Goal: Task Accomplishment & Management: Manage account settings

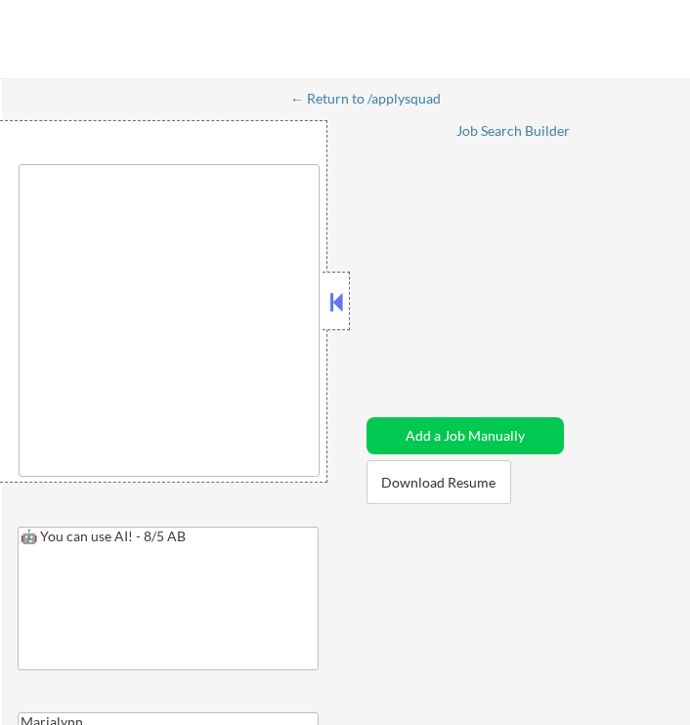
type textarea "New York, NY Jersey City, NJ Hoboken, NJ Weehawken, NJ Union City, NJ West New …"
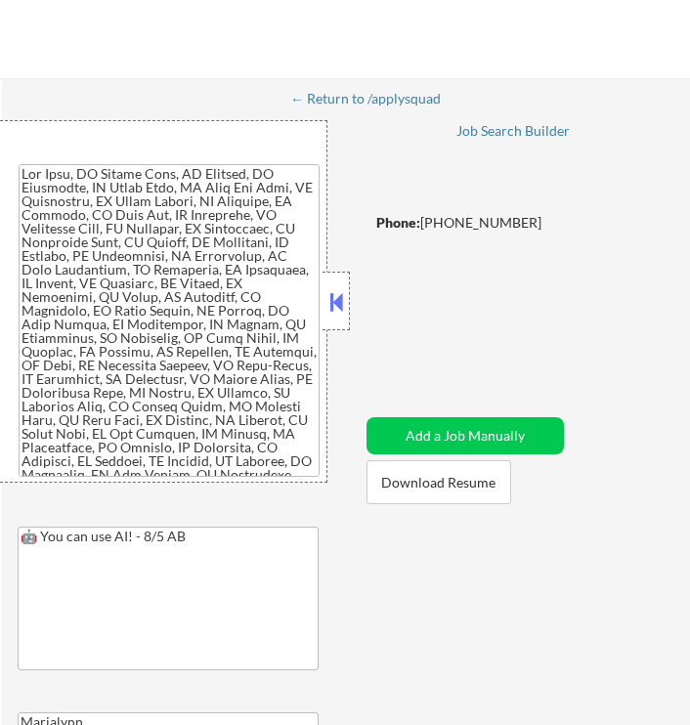
select select ""pending""
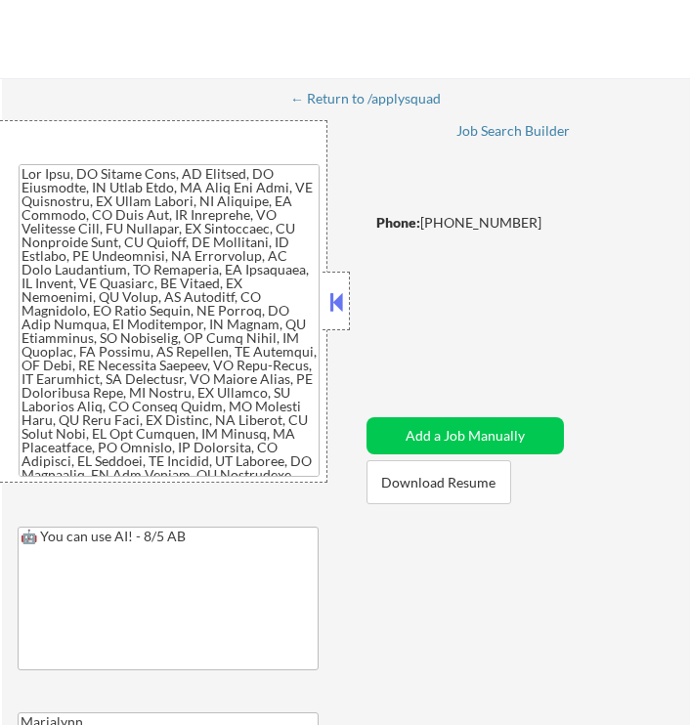
select select ""pending""
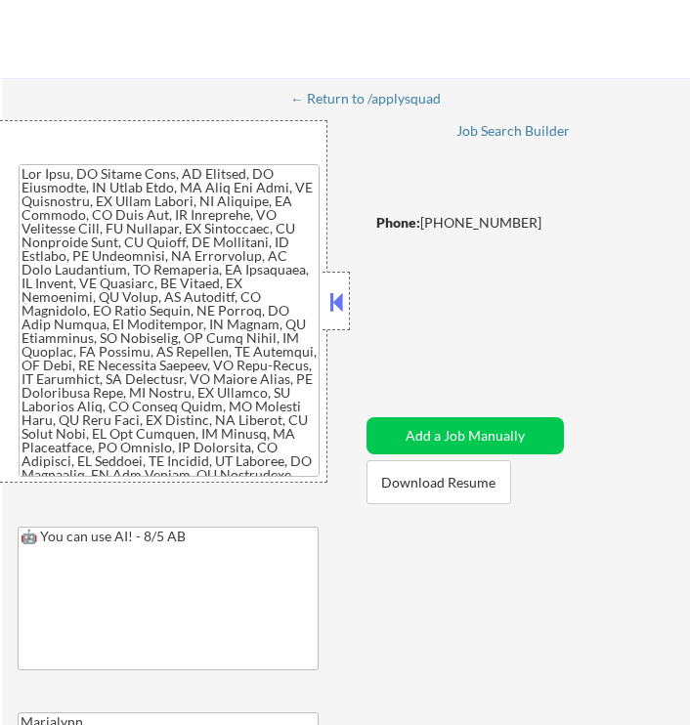
select select ""pending""
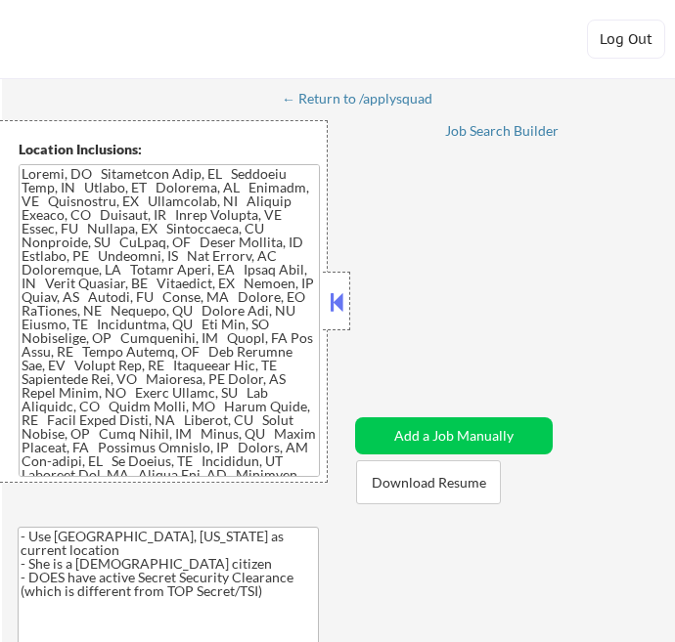
select select ""pending""
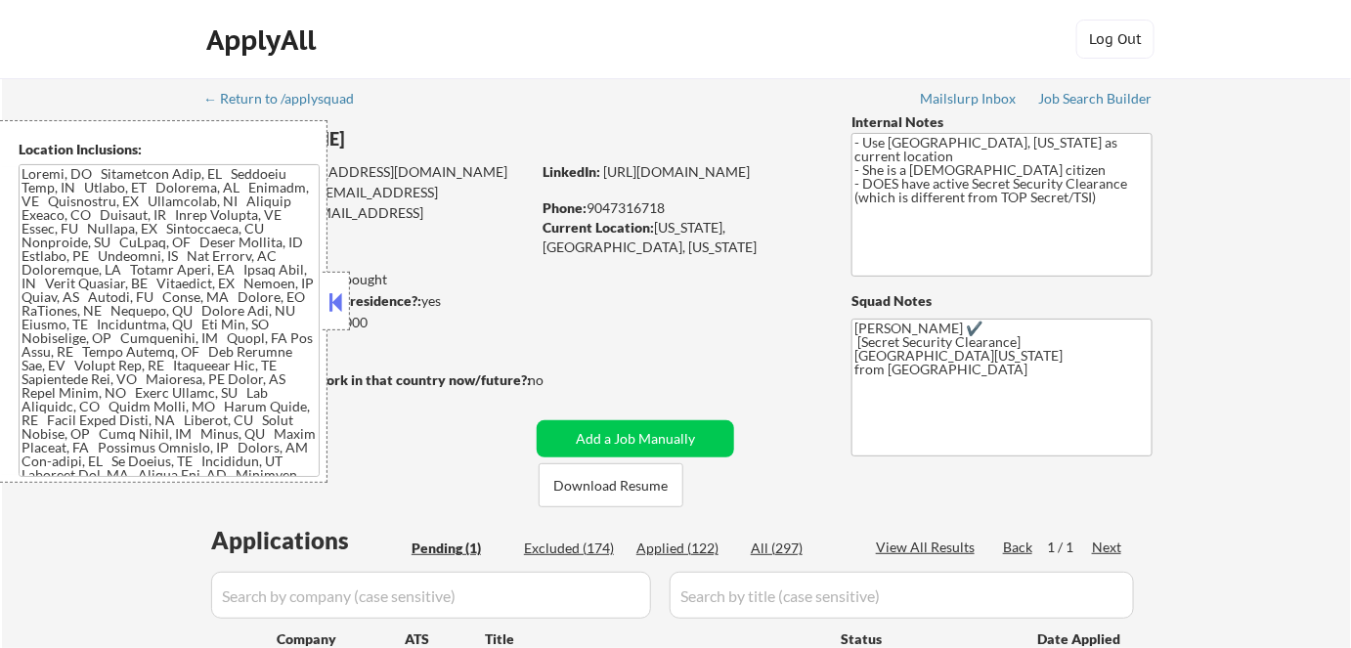
click at [338, 310] on button at bounding box center [337, 301] width 22 height 29
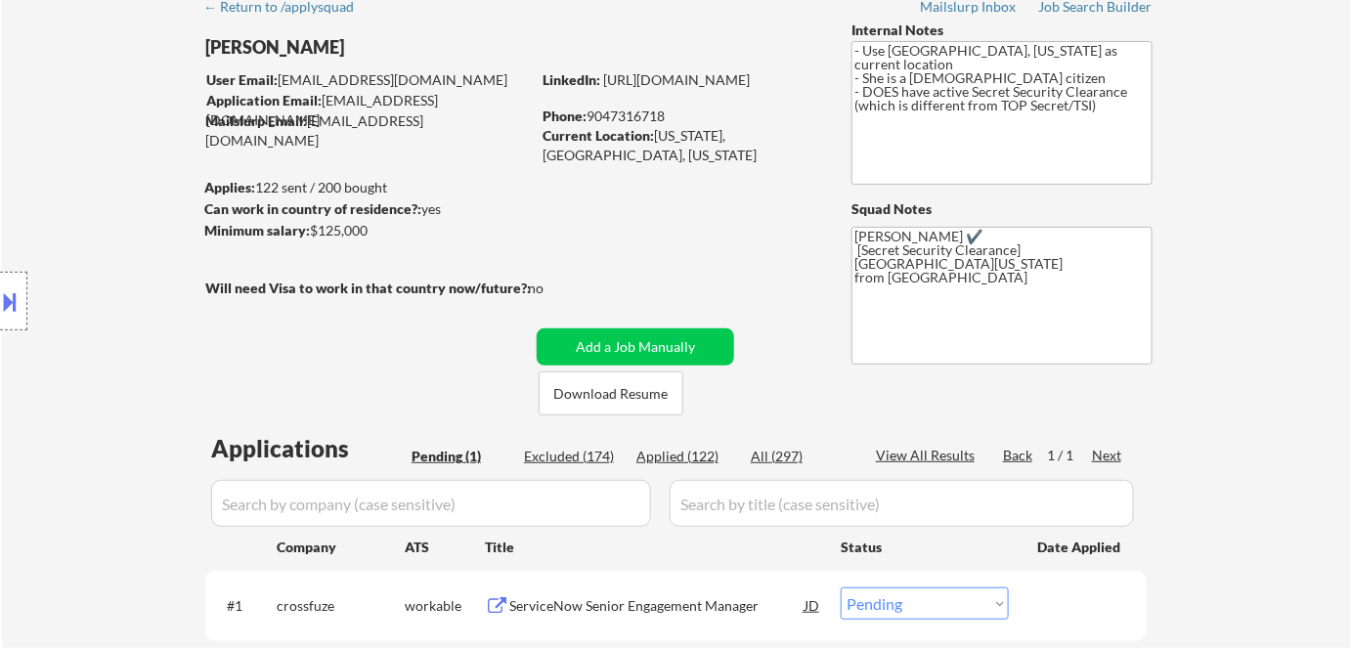
scroll to position [120, 0]
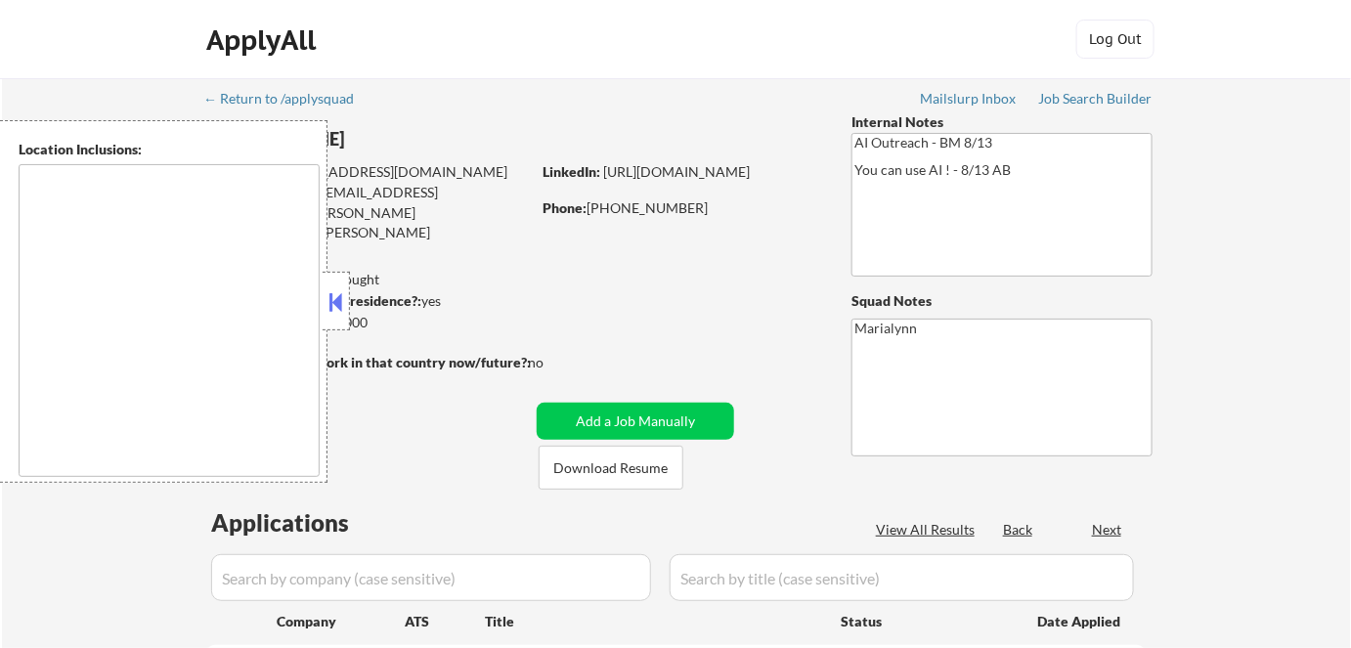
select select ""pending""
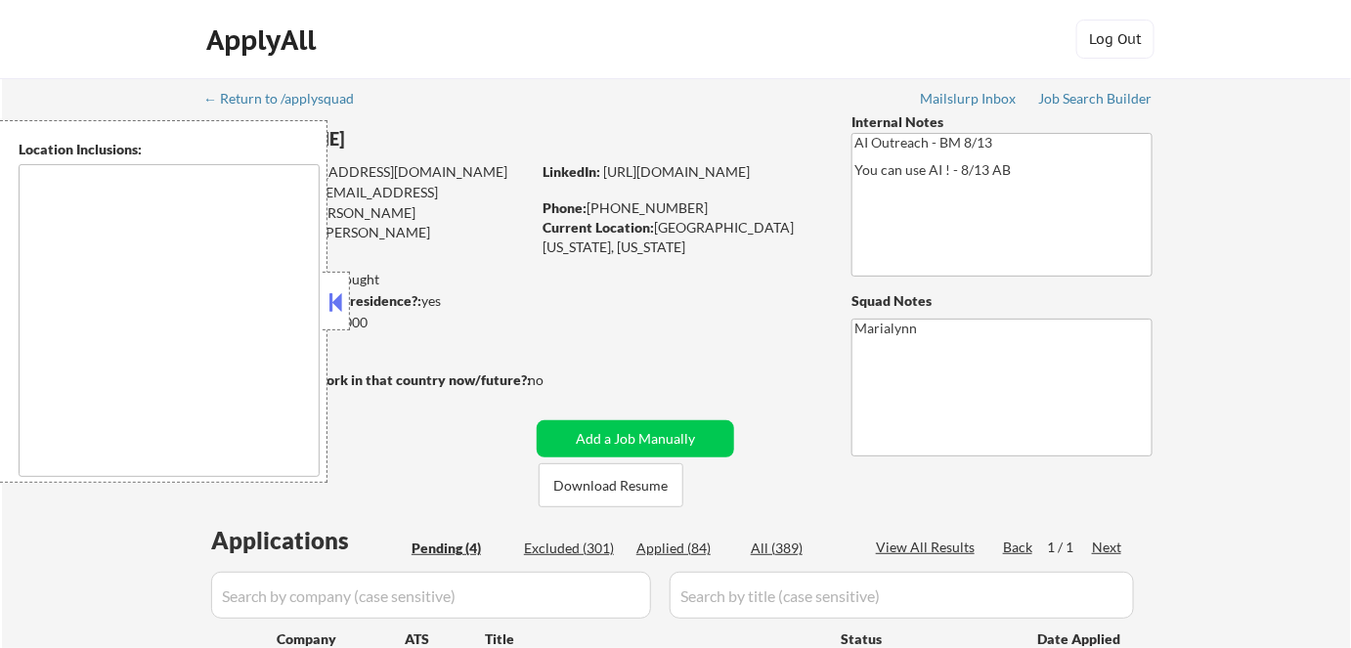
click at [334, 295] on button at bounding box center [337, 301] width 22 height 29
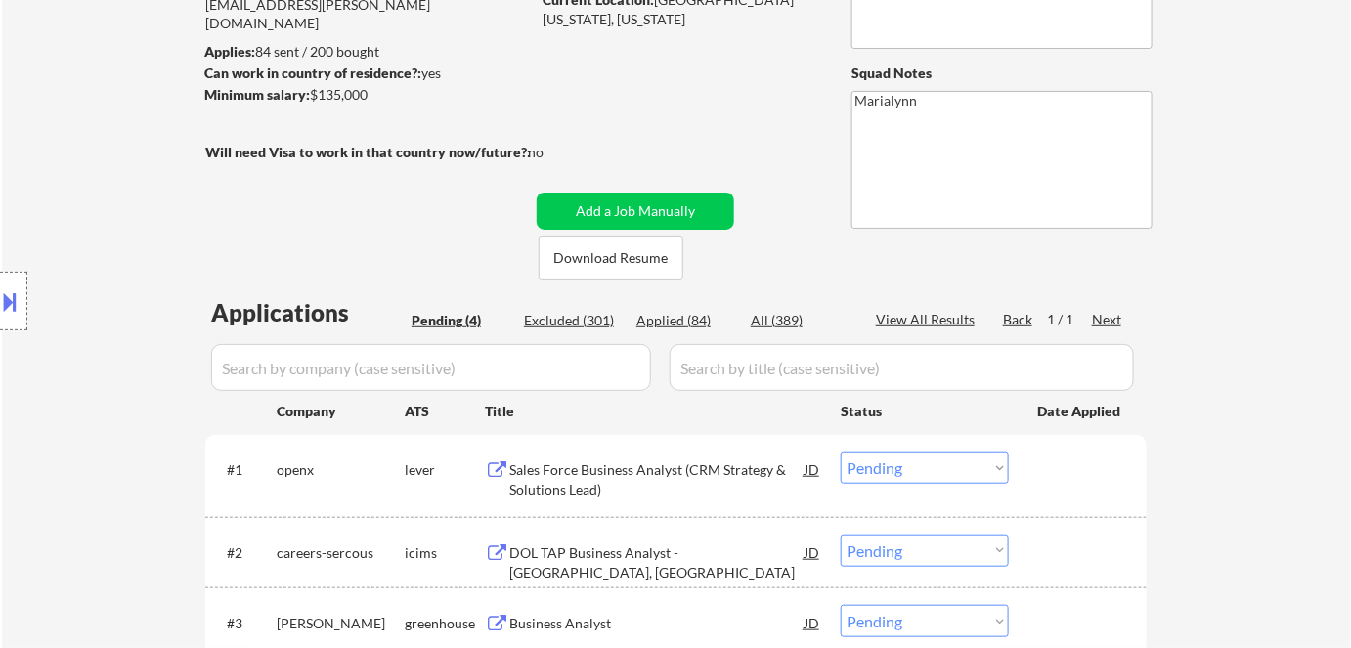
scroll to position [231, 0]
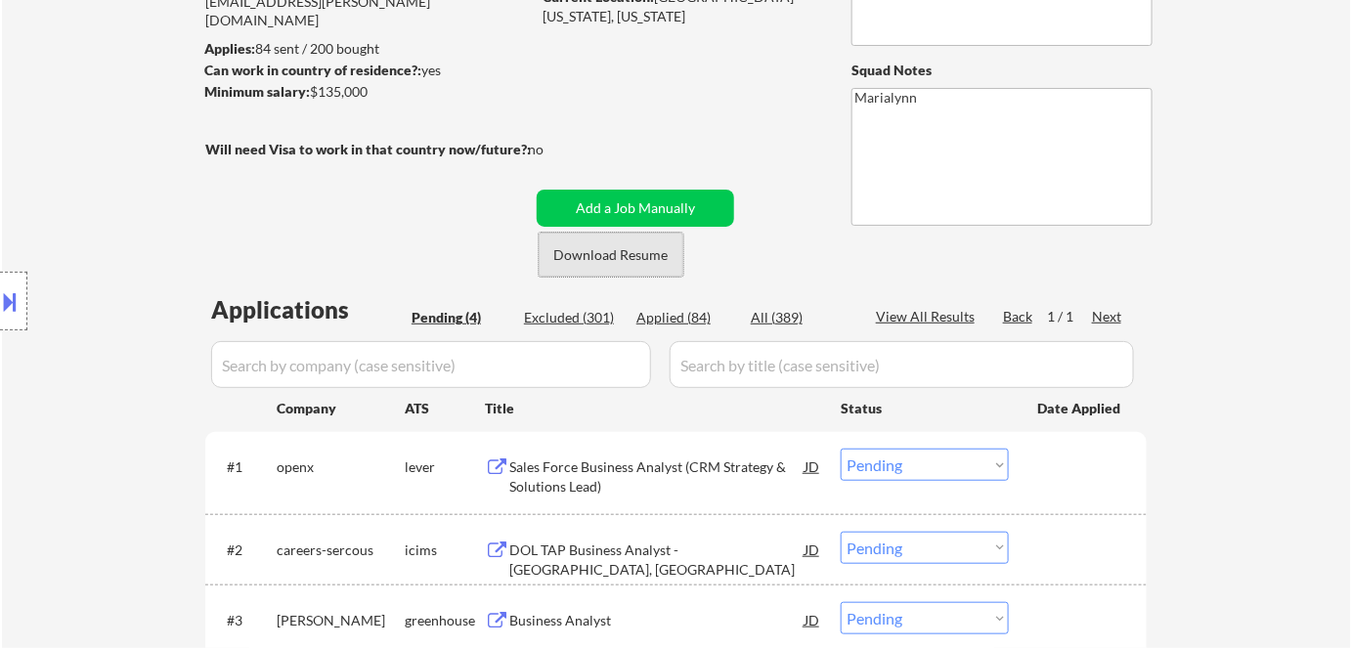
click at [568, 262] on button "Download Resume" at bounding box center [611, 255] width 145 height 44
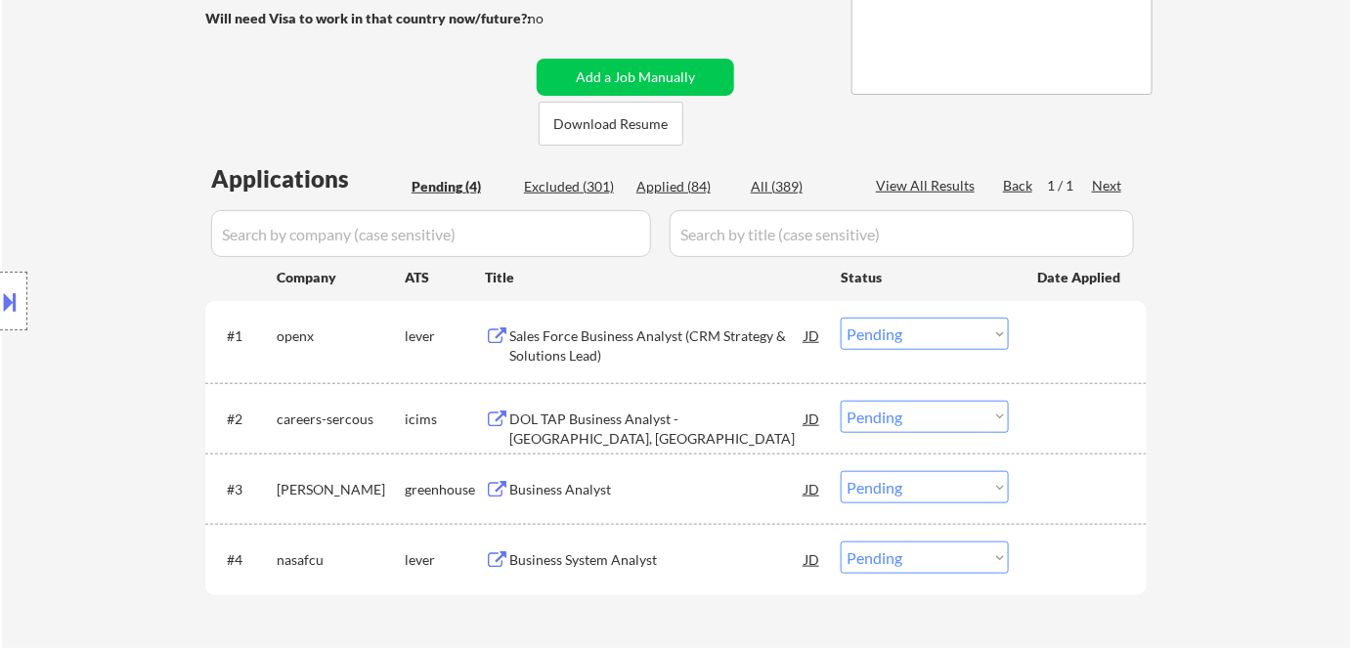
scroll to position [341, 0]
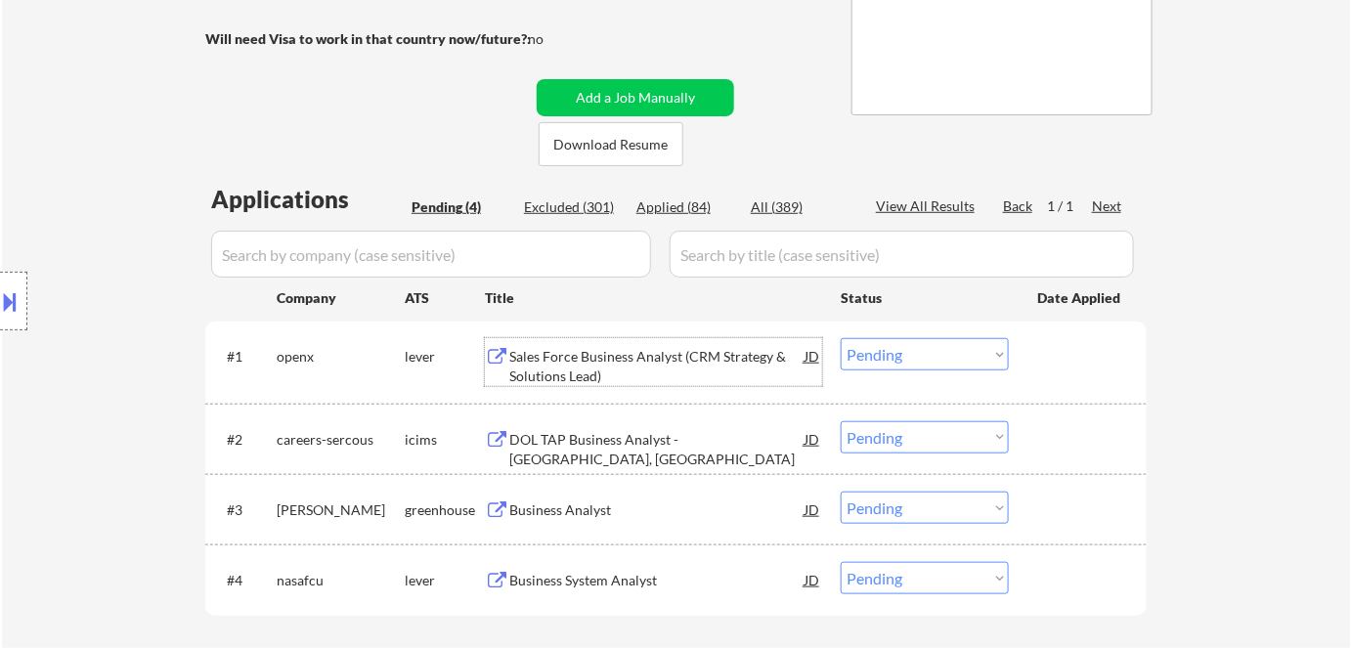
click at [638, 355] on div "Sales Force Business Analyst (CRM Strategy & Solutions Lead)" at bounding box center [656, 366] width 295 height 38
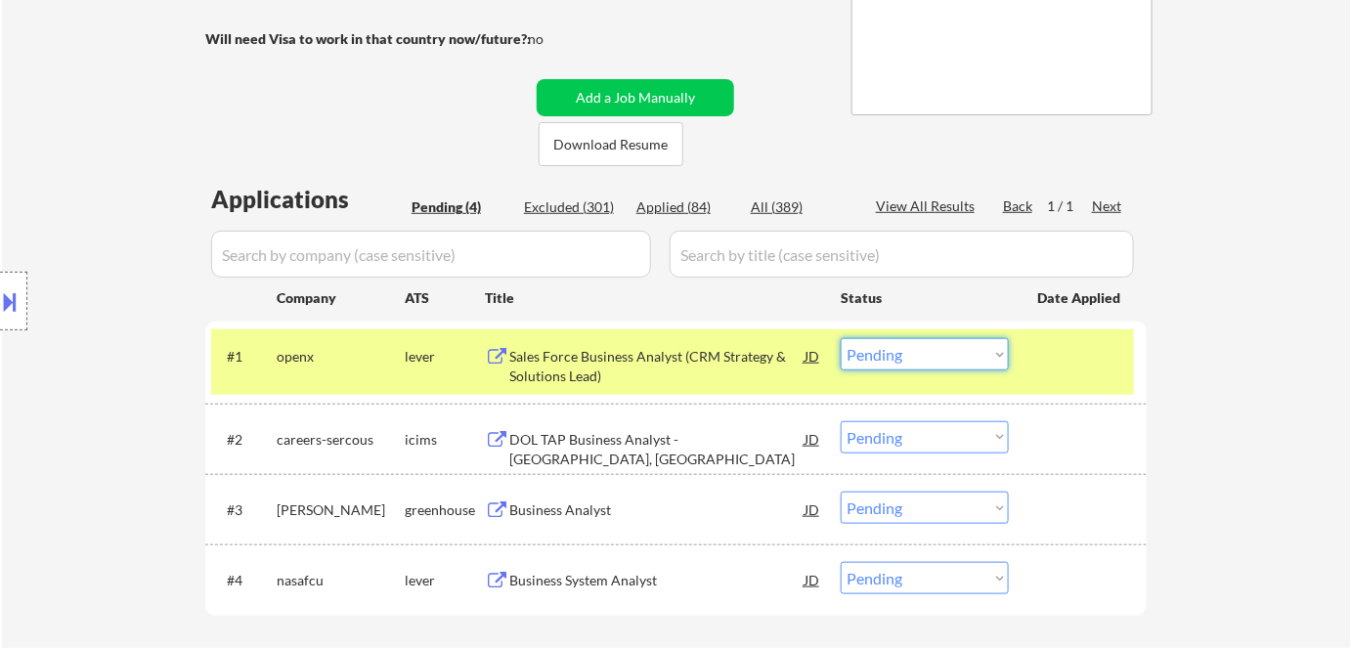
click at [900, 347] on select "Choose an option... Pending Applied Excluded (Questions) Excluded (Expired) Exc…" at bounding box center [925, 354] width 168 height 32
click at [841, 338] on select "Choose an option... Pending Applied Excluded (Questions) Excluded (Expired) Exc…" at bounding box center [925, 354] width 168 height 32
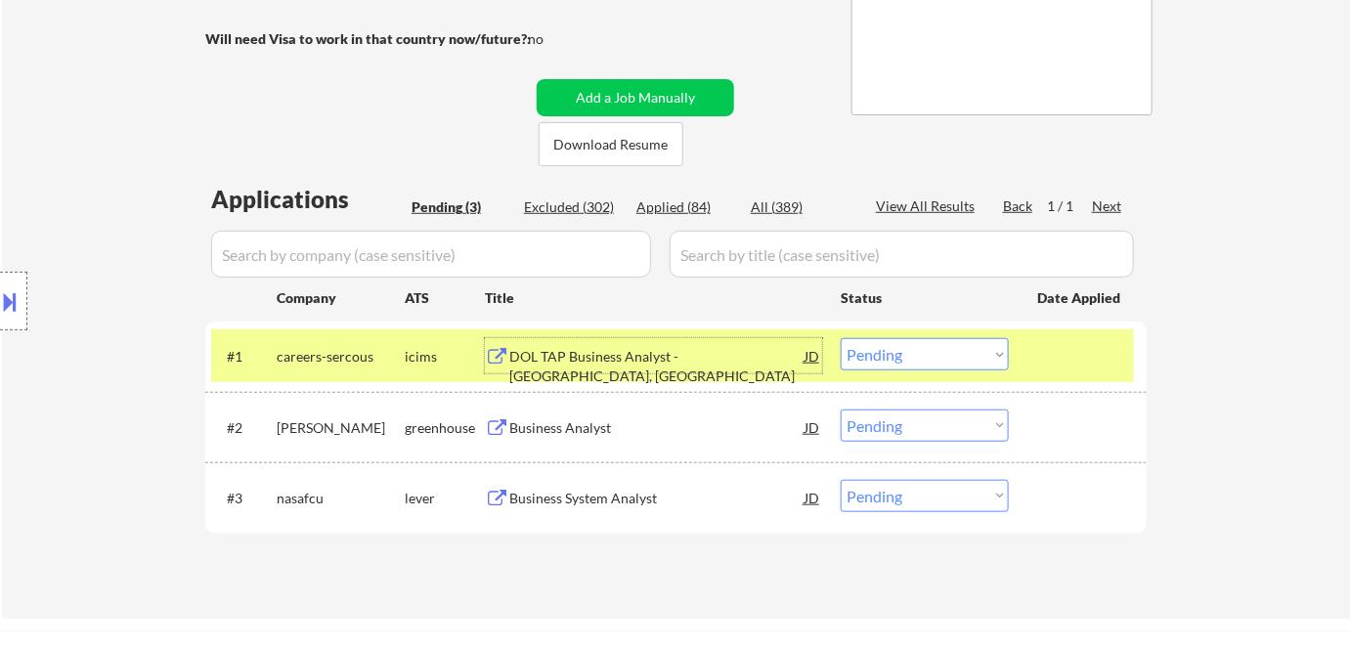
click at [685, 363] on div "DOL TAP Business Analyst - Elizabethtown, KY" at bounding box center [656, 366] width 295 height 38
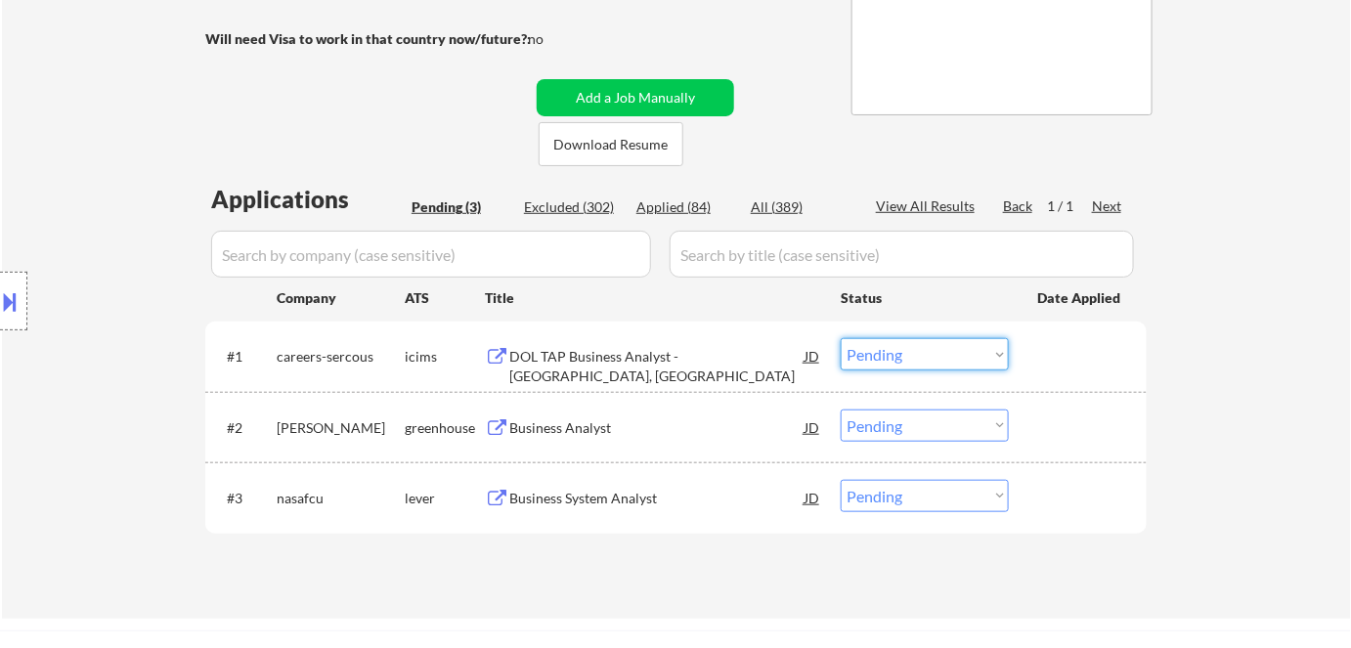
click at [949, 358] on select "Choose an option... Pending Applied Excluded (Questions) Excluded (Expired) Exc…" at bounding box center [925, 354] width 168 height 32
click at [841, 338] on select "Choose an option... Pending Applied Excluded (Questions) Excluded (Expired) Exc…" at bounding box center [925, 354] width 168 height 32
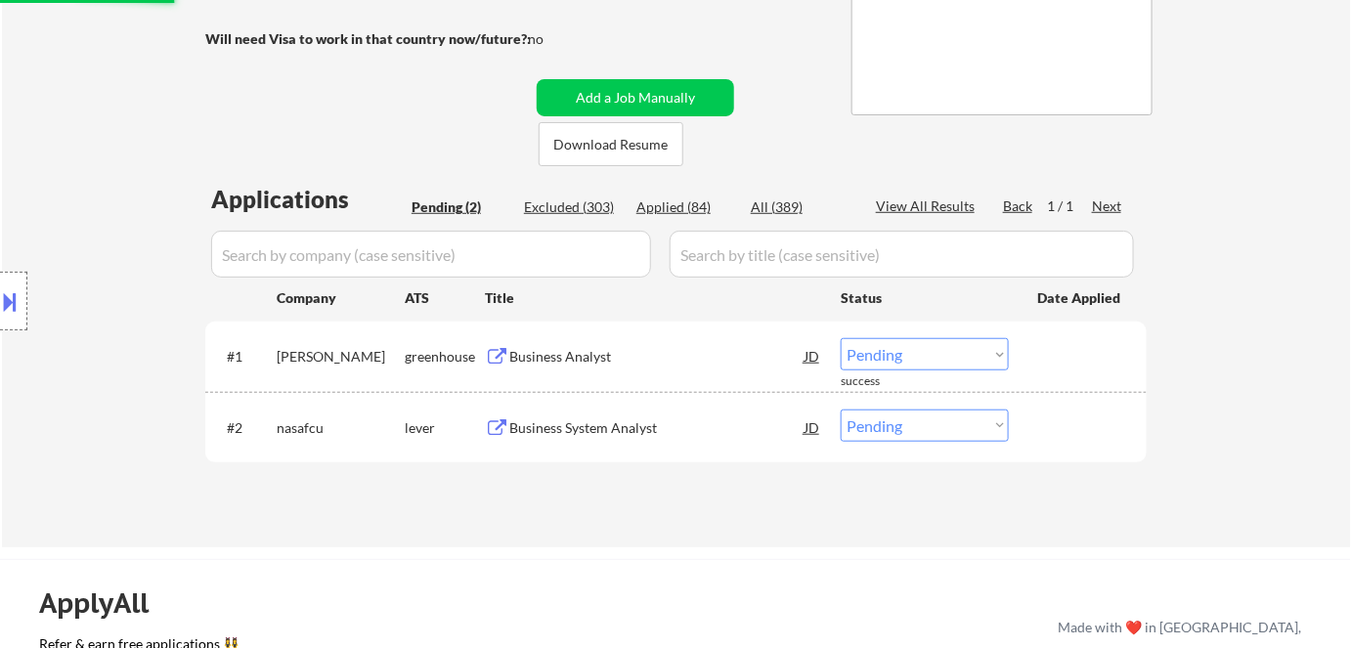
click at [577, 355] on div "Business Analyst" at bounding box center [656, 357] width 295 height 20
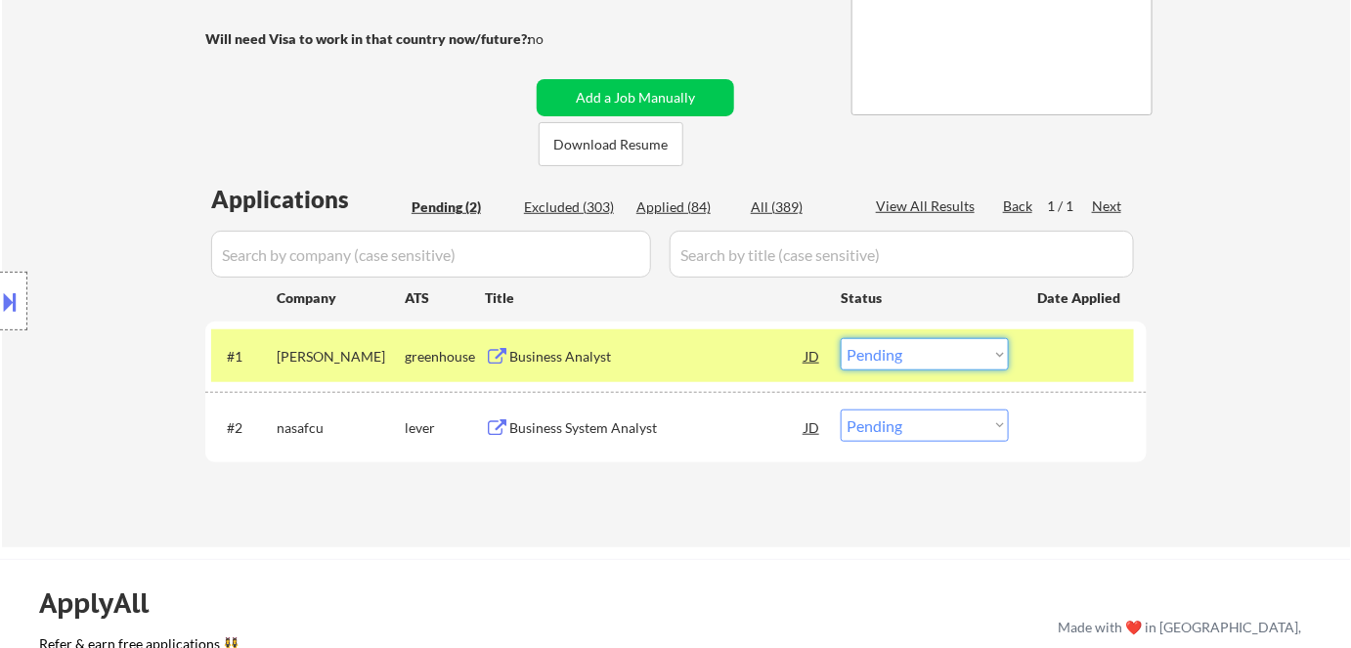
drag, startPoint x: 872, startPoint y: 355, endPoint x: 881, endPoint y: 511, distance: 156.7
click at [881, 511] on div "← Return to /applysquad Mailslurp Inbox Job Search Builder Chung Lee User Email…" at bounding box center [677, 134] width 976 height 795
click at [841, 338] on select "Choose an option... Pending Applied Excluded (Questions) Excluded (Expired) Exc…" at bounding box center [925, 354] width 168 height 32
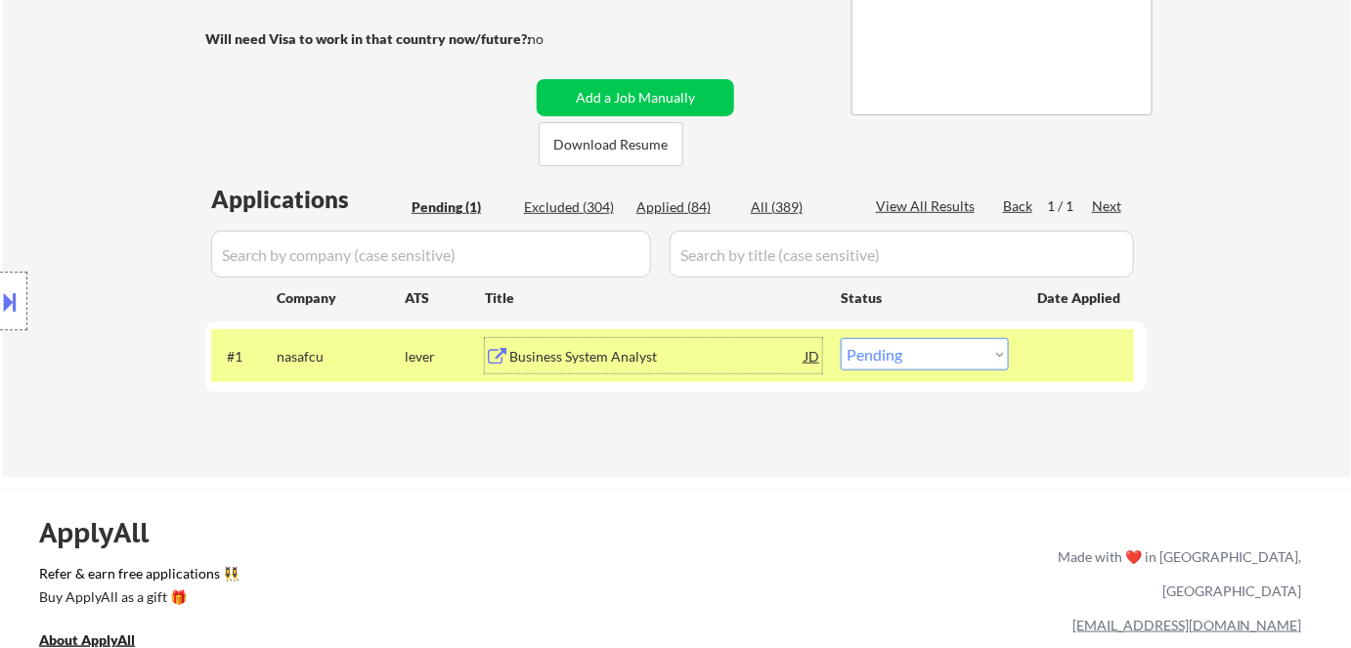
click at [558, 365] on div "Business System Analyst" at bounding box center [656, 357] width 295 height 20
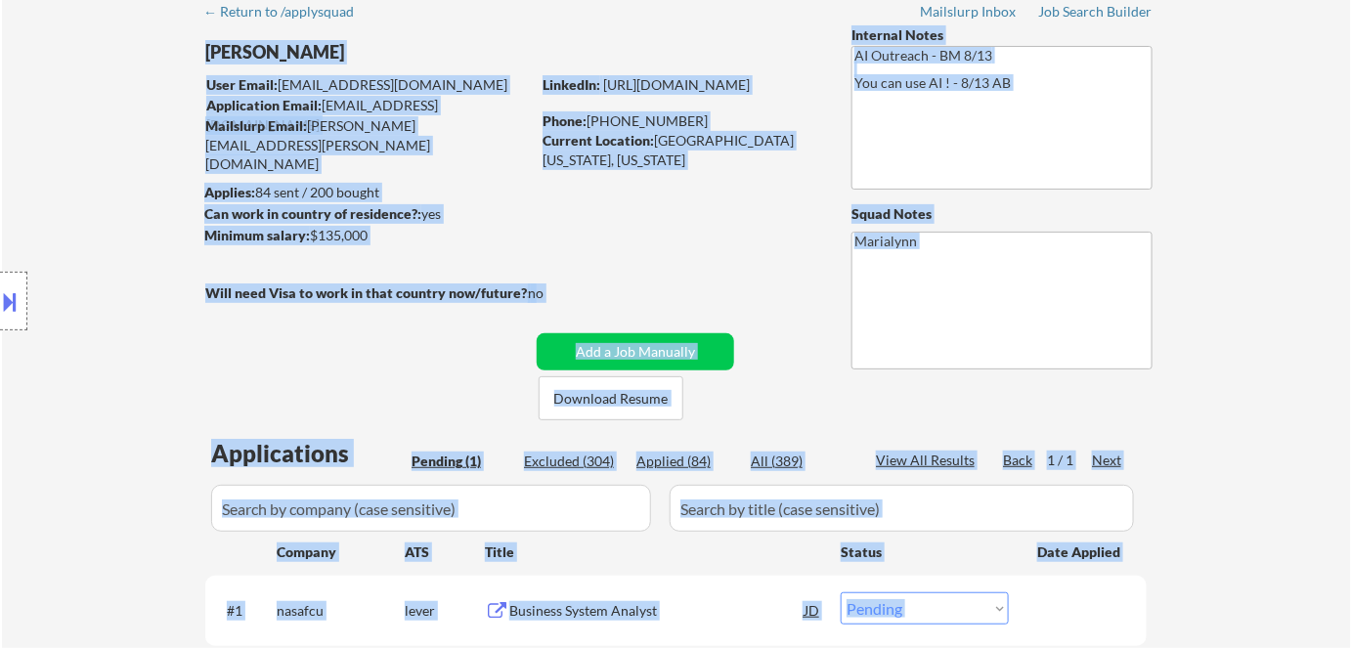
scroll to position [0, 0]
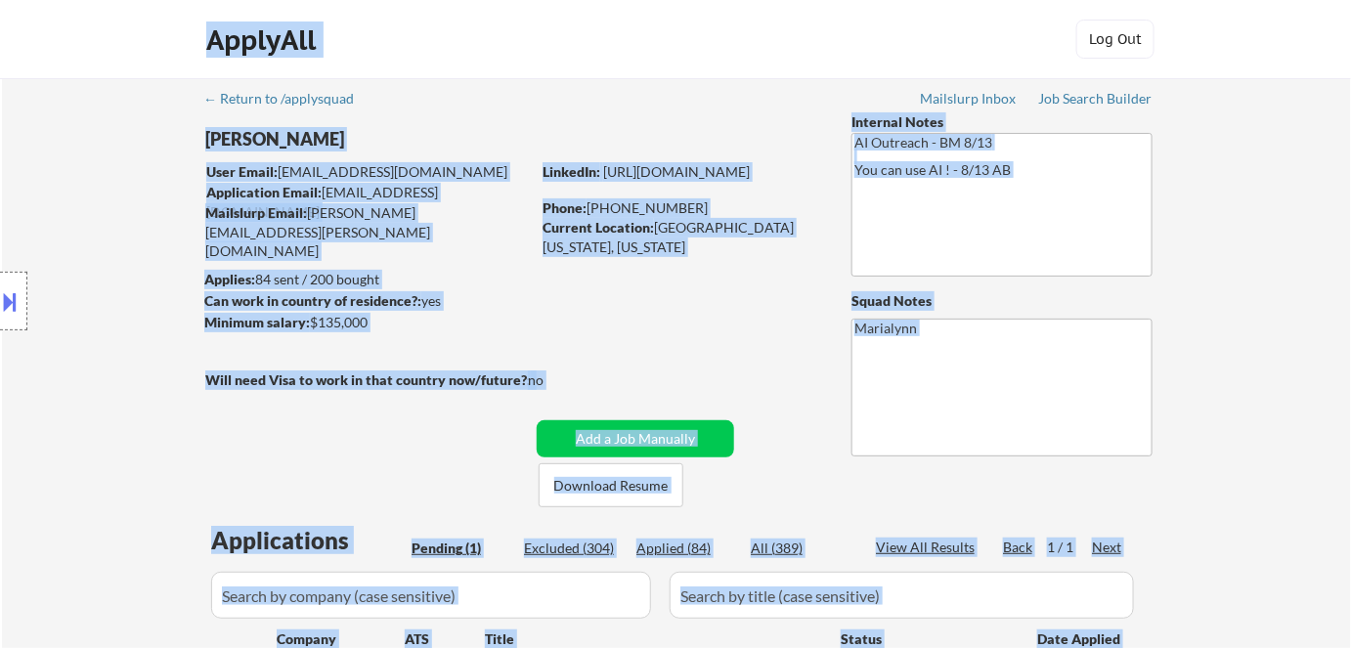
drag, startPoint x: 515, startPoint y: 20, endPoint x: 659, endPoint y: -65, distance: 166.5
click at [659, 0] on html "← Return to /applysquad Mailslurp Inbox Job Search Builder Chung Lee User Email…" at bounding box center [675, 324] width 1351 height 648
click at [499, 65] on div "ApplyAll Log In Sign Up Log Out" at bounding box center [676, 44] width 978 height 49
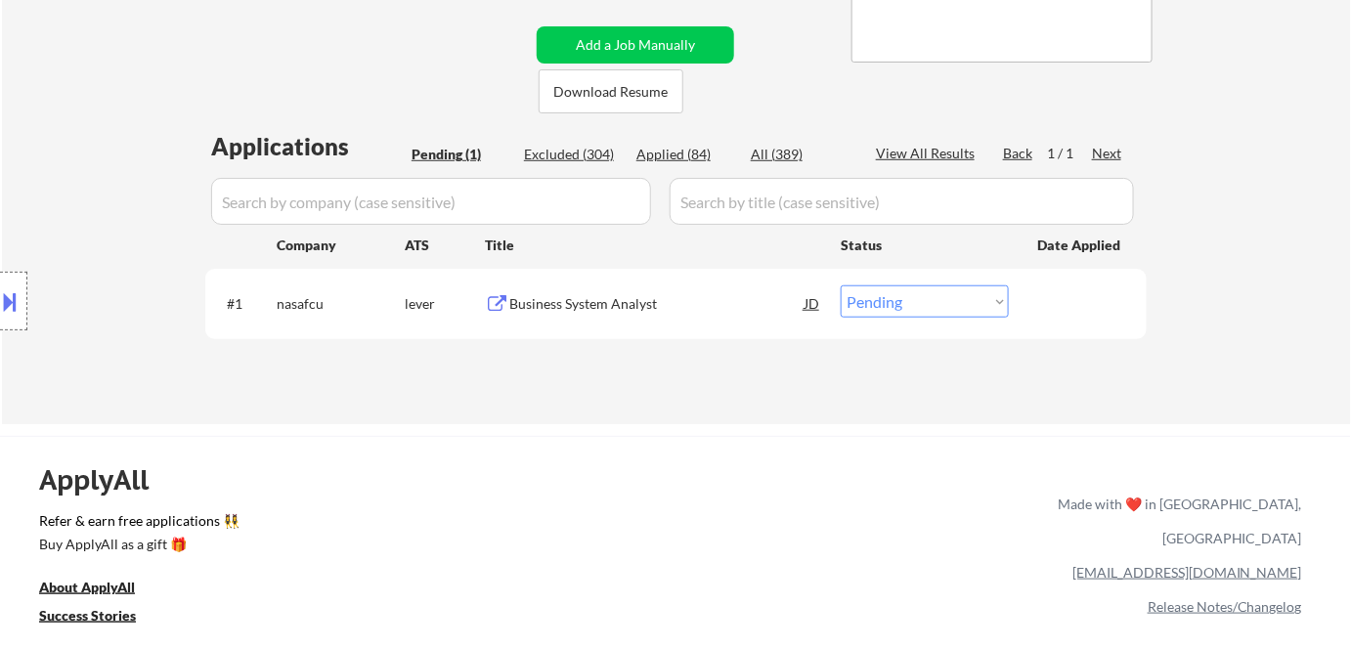
scroll to position [393, 0]
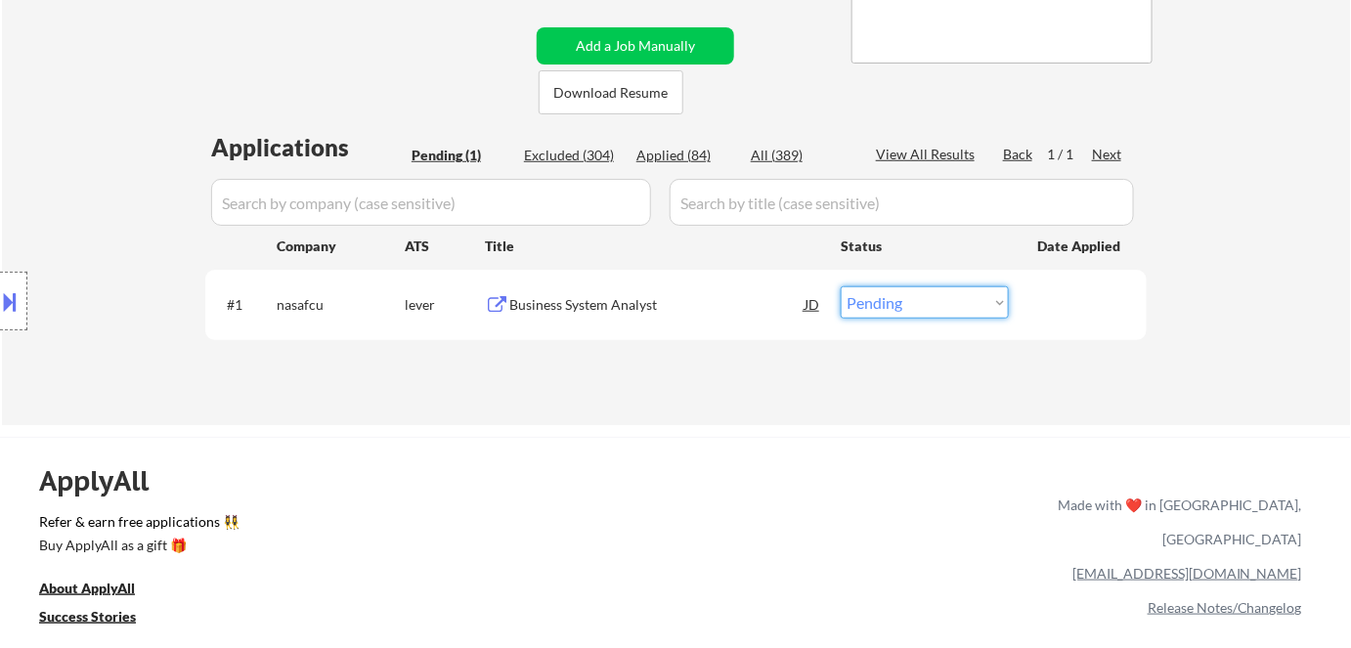
click at [893, 303] on select "Choose an option... Pending Applied Excluded (Questions) Excluded (Expired) Exc…" at bounding box center [925, 302] width 168 height 32
select select ""applied""
click at [841, 286] on select "Choose an option... Pending Applied Excluded (Questions) Excluded (Expired) Exc…" at bounding box center [925, 302] width 168 height 32
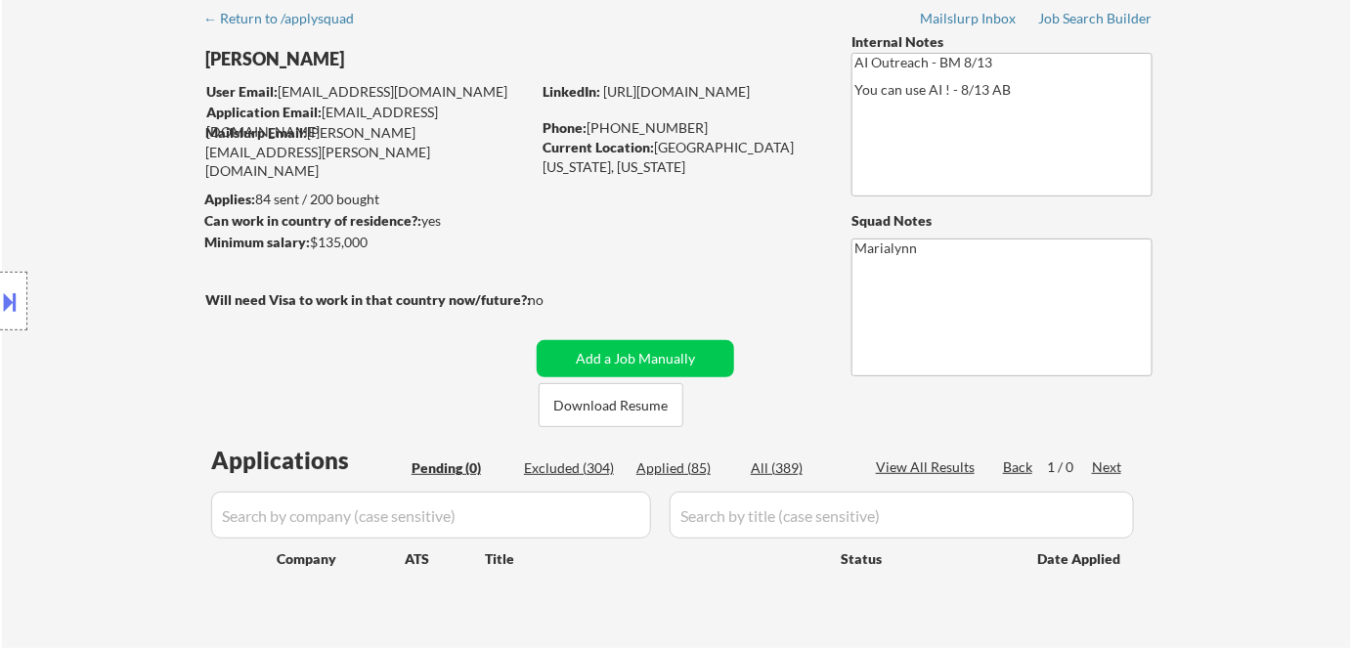
scroll to position [82, 0]
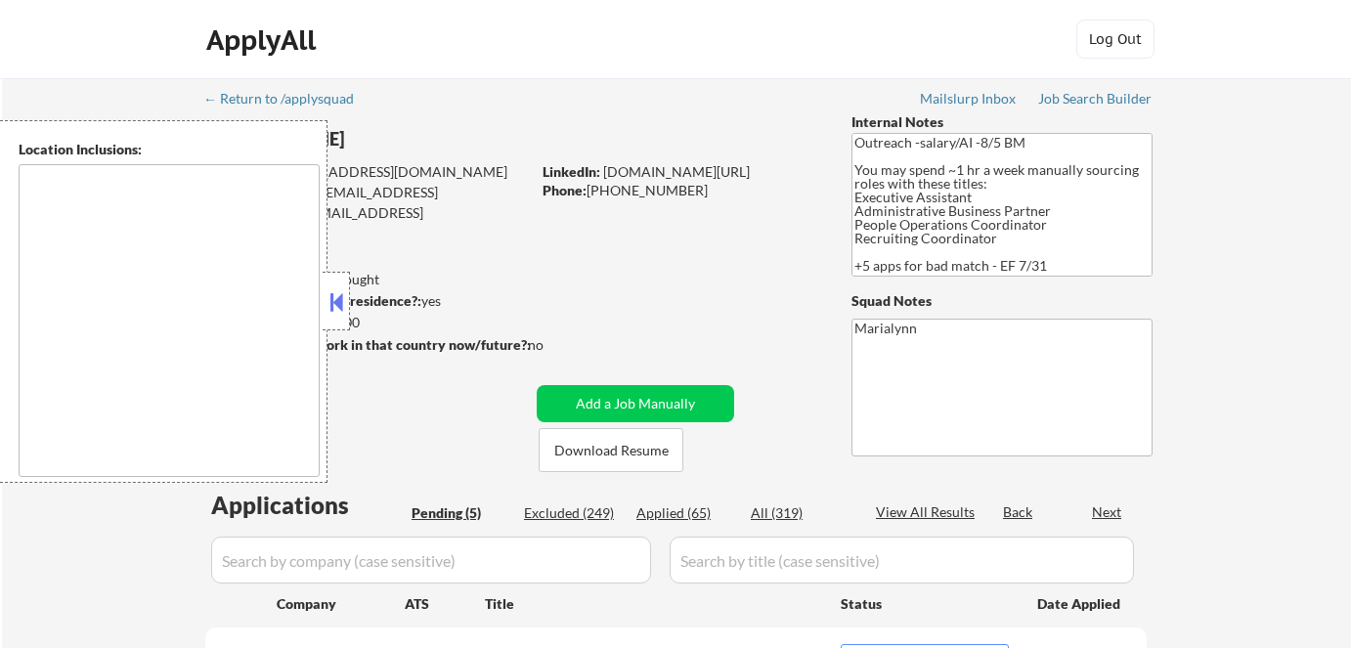
select select ""pending""
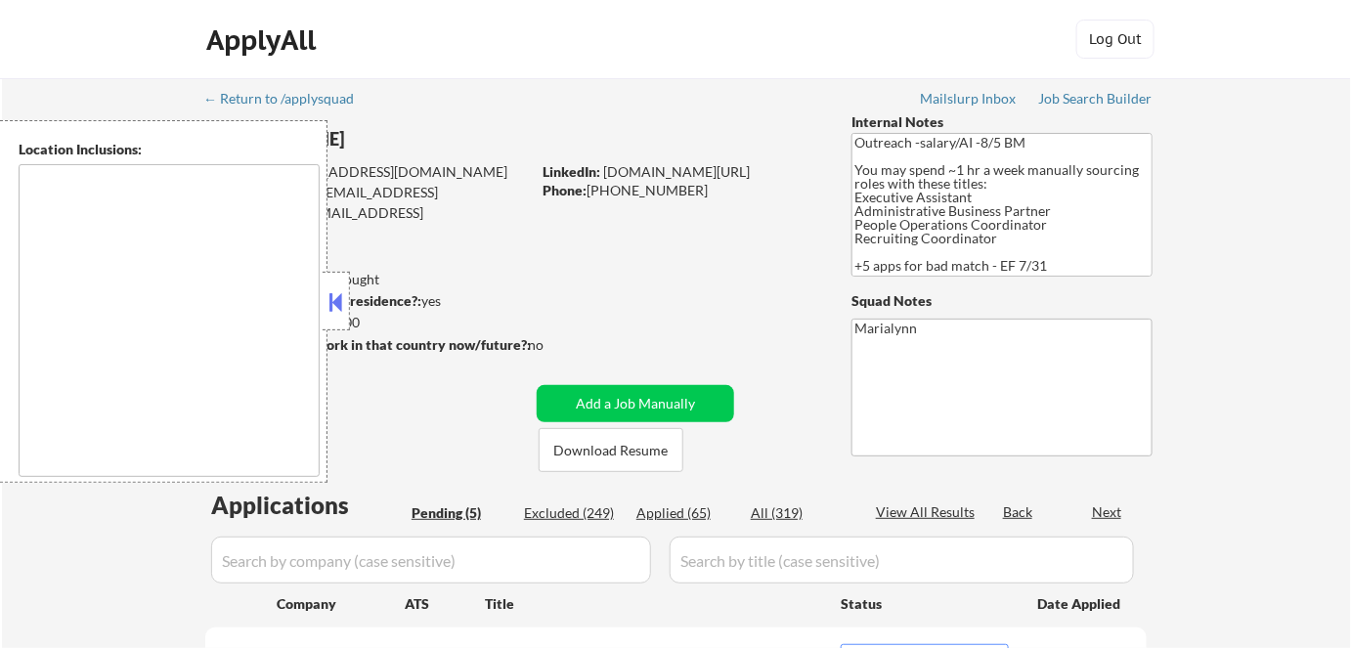
type textarea "Charleston, SC Mount Pleasant, SC North Charleston, SC James Island, SC Johns I…"
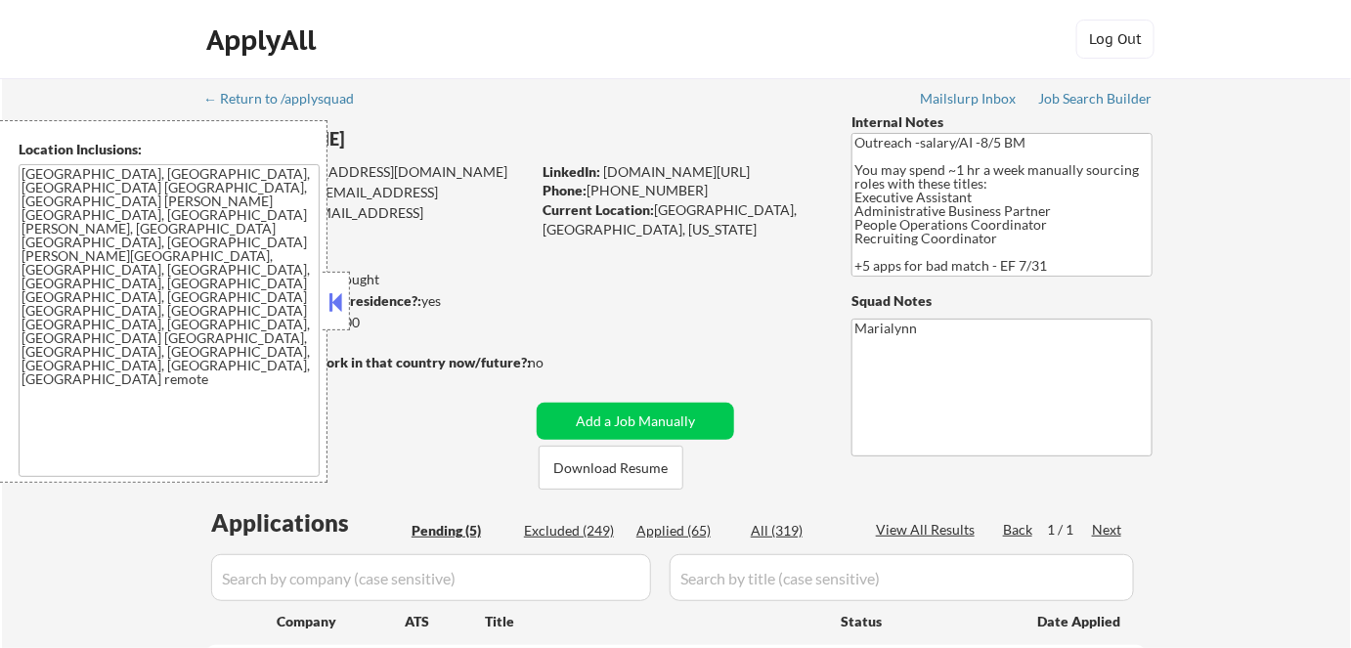
click at [341, 305] on button at bounding box center [337, 301] width 22 height 29
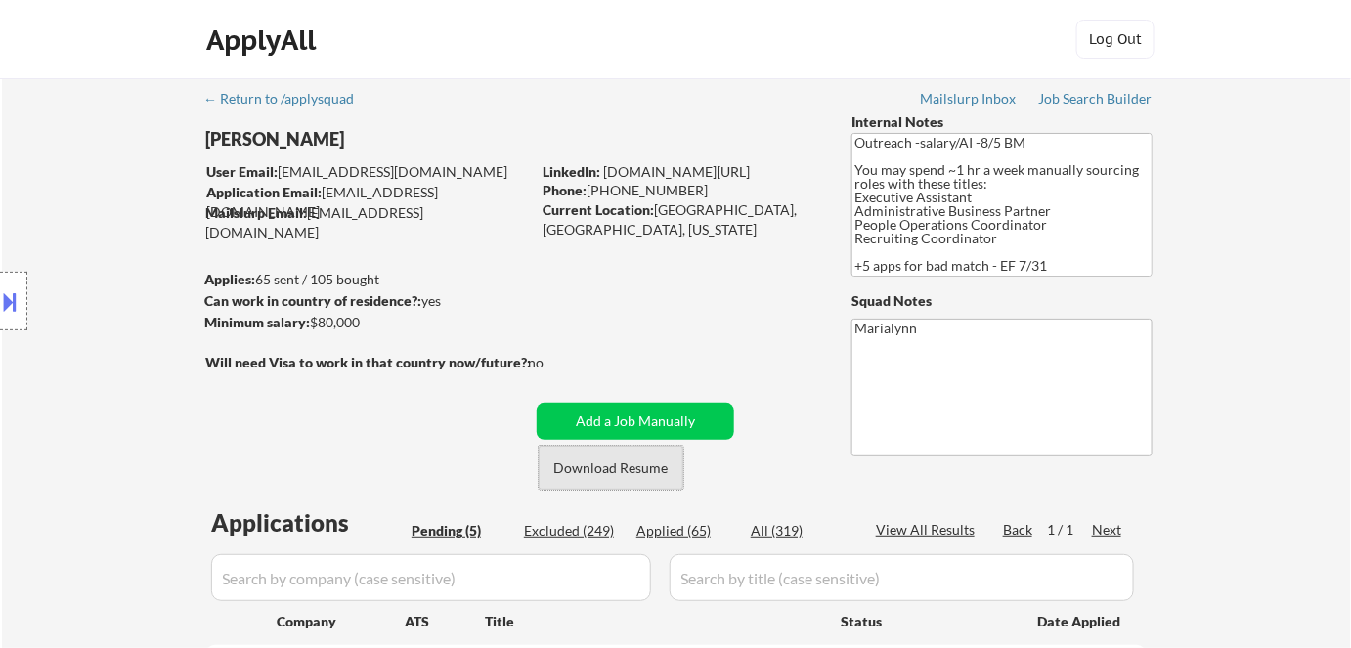
click at [602, 477] on button "Download Resume" at bounding box center [611, 468] width 145 height 44
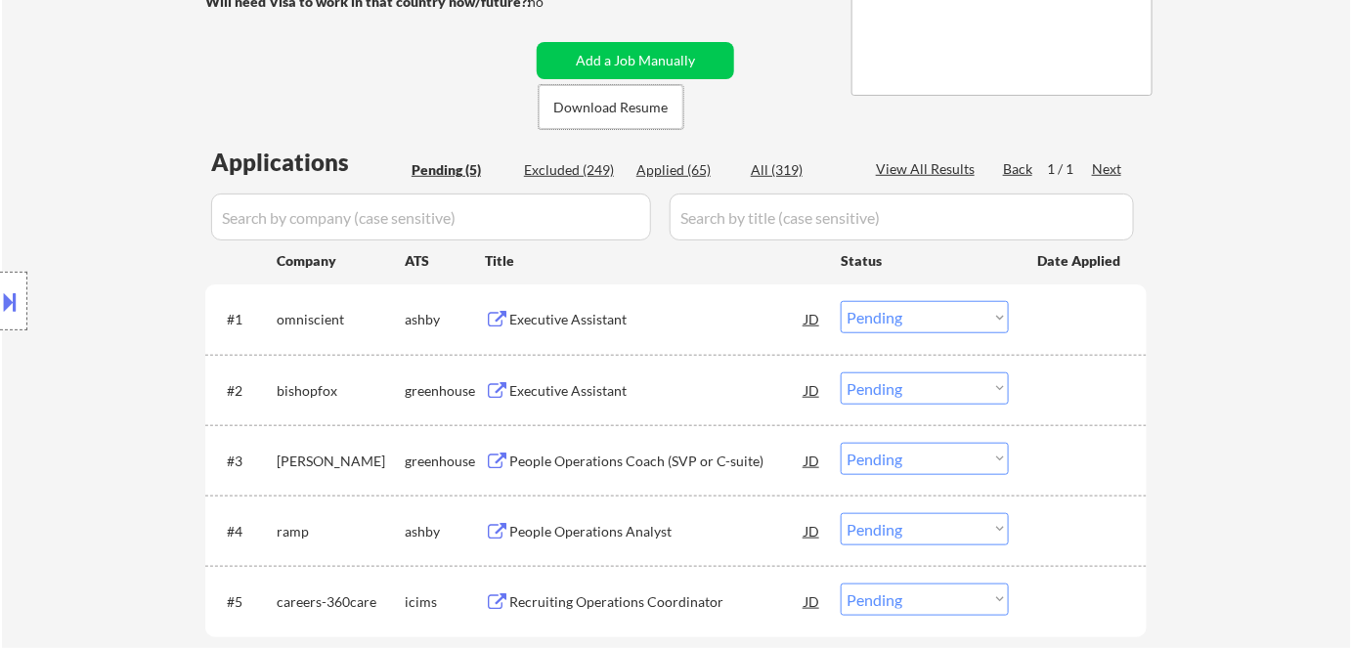
scroll to position [363, 0]
click at [552, 322] on div "Executive Assistant" at bounding box center [656, 318] width 295 height 20
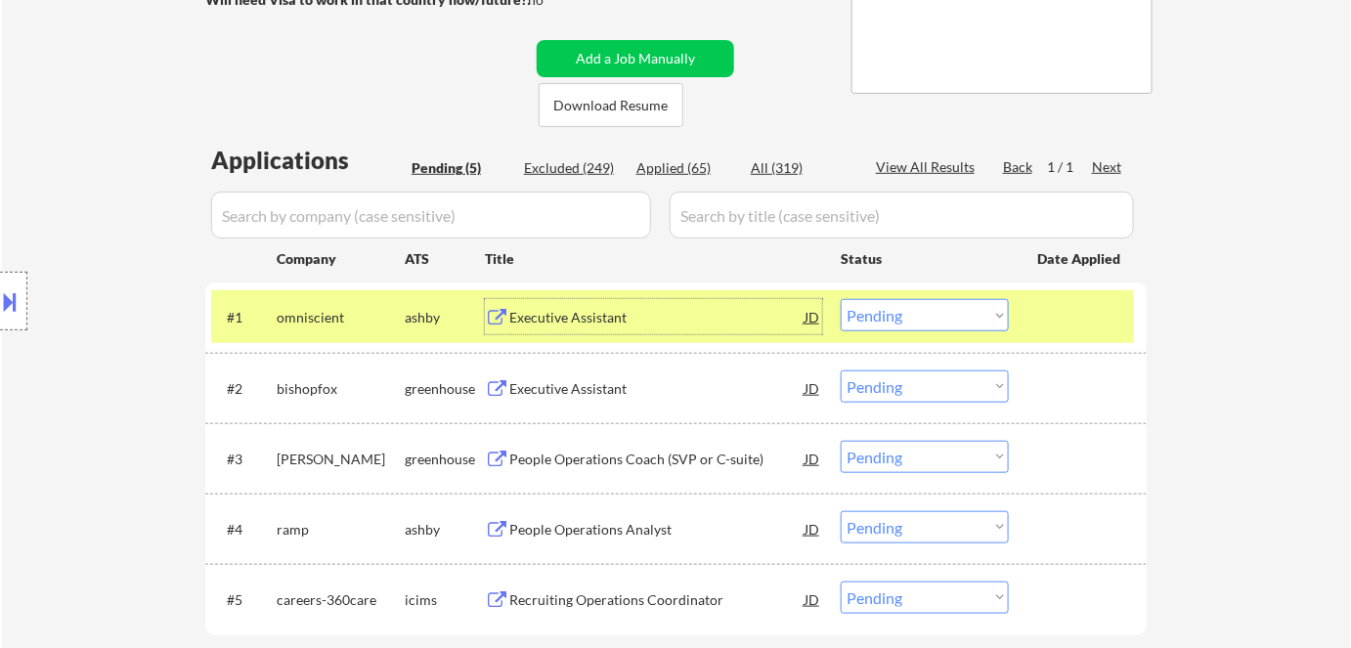
click at [582, 313] on div "Executive Assistant" at bounding box center [656, 318] width 295 height 20
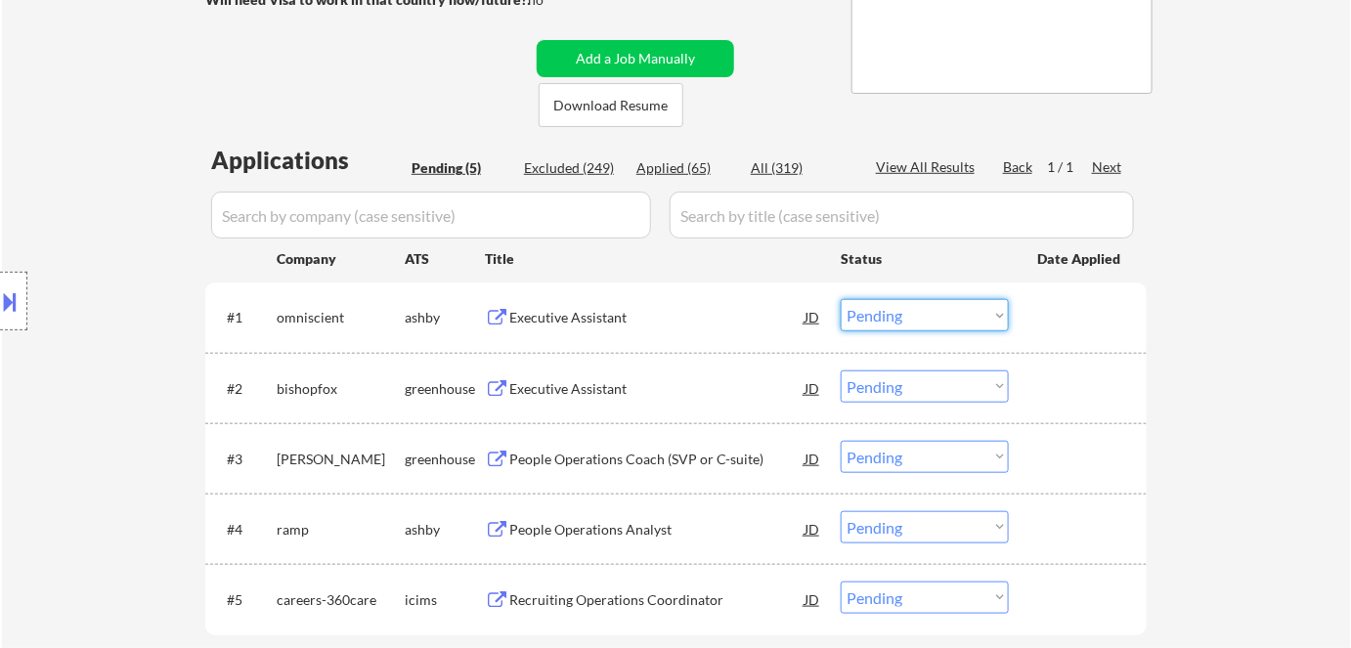
click at [913, 318] on select "Choose an option... Pending Applied Excluded (Questions) Excluded (Expired) Exc…" at bounding box center [925, 315] width 168 height 32
click at [841, 299] on select "Choose an option... Pending Applied Excluded (Questions) Excluded (Expired) Exc…" at bounding box center [925, 315] width 168 height 32
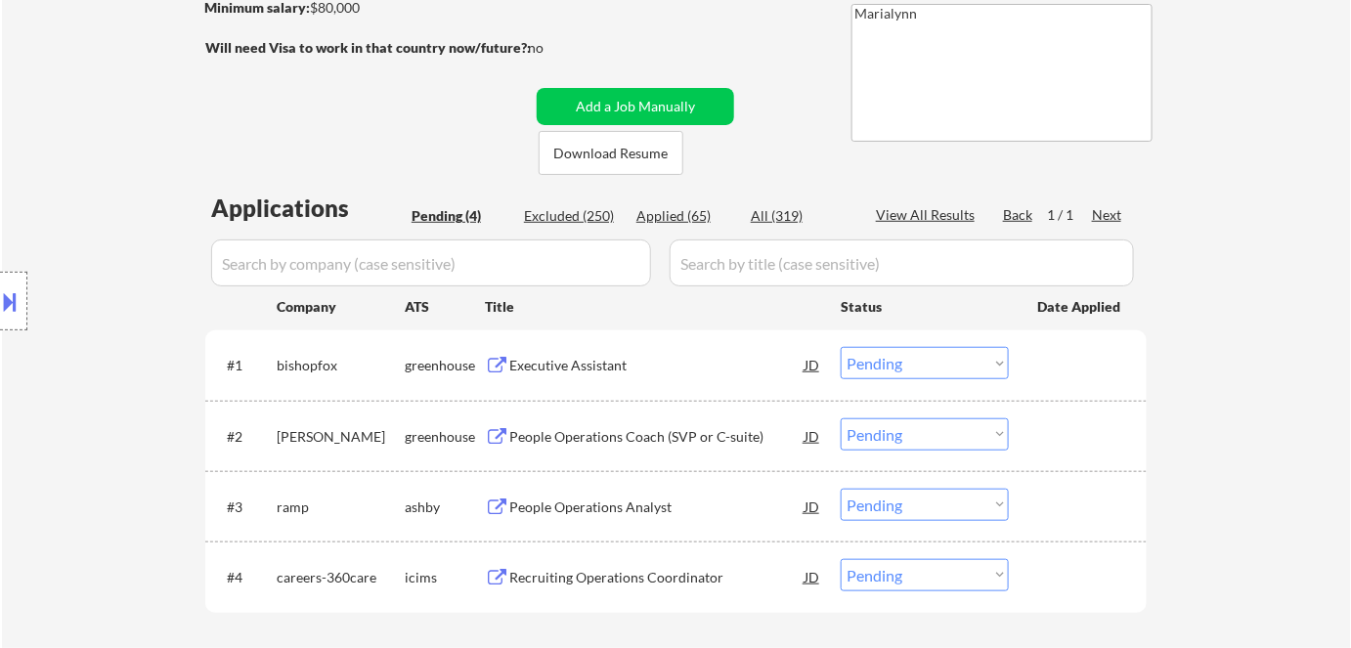
scroll to position [313, 0]
click at [587, 376] on div "Executive Assistant" at bounding box center [656, 368] width 295 height 20
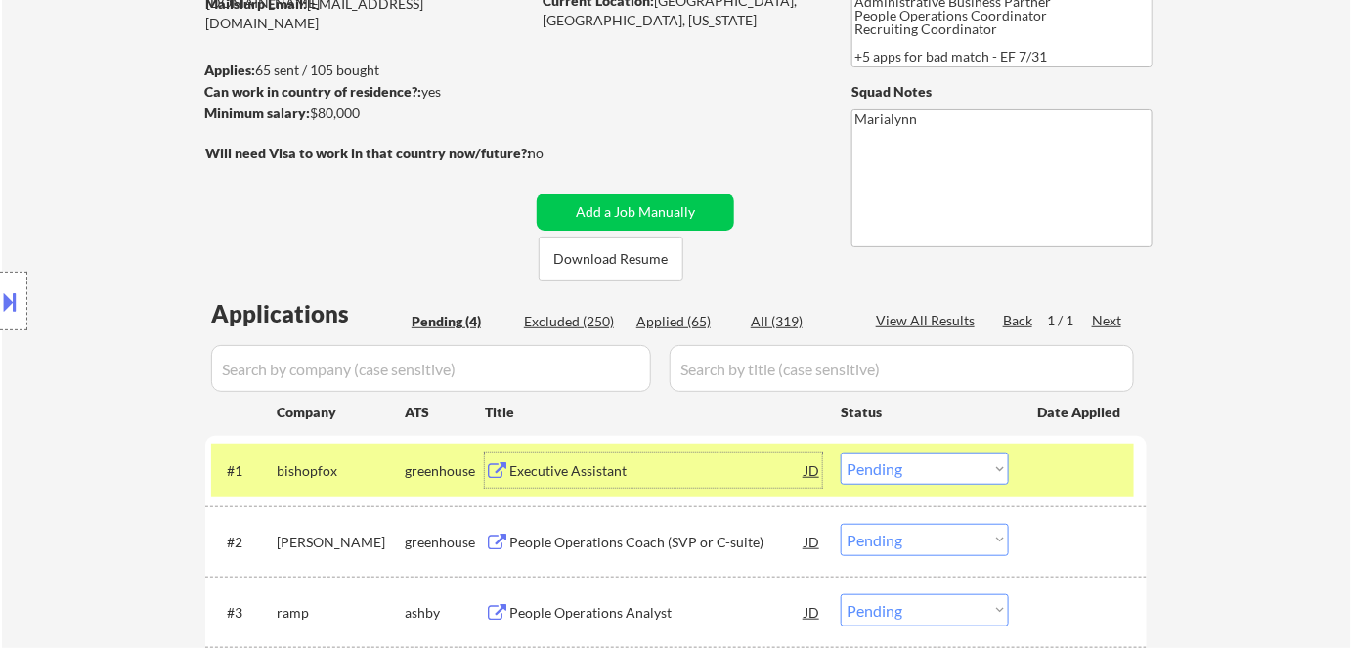
scroll to position [247, 0]
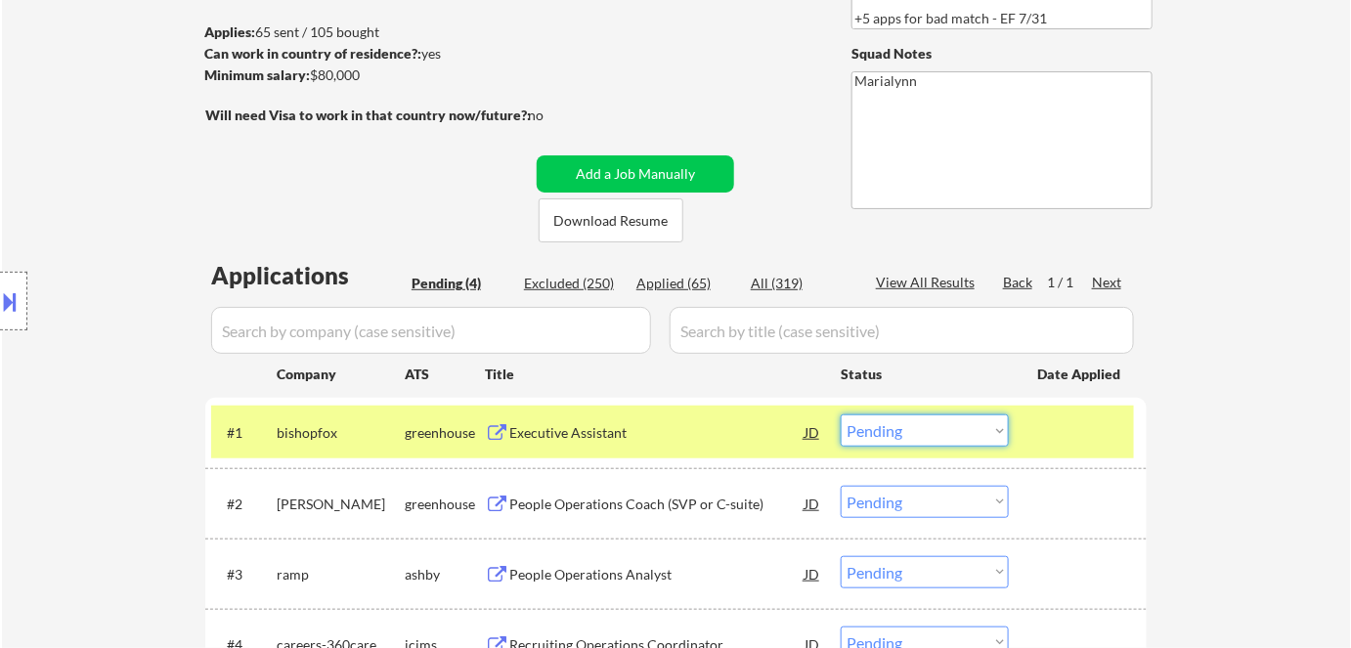
click at [877, 430] on select "Choose an option... Pending Applied Excluded (Questions) Excluded (Expired) Exc…" at bounding box center [925, 431] width 168 height 32
click at [841, 415] on select "Choose an option... Pending Applied Excluded (Questions) Excluded (Expired) Exc…" at bounding box center [925, 431] width 168 height 32
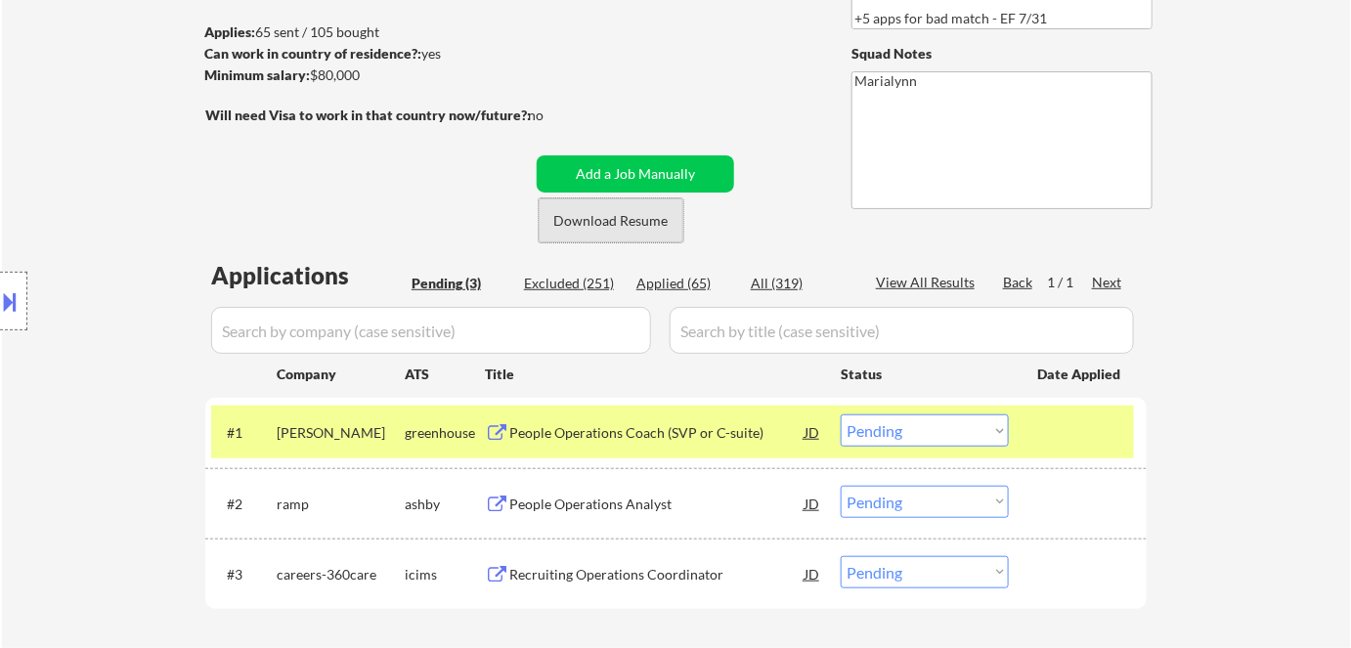
click at [573, 198] on button "Download Resume" at bounding box center [611, 220] width 145 height 44
click at [545, 428] on div "People Operations Coach (SVP or C-suite)" at bounding box center [656, 433] width 295 height 20
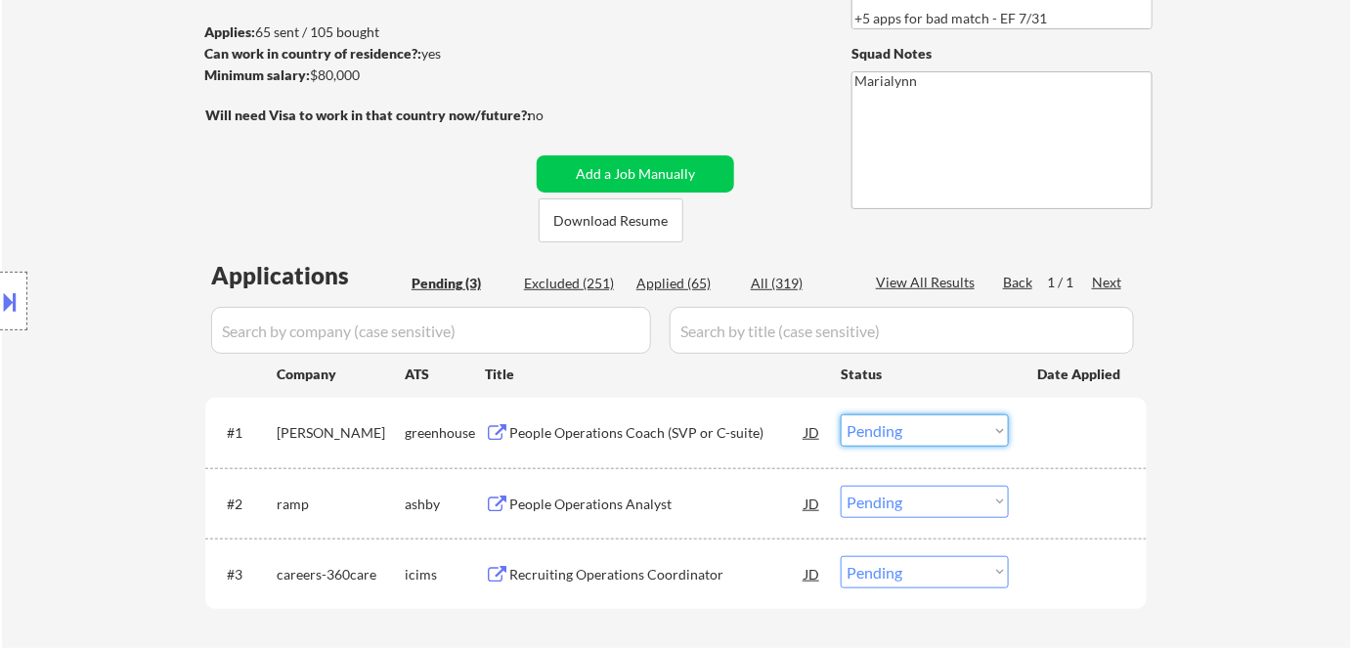
click at [940, 432] on select "Choose an option... Pending Applied Excluded (Questions) Excluded (Expired) Exc…" at bounding box center [925, 431] width 168 height 32
click at [841, 415] on select "Choose an option... Pending Applied Excluded (Questions) Excluded (Expired) Exc…" at bounding box center [925, 431] width 168 height 32
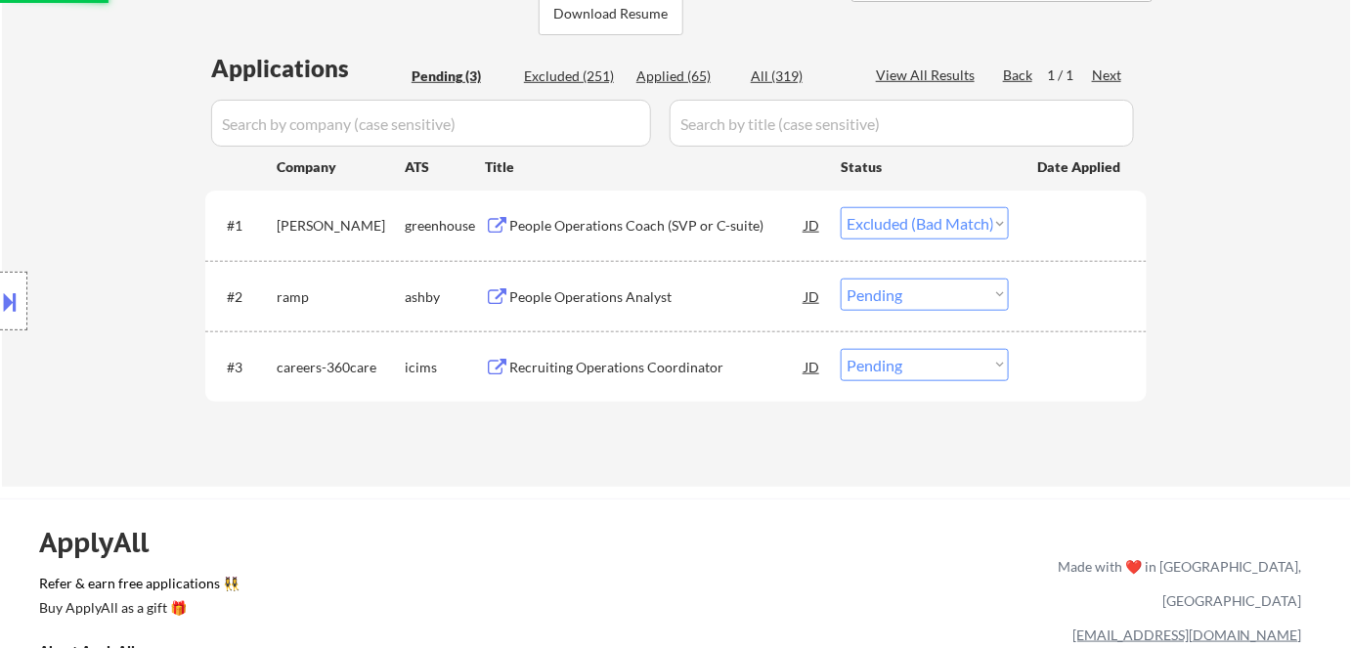
scroll to position [457, 0]
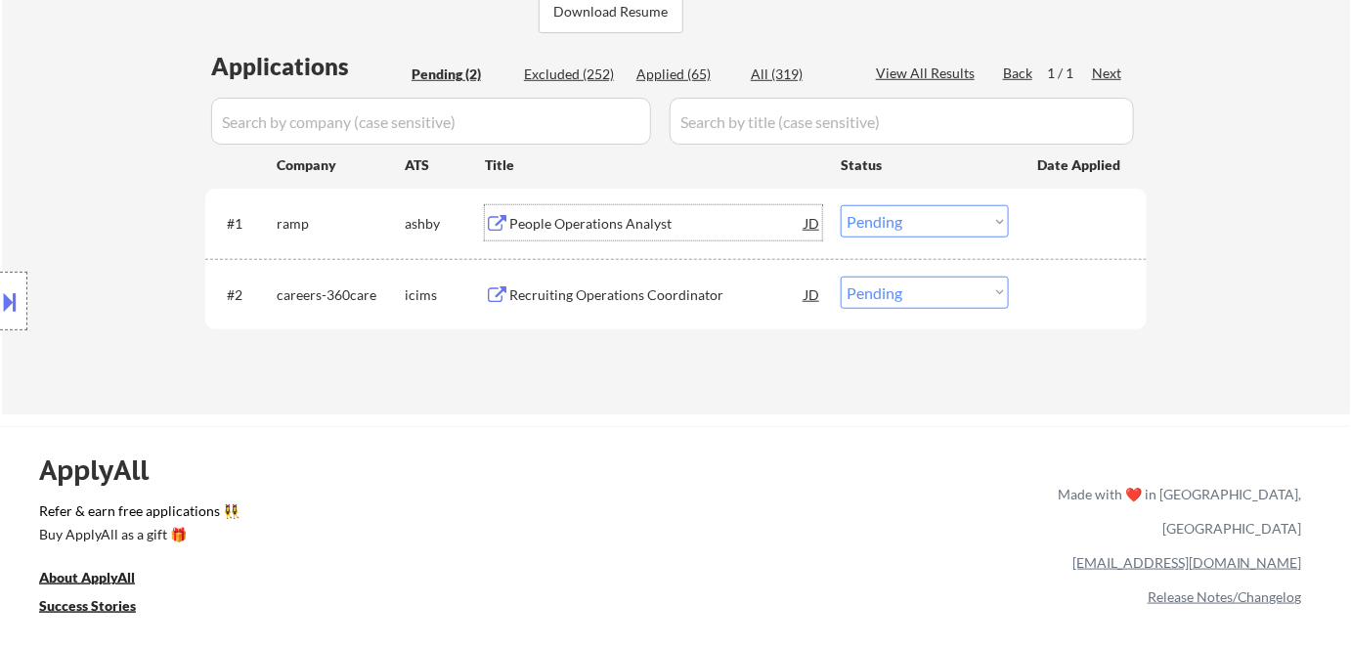
click at [627, 215] on div "People Operations Analyst" at bounding box center [656, 224] width 295 height 20
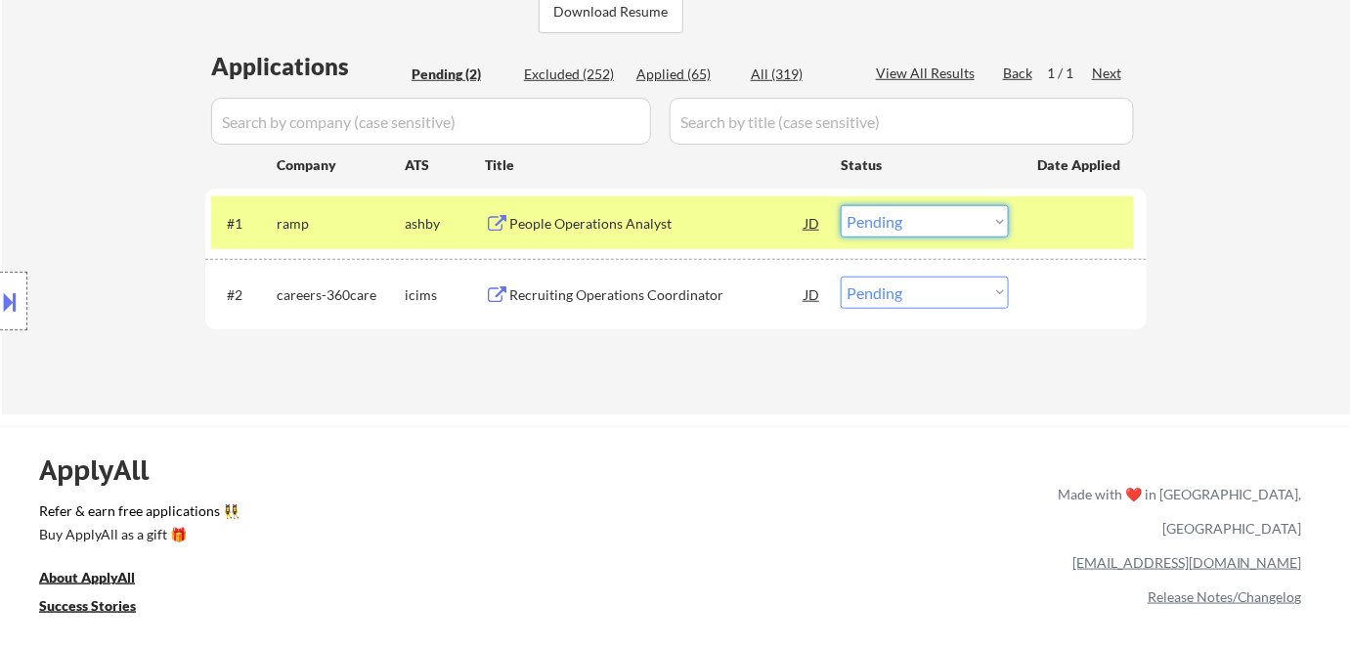
click at [941, 233] on select "Choose an option... Pending Applied Excluded (Questions) Excluded (Expired) Exc…" at bounding box center [925, 221] width 168 height 32
click at [841, 205] on select "Choose an option... Pending Applied Excluded (Questions) Excluded (Expired) Exc…" at bounding box center [925, 221] width 168 height 32
click at [7, 289] on button at bounding box center [11, 301] width 22 height 32
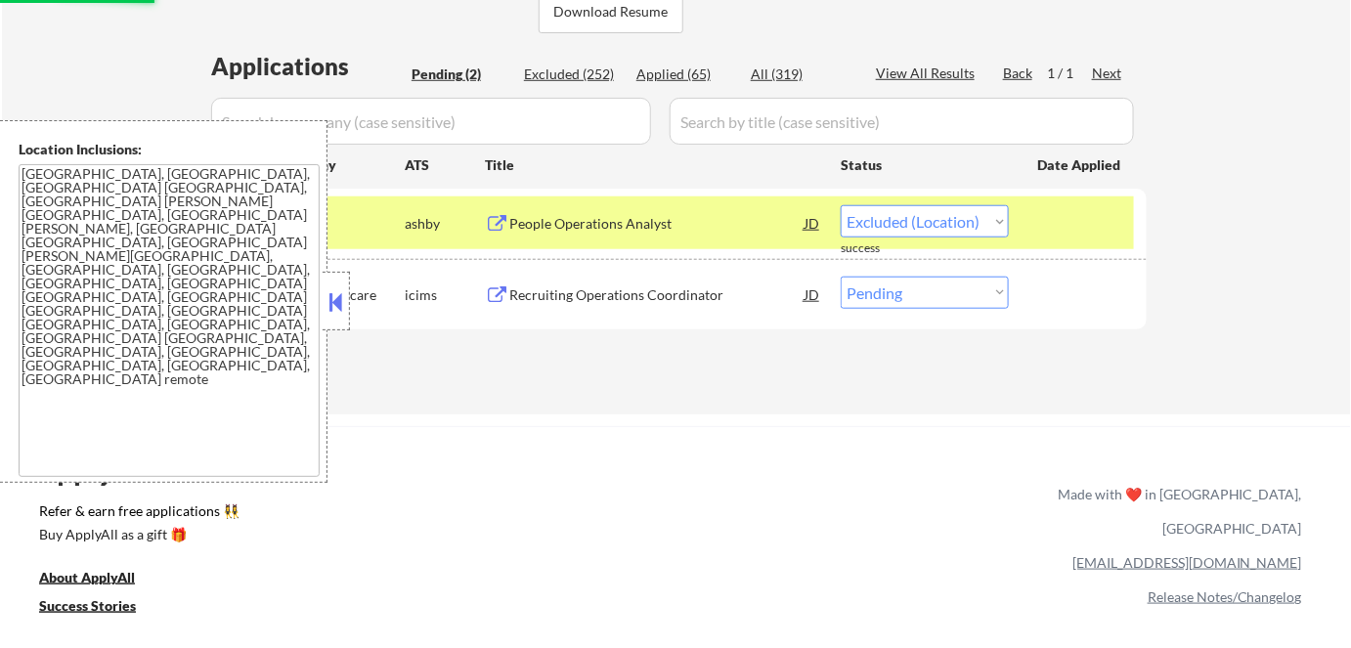
click at [572, 476] on div "ApplyAll Refer & earn free applications 👯‍♀️ Buy ApplyAll as a gift 🎁 About App…" at bounding box center [675, 595] width 1351 height 310
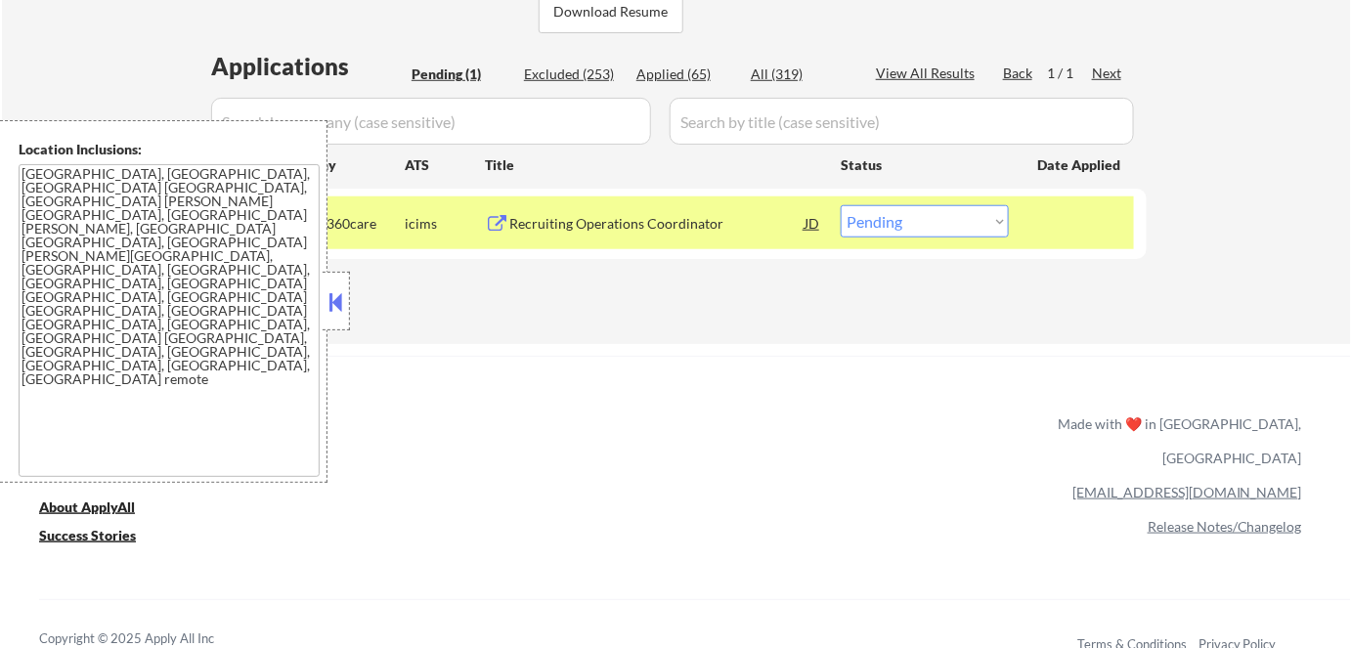
click at [620, 292] on div "Applications Pending (1) Excluded (253) Applied (65) All (319) View All Results…" at bounding box center [675, 178] width 941 height 256
click at [606, 238] on div "Recruiting Operations Coordinator" at bounding box center [656, 222] width 295 height 35
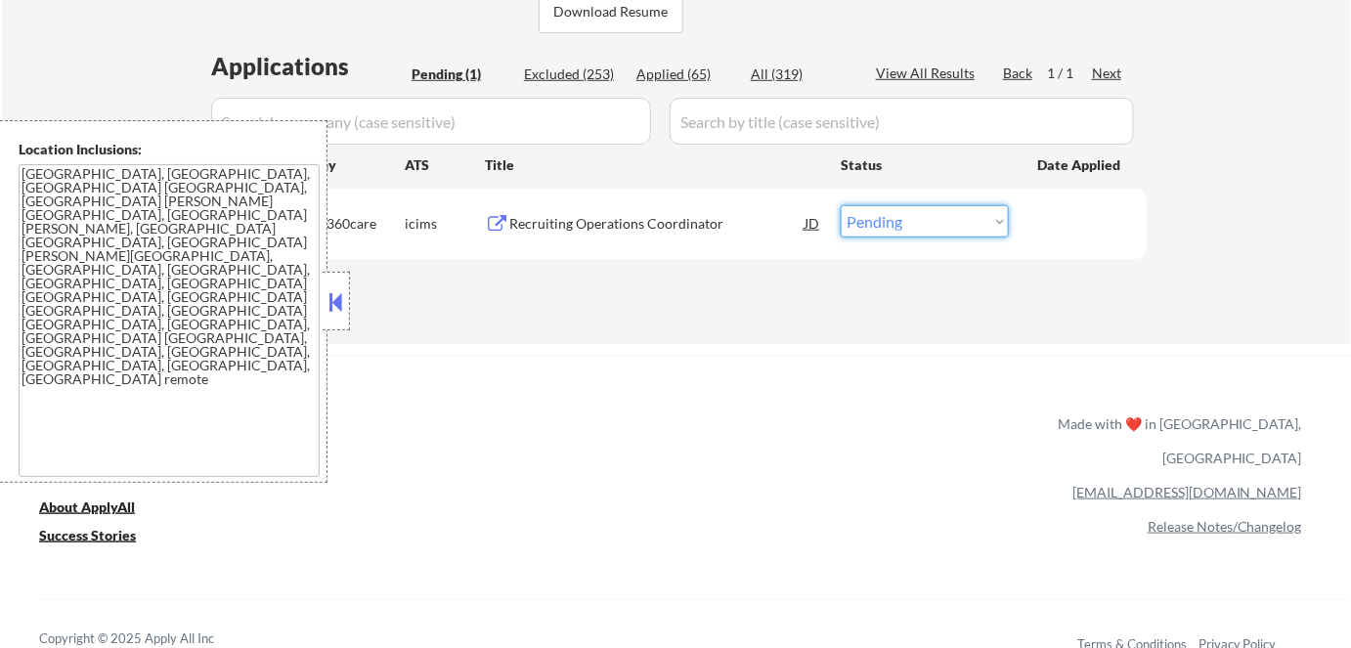
click at [886, 222] on select "Choose an option... Pending Applied Excluded (Questions) Excluded (Expired) Exc…" at bounding box center [925, 221] width 168 height 32
select select ""excluded__expired_""
click at [841, 205] on select "Choose an option... Pending Applied Excluded (Questions) Excluded (Expired) Exc…" at bounding box center [925, 221] width 168 height 32
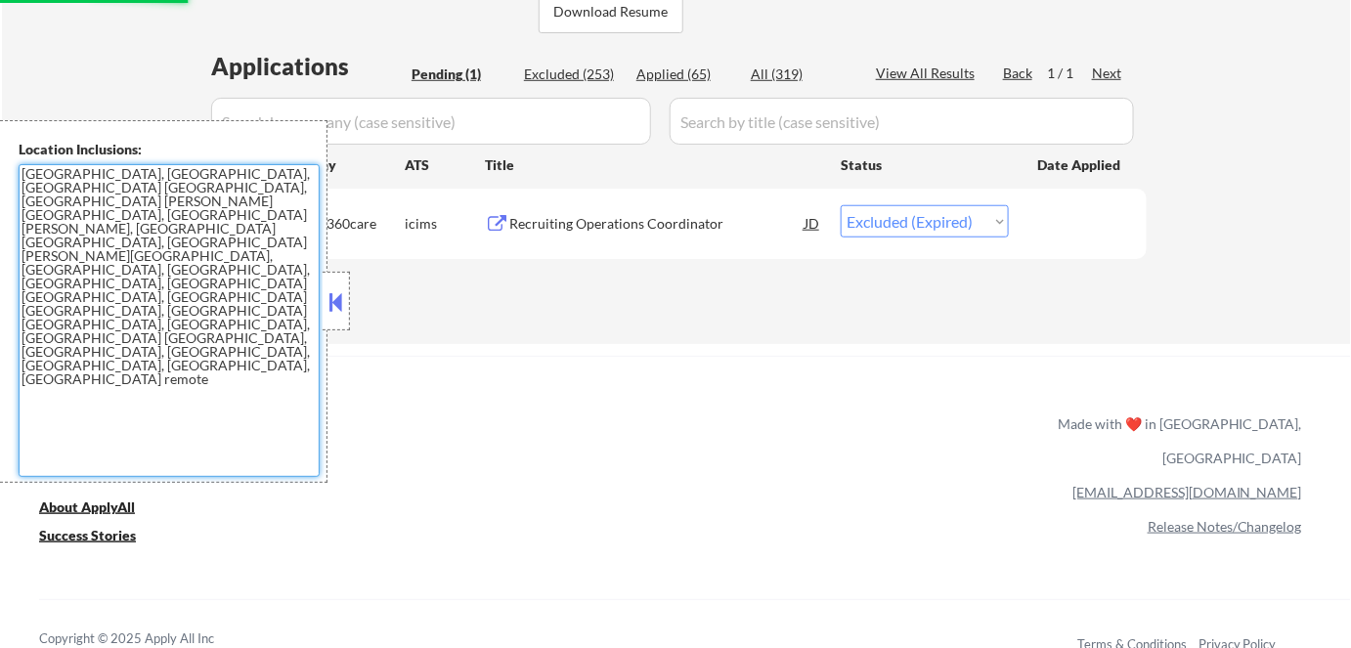
click at [317, 303] on textarea "Charleston, SC Mount Pleasant, SC North Charleston, SC James Island, SC Johns I…" at bounding box center [169, 320] width 301 height 313
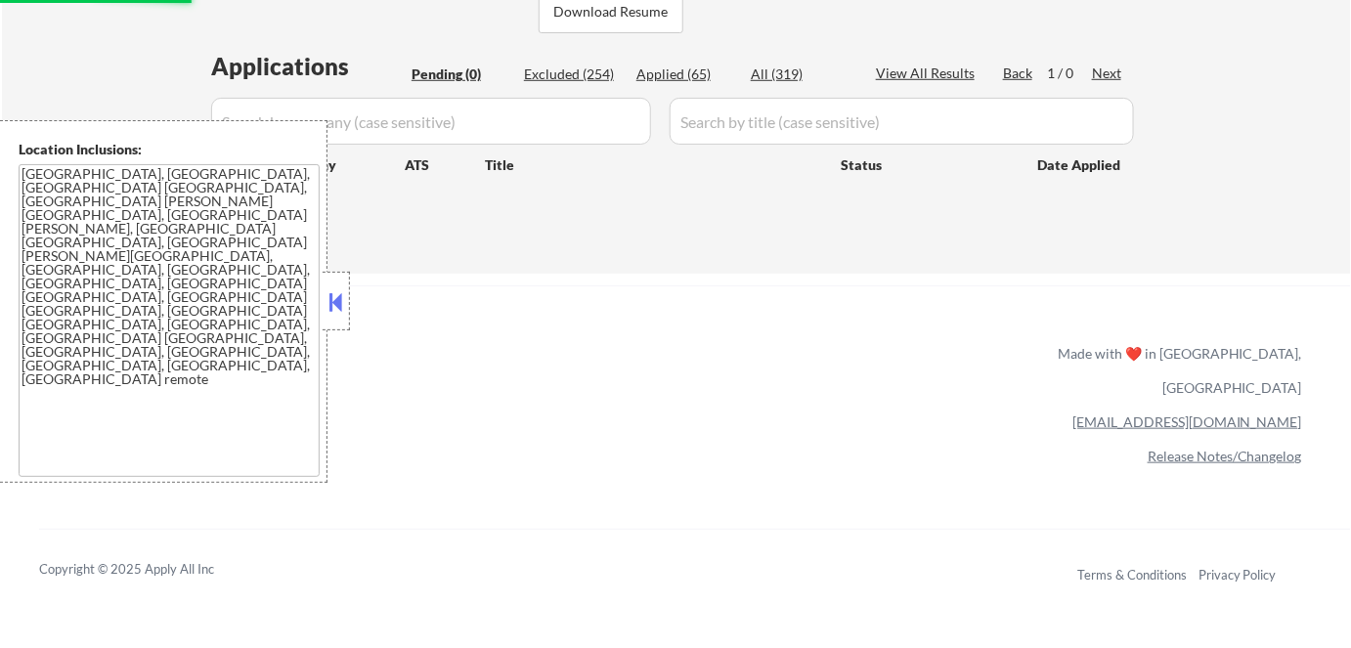
click at [336, 309] on button at bounding box center [337, 301] width 22 height 29
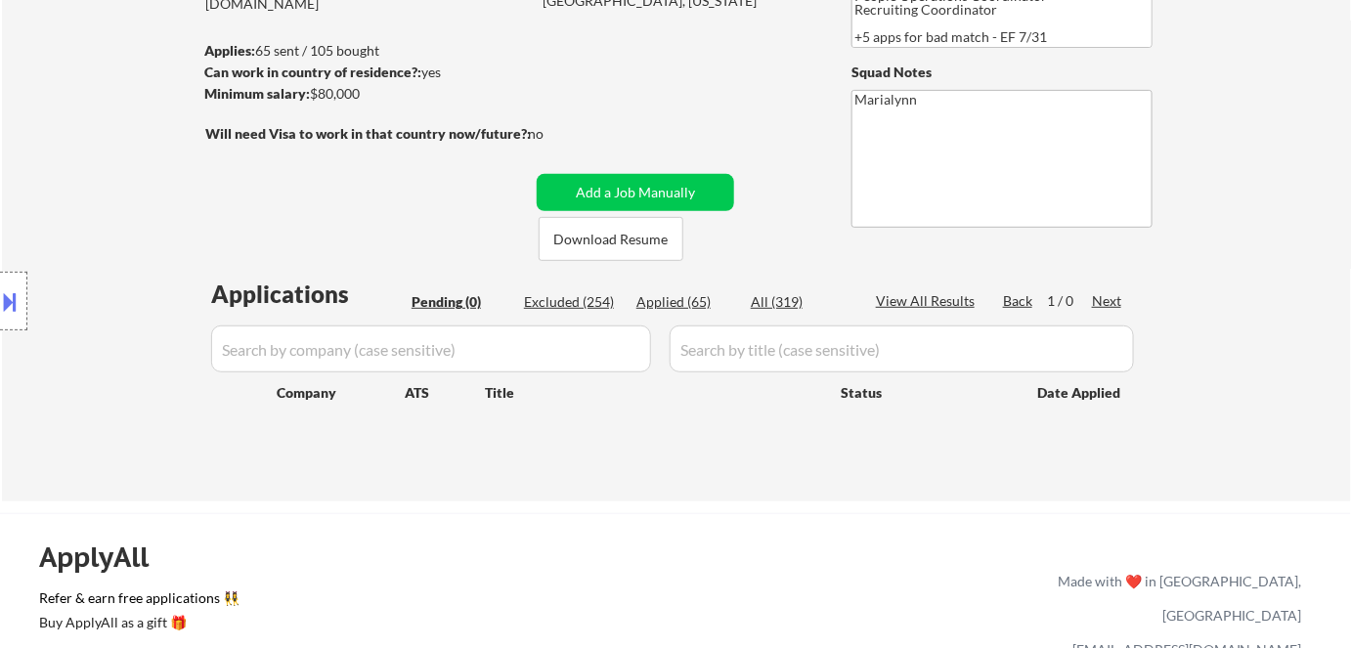
scroll to position [227, 0]
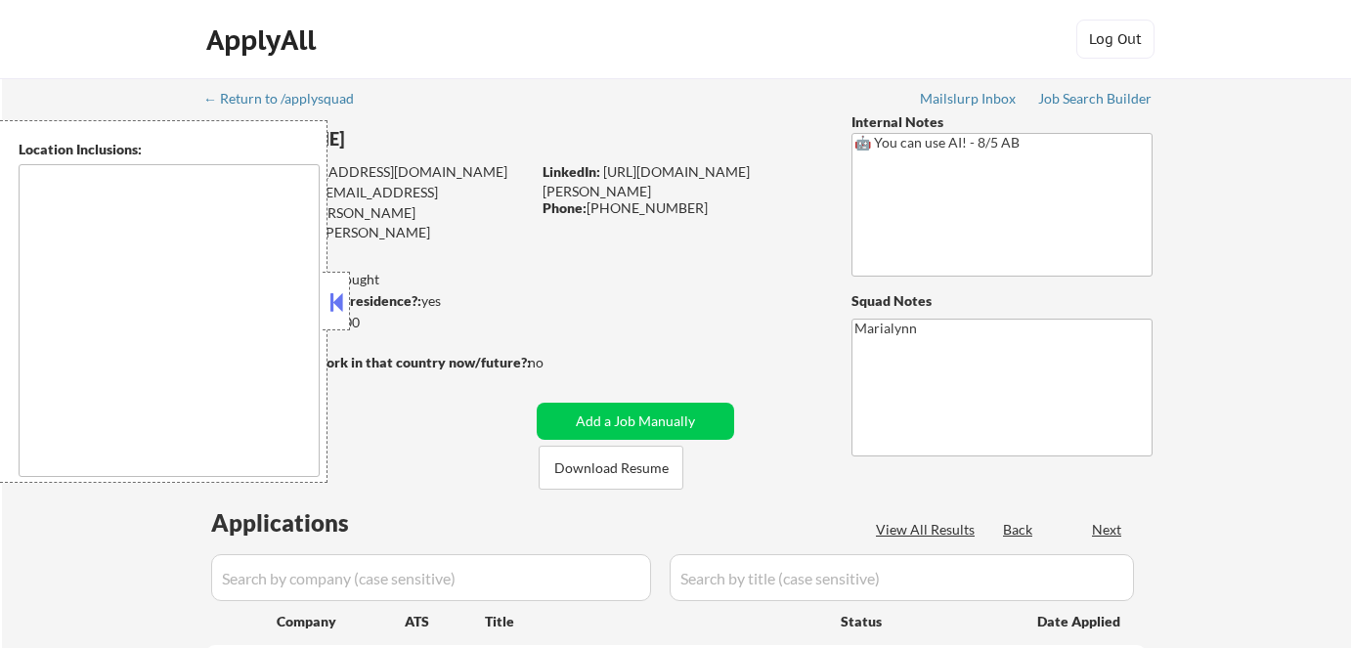
select select ""pending""
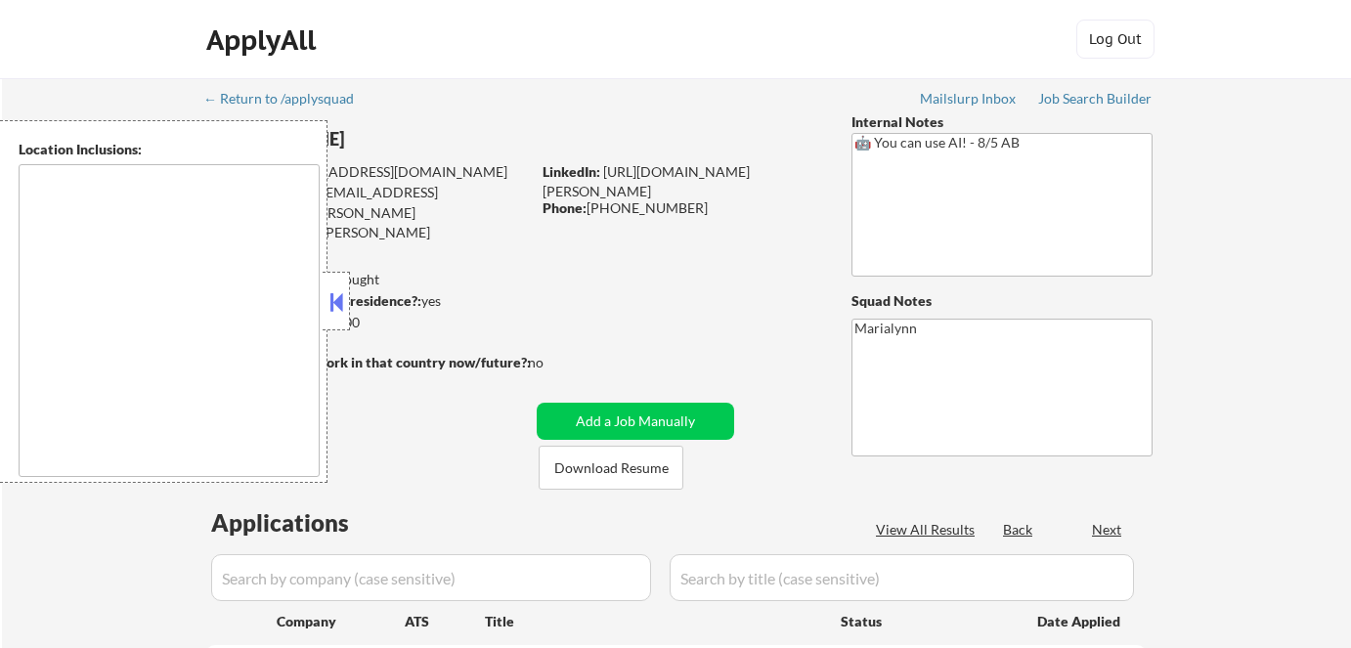
select select ""pending""
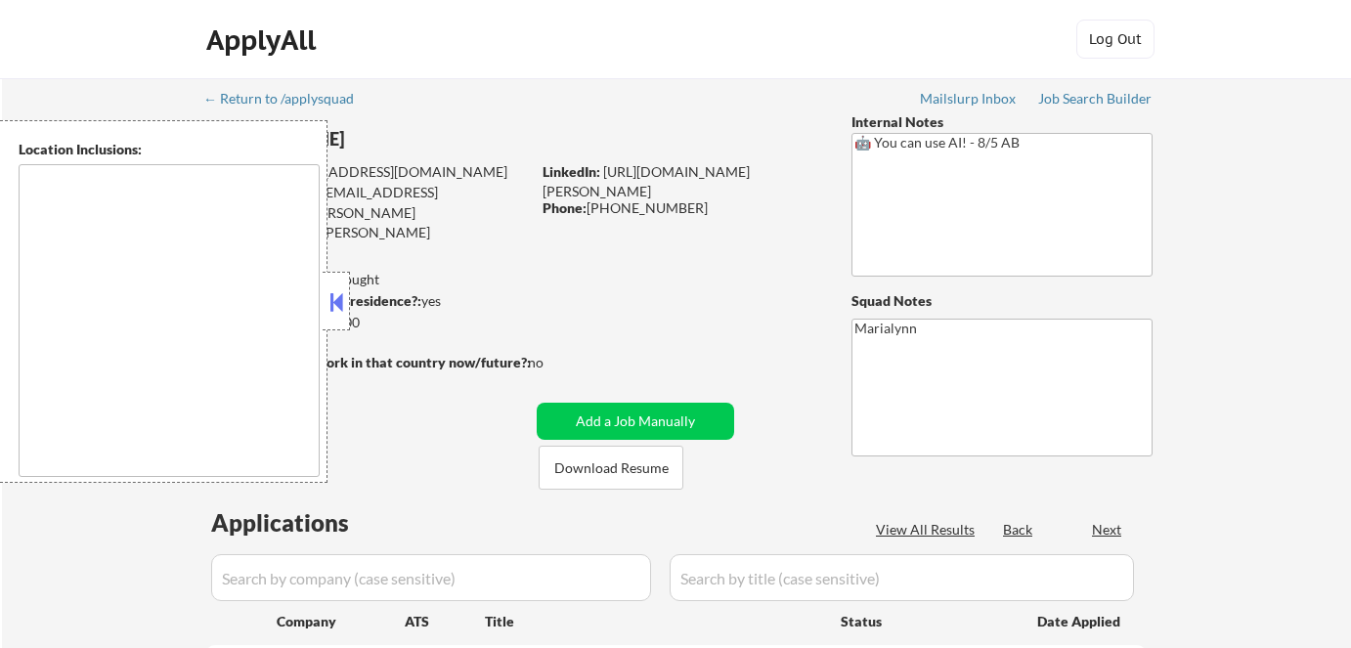
select select ""pending""
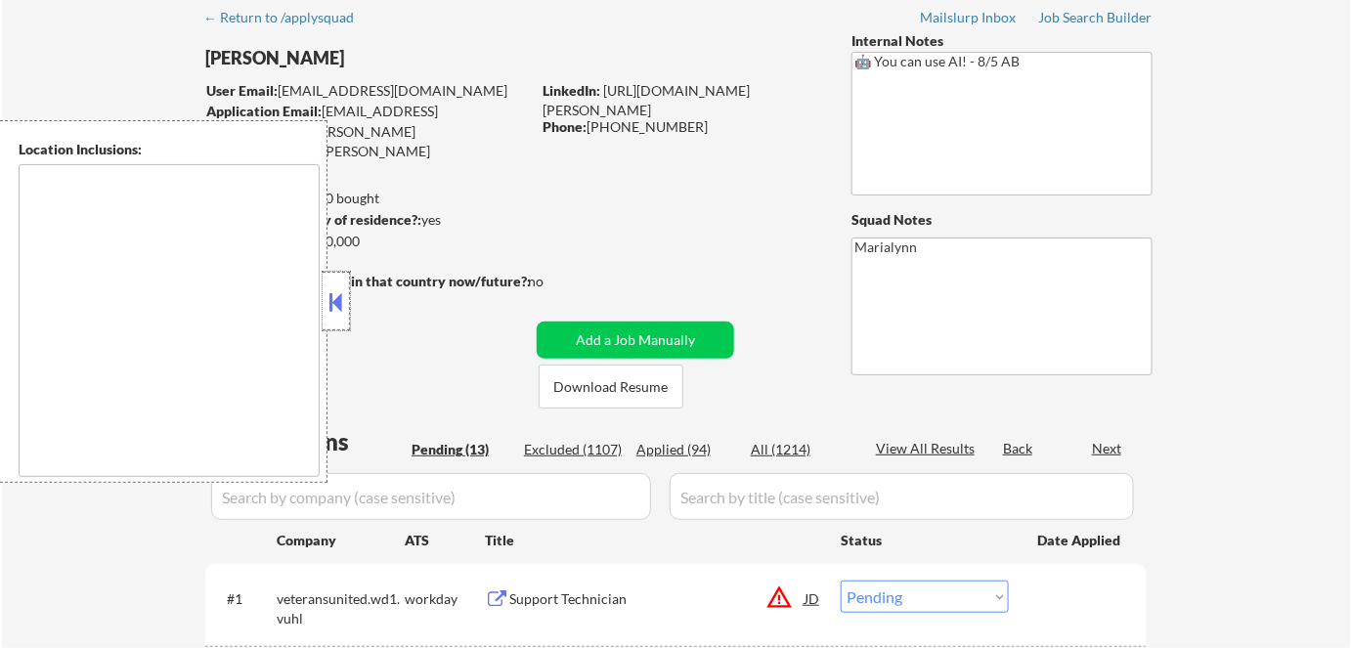
click at [347, 311] on div at bounding box center [336, 301] width 27 height 59
click at [336, 292] on button at bounding box center [337, 301] width 22 height 29
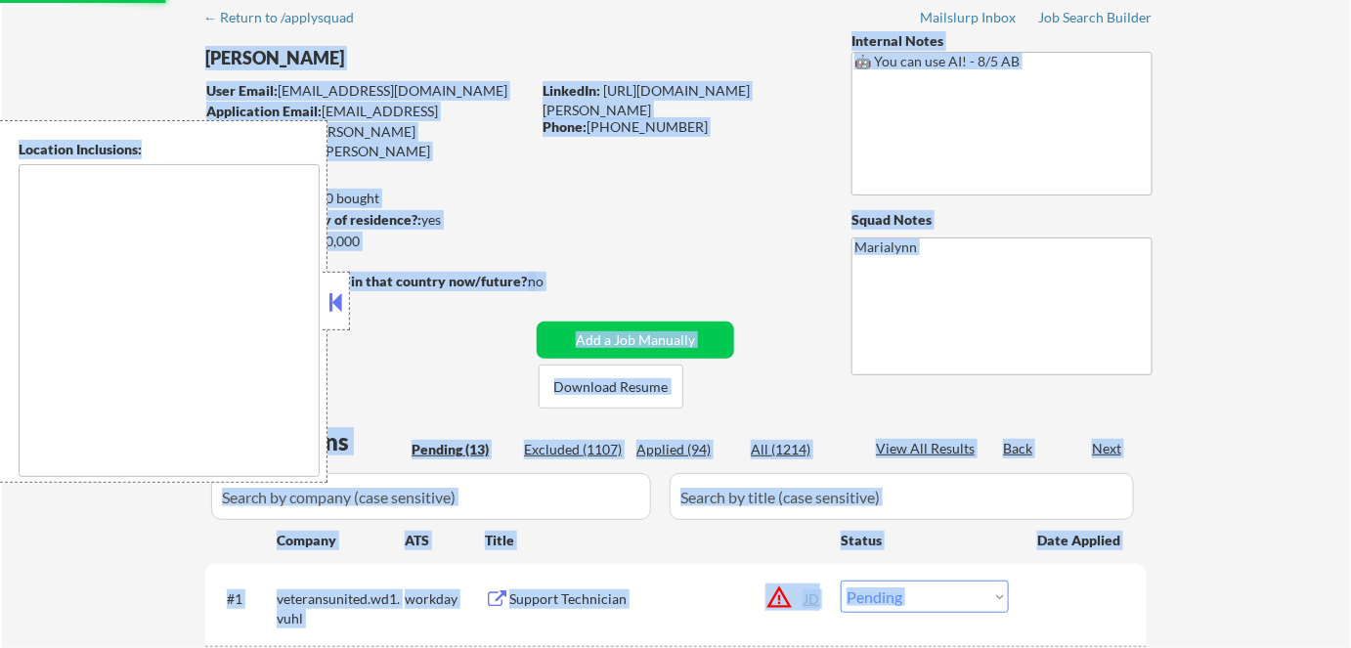
drag, startPoint x: 415, startPoint y: 361, endPoint x: 340, endPoint y: 311, distance: 89.5
click at [340, 311] on body "← Return to /applysquad Mailslurp Inbox Job Search Builder Alexander Fraum User…" at bounding box center [675, 243] width 1351 height 648
type textarea "New York, NY Jersey City, NJ Hoboken, NJ Weehawken, NJ Union City, NJ West New …"
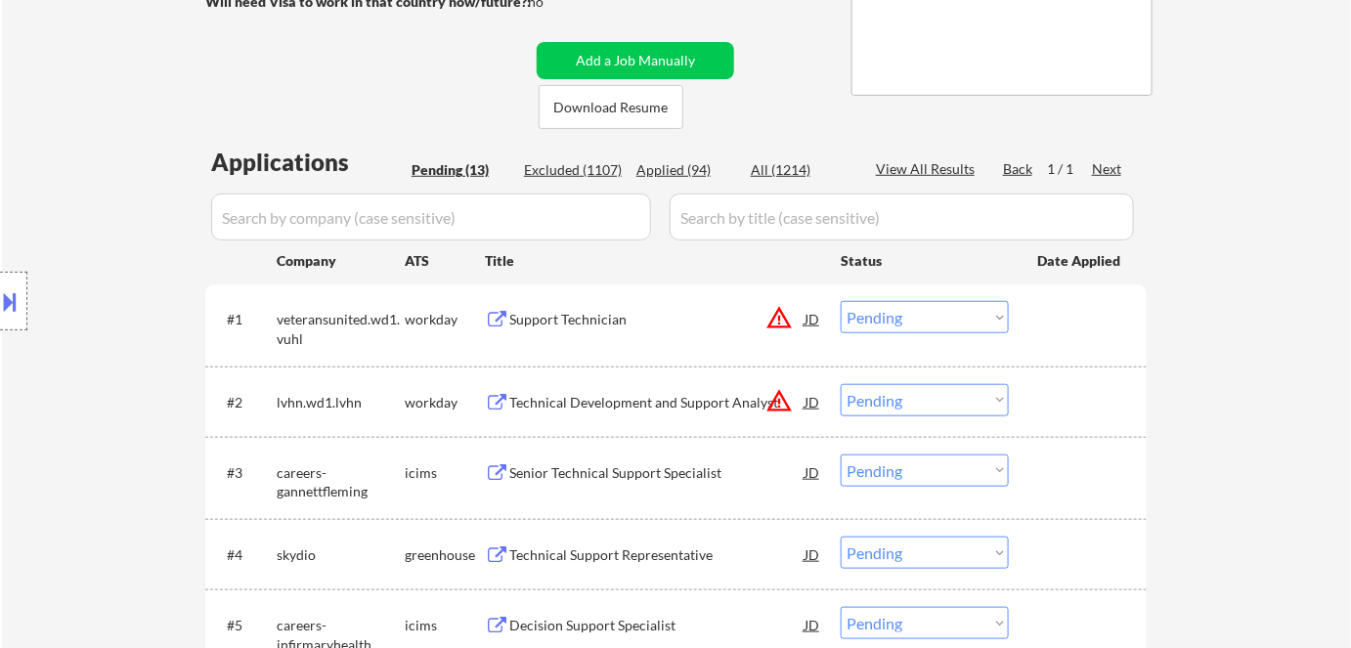
scroll to position [365, 0]
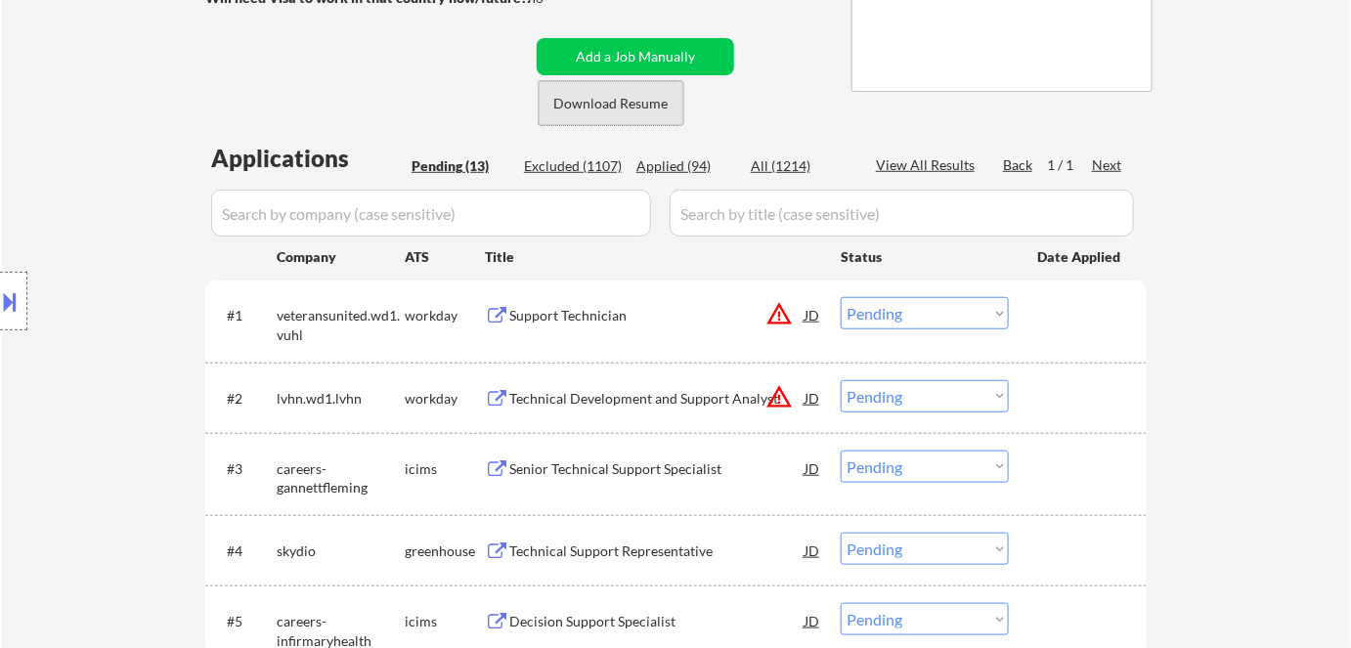
click at [619, 104] on button "Download Resume" at bounding box center [611, 103] width 145 height 44
click at [591, 469] on div "Senior Technical Support Specialist" at bounding box center [656, 469] width 295 height 20
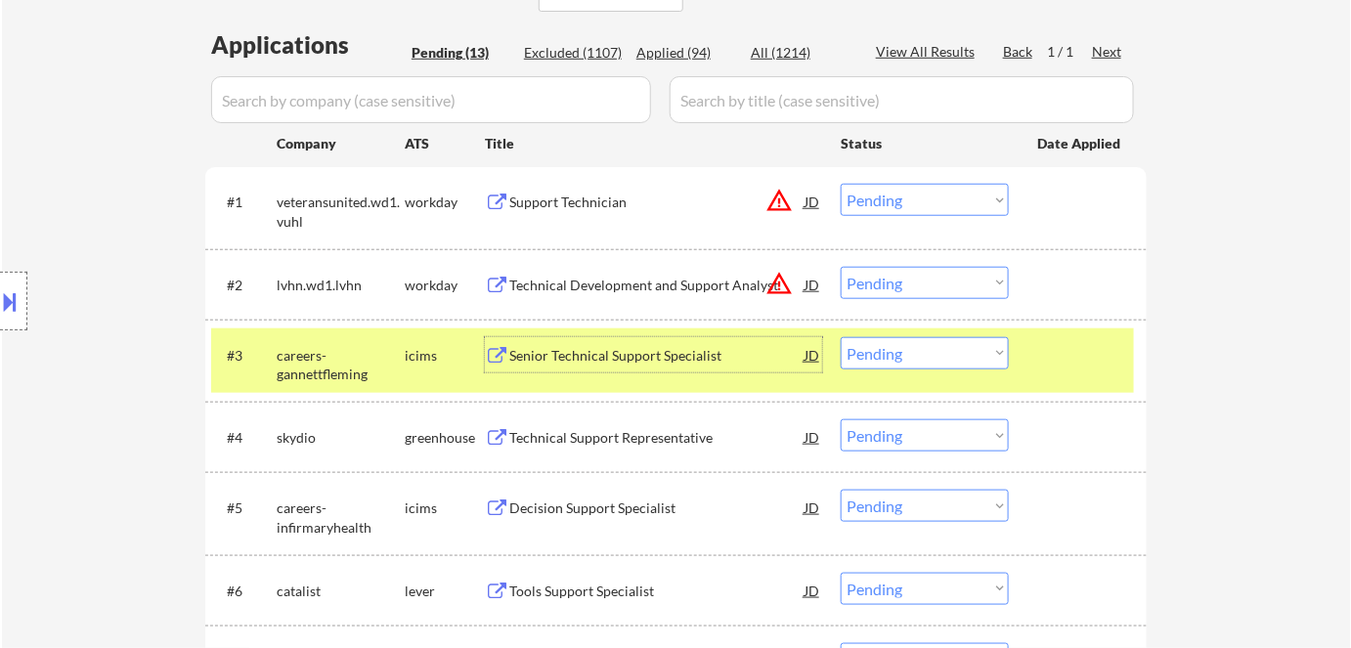
scroll to position [479, 0]
click at [615, 364] on div "Senior Technical Support Specialist" at bounding box center [656, 353] width 295 height 35
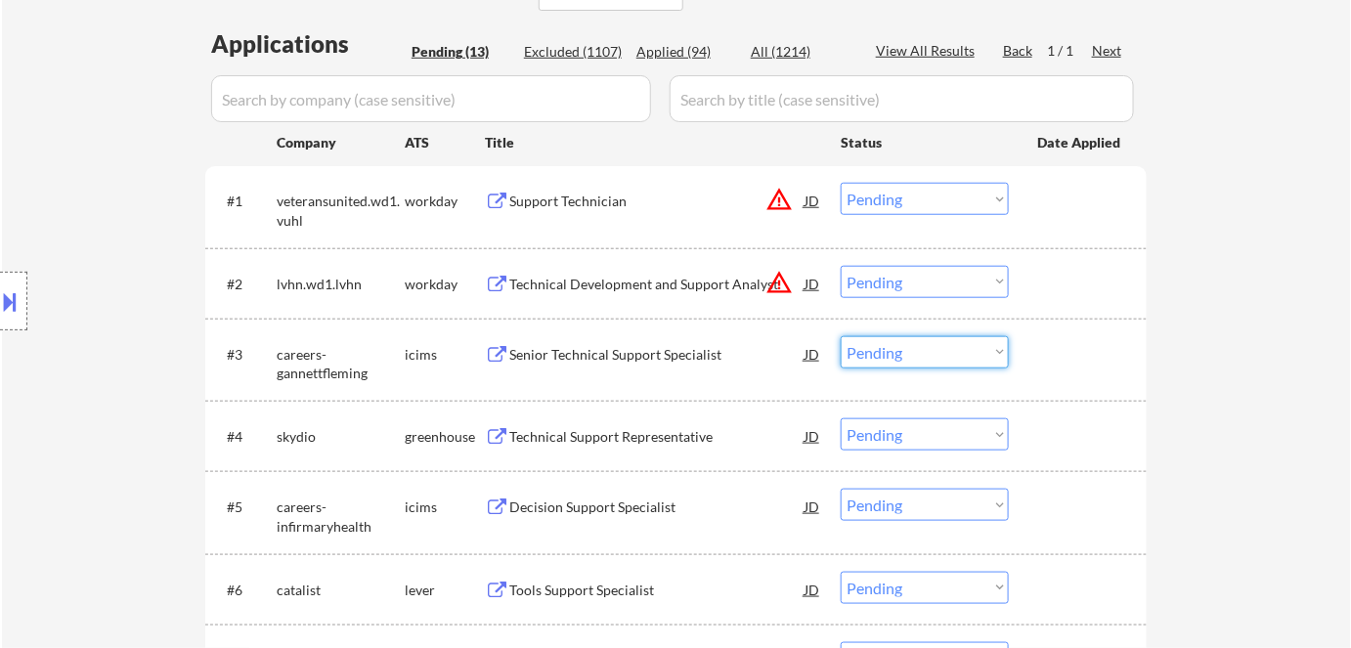
click at [922, 360] on select "Choose an option... Pending Applied Excluded (Questions) Excluded (Expired) Exc…" at bounding box center [925, 352] width 168 height 32
click at [841, 336] on select "Choose an option... Pending Applied Excluded (Questions) Excluded (Expired) Exc…" at bounding box center [925, 352] width 168 height 32
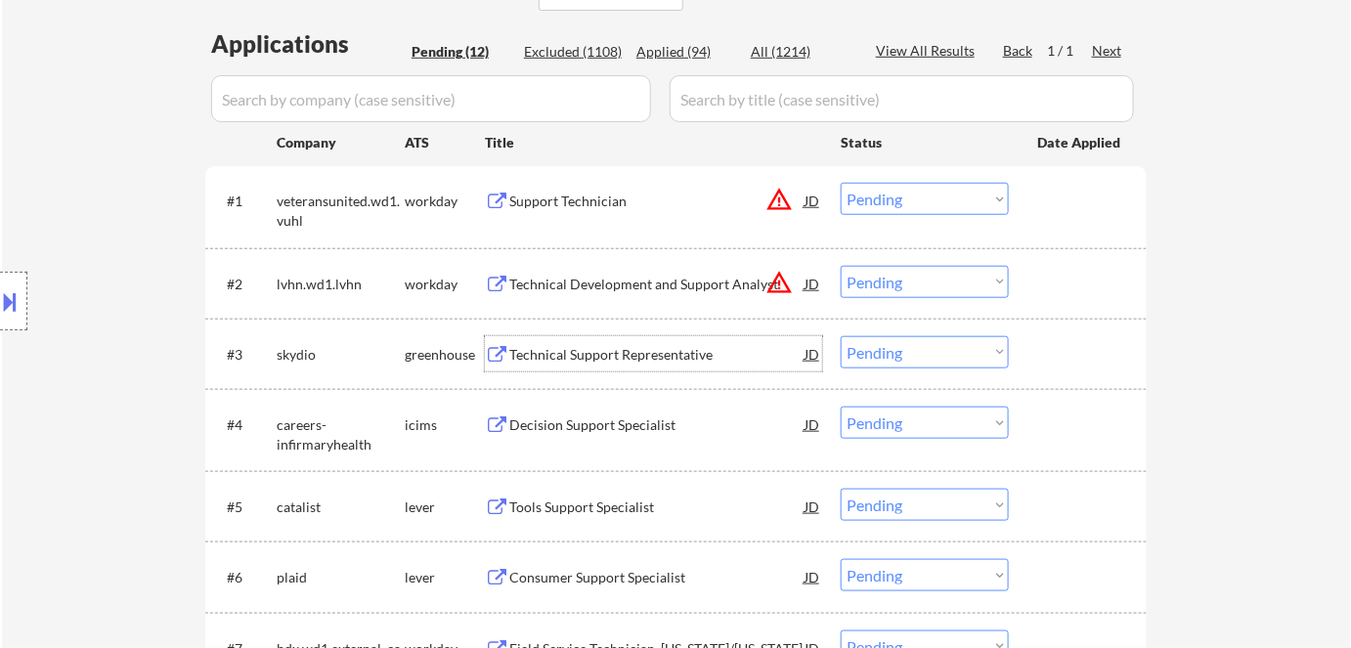
click at [599, 355] on div "Technical Support Representative" at bounding box center [656, 355] width 295 height 20
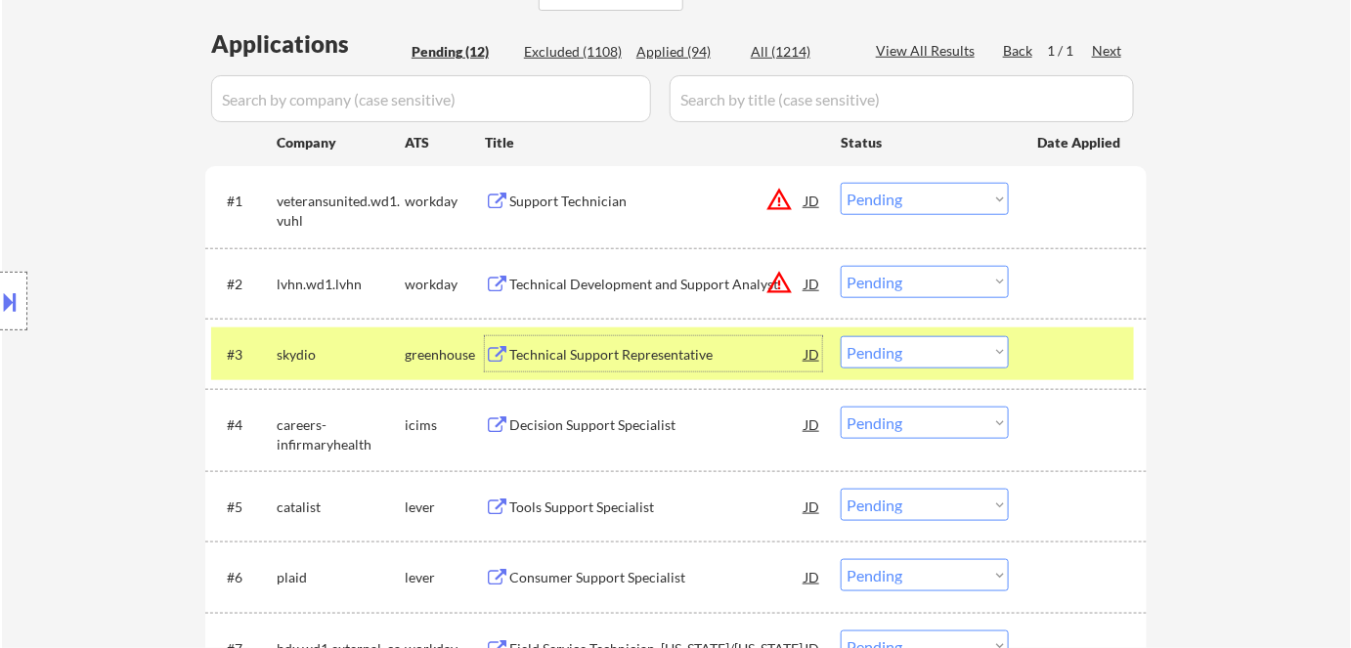
click at [576, 355] on div "Technical Support Representative" at bounding box center [656, 355] width 295 height 20
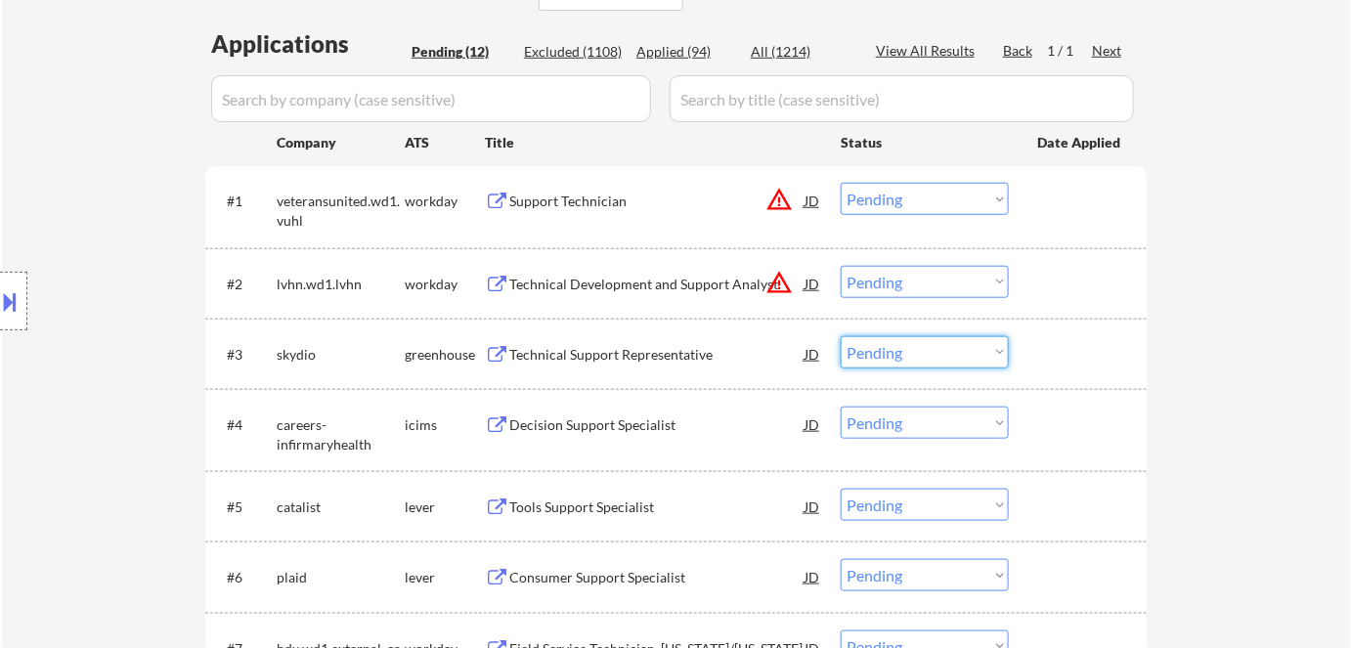
click at [878, 346] on select "Choose an option... Pending Applied Excluded (Questions) Excluded (Expired) Exc…" at bounding box center [925, 352] width 168 height 32
click at [841, 336] on select "Choose an option... Pending Applied Excluded (Questions) Excluded (Expired) Exc…" at bounding box center [925, 352] width 168 height 32
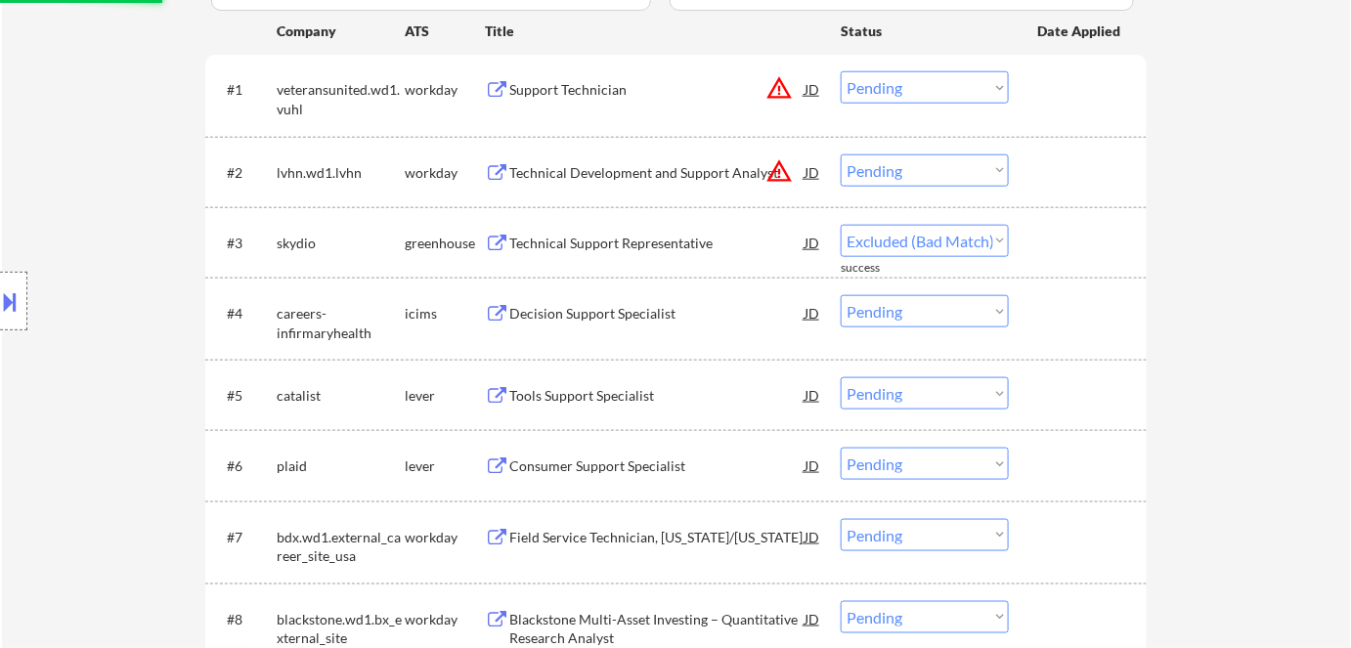
scroll to position [592, 0]
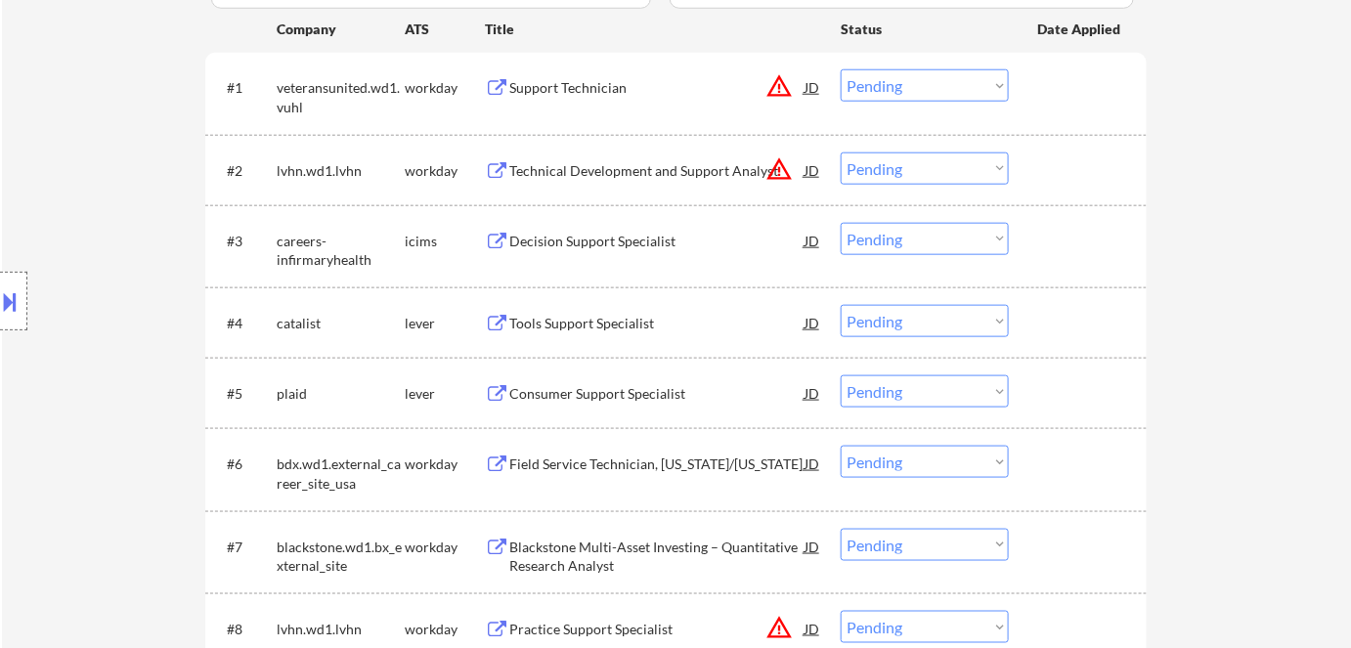
click at [613, 245] on div "Decision Support Specialist" at bounding box center [656, 242] width 295 height 20
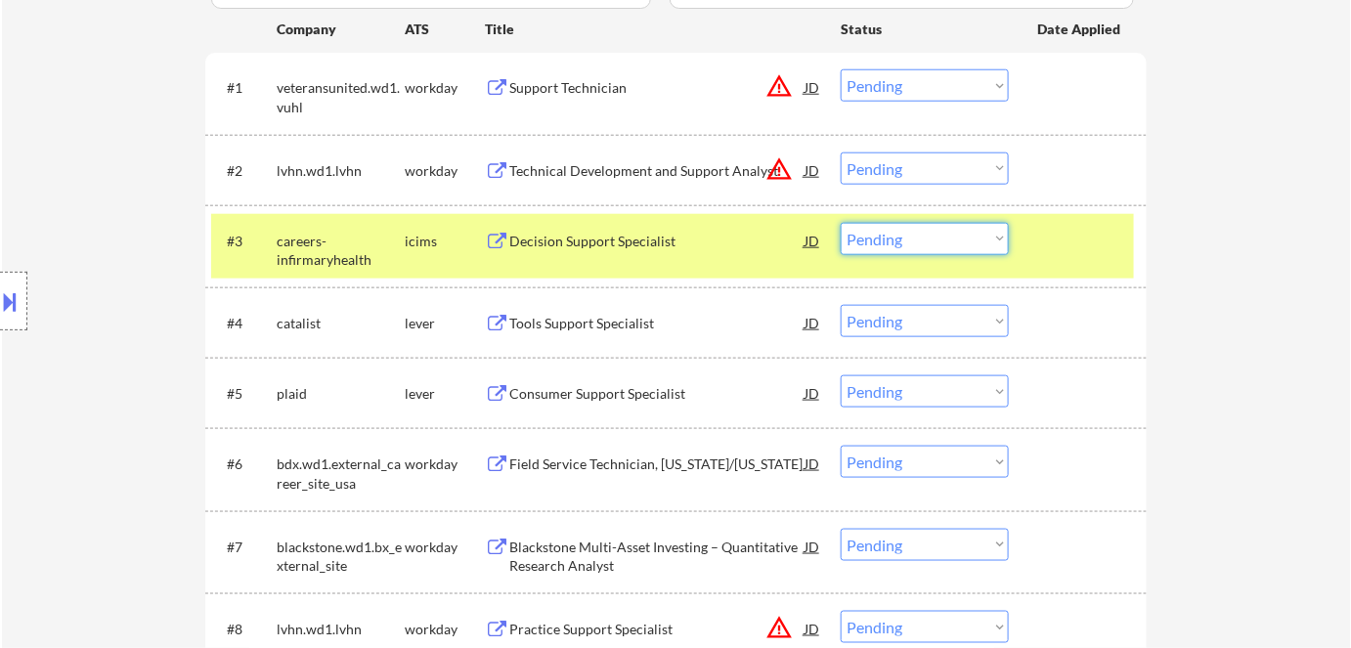
click at [919, 232] on select "Choose an option... Pending Applied Excluded (Questions) Excluded (Expired) Exc…" at bounding box center [925, 239] width 168 height 32
click at [841, 223] on select "Choose an option... Pending Applied Excluded (Questions) Excluded (Expired) Exc…" at bounding box center [925, 239] width 168 height 32
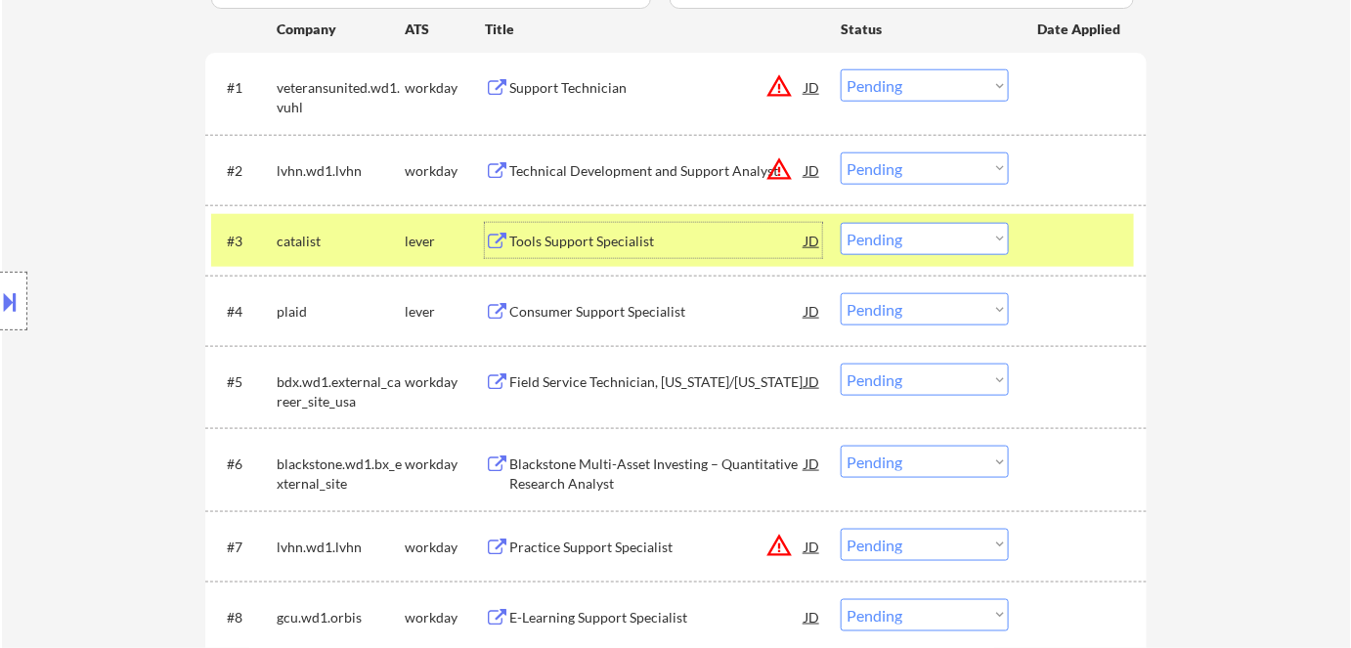
click at [620, 250] on div "Tools Support Specialist" at bounding box center [656, 240] width 295 height 35
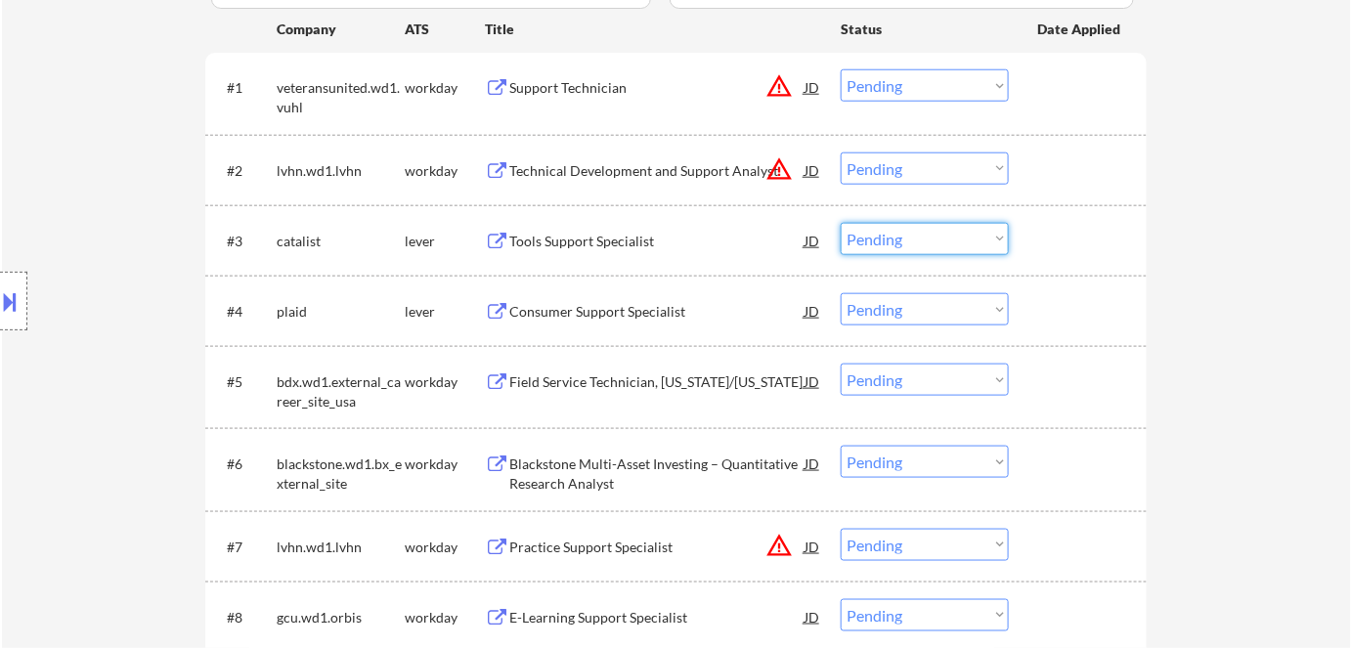
click at [936, 242] on select "Choose an option... Pending Applied Excluded (Questions) Excluded (Expired) Exc…" at bounding box center [925, 239] width 168 height 32
click at [884, 240] on select "Choose an option... Pending Applied Excluded (Questions) Excluded (Expired) Exc…" at bounding box center [925, 239] width 168 height 32
click at [841, 223] on select "Choose an option... Pending Applied Excluded (Questions) Excluded (Expired) Exc…" at bounding box center [925, 239] width 168 height 32
select select ""pending""
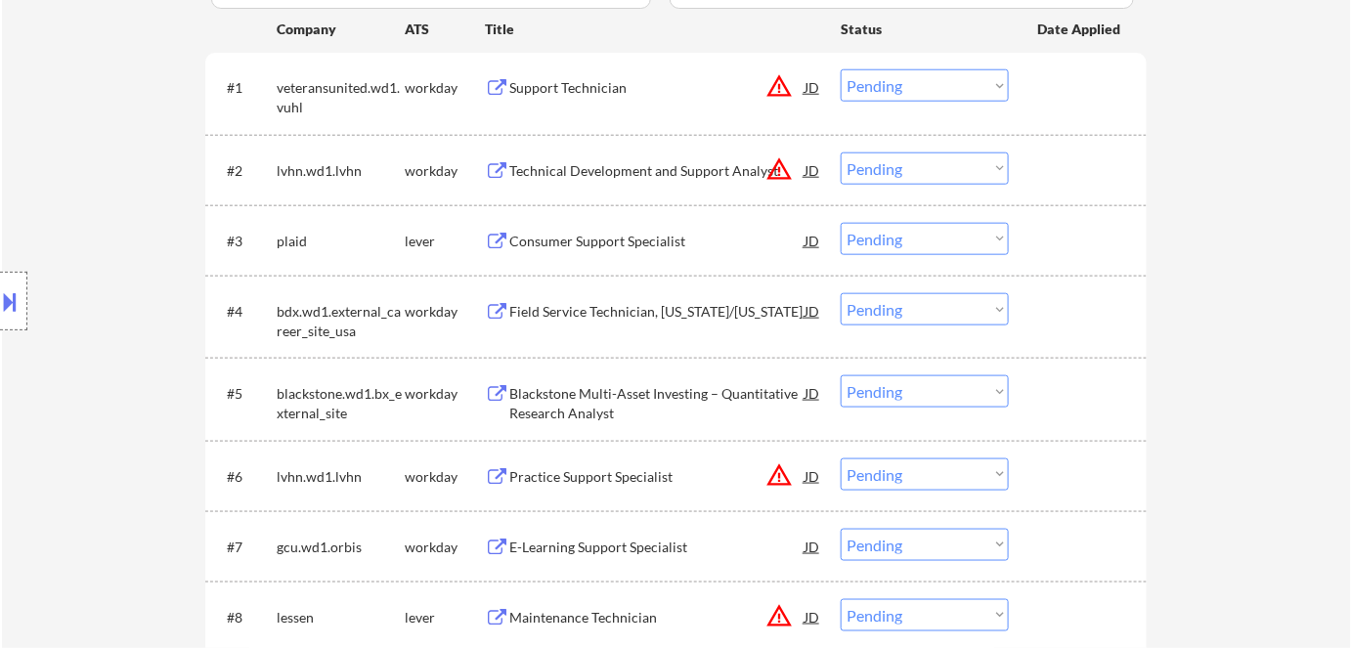
click at [546, 238] on div "Consumer Support Specialist" at bounding box center [656, 242] width 295 height 20
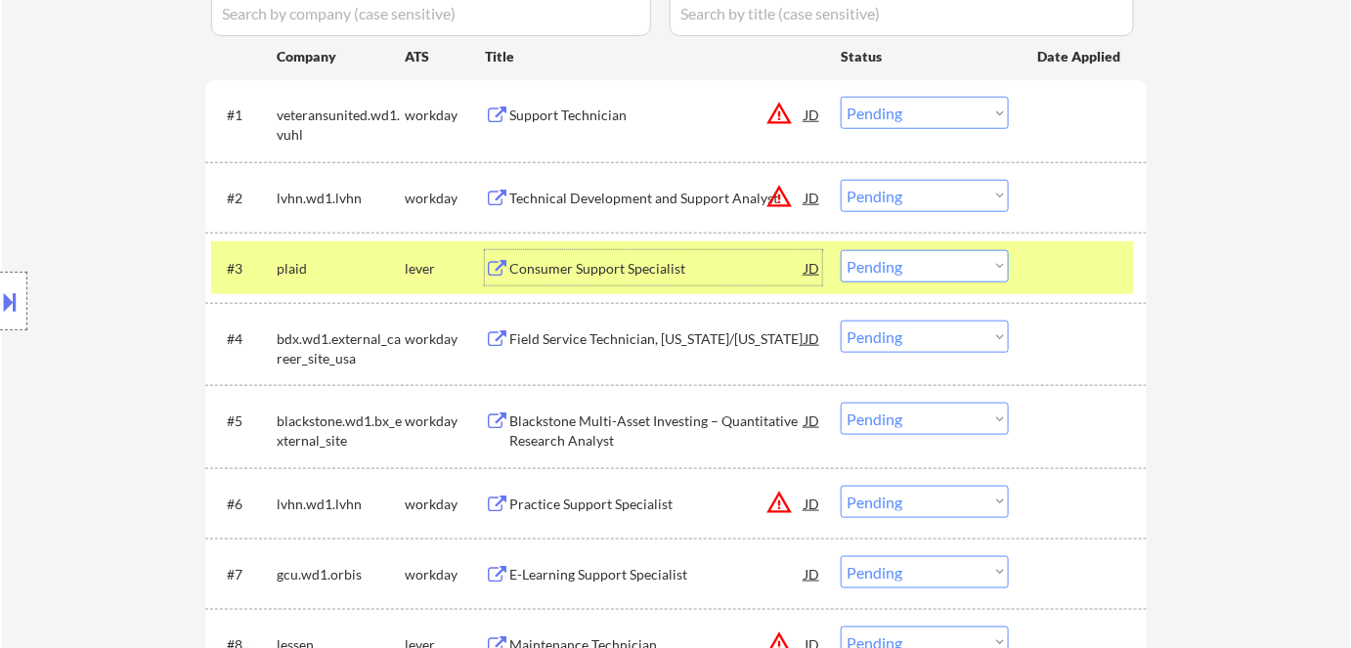
scroll to position [567, 0]
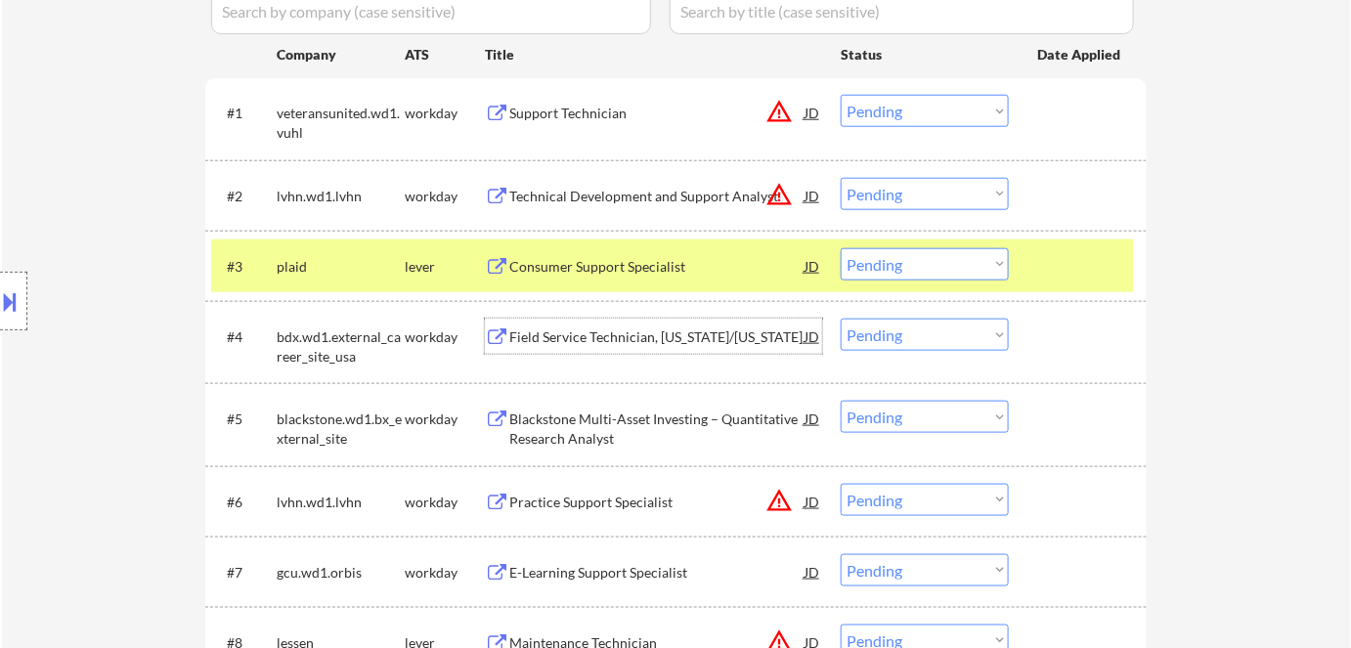
click at [646, 337] on div "Field Service Technician, Connecticut/New York" at bounding box center [656, 337] width 295 height 20
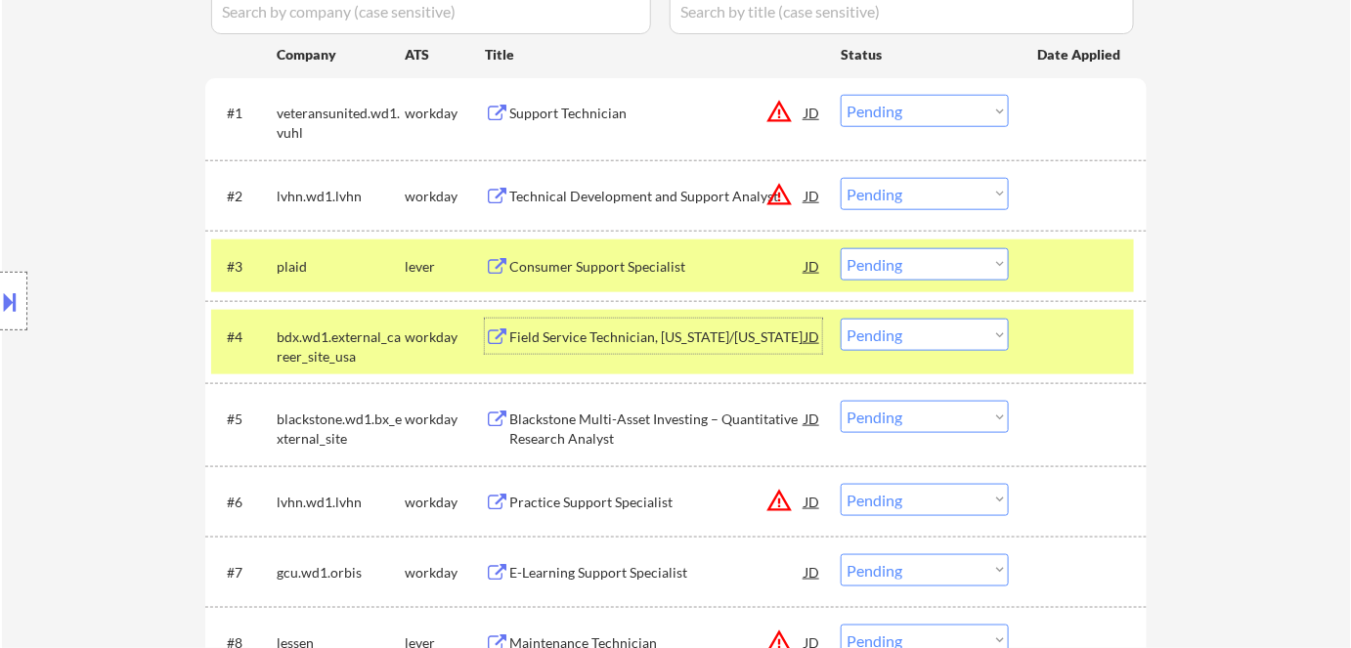
click at [680, 319] on div "Field Service Technician, Connecticut/New York" at bounding box center [656, 336] width 295 height 35
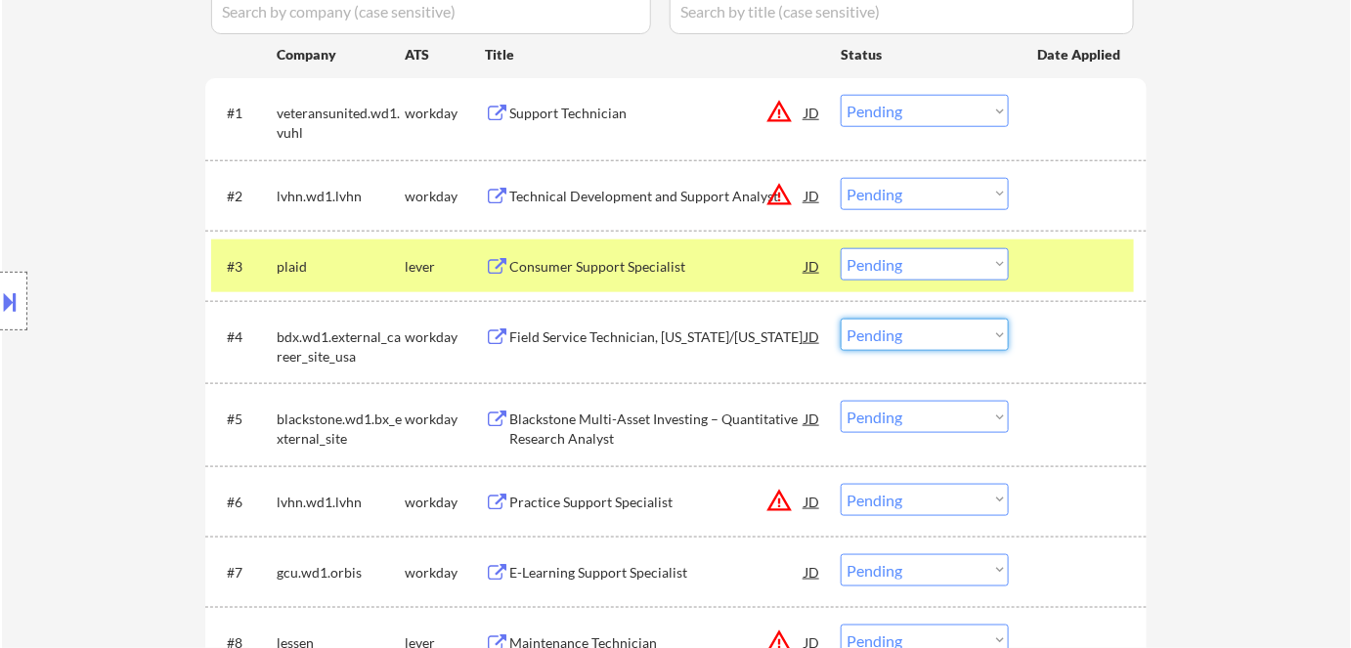
click at [954, 332] on select "Choose an option... Pending Applied Excluded (Questions) Excluded (Expired) Exc…" at bounding box center [925, 335] width 168 height 32
click at [967, 332] on select "Choose an option... Pending Applied Excluded (Questions) Excluded (Expired) Exc…" at bounding box center [925, 335] width 168 height 32
click at [841, 319] on select "Choose an option... Pending Applied Excluded (Questions) Excluded (Expired) Exc…" at bounding box center [925, 335] width 168 height 32
click at [427, 263] on div "lever" at bounding box center [445, 267] width 80 height 20
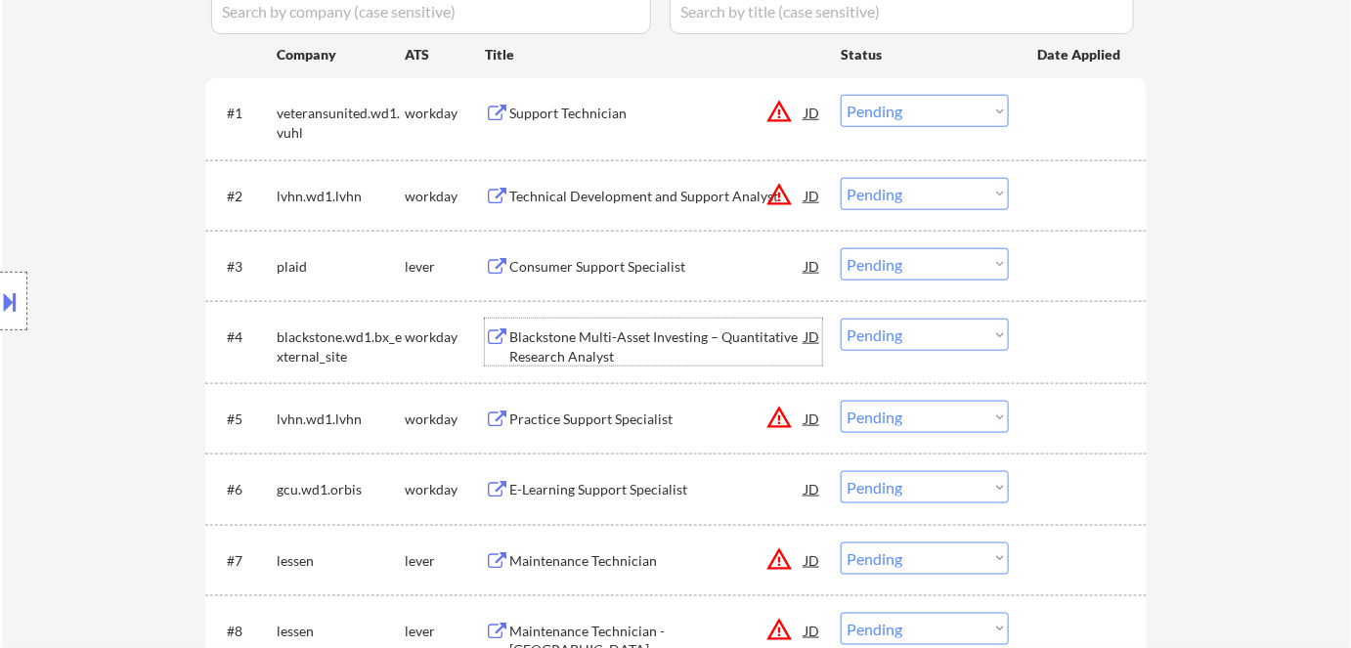
click at [556, 324] on div "Blackstone Multi-Asset Investing – Quantitative Research Analyst" at bounding box center [656, 342] width 295 height 47
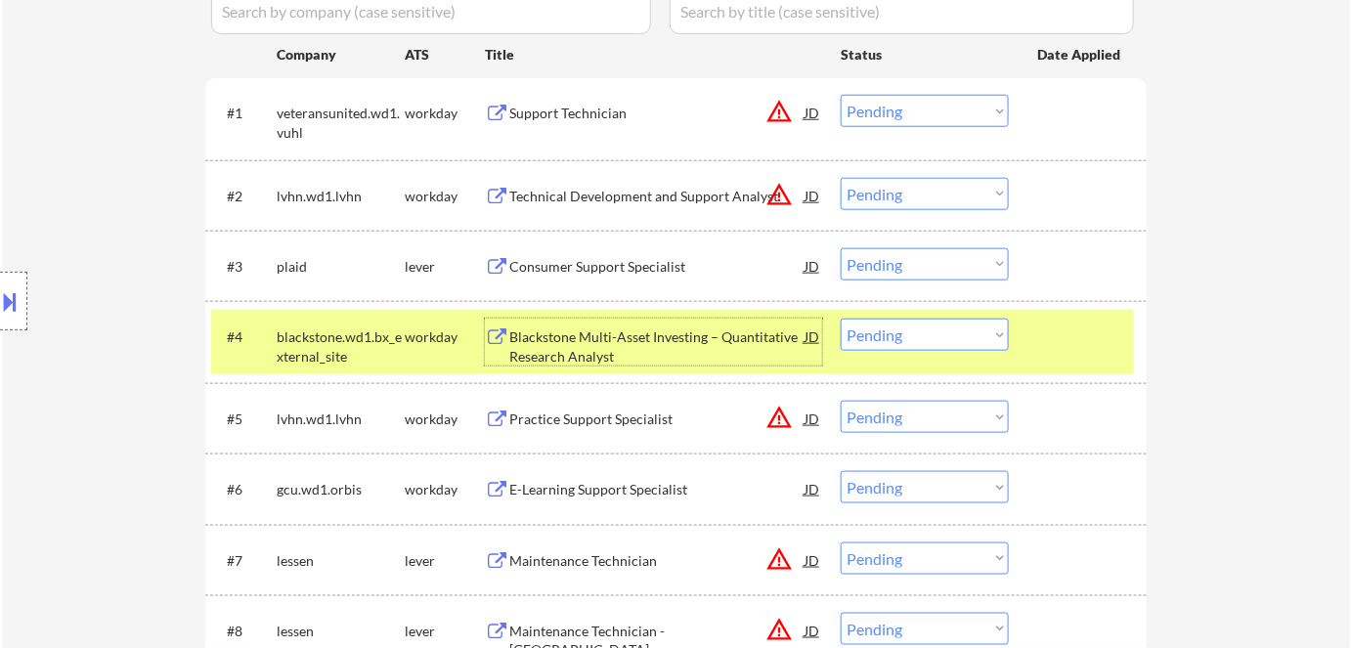
click at [932, 337] on select "Choose an option... Pending Applied Excluded (Questions) Excluded (Expired) Exc…" at bounding box center [925, 335] width 168 height 32
click at [841, 319] on select "Choose an option... Pending Applied Excluded (Questions) Excluded (Expired) Exc…" at bounding box center [925, 335] width 168 height 32
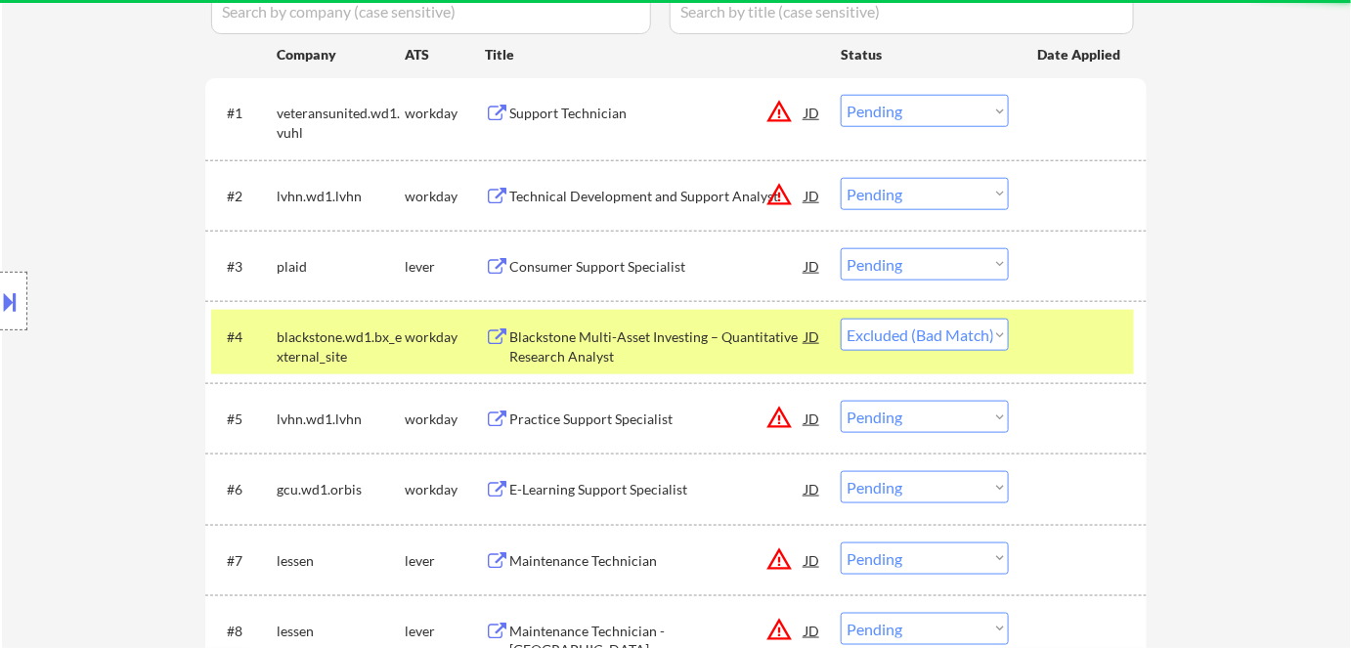
click at [426, 343] on div "workday" at bounding box center [445, 337] width 80 height 20
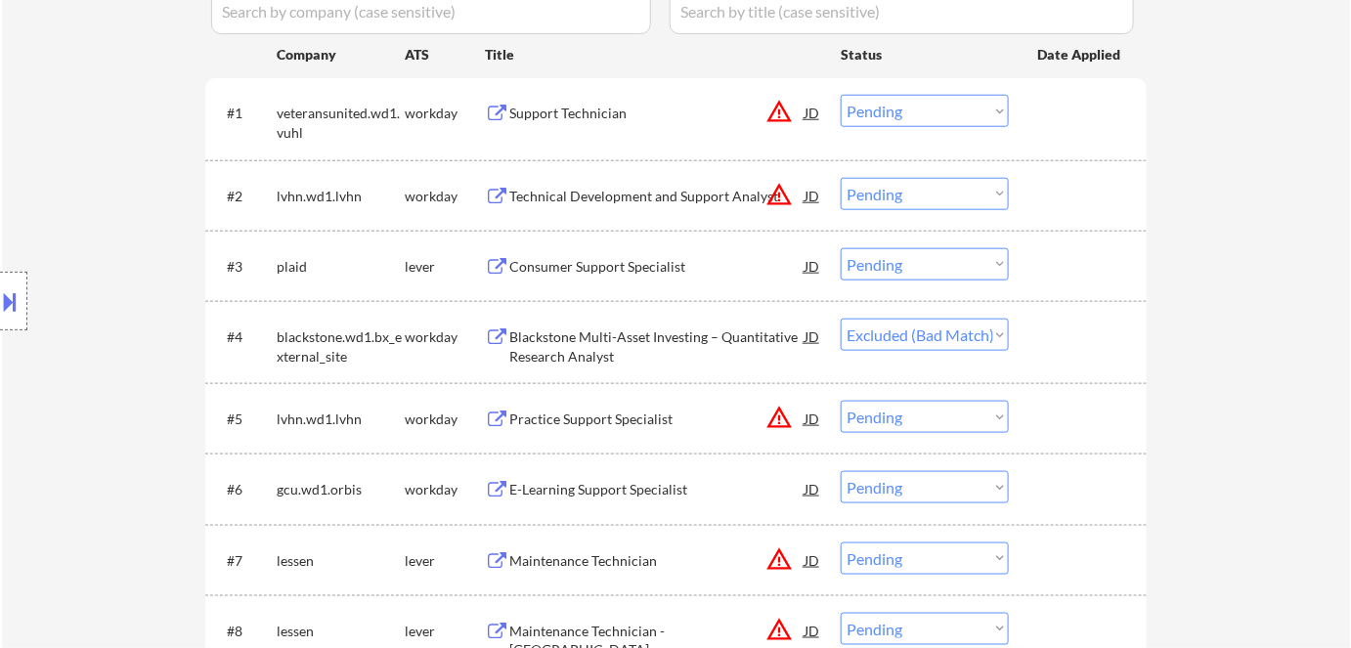
select select ""pending""
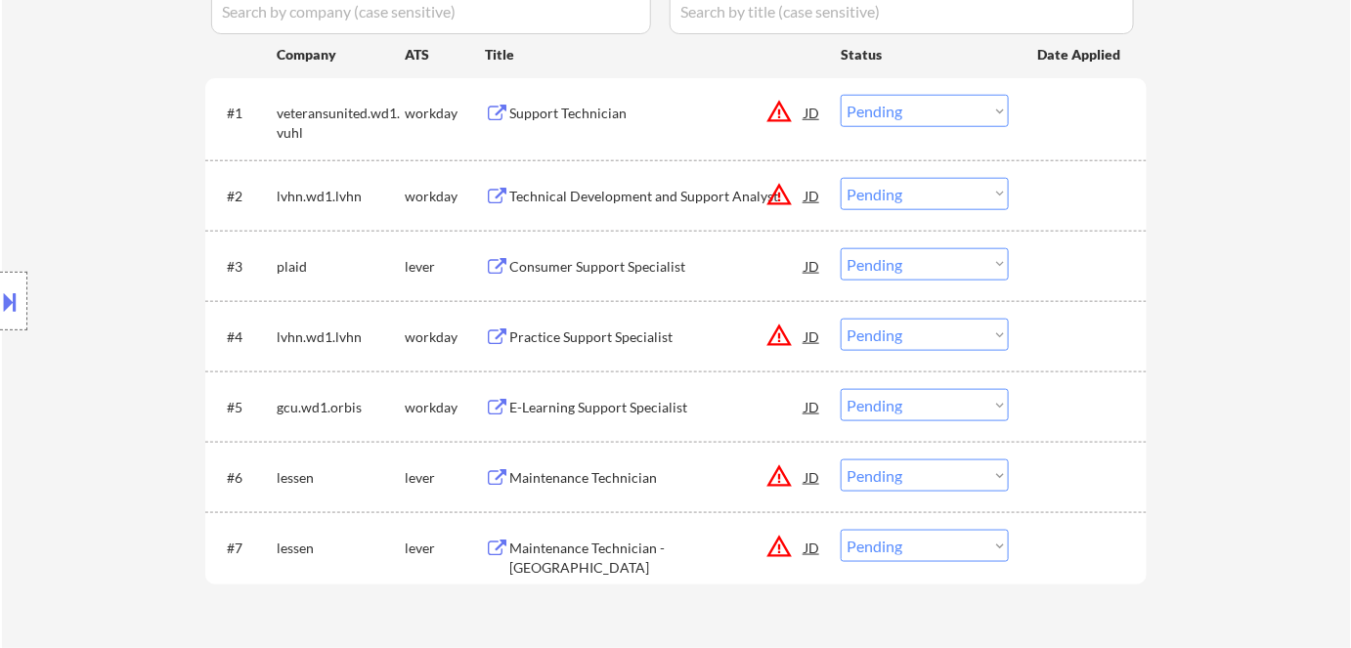
click at [599, 278] on div "Consumer Support Specialist" at bounding box center [656, 265] width 295 height 35
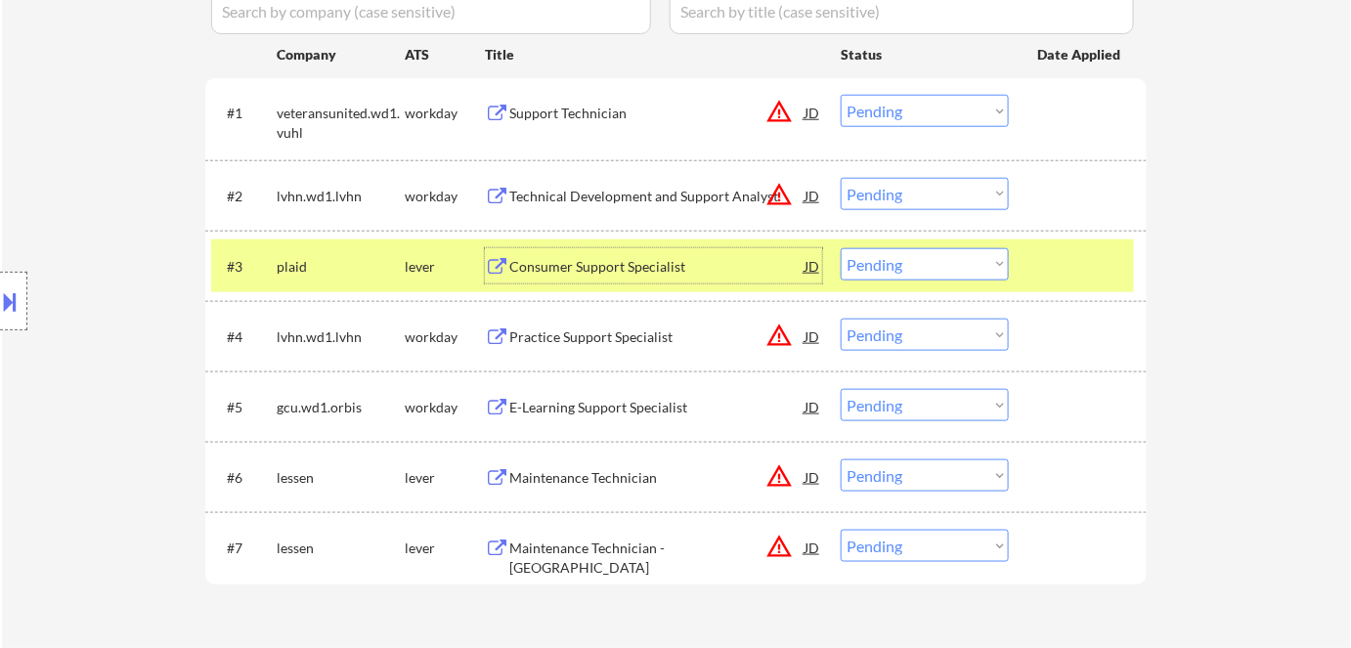
click at [589, 413] on div "E-Learning Support Specialist" at bounding box center [656, 408] width 295 height 20
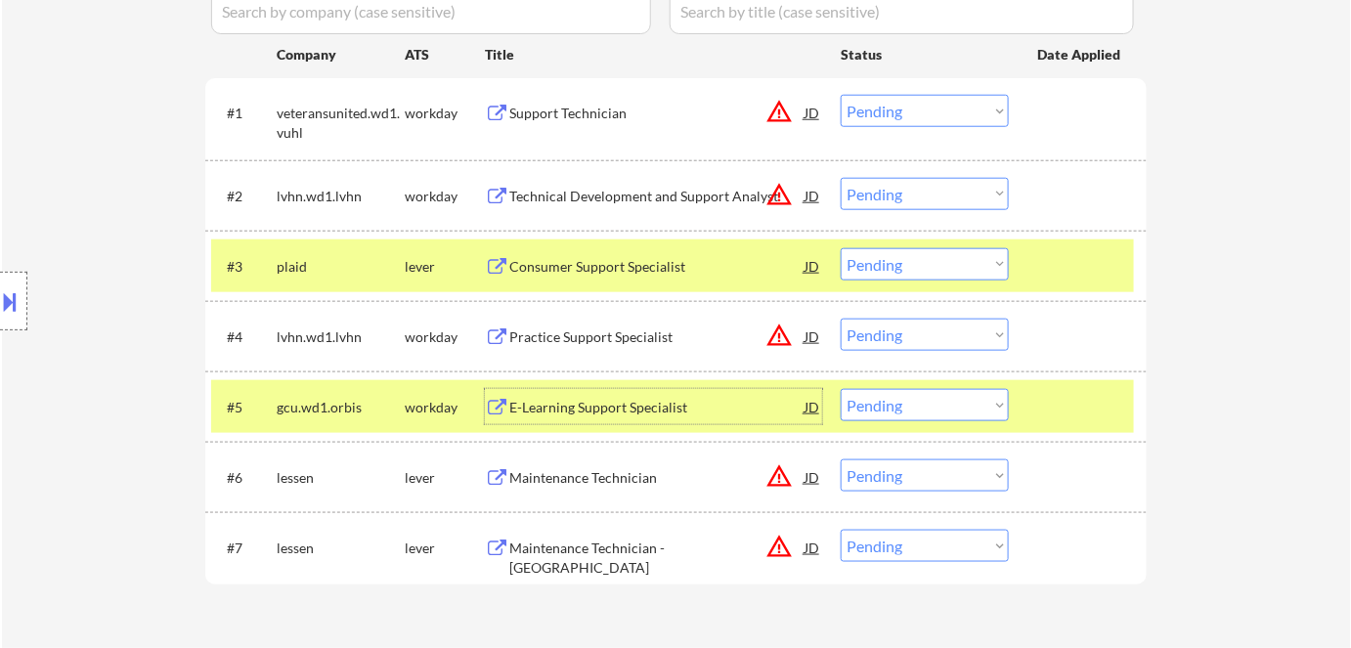
click at [938, 412] on select "Choose an option... Pending Applied Excluded (Questions) Excluded (Expired) Exc…" at bounding box center [925, 405] width 168 height 32
click at [841, 389] on select "Choose an option... Pending Applied Excluded (Questions) Excluded (Expired) Exc…" at bounding box center [925, 405] width 168 height 32
click at [419, 408] on div "workday" at bounding box center [445, 408] width 80 height 20
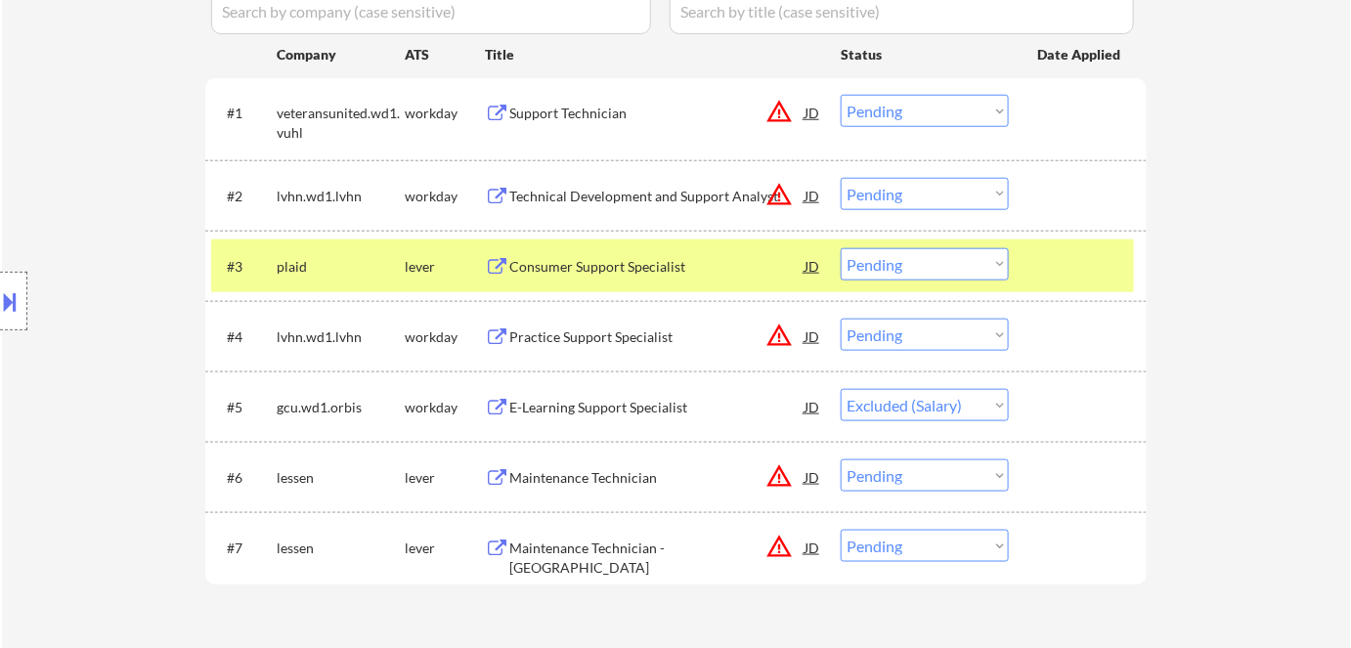
select select ""pending""
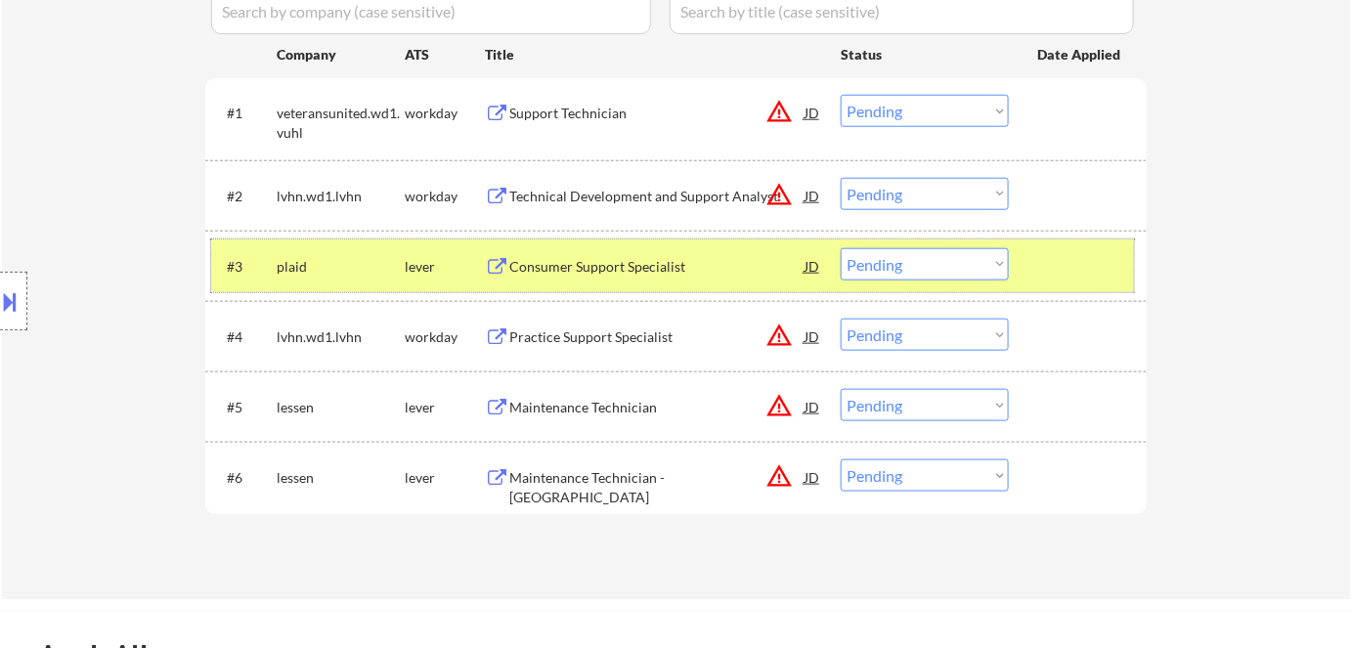
drag, startPoint x: 409, startPoint y: 255, endPoint x: 467, endPoint y: 280, distance: 63.5
click at [412, 256] on div "lever" at bounding box center [445, 265] width 80 height 35
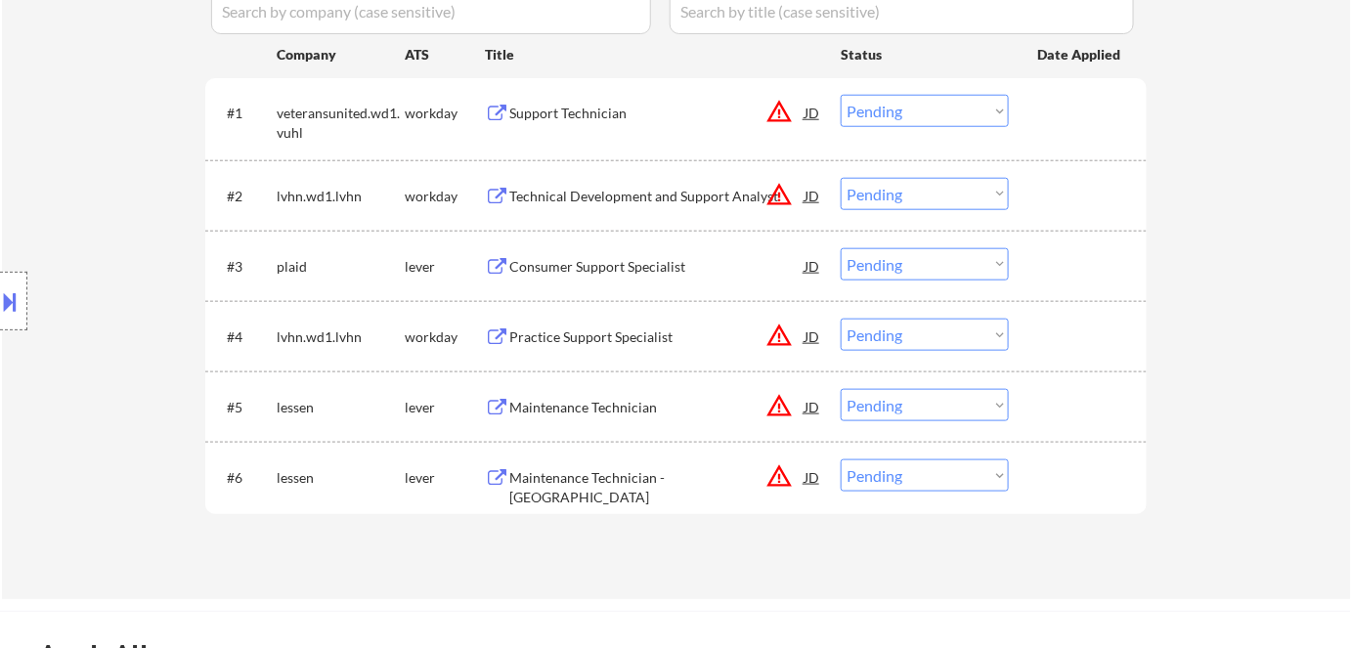
click at [596, 482] on div "Maintenance Technician - Pompano Beach" at bounding box center [656, 487] width 295 height 38
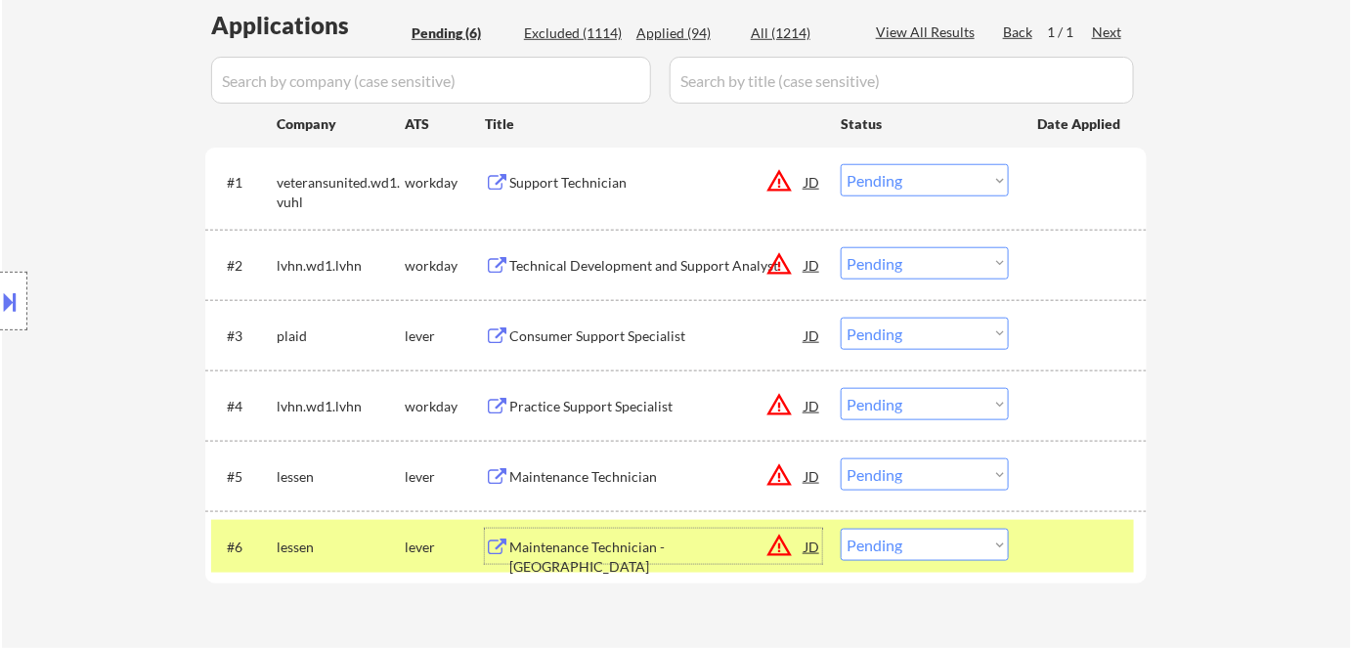
scroll to position [478, 0]
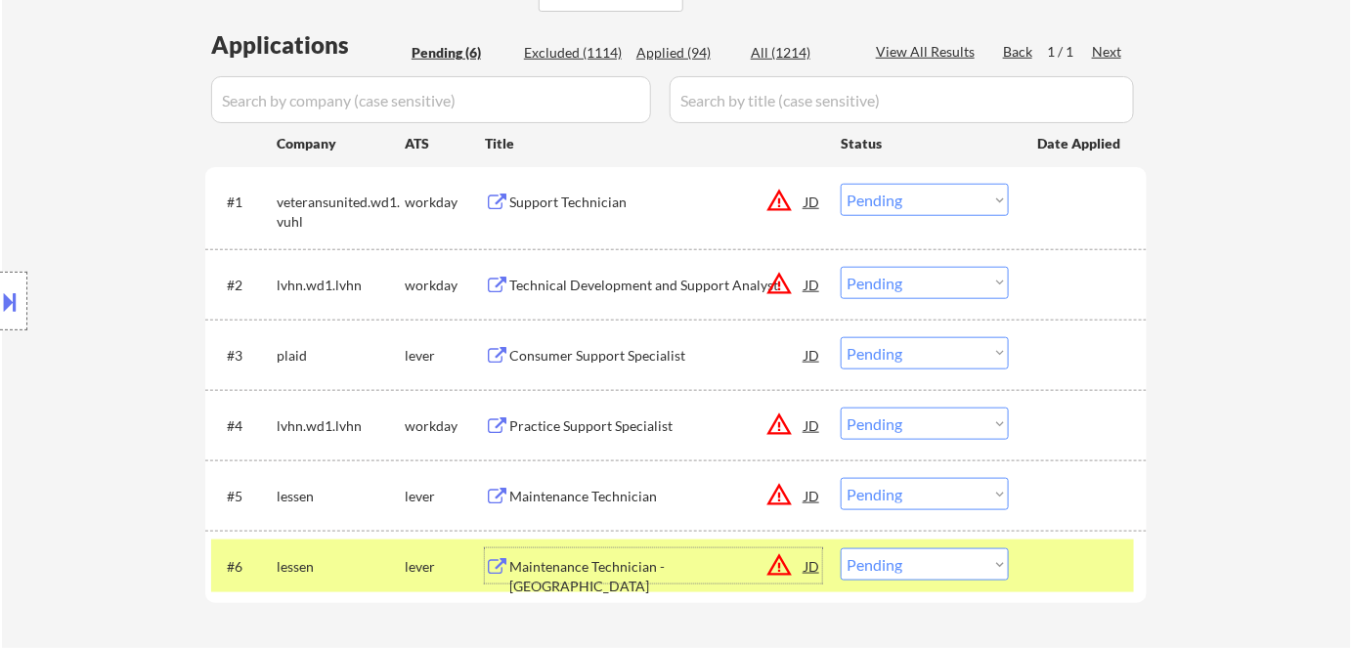
drag, startPoint x: 931, startPoint y: 566, endPoint x: 932, endPoint y: 556, distance: 9.8
click at [931, 566] on select "Choose an option... Pending Applied Excluded (Questions) Excluded (Expired) Exc…" at bounding box center [925, 564] width 168 height 32
select select ""excluded__bad_match_""
click at [841, 548] on select "Choose an option... Pending Applied Excluded (Questions) Excluded (Expired) Exc…" at bounding box center [925, 564] width 168 height 32
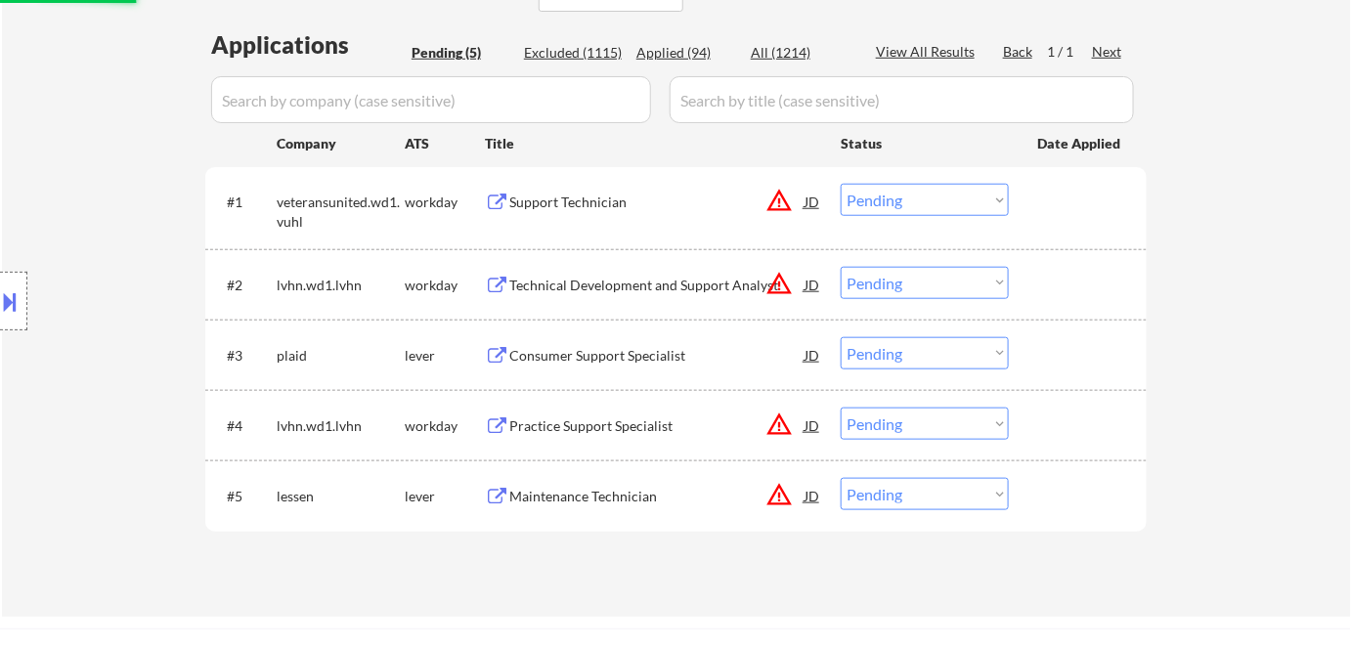
click at [569, 489] on div "Maintenance Technician" at bounding box center [656, 497] width 295 height 20
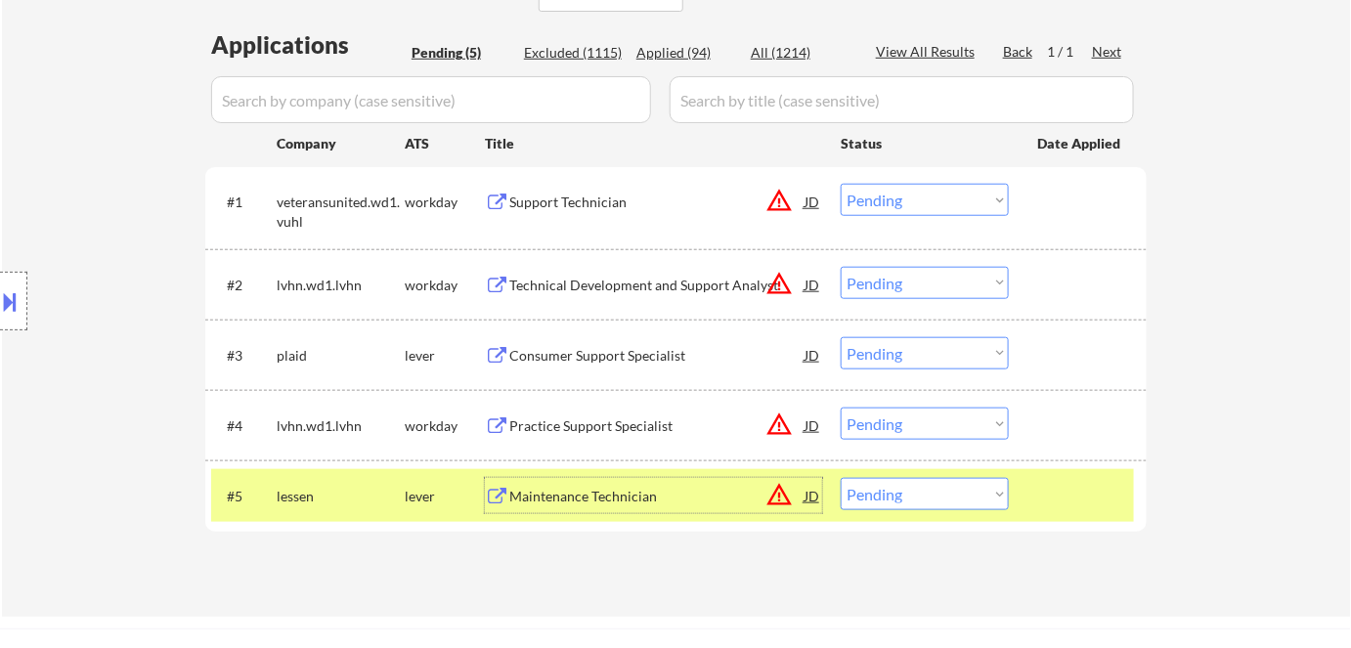
click at [896, 500] on select "Choose an option... Pending Applied Excluded (Questions) Excluded (Expired) Exc…" at bounding box center [925, 494] width 168 height 32
select select ""excluded__bad_match_""
click at [841, 478] on select "Choose an option... Pending Applied Excluded (Questions) Excluded (Expired) Exc…" at bounding box center [925, 494] width 168 height 32
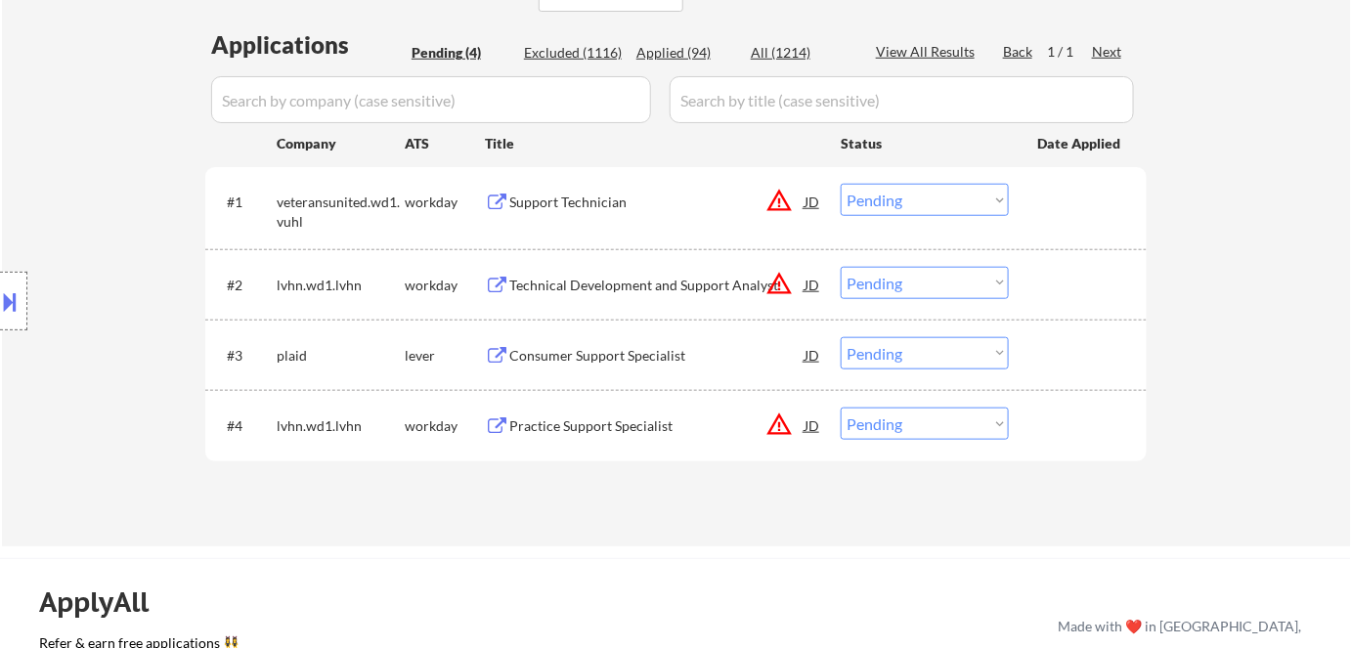
click at [584, 428] on div "Practice Support Specialist" at bounding box center [656, 426] width 295 height 20
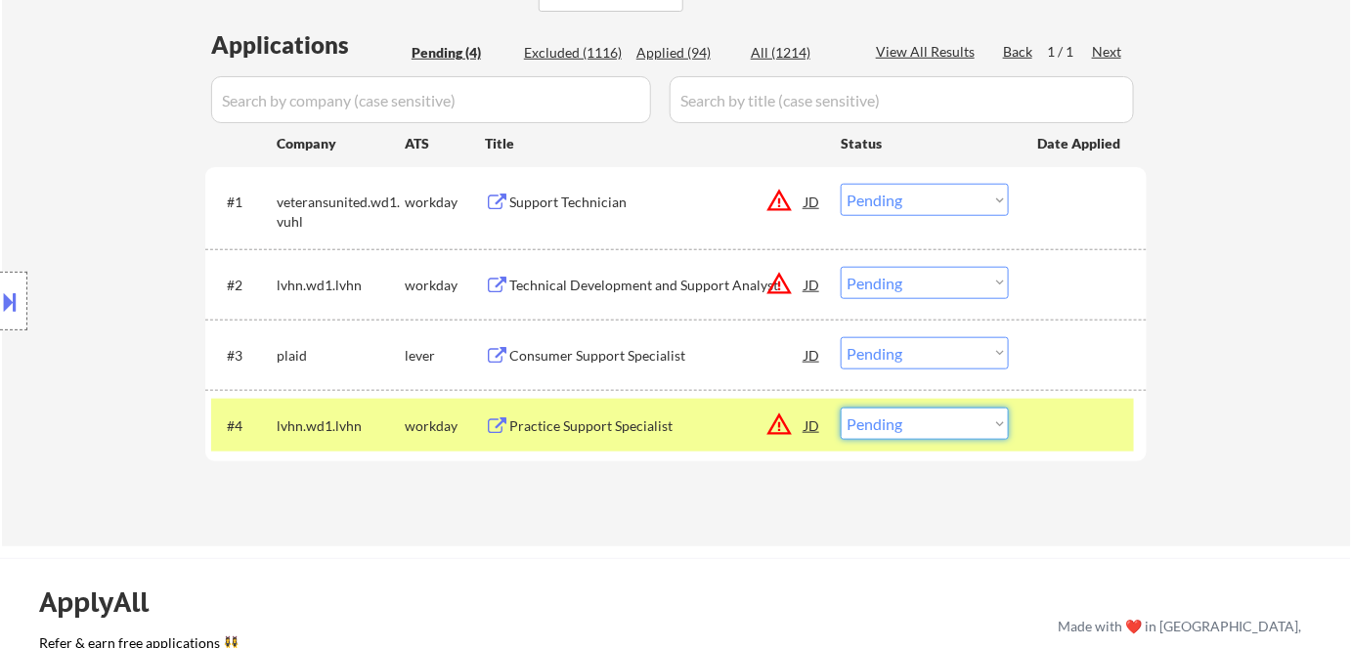
click at [906, 426] on select "Choose an option... Pending Applied Excluded (Questions) Excluded (Expired) Exc…" at bounding box center [925, 424] width 168 height 32
select select ""excluded__bad_match_""
click at [841, 408] on select "Choose an option... Pending Applied Excluded (Questions) Excluded (Expired) Exc…" at bounding box center [925, 424] width 168 height 32
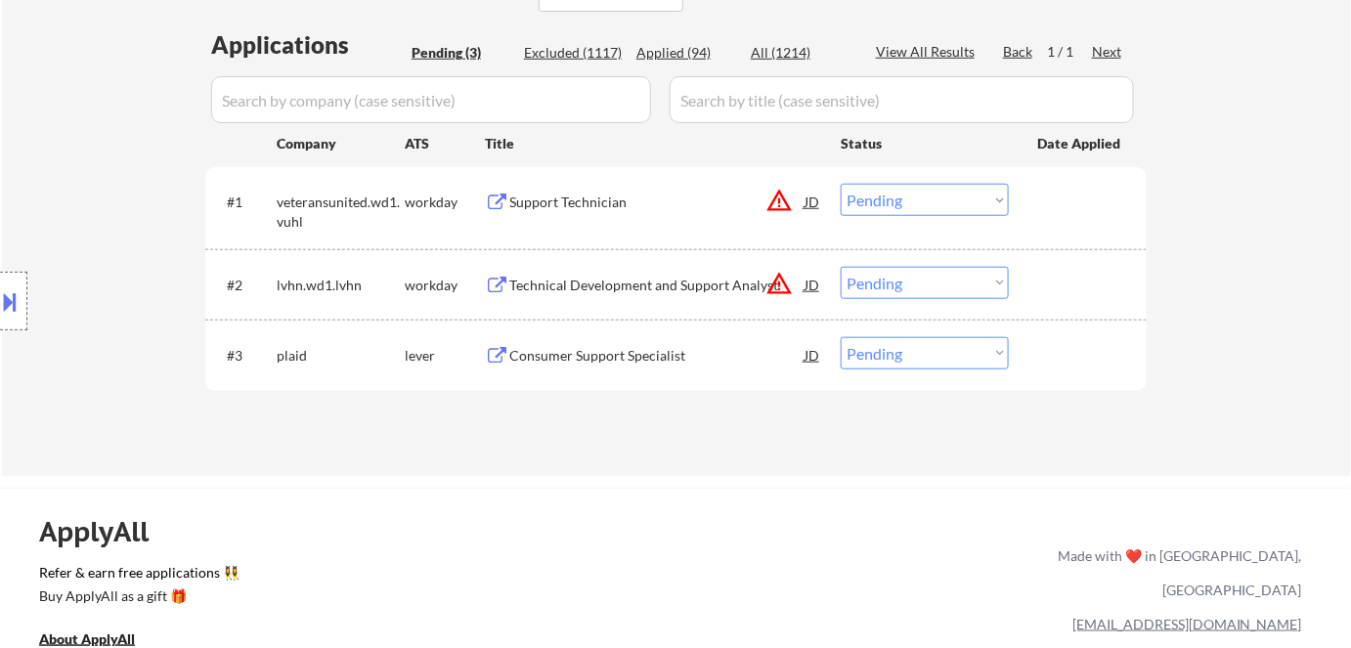
click at [649, 350] on div "Consumer Support Specialist" at bounding box center [656, 356] width 295 height 20
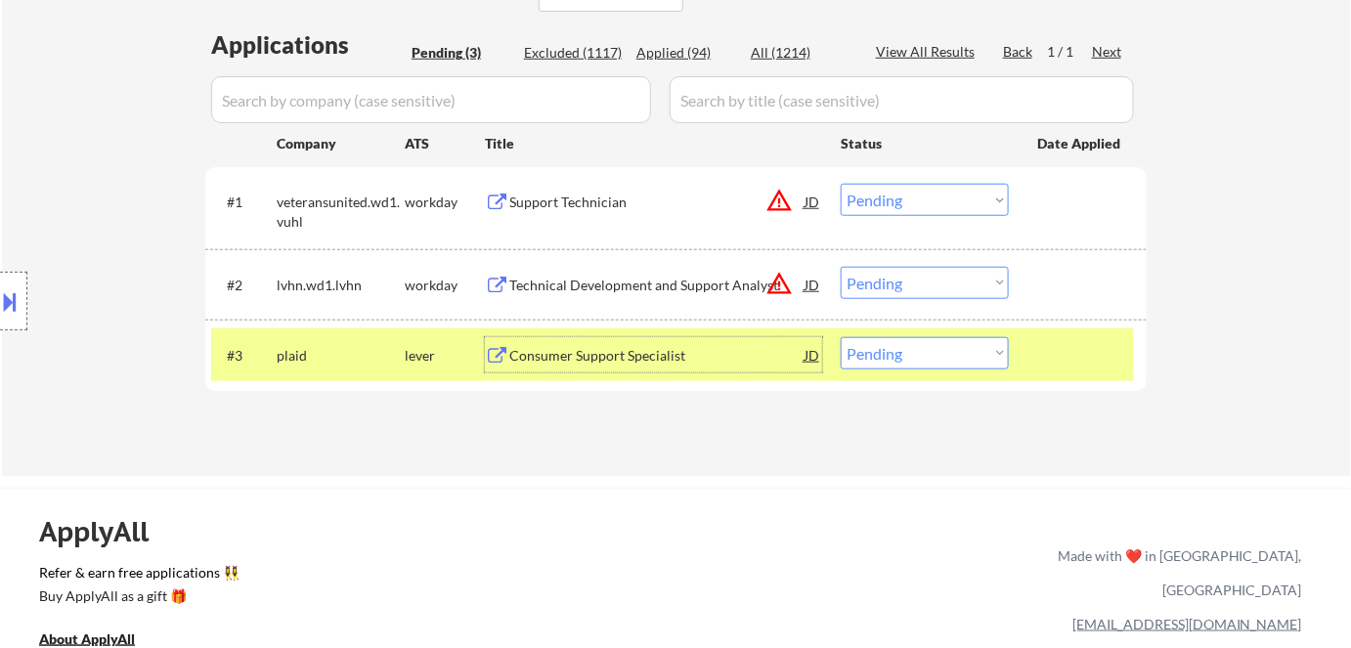
click at [427, 364] on div "lever" at bounding box center [445, 356] width 80 height 20
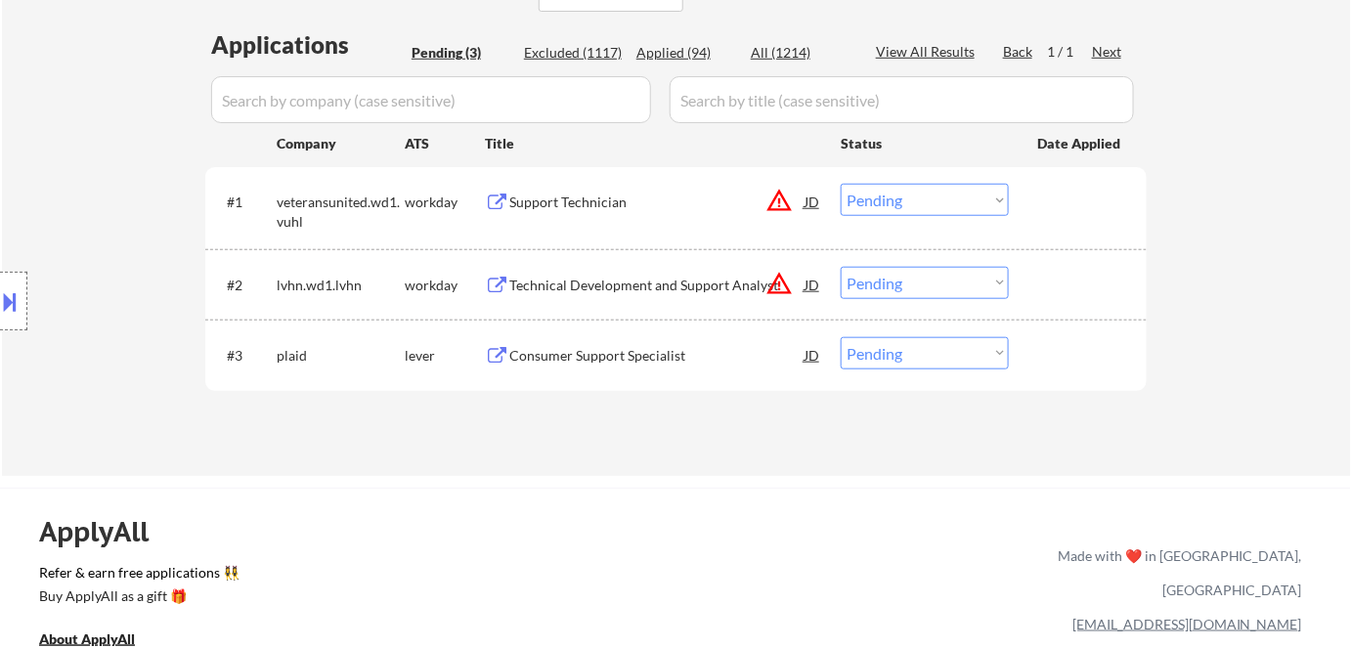
click at [529, 190] on div "Support Technician" at bounding box center [656, 201] width 295 height 35
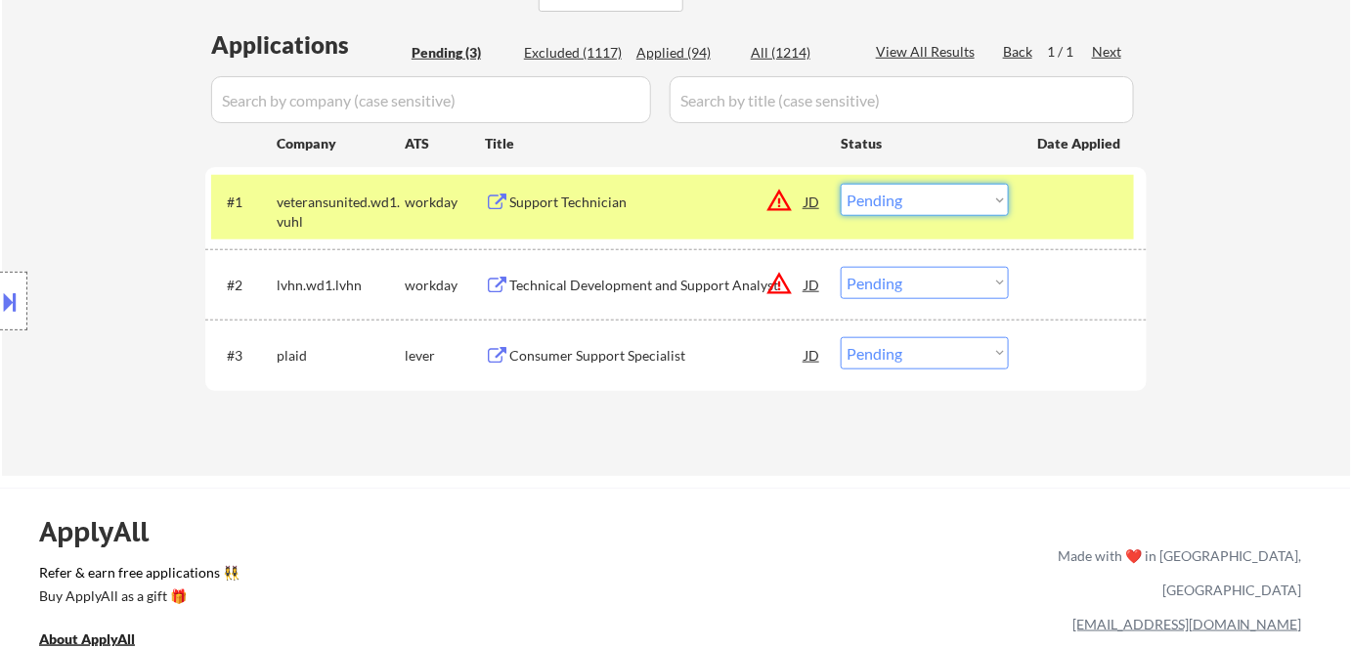
drag, startPoint x: 943, startPoint y: 196, endPoint x: 952, endPoint y: 214, distance: 19.7
click at [946, 201] on select "Choose an option... Pending Applied Excluded (Questions) Excluded (Expired) Exc…" at bounding box center [925, 200] width 168 height 32
click at [841, 184] on select "Choose an option... Pending Applied Excluded (Questions) Excluded (Expired) Exc…" at bounding box center [925, 200] width 168 height 32
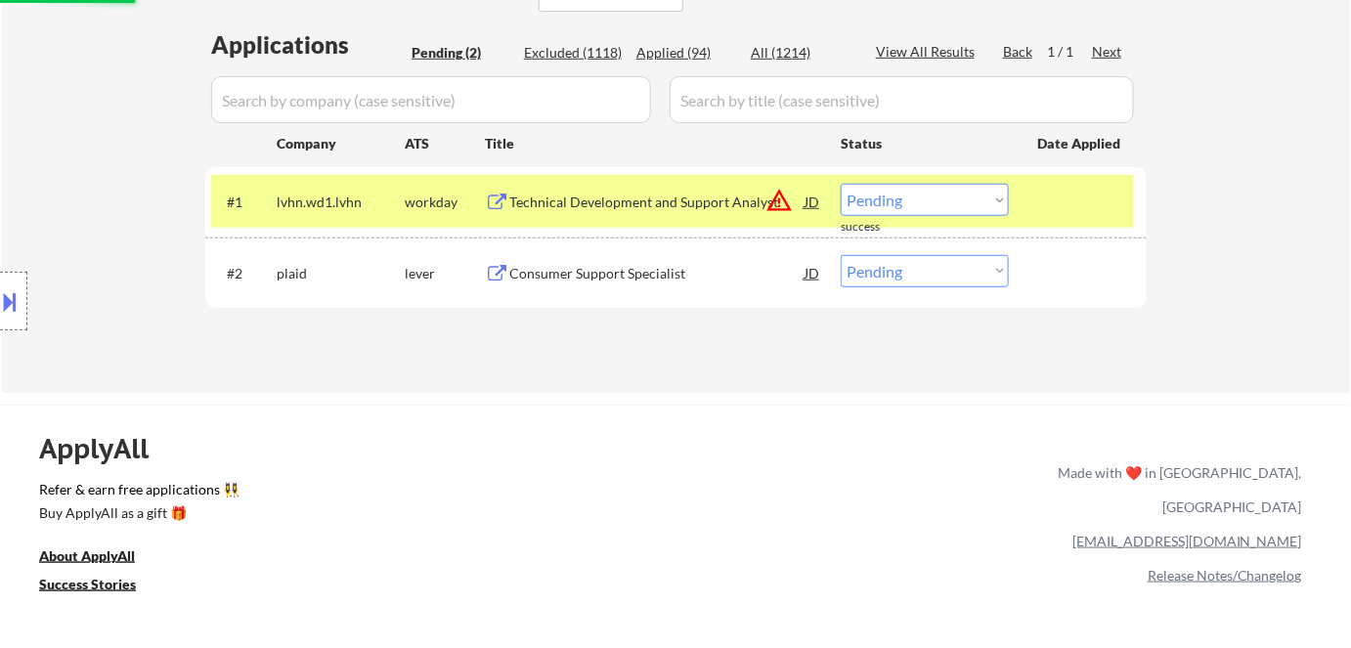
click at [667, 198] on div "Technical Development and Support Analyst" at bounding box center [656, 203] width 295 height 20
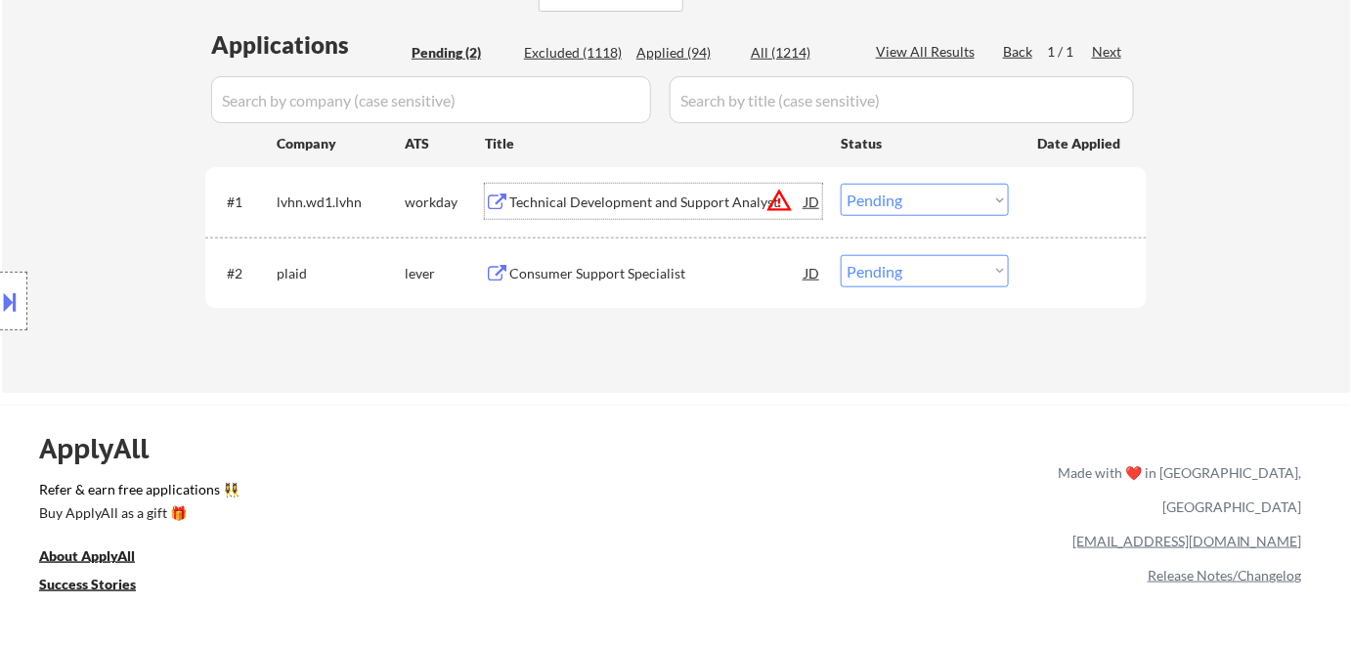
click at [940, 200] on select "Choose an option... Pending Applied Excluded (Questions) Excluded (Expired) Exc…" at bounding box center [925, 200] width 168 height 32
click at [841, 184] on select "Choose an option... Pending Applied Excluded (Questions) Excluded (Expired) Exc…" at bounding box center [925, 200] width 168 height 32
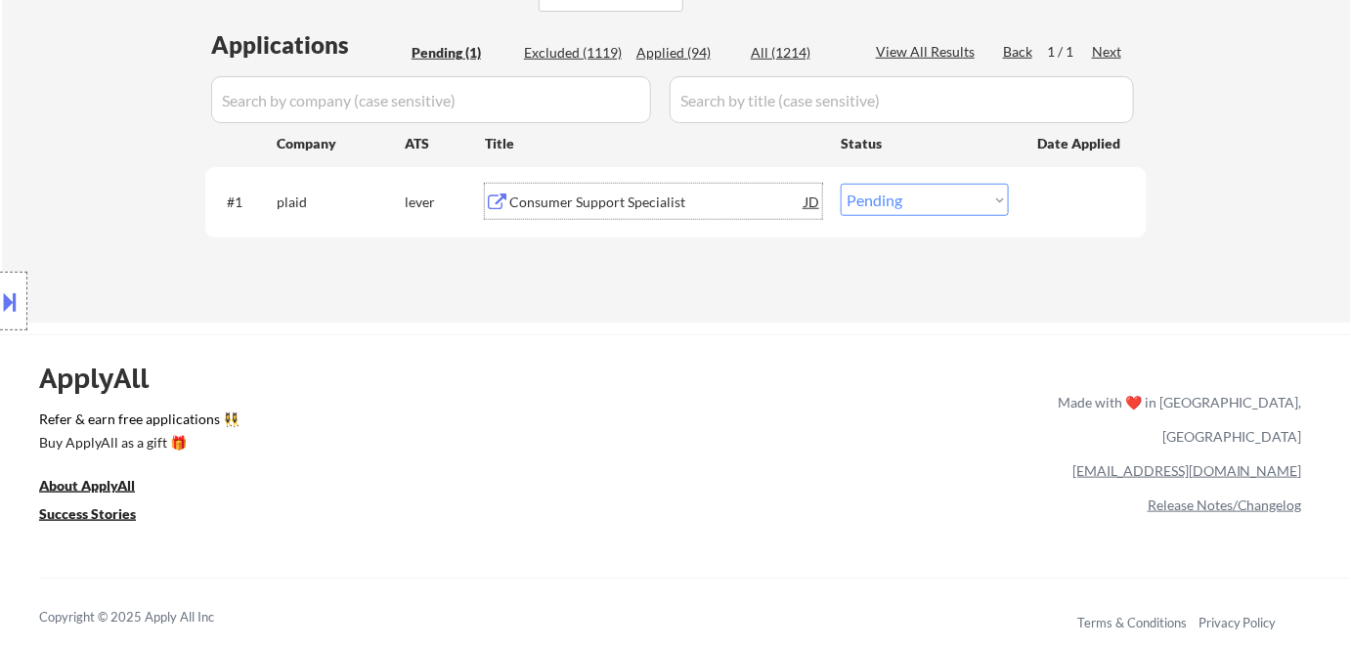
click at [676, 198] on div "Consumer Support Specialist" at bounding box center [656, 203] width 295 height 20
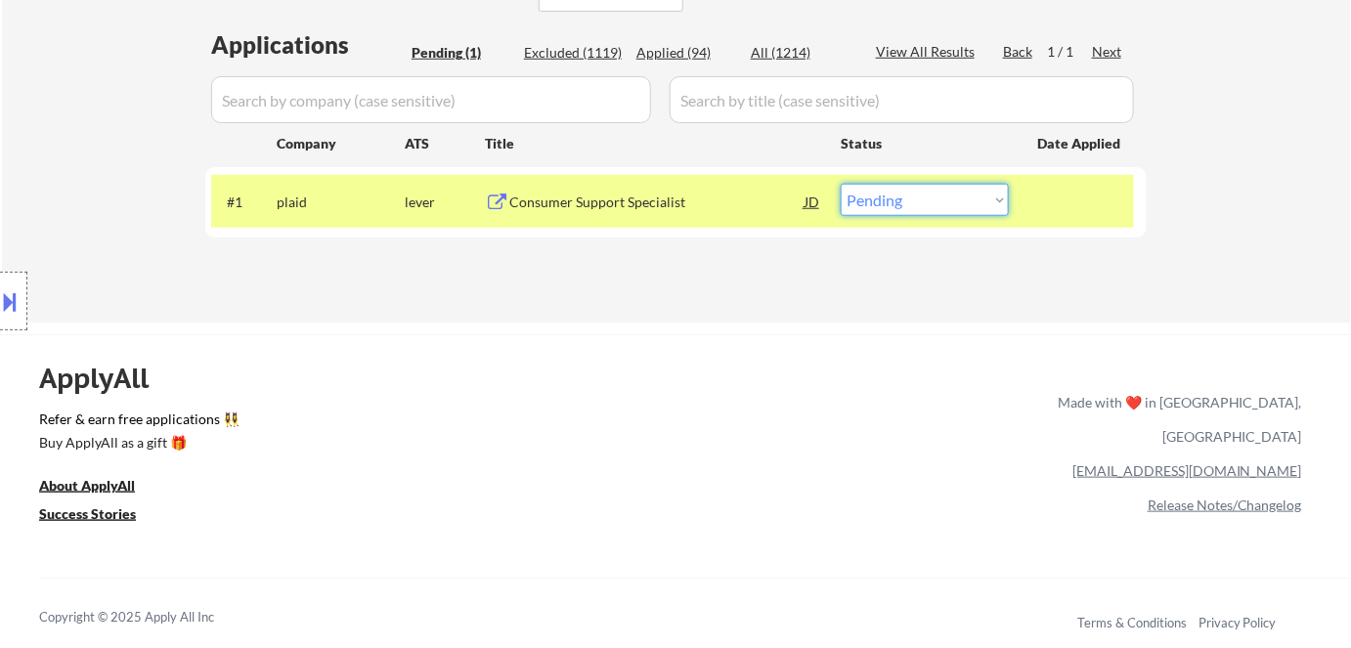
drag, startPoint x: 931, startPoint y: 198, endPoint x: 938, endPoint y: 211, distance: 14.4
click at [932, 200] on select "Choose an option... Pending Applied Excluded (Questions) Excluded (Expired) Exc…" at bounding box center [925, 200] width 168 height 32
select select ""applied""
click at [841, 184] on select "Choose an option... Pending Applied Excluded (Questions) Excluded (Expired) Exc…" at bounding box center [925, 200] width 168 height 32
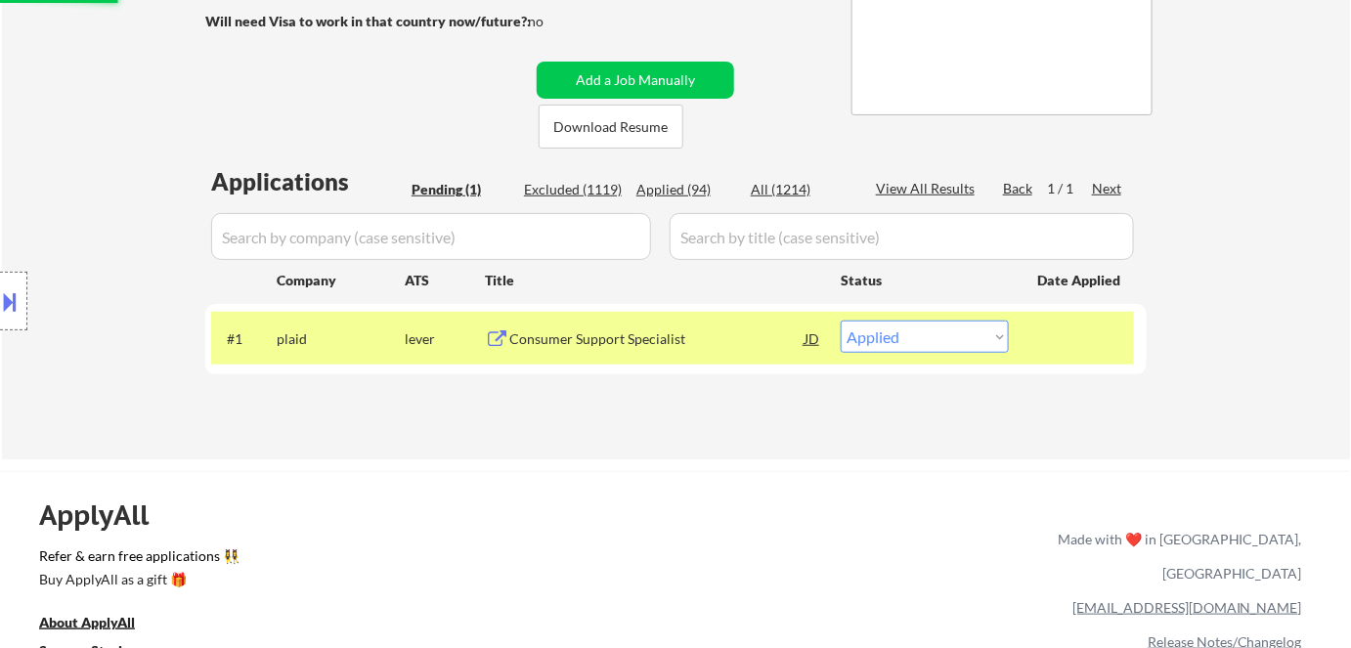
scroll to position [211, 0]
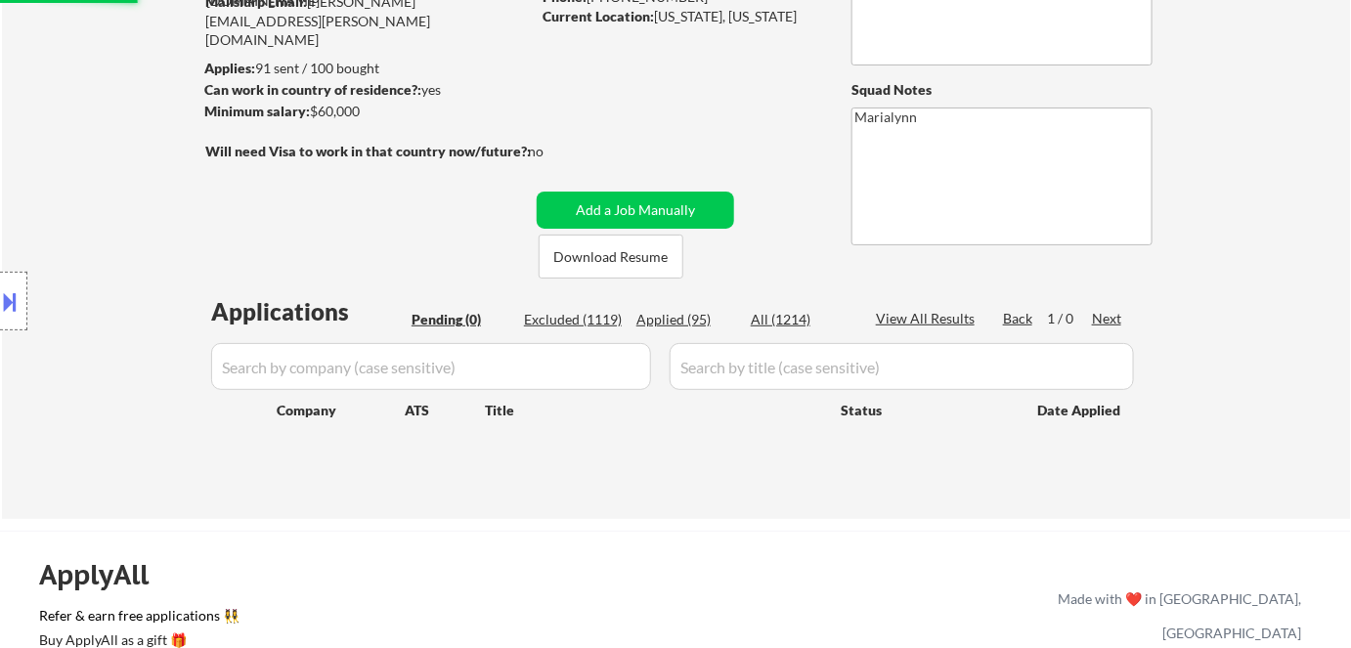
click at [671, 316] on div "Applied (95)" at bounding box center [685, 320] width 98 height 20
select select ""applied""
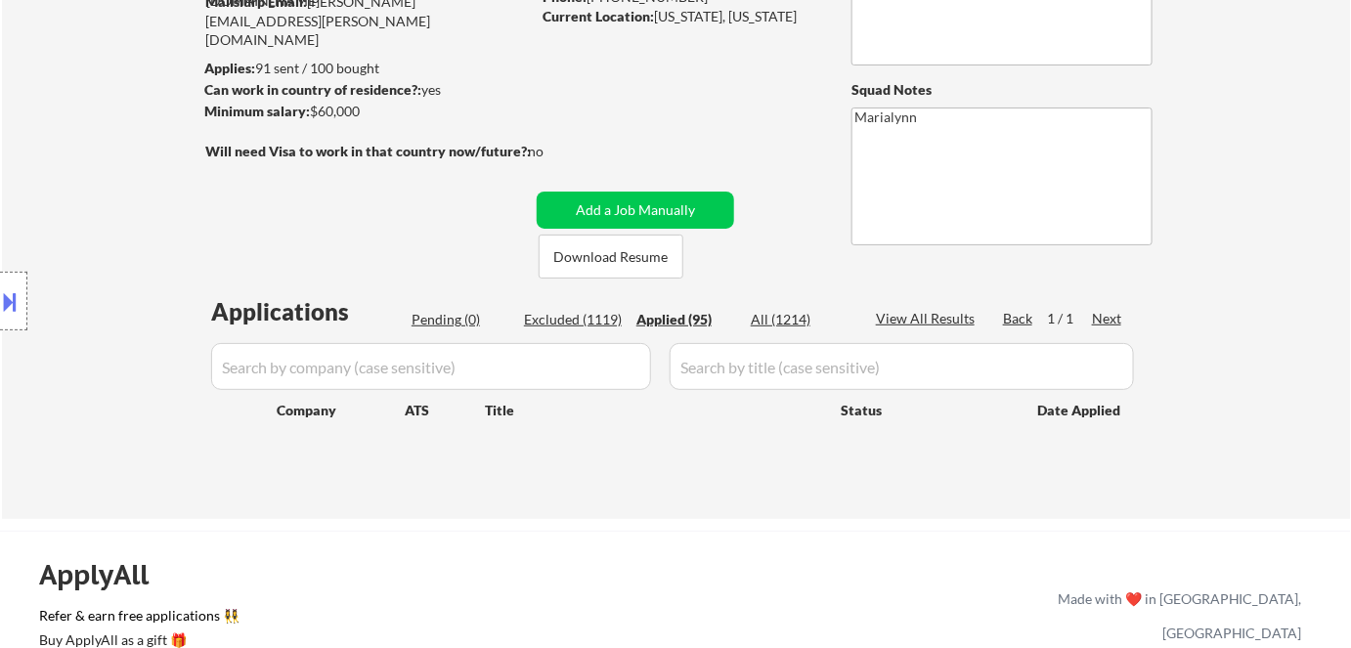
select select ""applied""
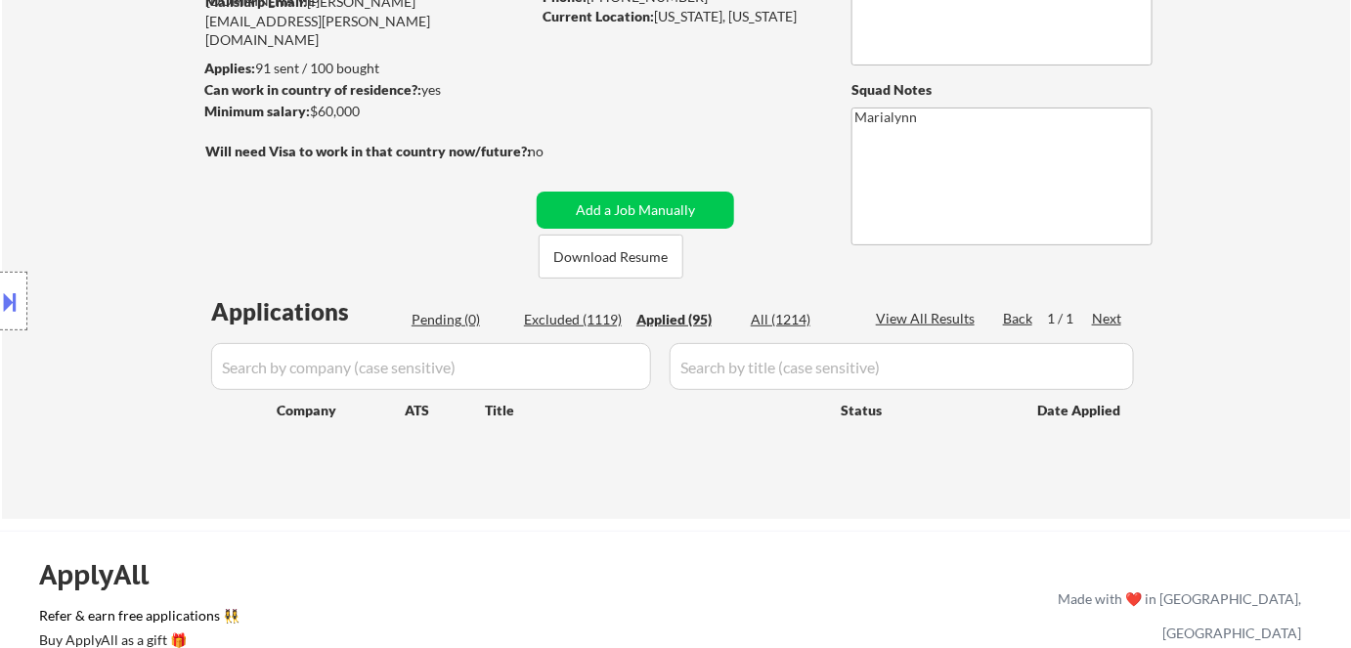
select select ""applied""
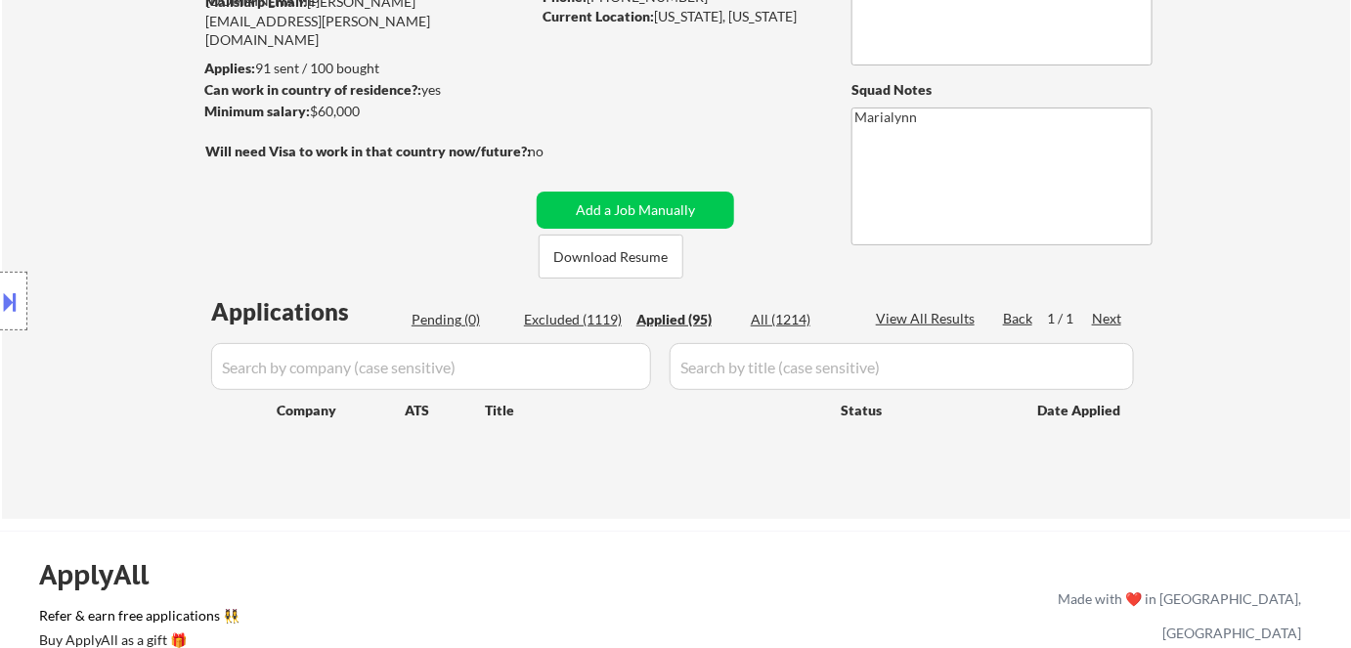
select select ""applied""
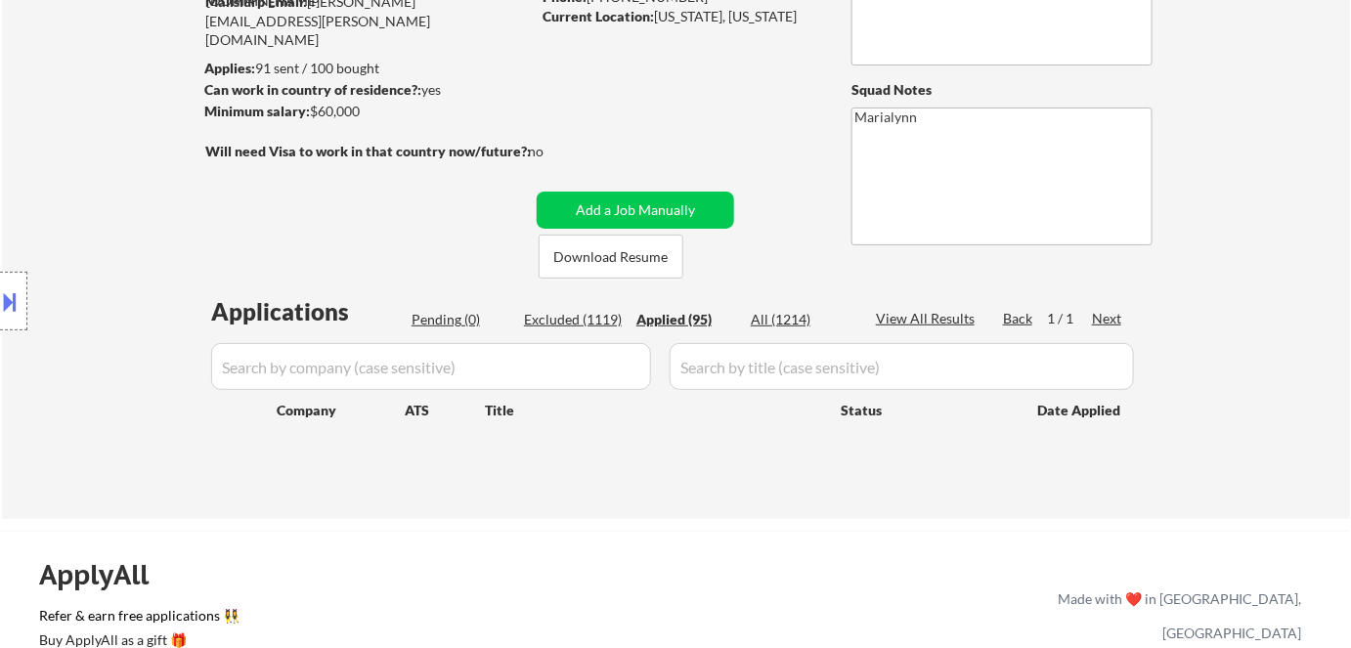
select select ""applied""
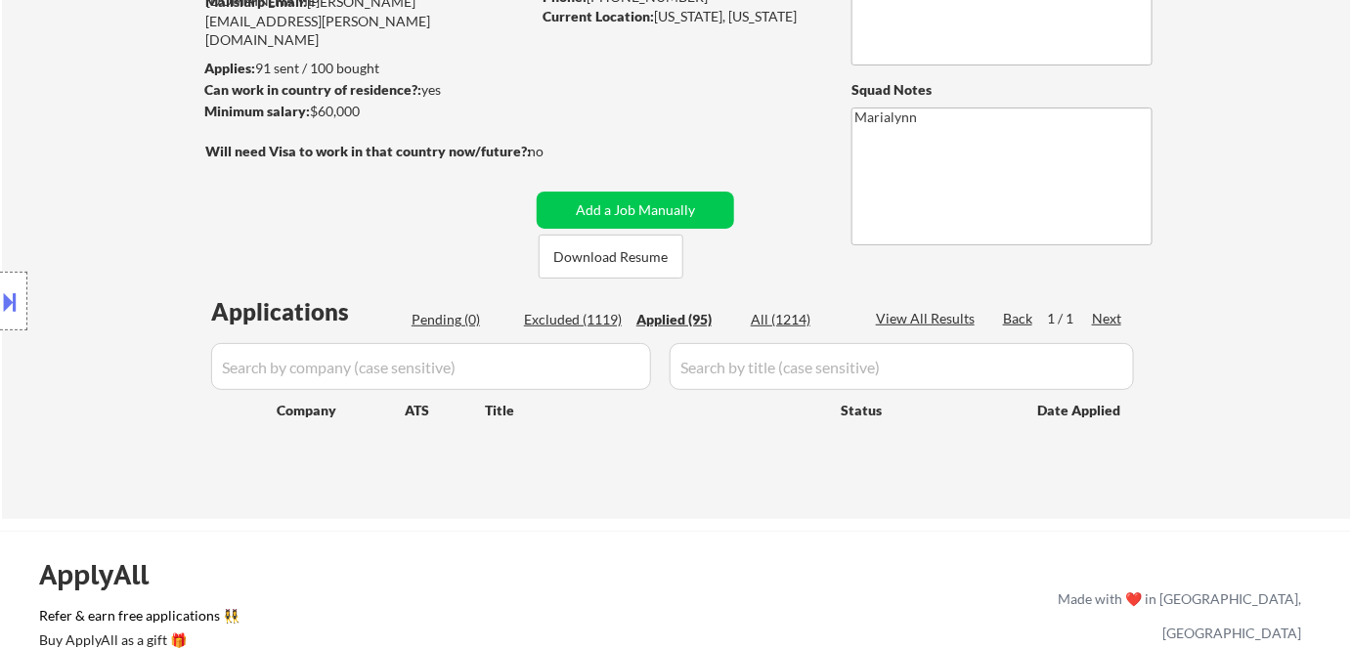
select select ""applied""
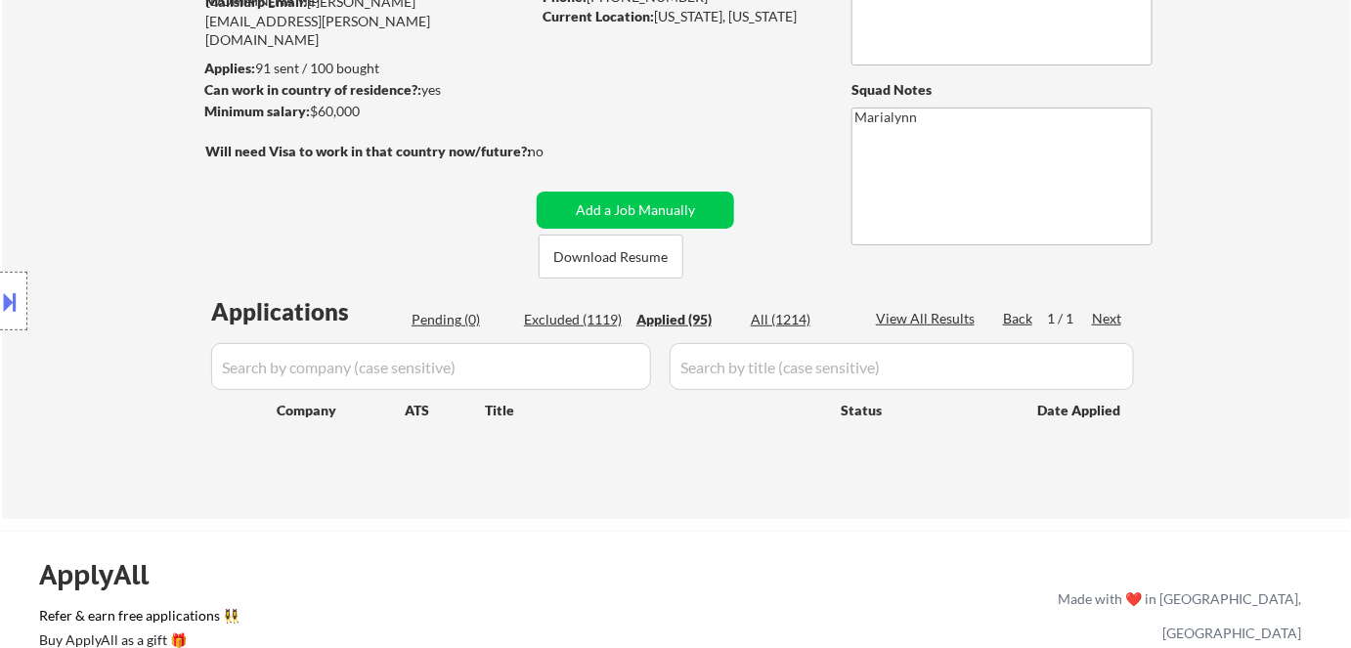
select select ""applied""
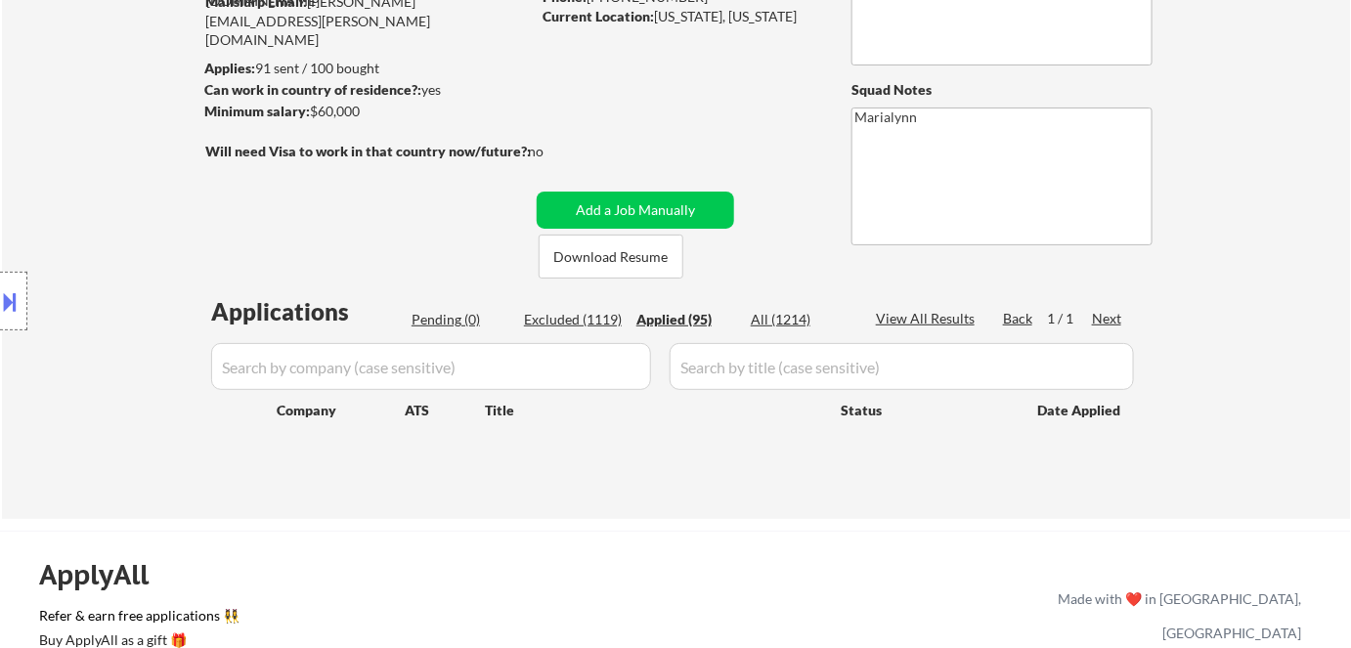
select select ""applied""
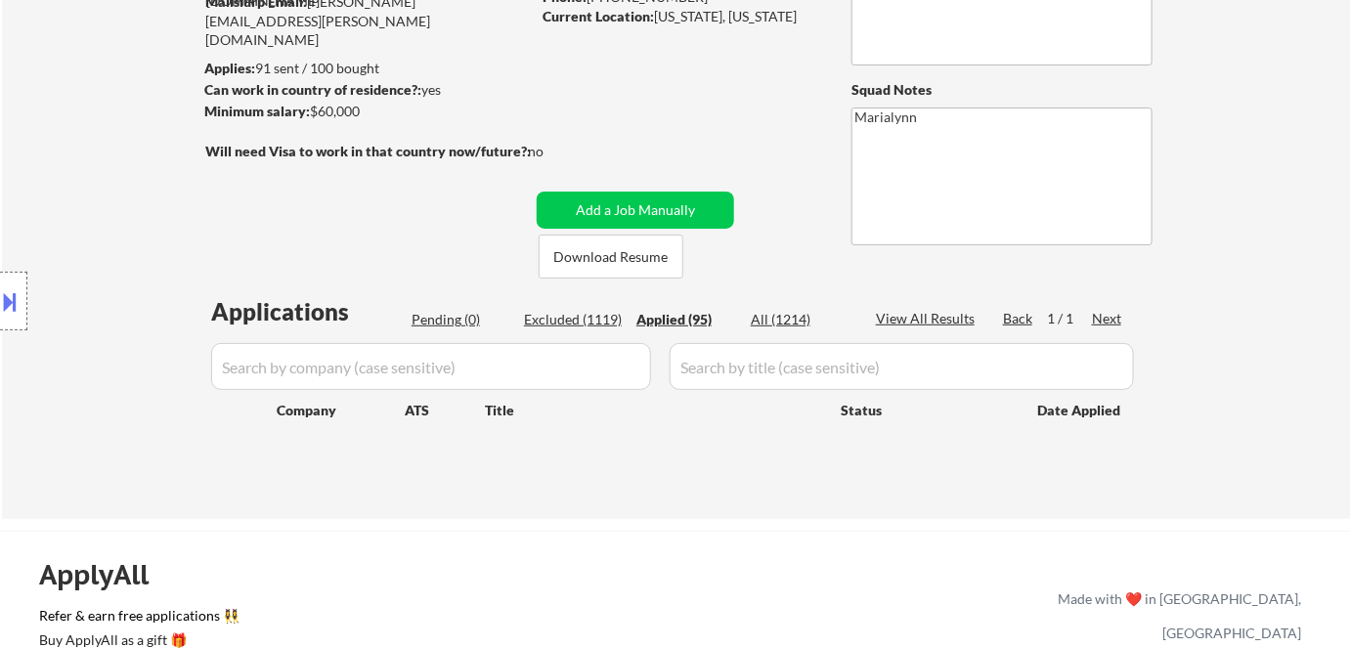
select select ""applied""
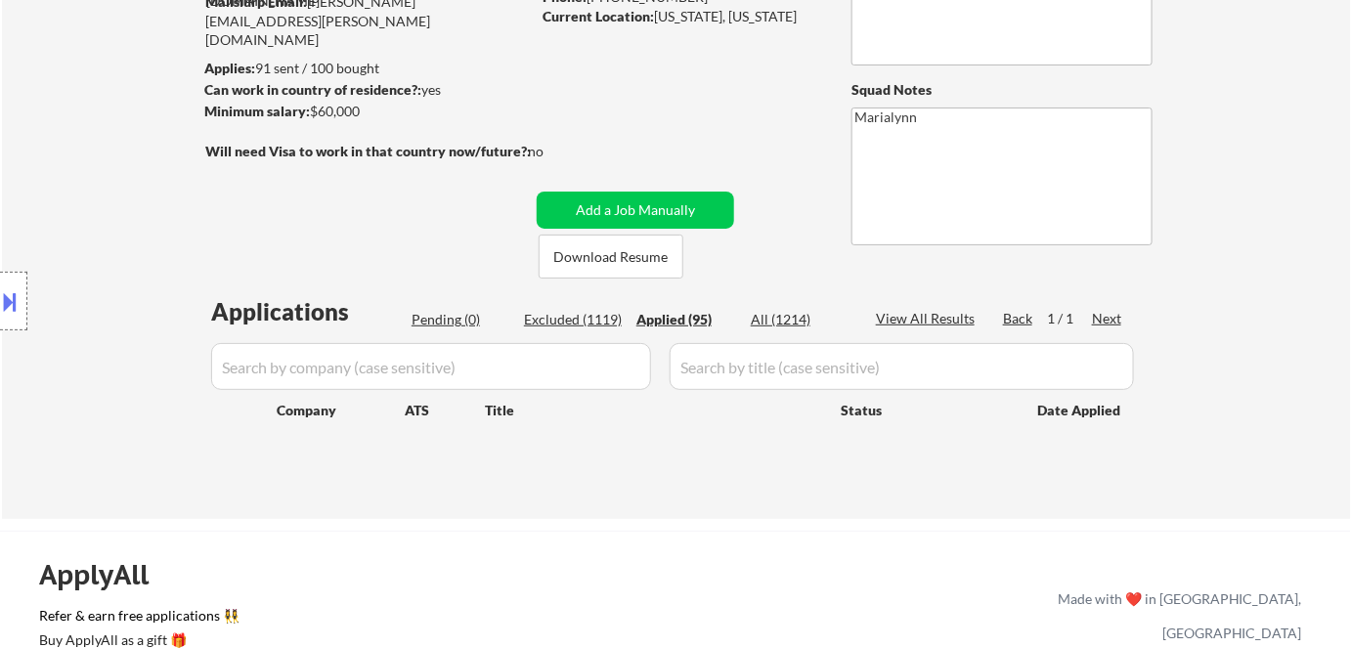
select select ""applied""
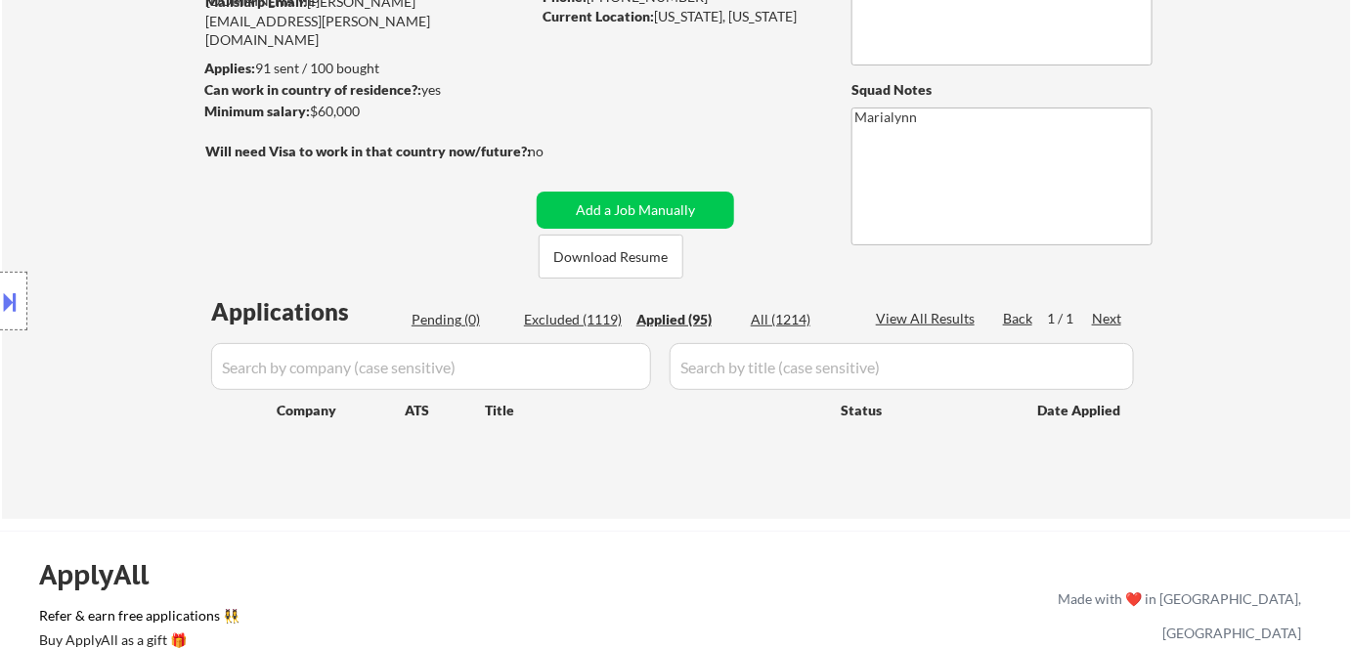
select select ""applied""
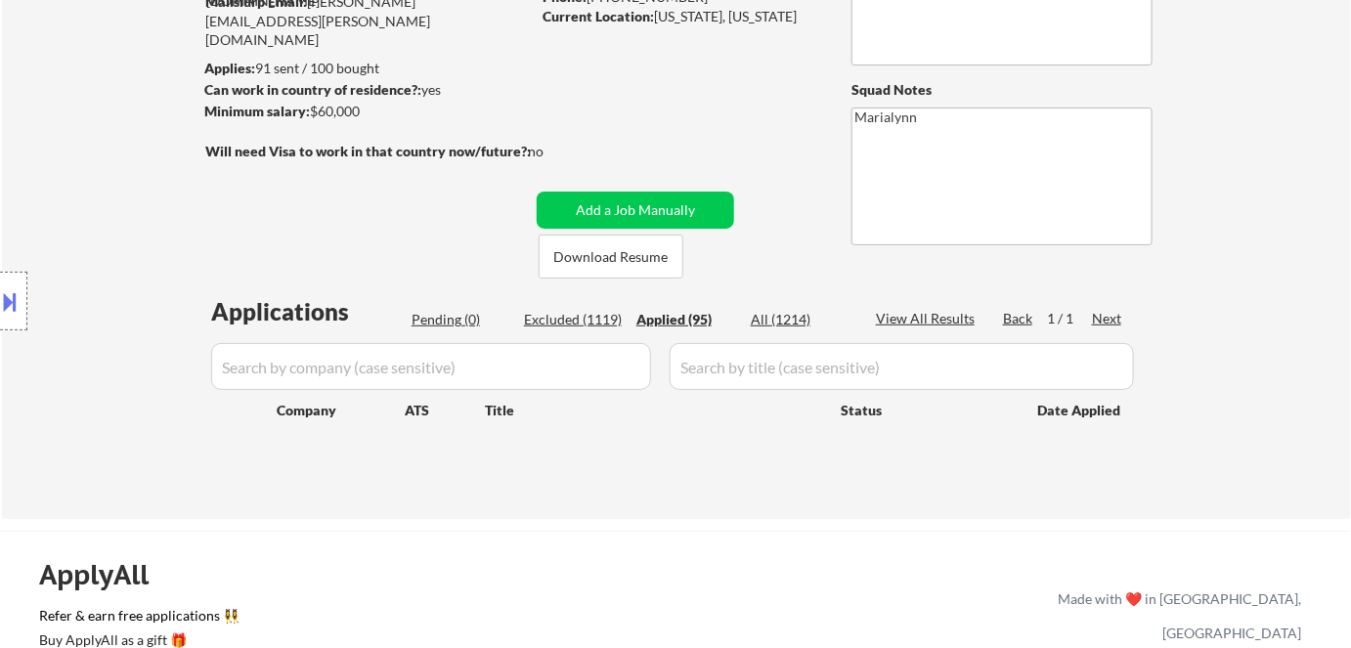
select select ""applied""
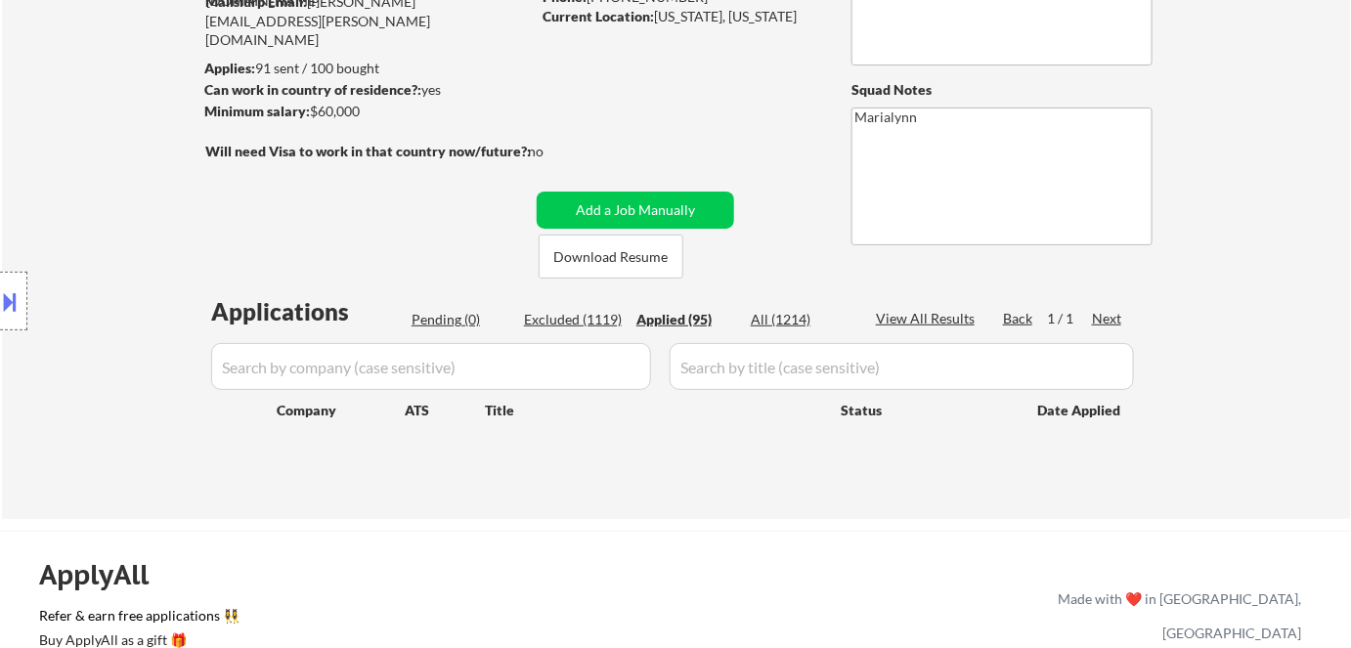
select select ""applied""
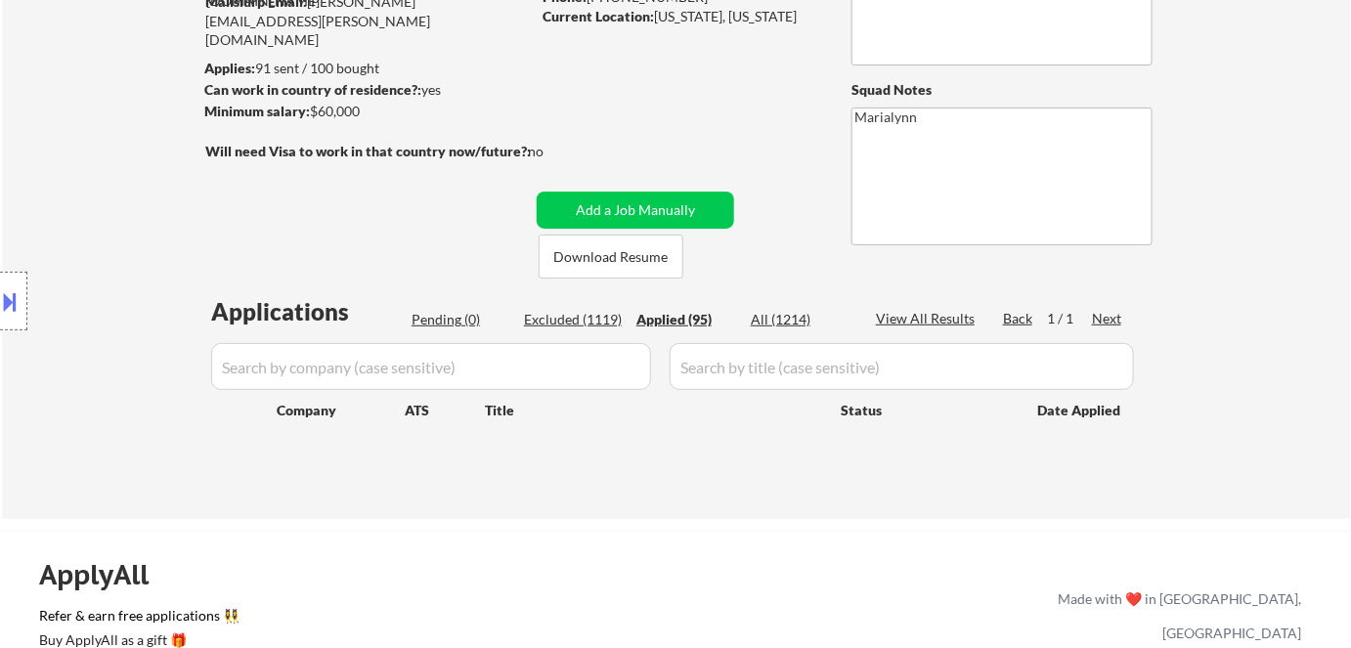
select select ""applied""
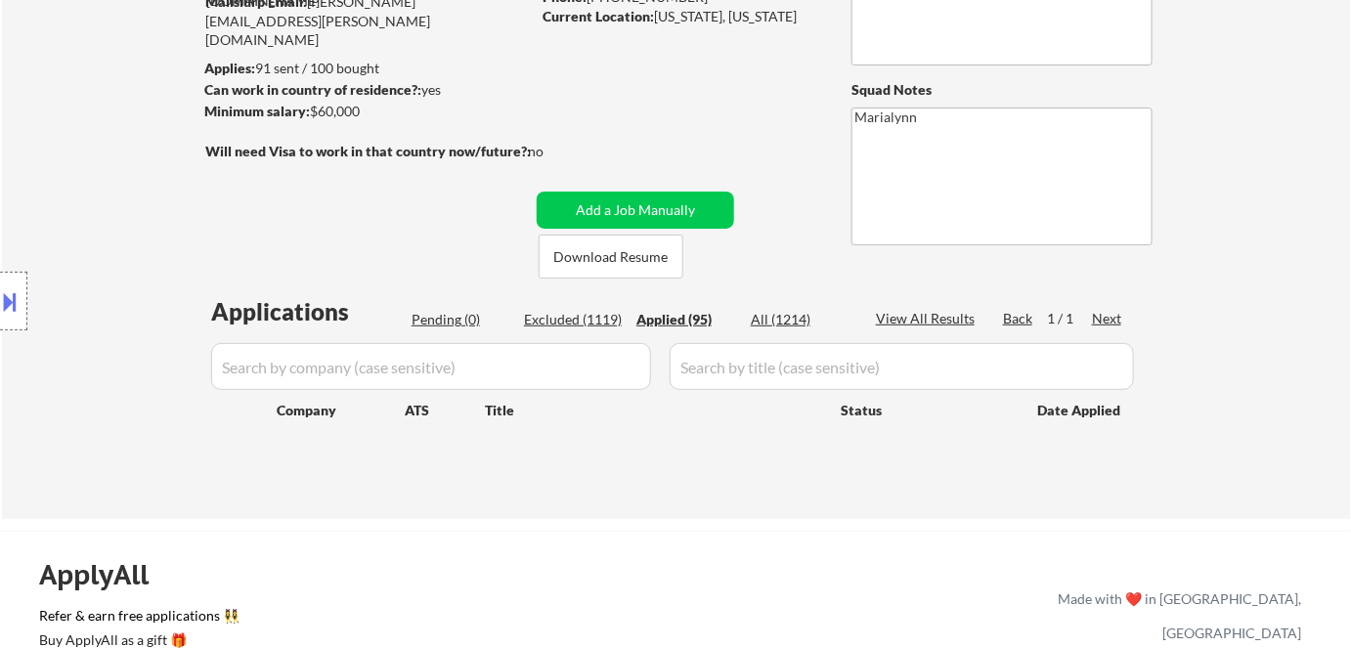
select select ""applied""
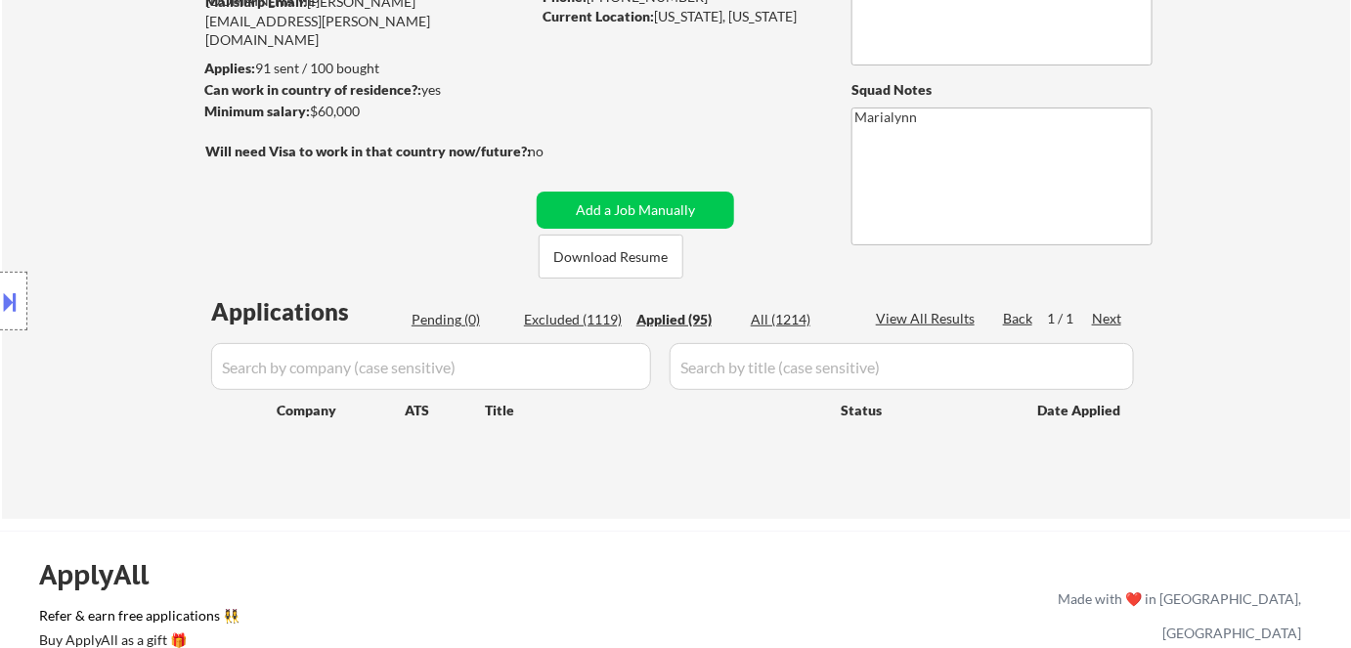
select select ""applied""
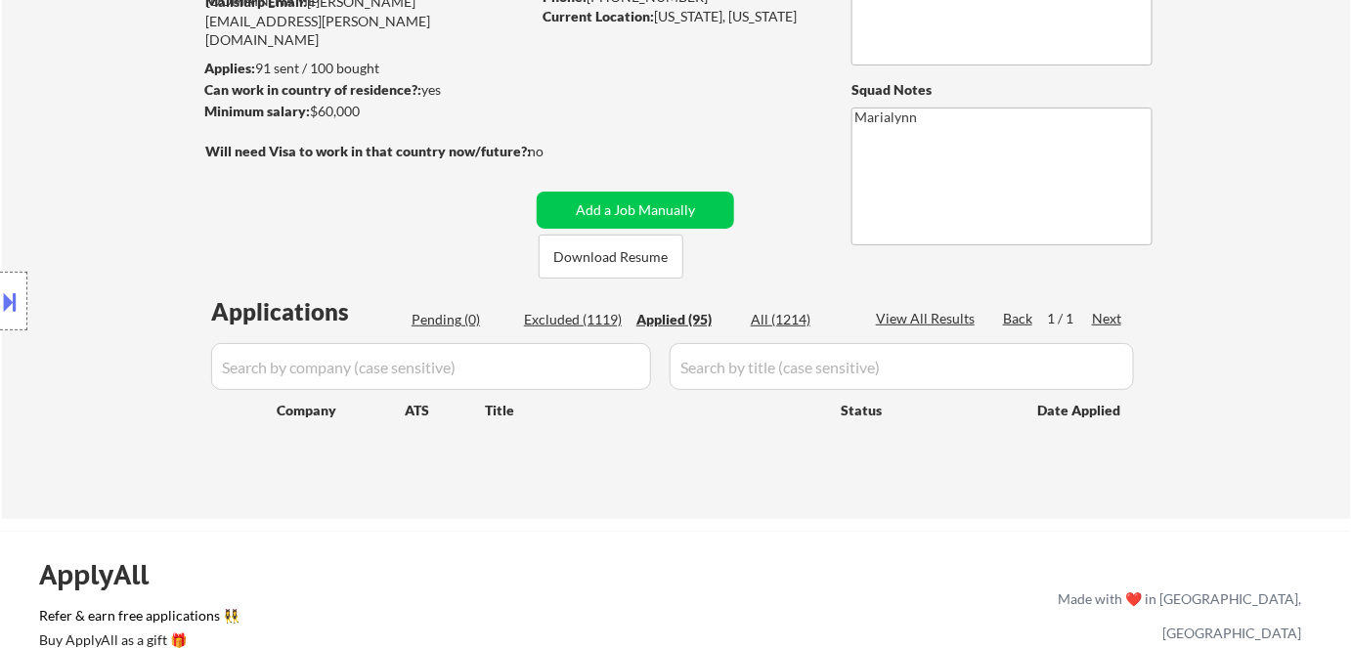
select select ""applied""
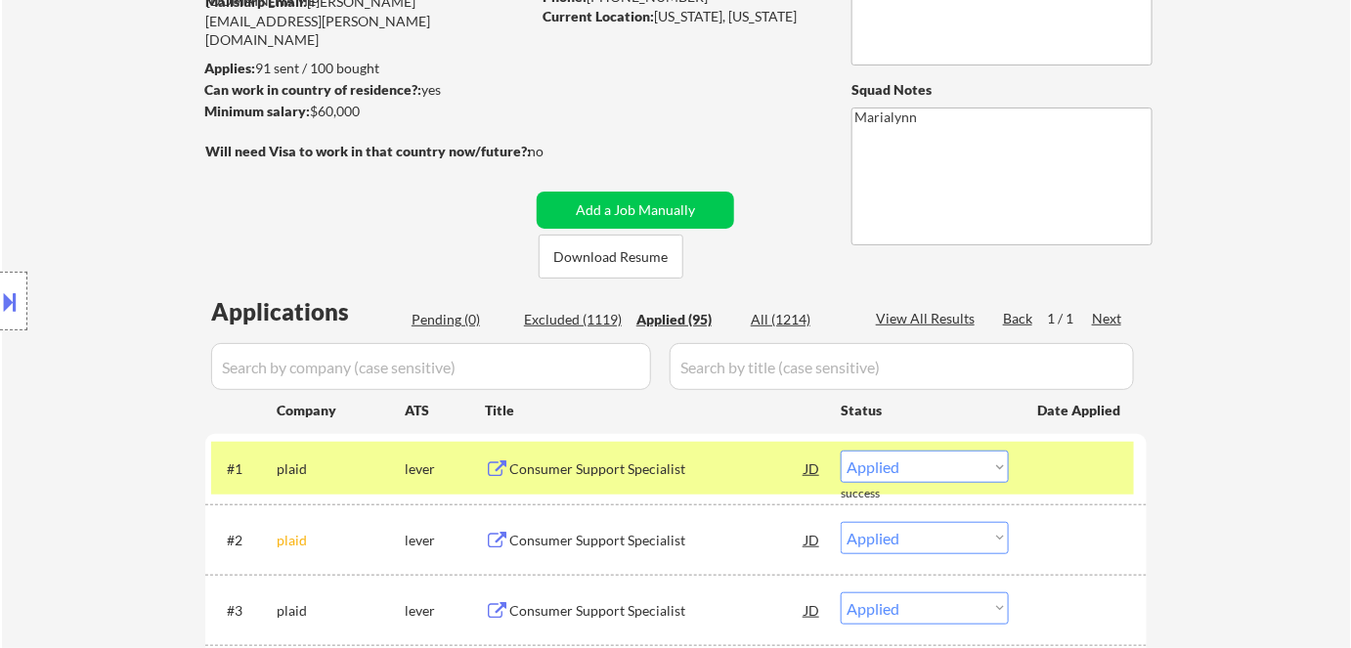
select select ""applied""
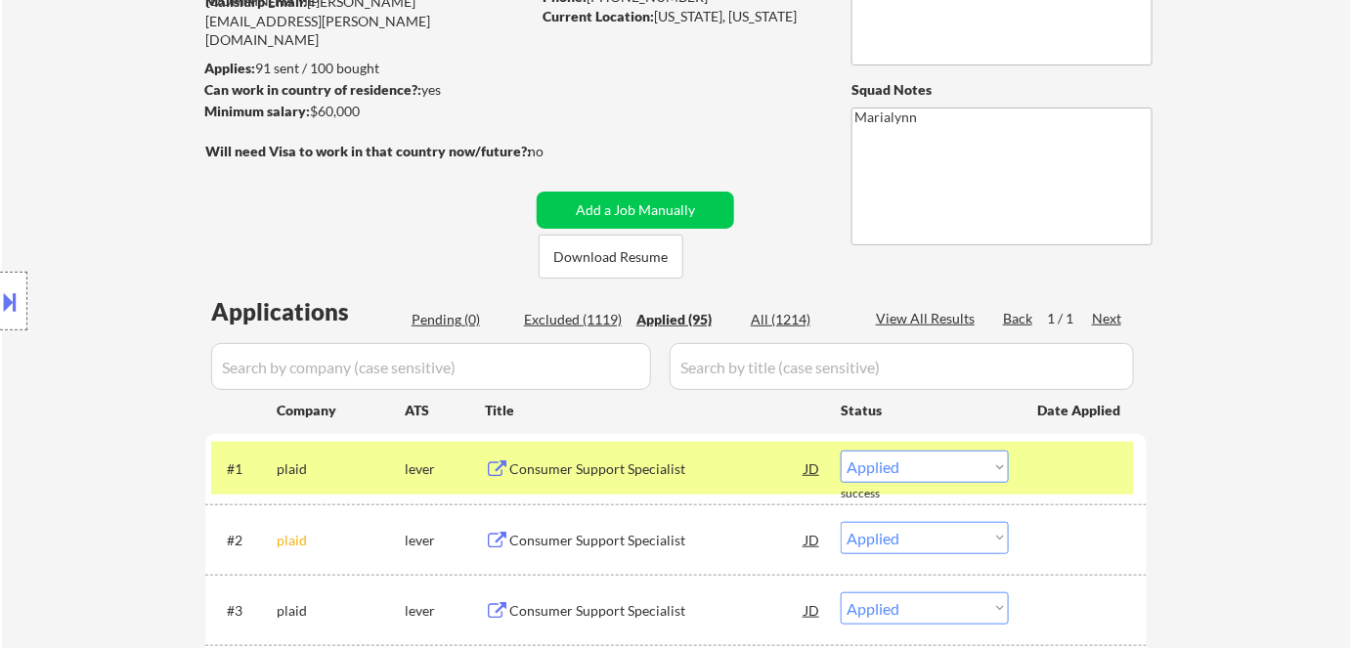
select select ""applied""
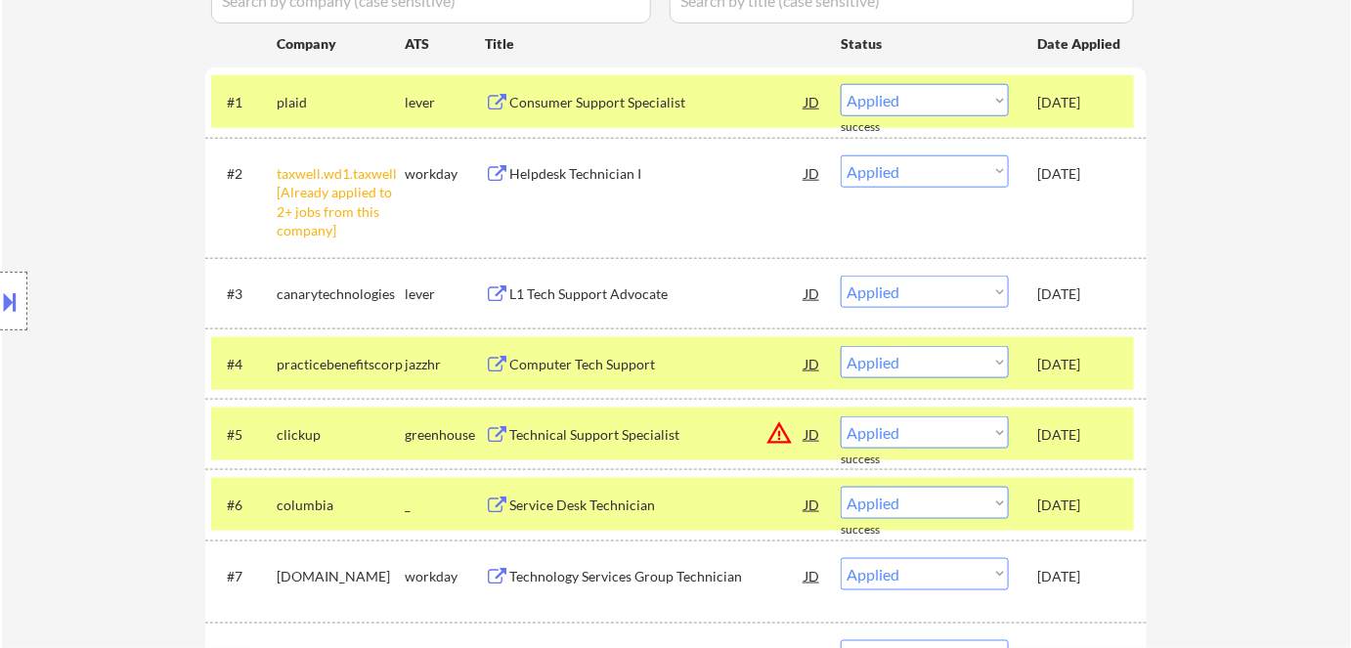
scroll to position [300, 0]
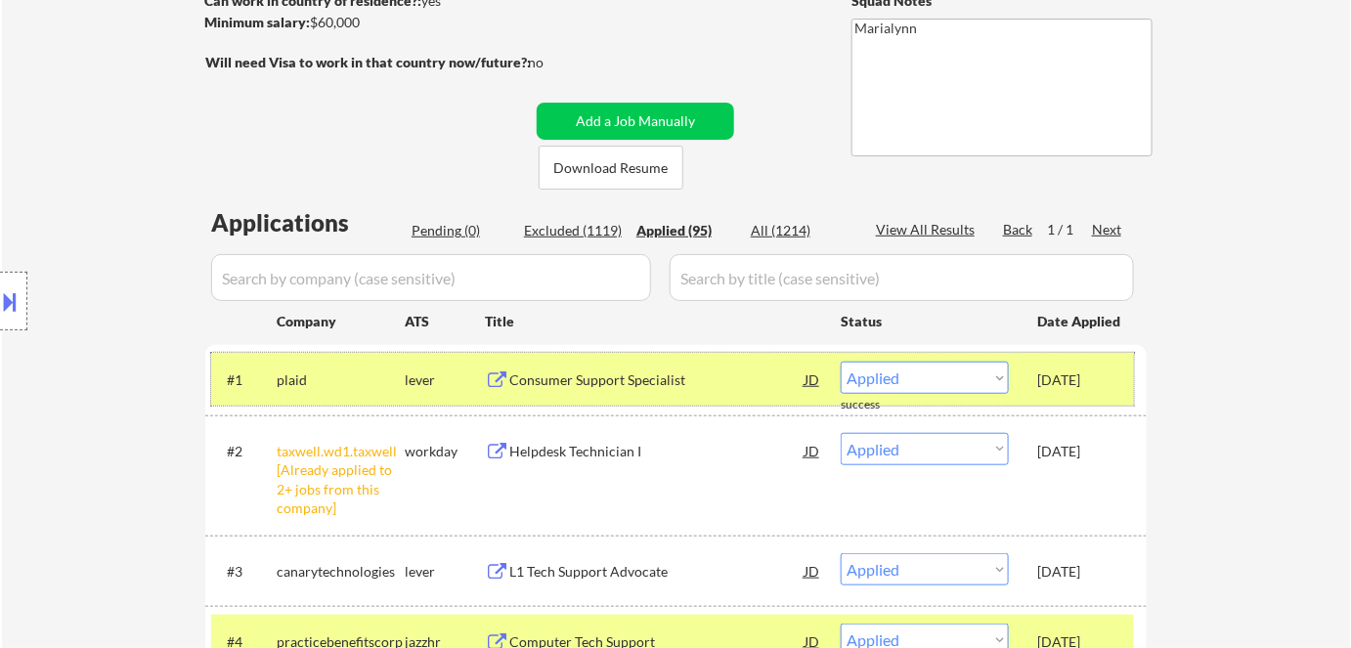
click at [420, 381] on div "lever" at bounding box center [445, 381] width 80 height 20
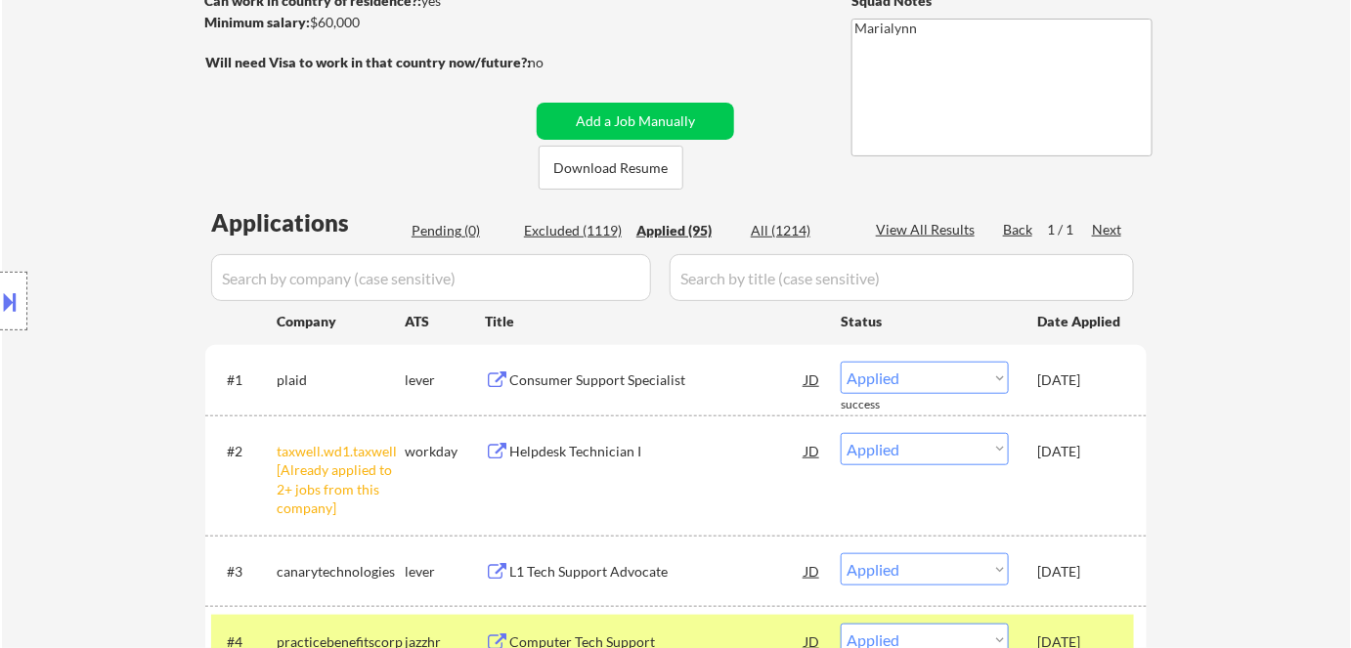
click at [424, 448] on div "workday" at bounding box center [445, 452] width 80 height 20
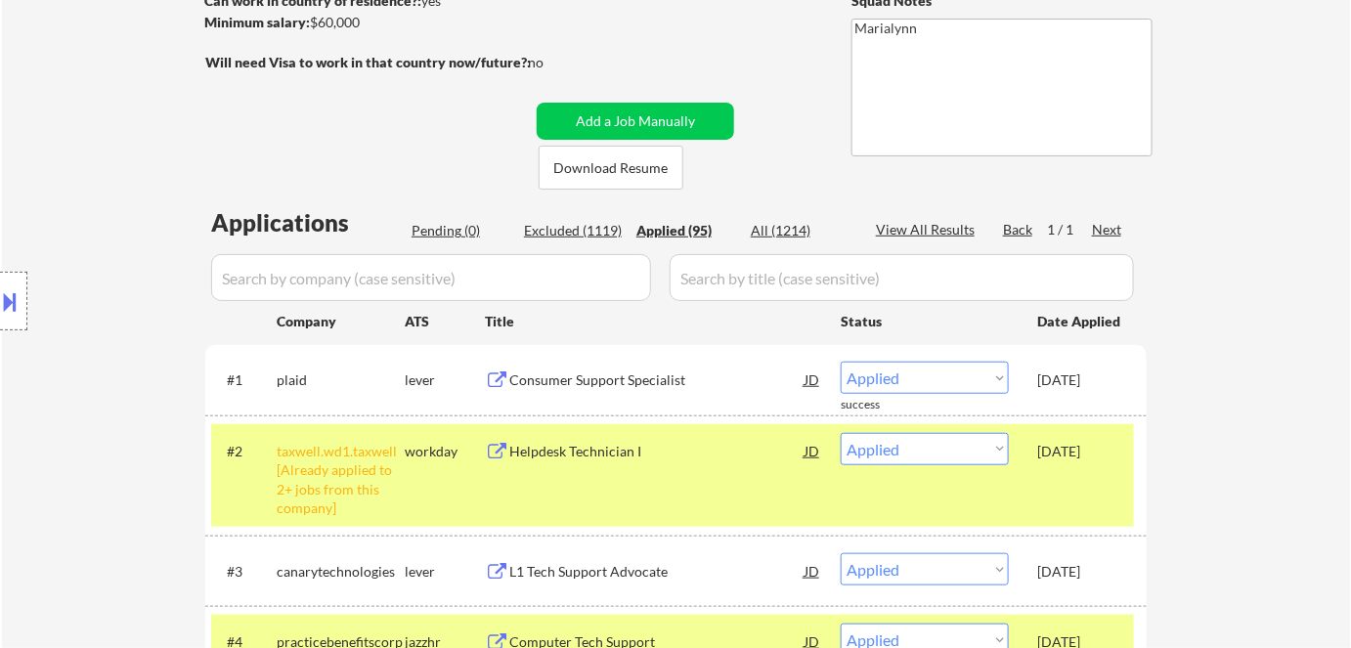
click at [435, 444] on div "workday" at bounding box center [445, 452] width 80 height 20
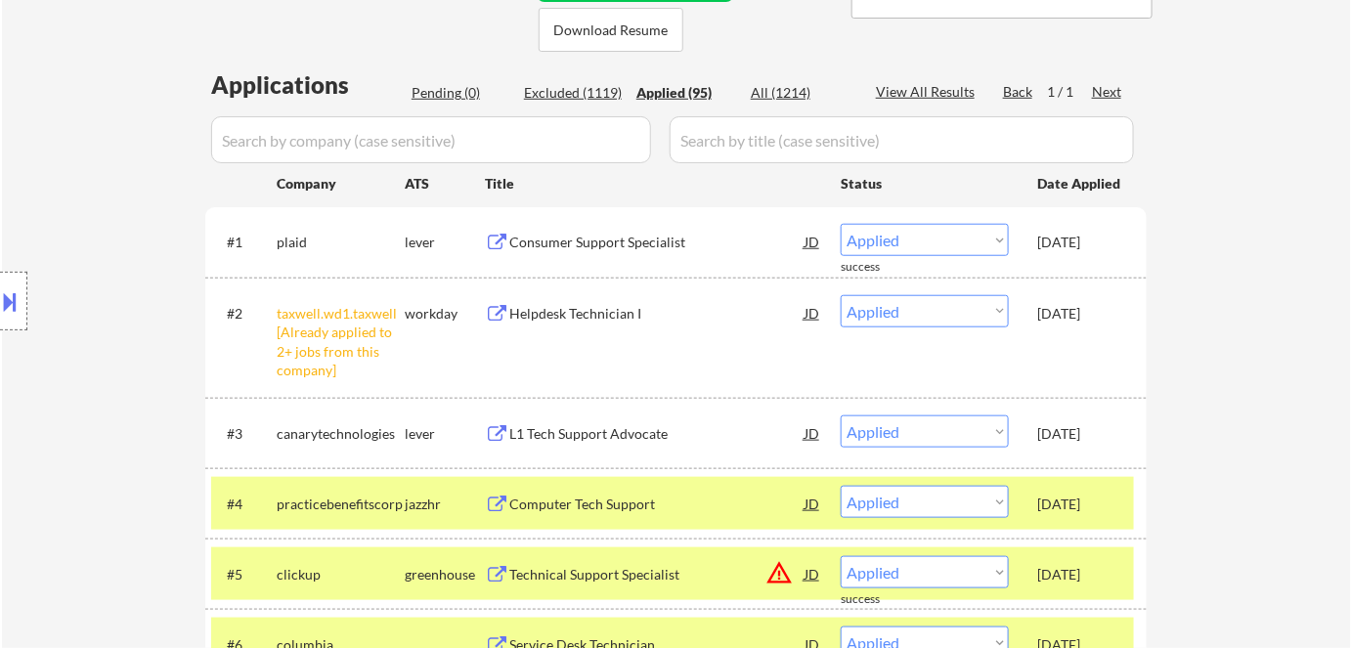
scroll to position [567, 0]
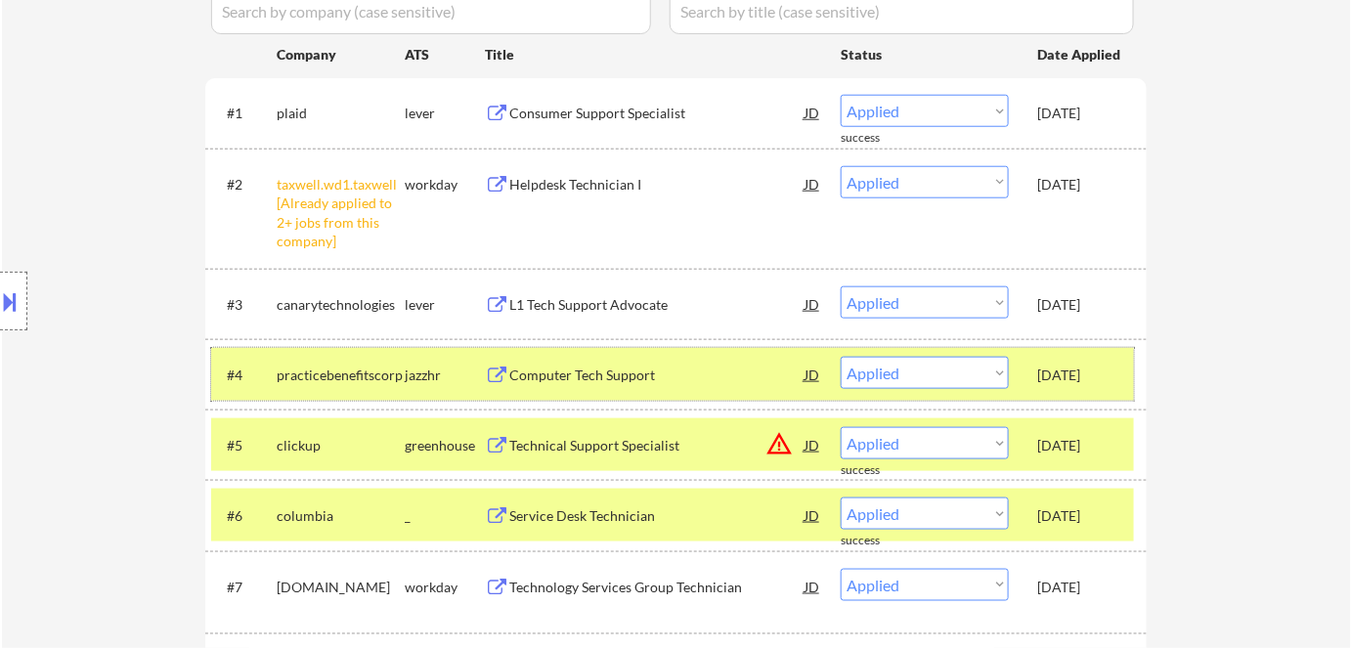
click at [421, 373] on div "jazzhr" at bounding box center [445, 376] width 80 height 20
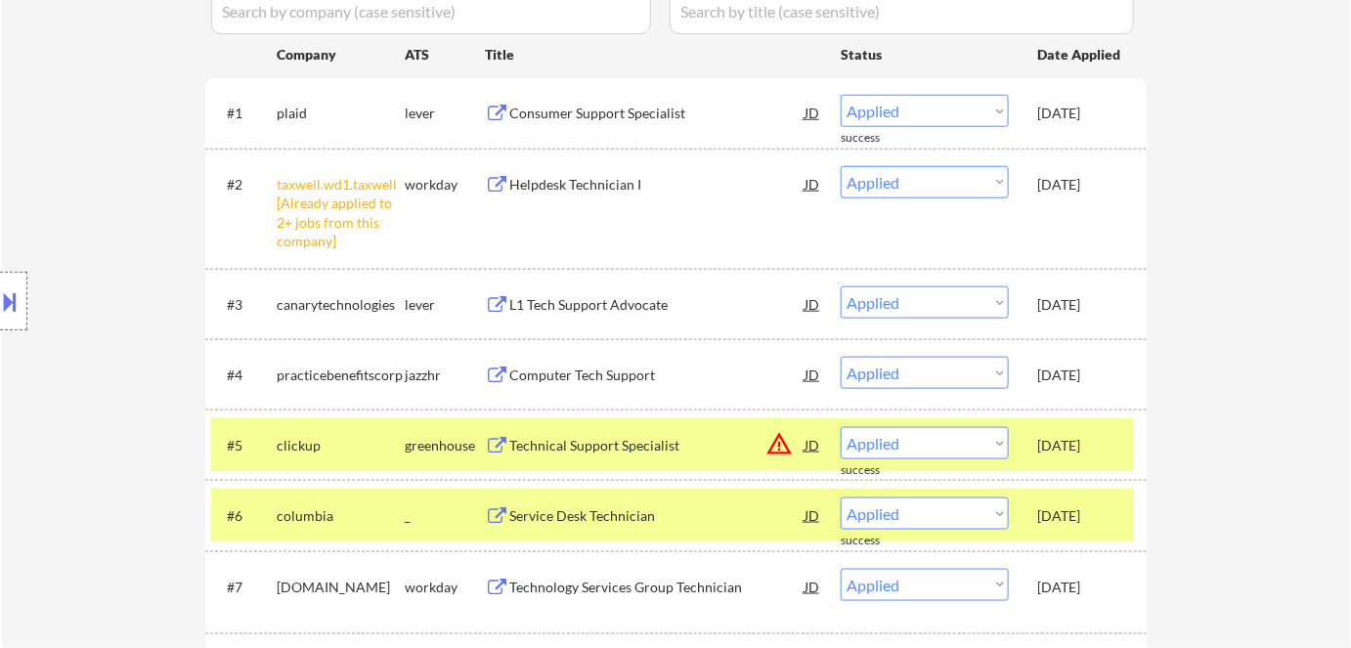
click at [427, 443] on div "greenhouse" at bounding box center [445, 446] width 80 height 20
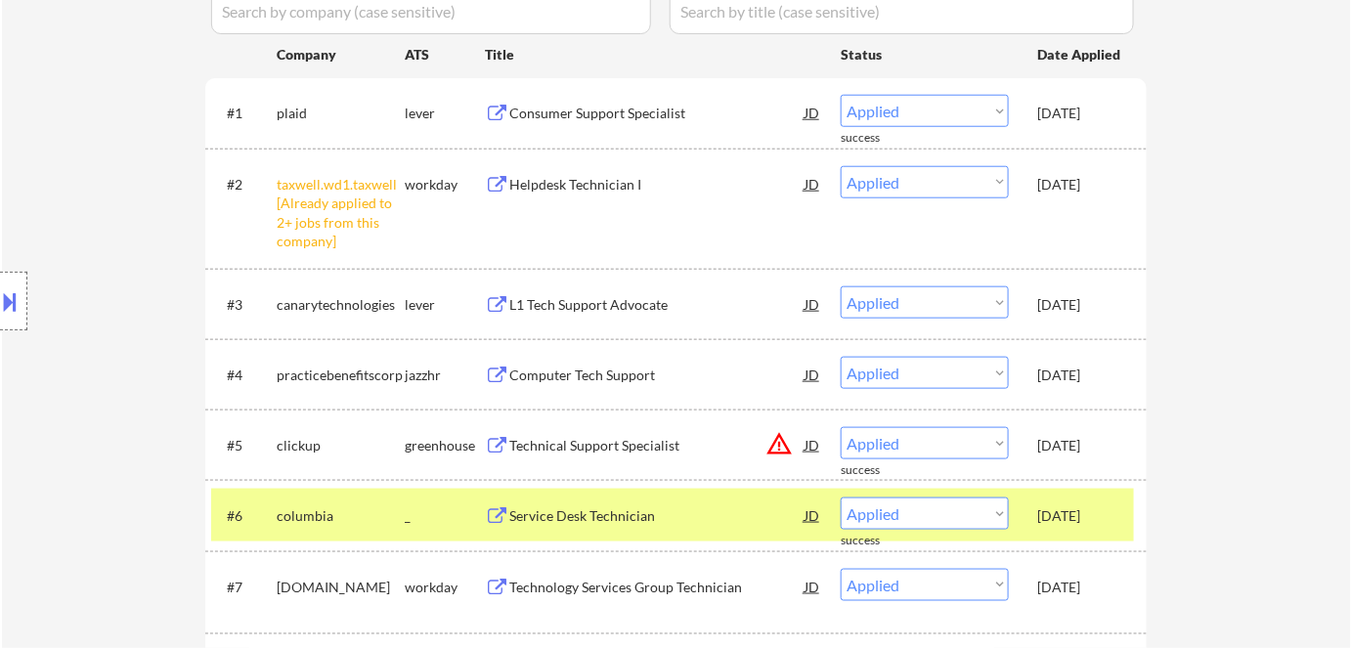
click at [430, 514] on div "_" at bounding box center [445, 516] width 80 height 20
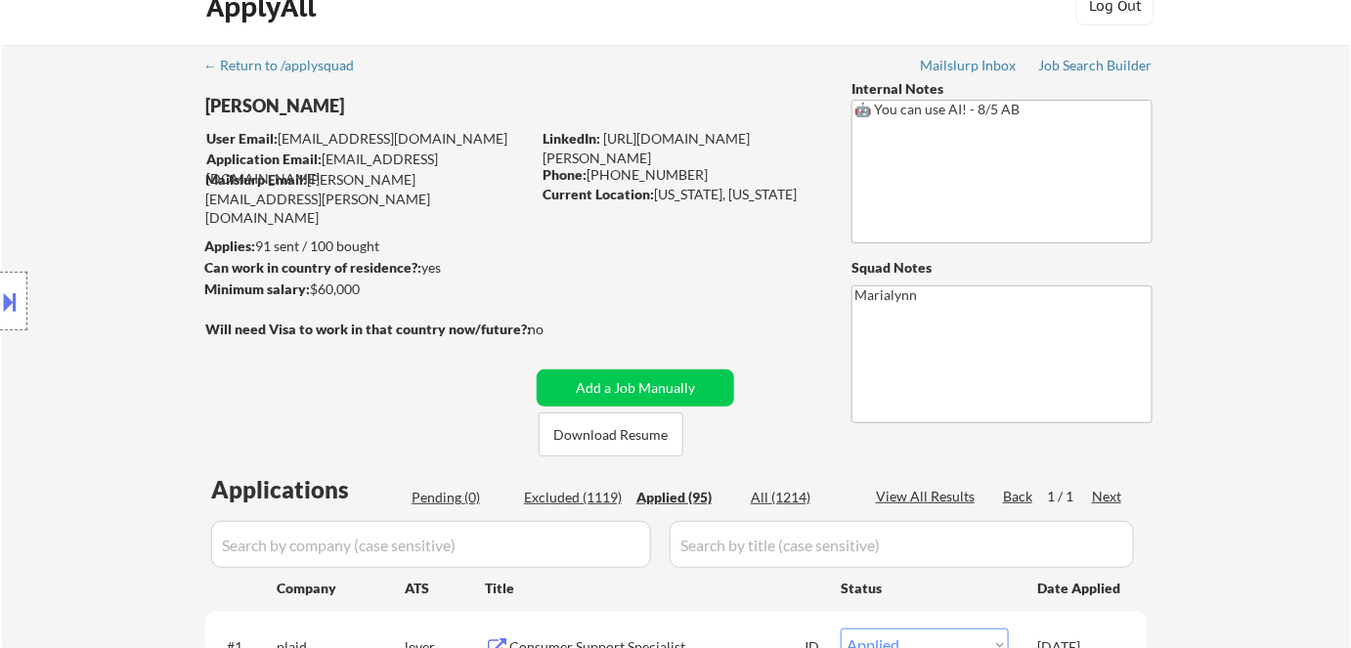
scroll to position [0, 0]
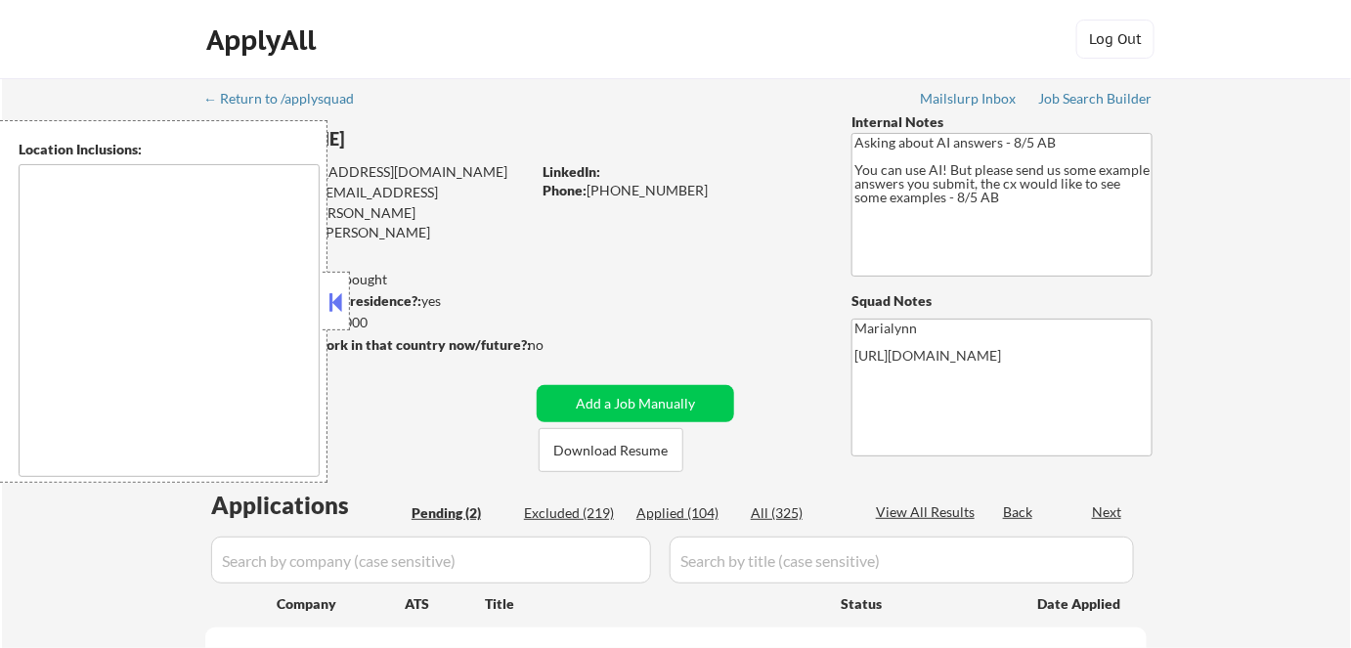
select select ""pending""
type textarea "[GEOGRAPHIC_DATA], [GEOGRAPHIC_DATA] [GEOGRAPHIC_DATA], [GEOGRAPHIC_DATA], [GEO…"
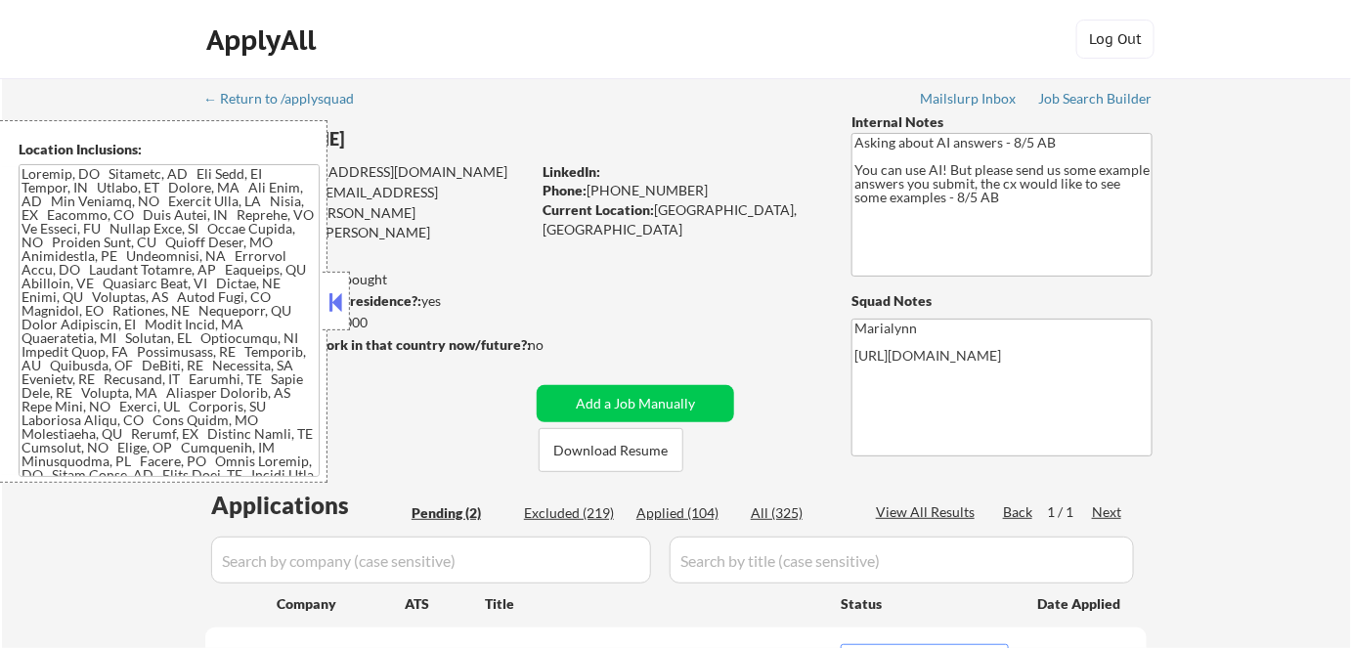
click at [338, 300] on button at bounding box center [337, 301] width 22 height 29
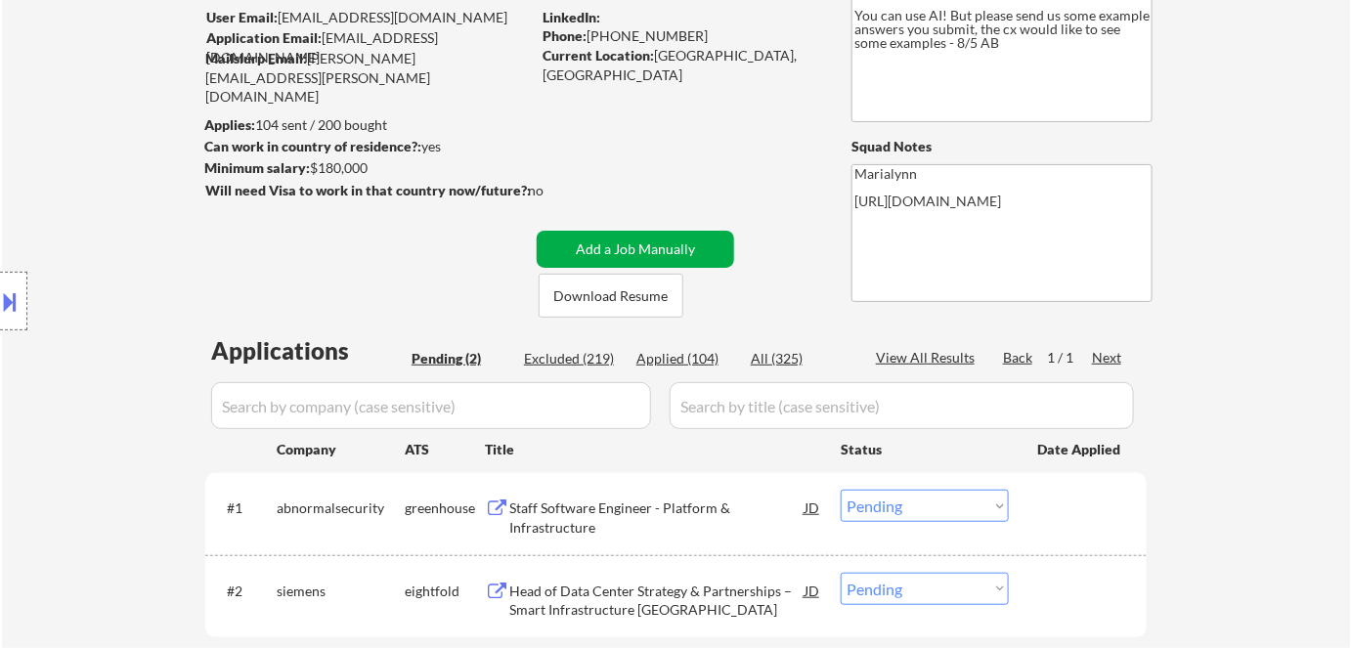
scroll to position [355, 0]
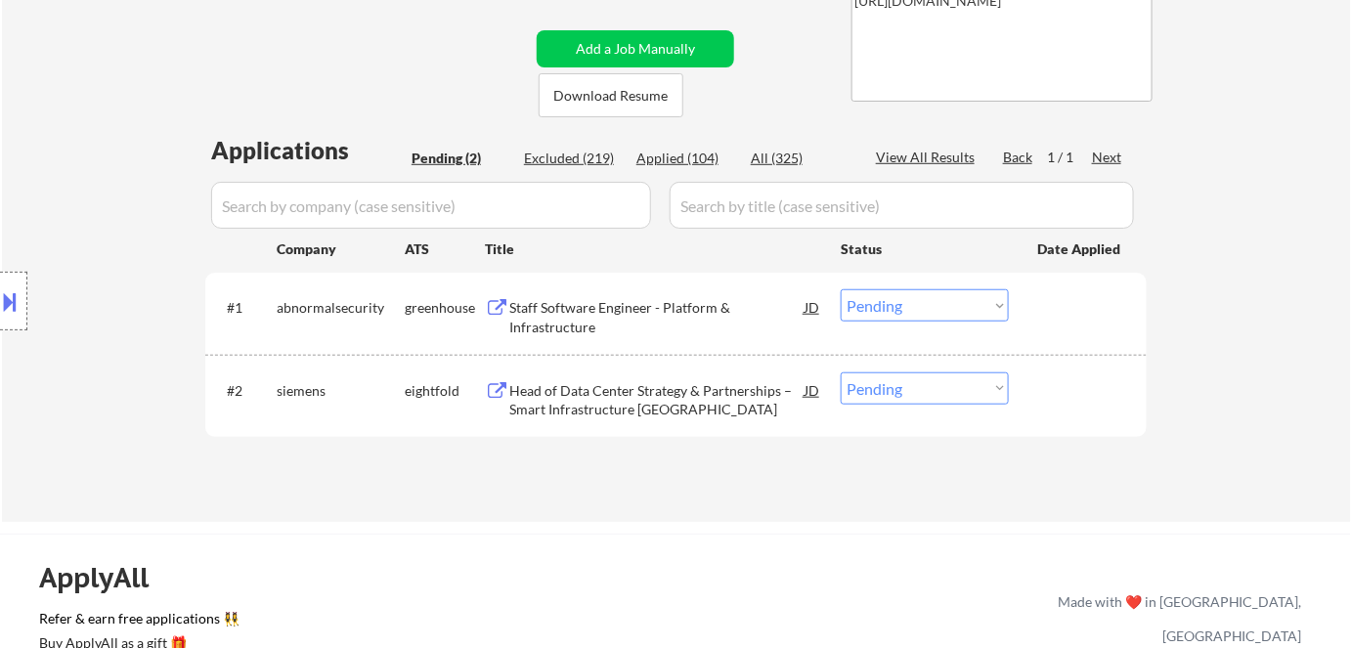
click at [633, 407] on div "Head of Data Center Strategy & Partnerships – Smart Infrastructure [GEOGRAPHIC_…" at bounding box center [656, 400] width 295 height 38
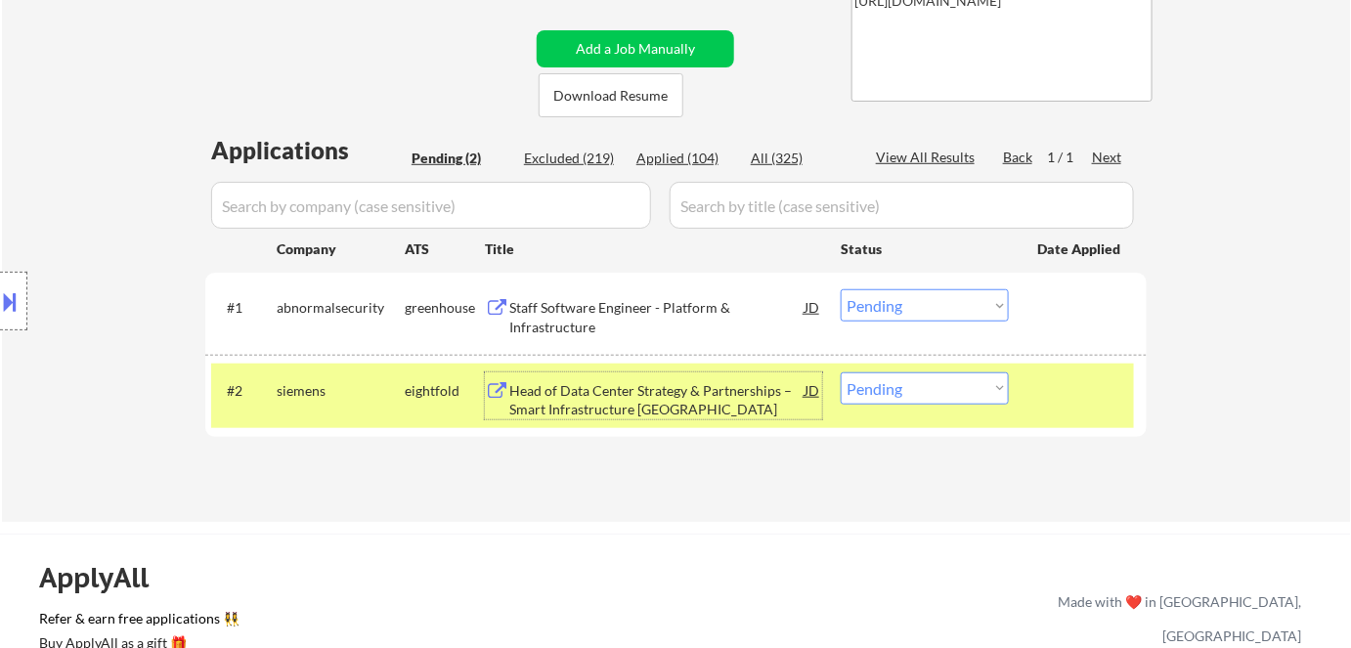
click at [927, 390] on select "Choose an option... Pending Applied Excluded (Questions) Excluded (Expired) Exc…" at bounding box center [925, 388] width 168 height 32
select select ""excluded__bad_match_""
click at [841, 372] on select "Choose an option... Pending Applied Excluded (Questions) Excluded (Expired) Exc…" at bounding box center [925, 388] width 168 height 32
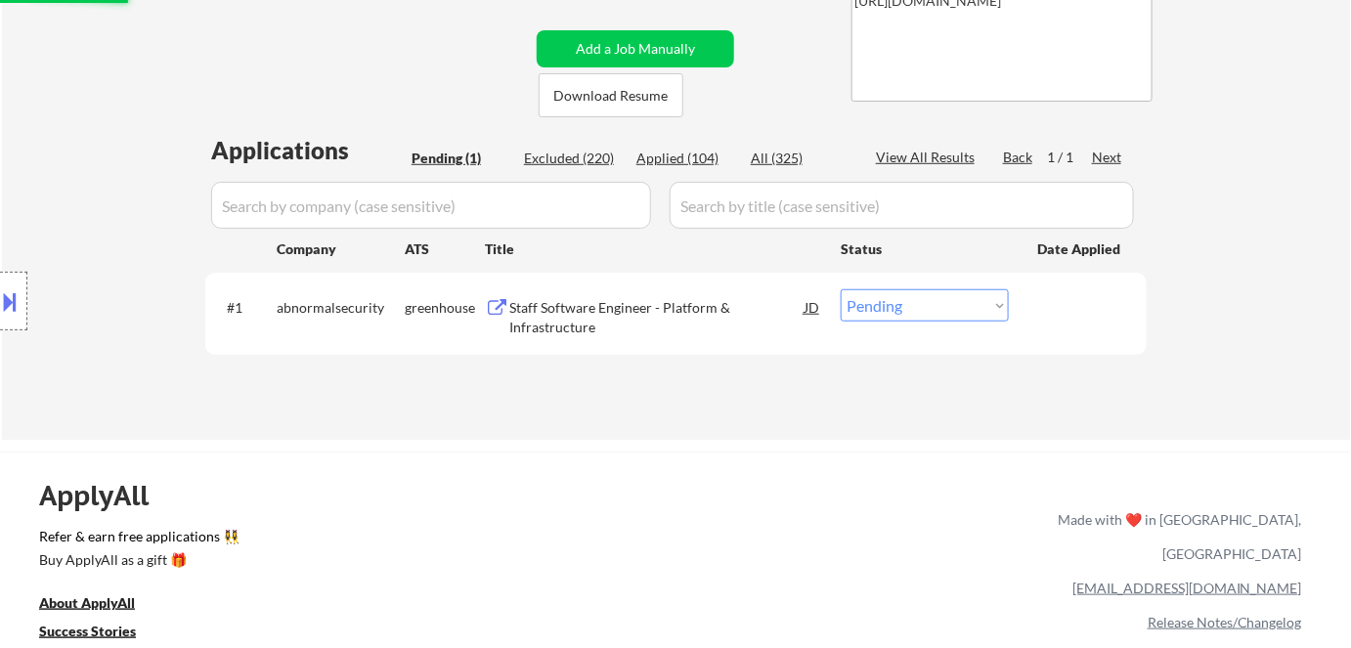
click at [559, 315] on div "Staff Software Engineer - Platform & Infrastructure" at bounding box center [656, 317] width 295 height 38
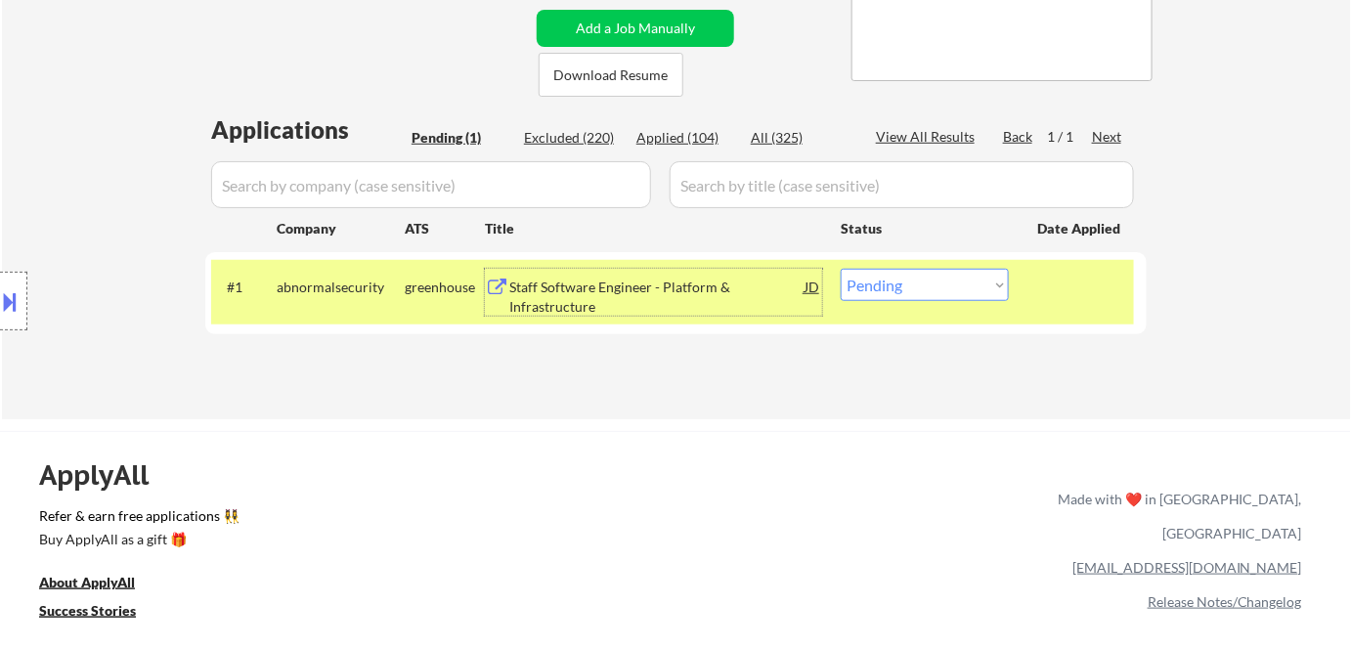
scroll to position [266, 0]
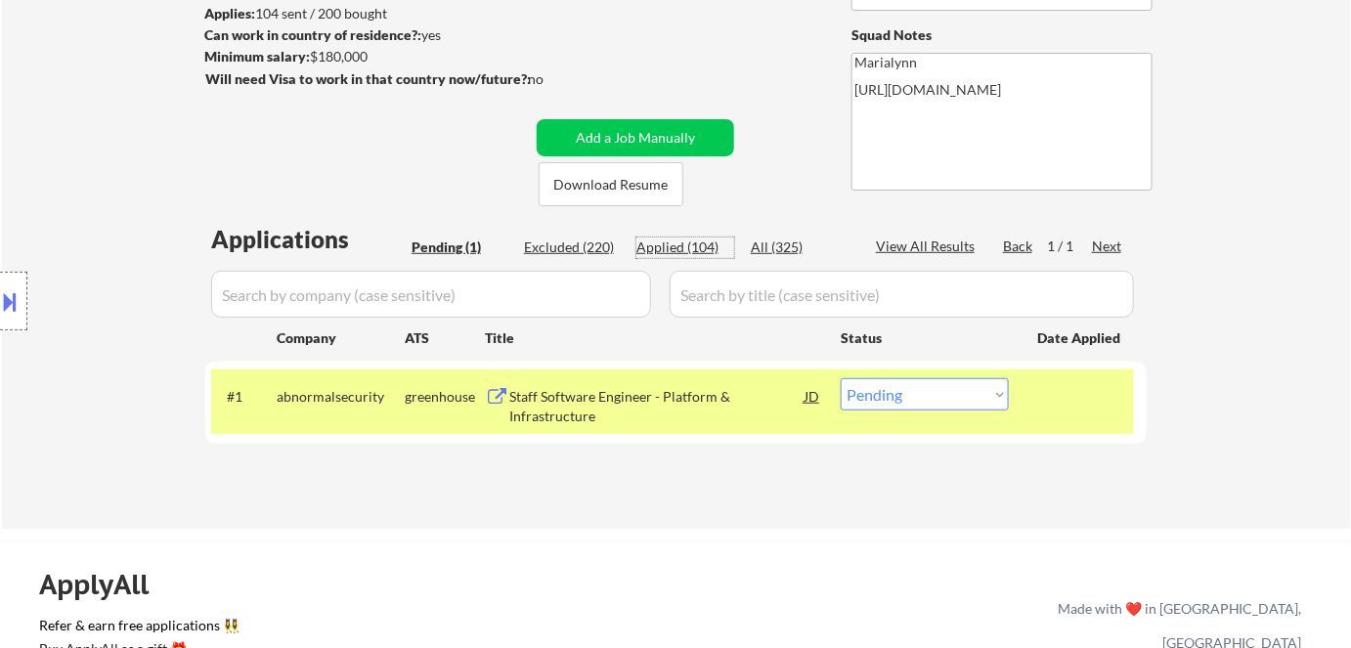
drag, startPoint x: 674, startPoint y: 241, endPoint x: 674, endPoint y: 252, distance: 10.8
click at [674, 250] on div "Applied (104)" at bounding box center [685, 248] width 98 height 20
select select ""applied""
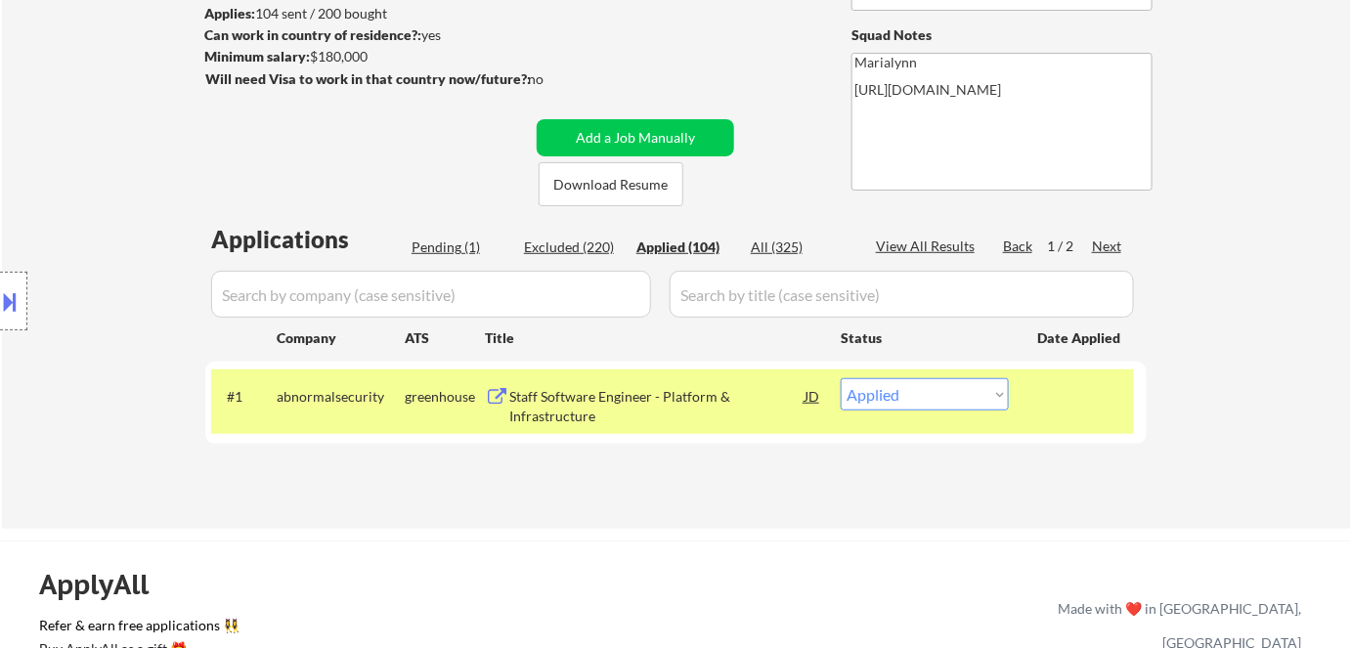
select select ""applied""
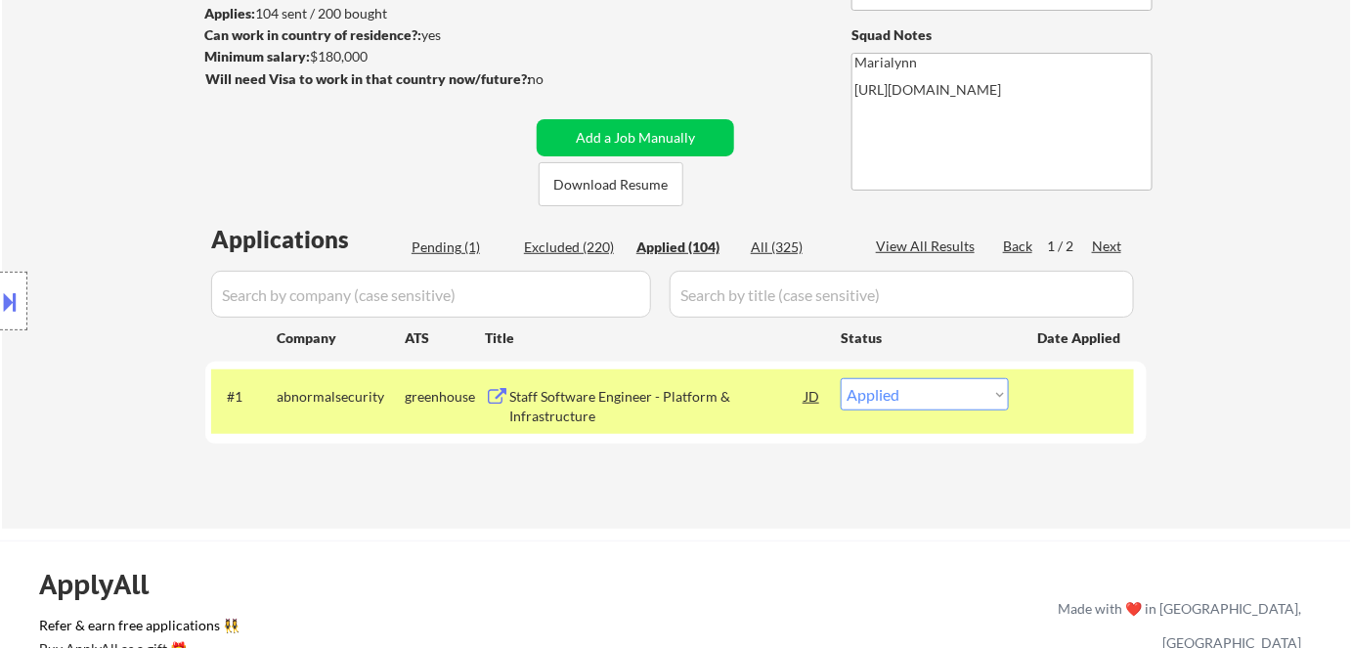
select select ""applied""
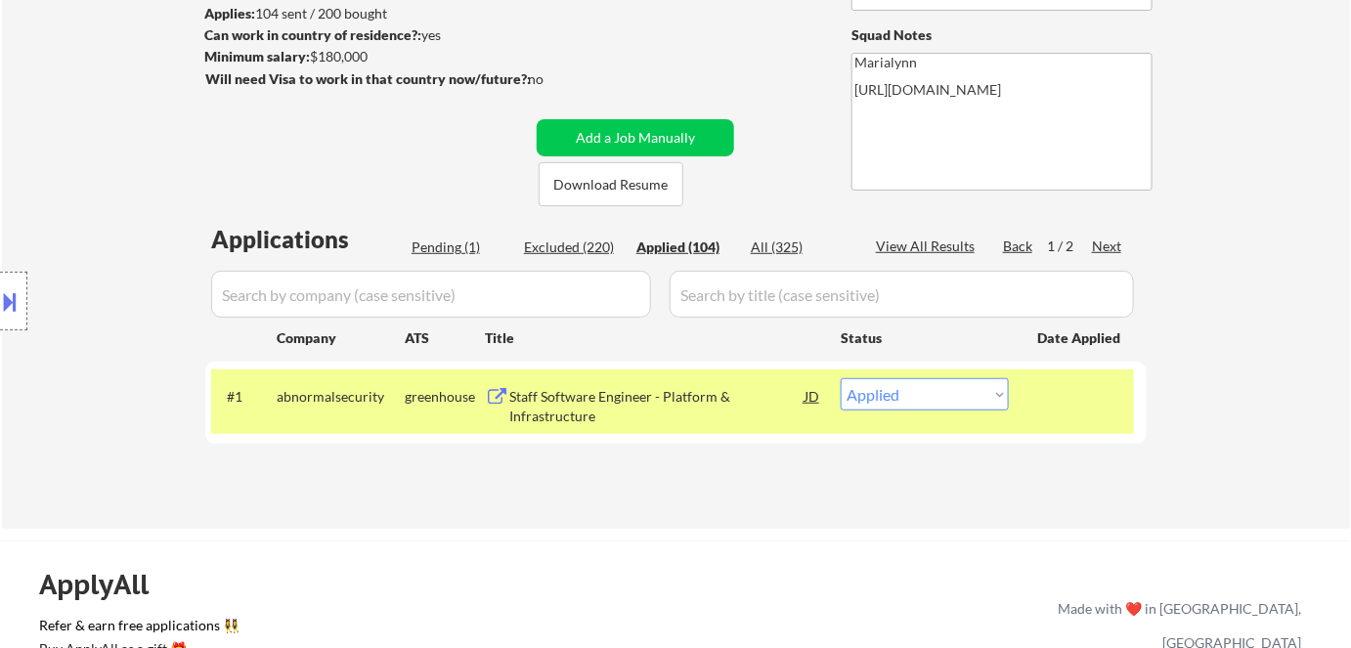
select select ""applied""
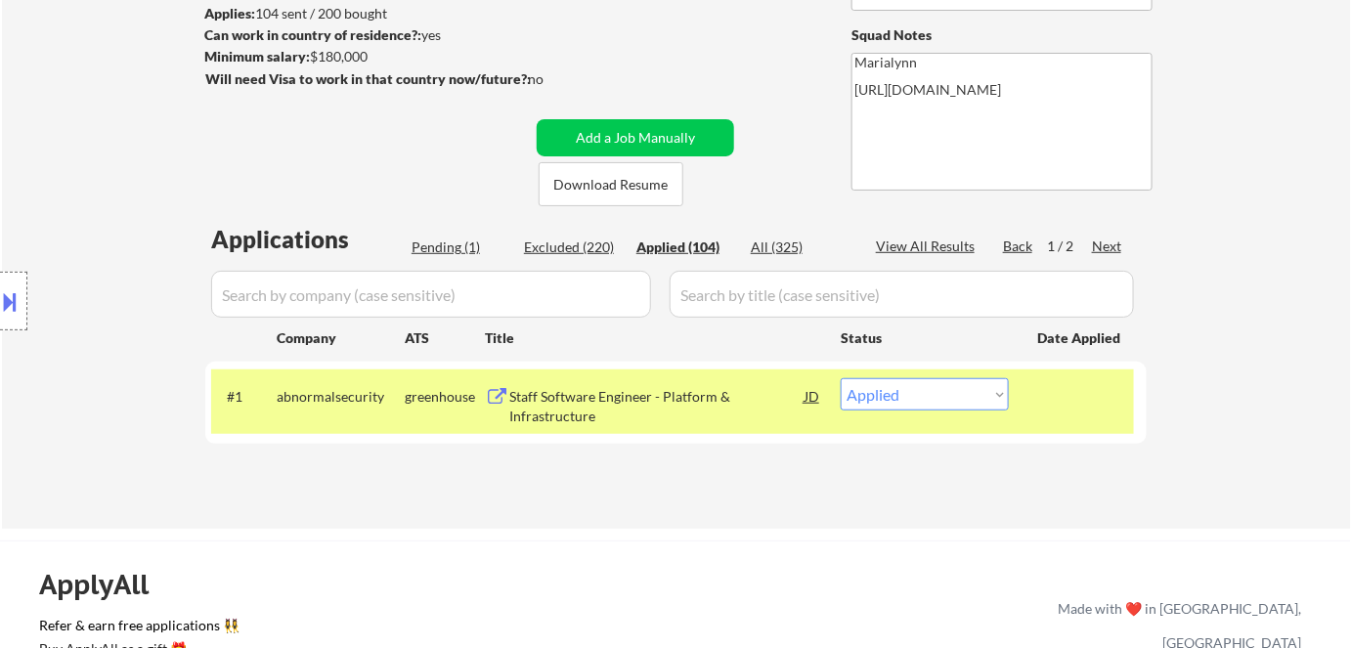
select select ""applied""
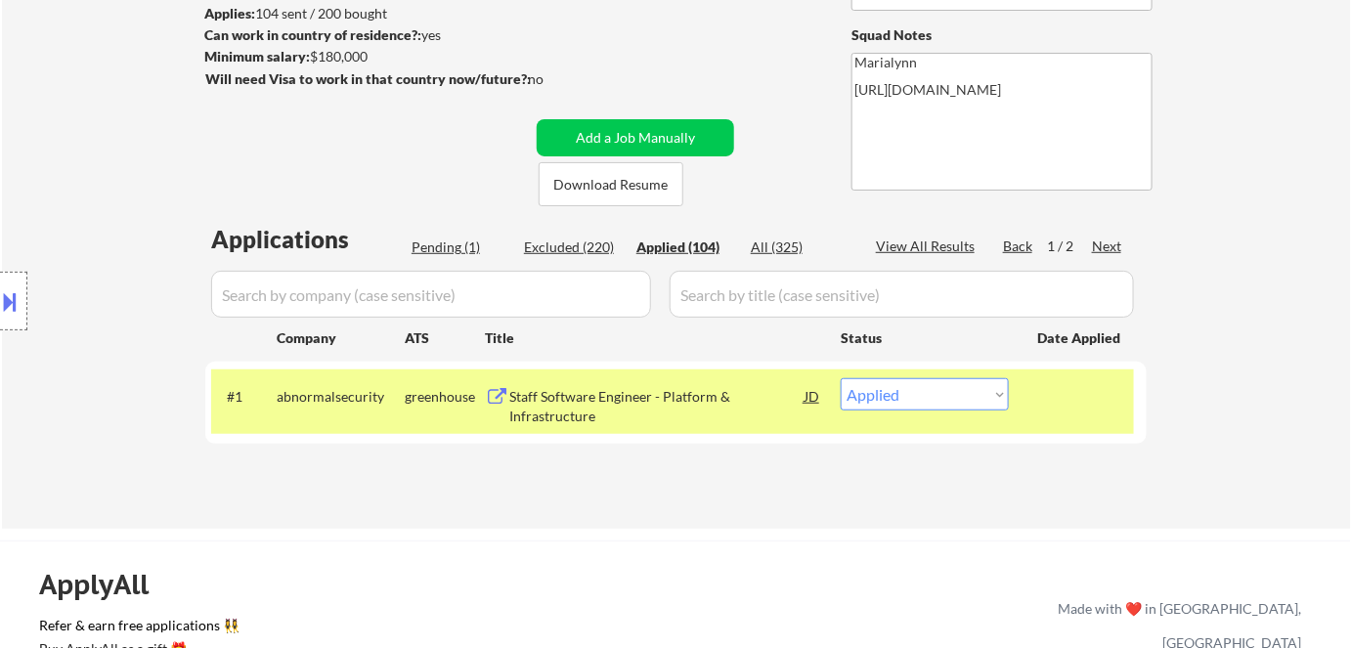
select select ""applied""
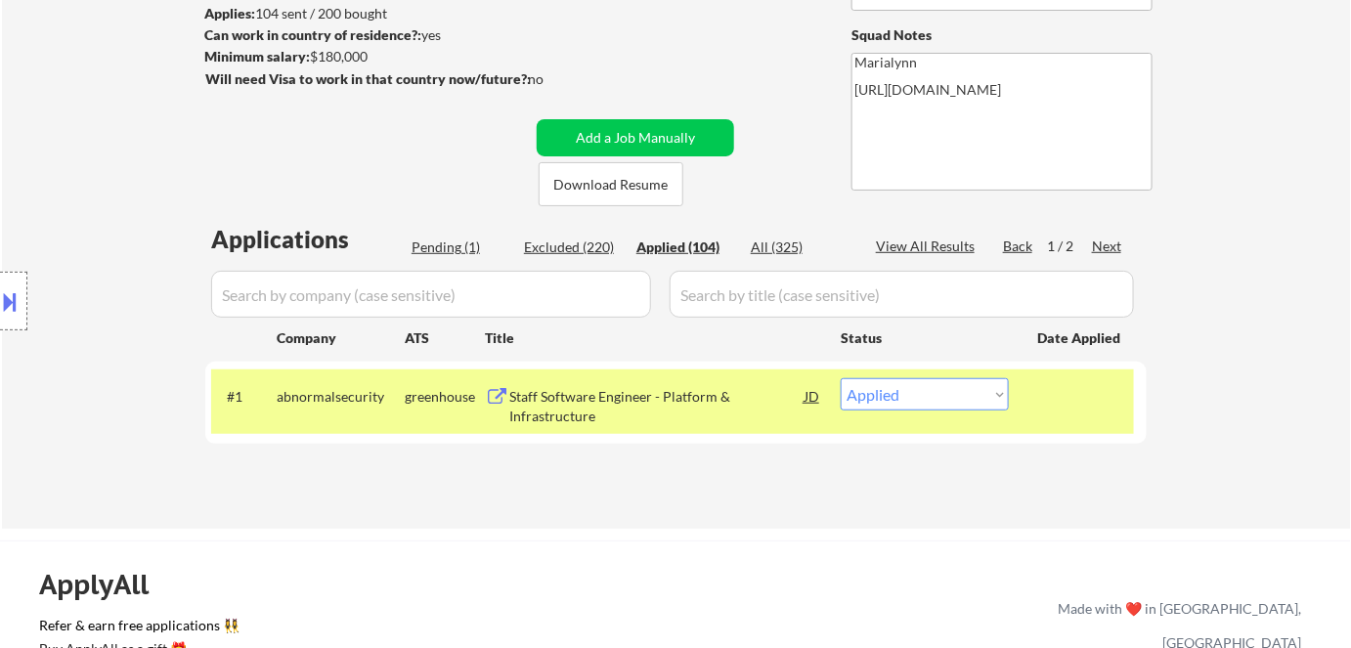
select select ""applied""
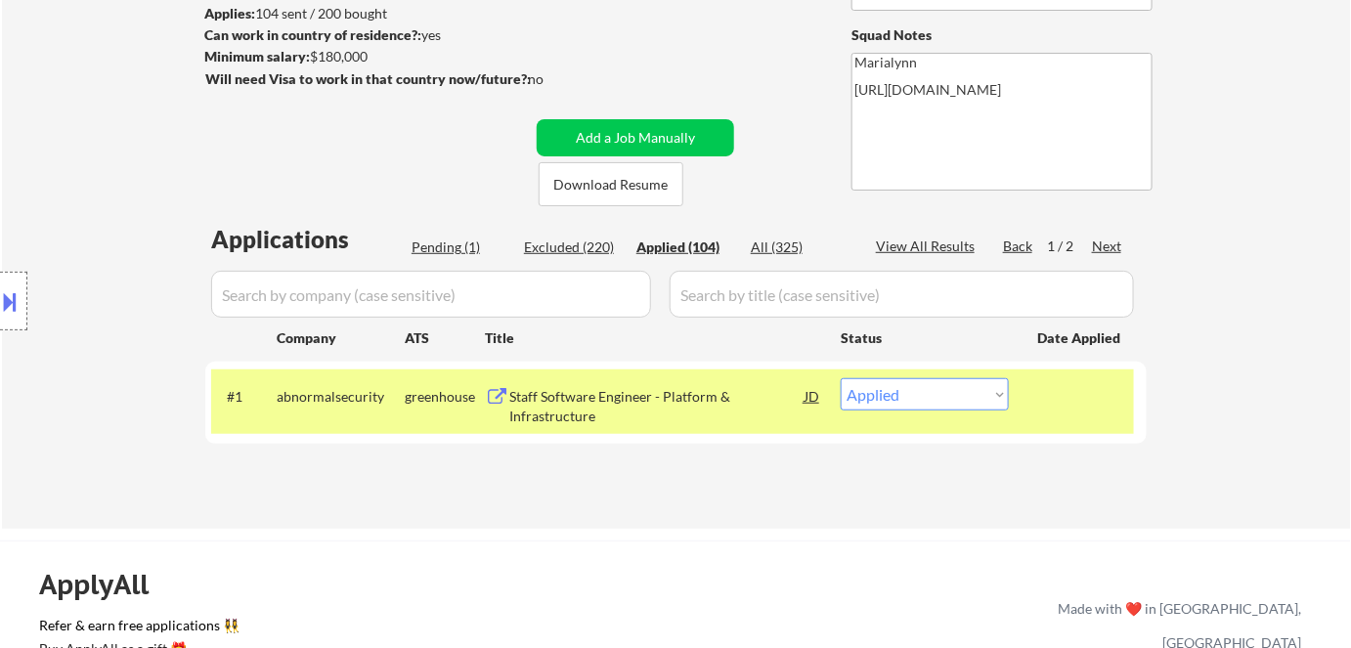
select select ""applied""
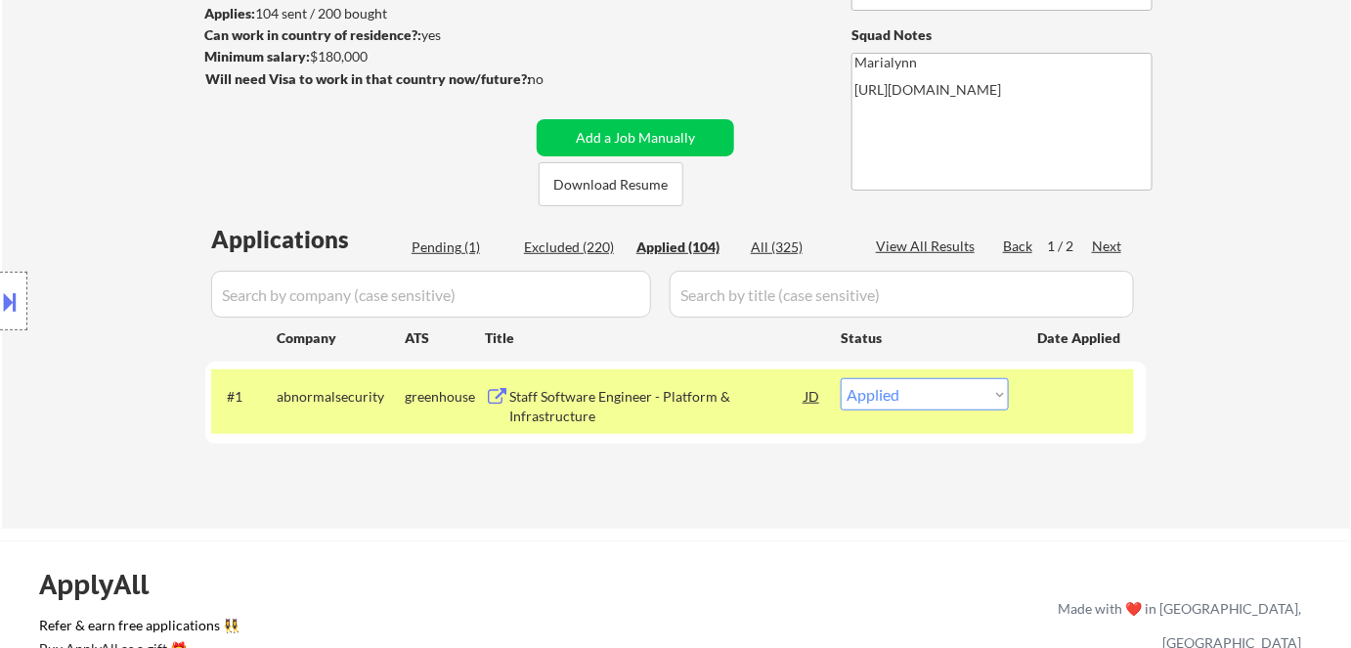
select select ""applied""
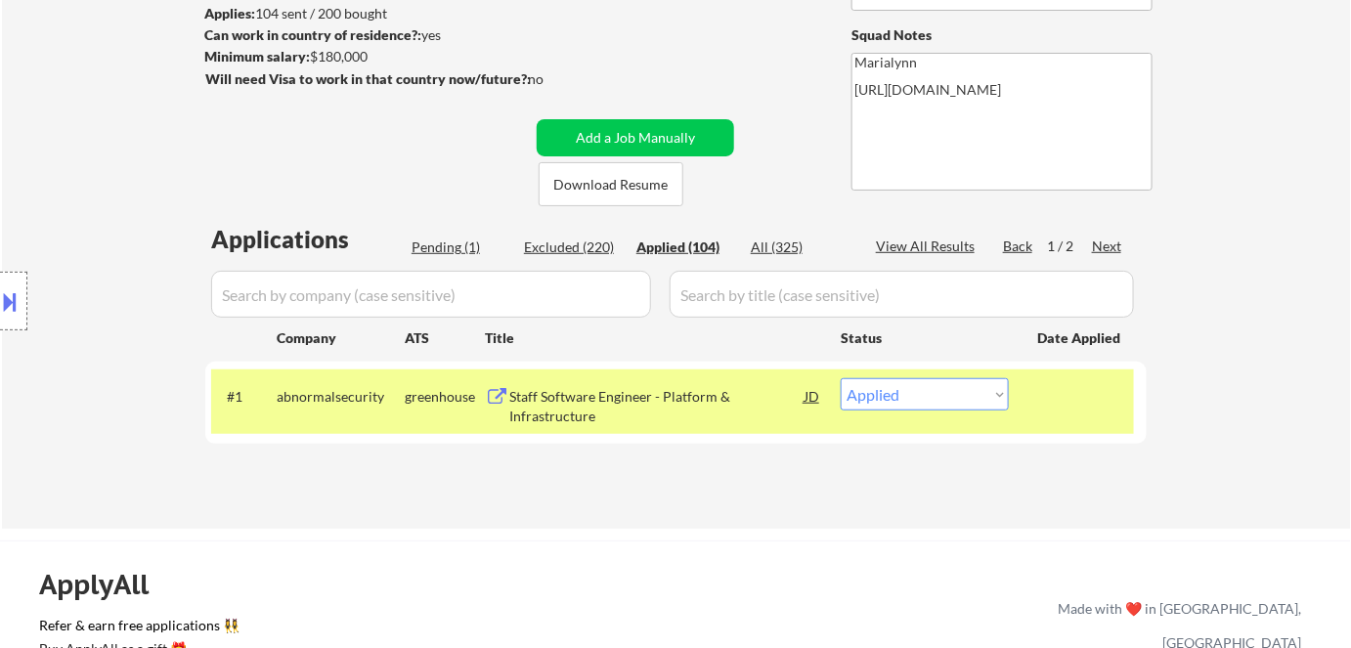
select select ""applied""
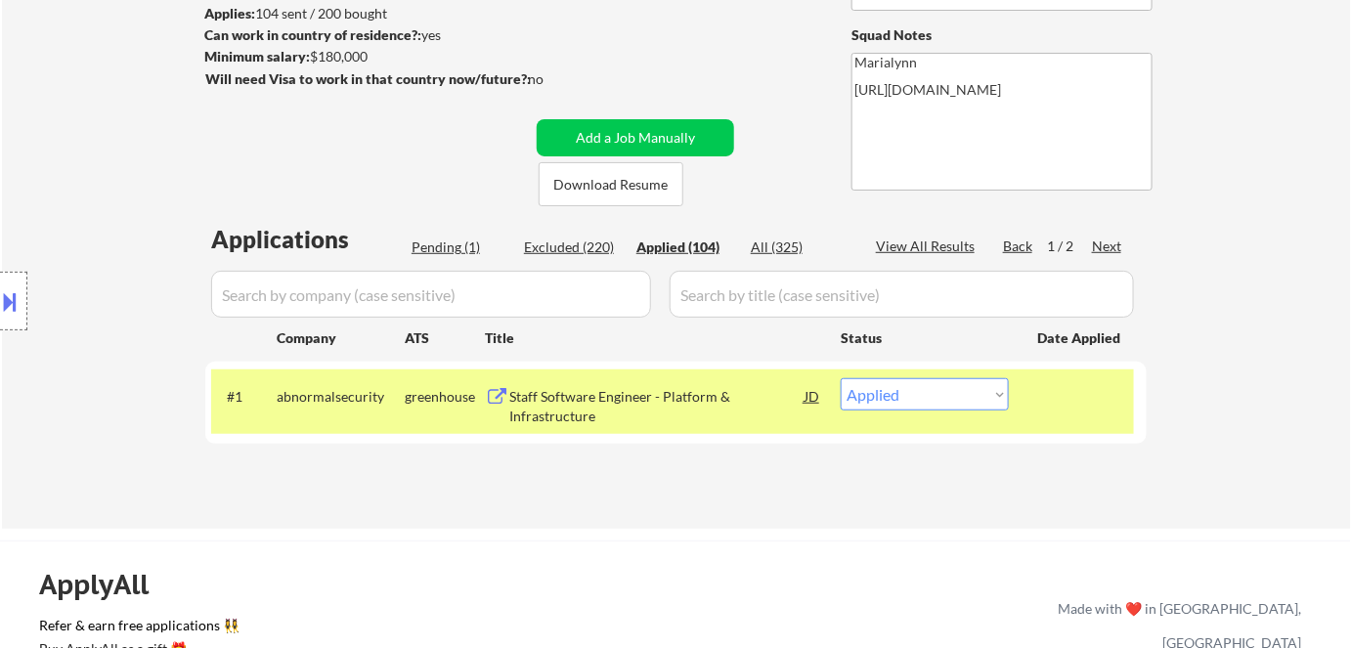
select select ""applied""
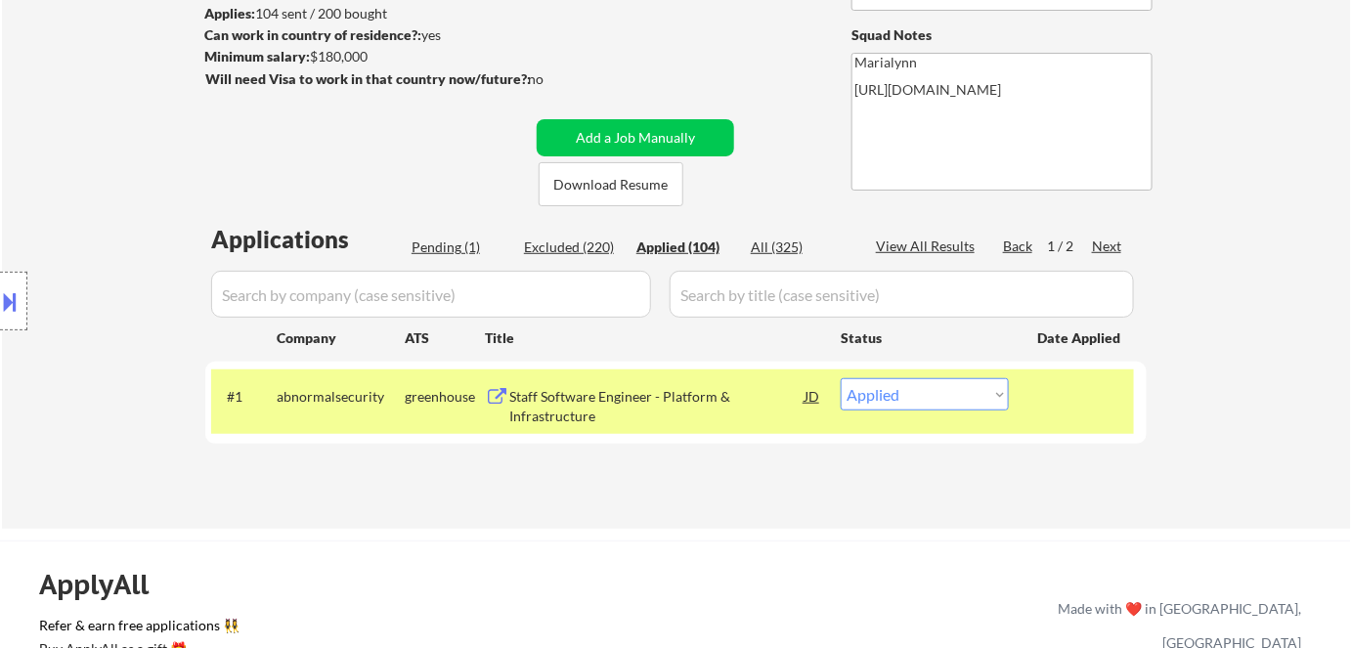
select select ""applied""
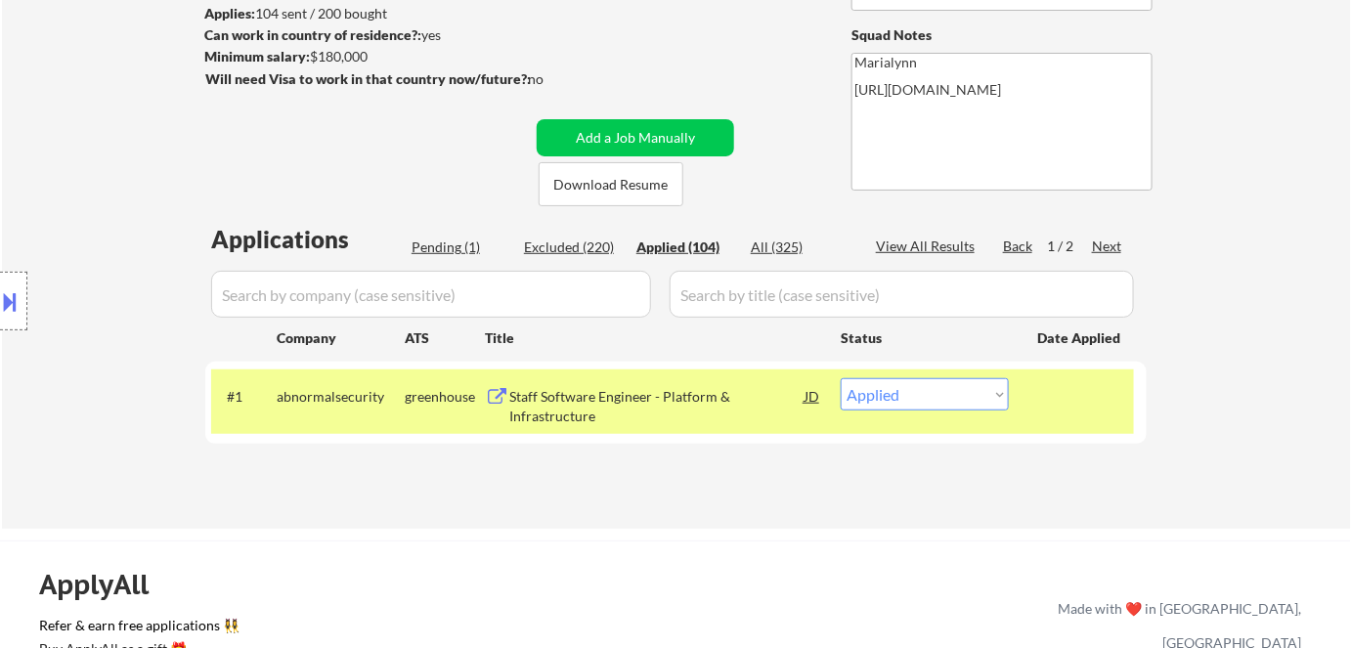
select select ""applied""
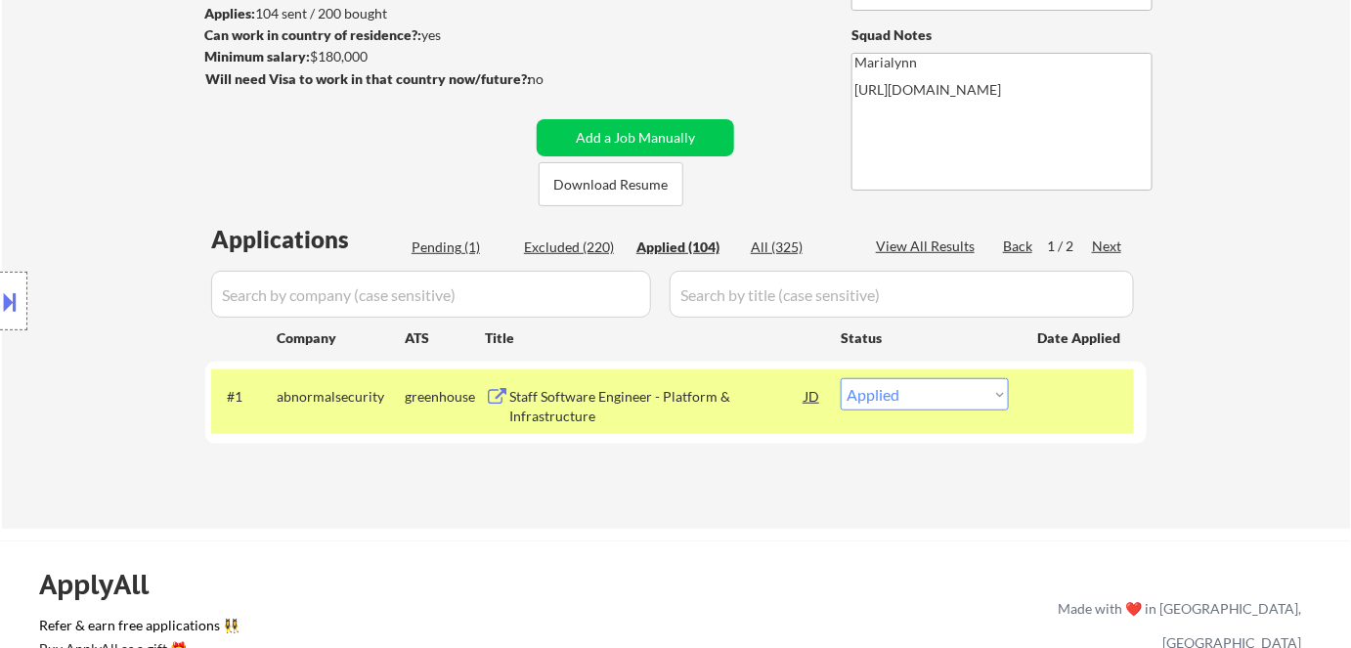
select select ""applied""
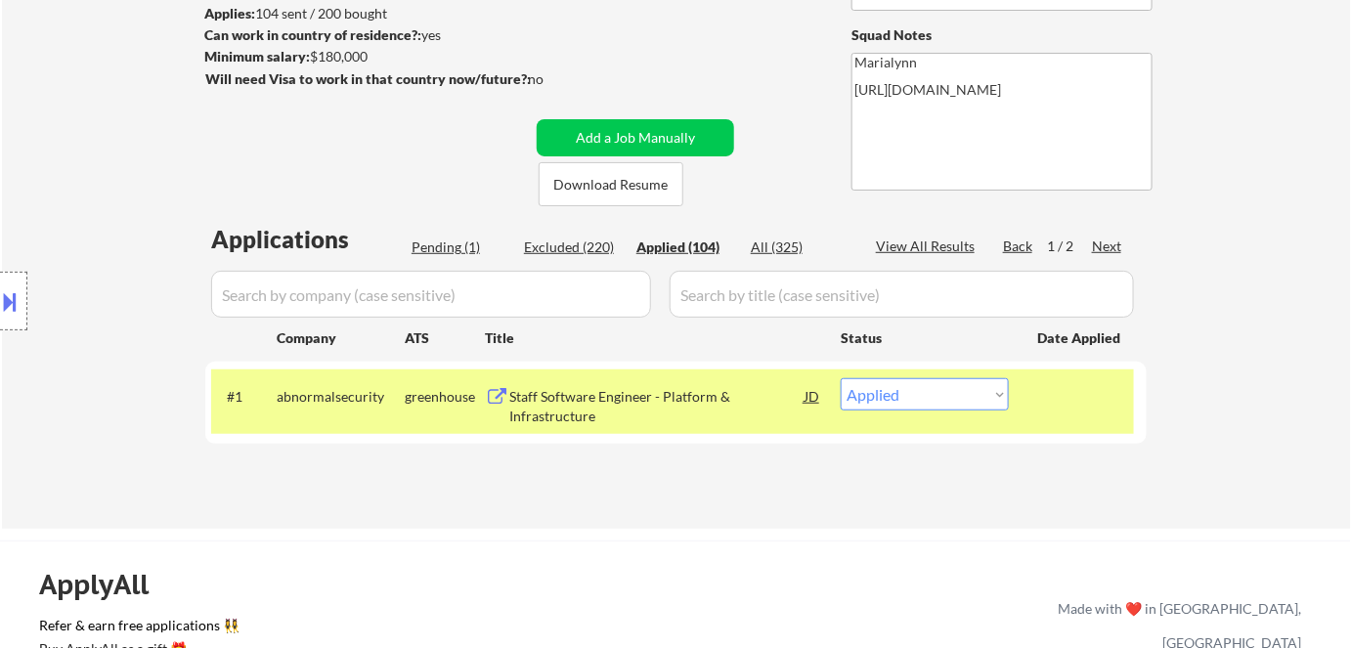
select select ""applied""
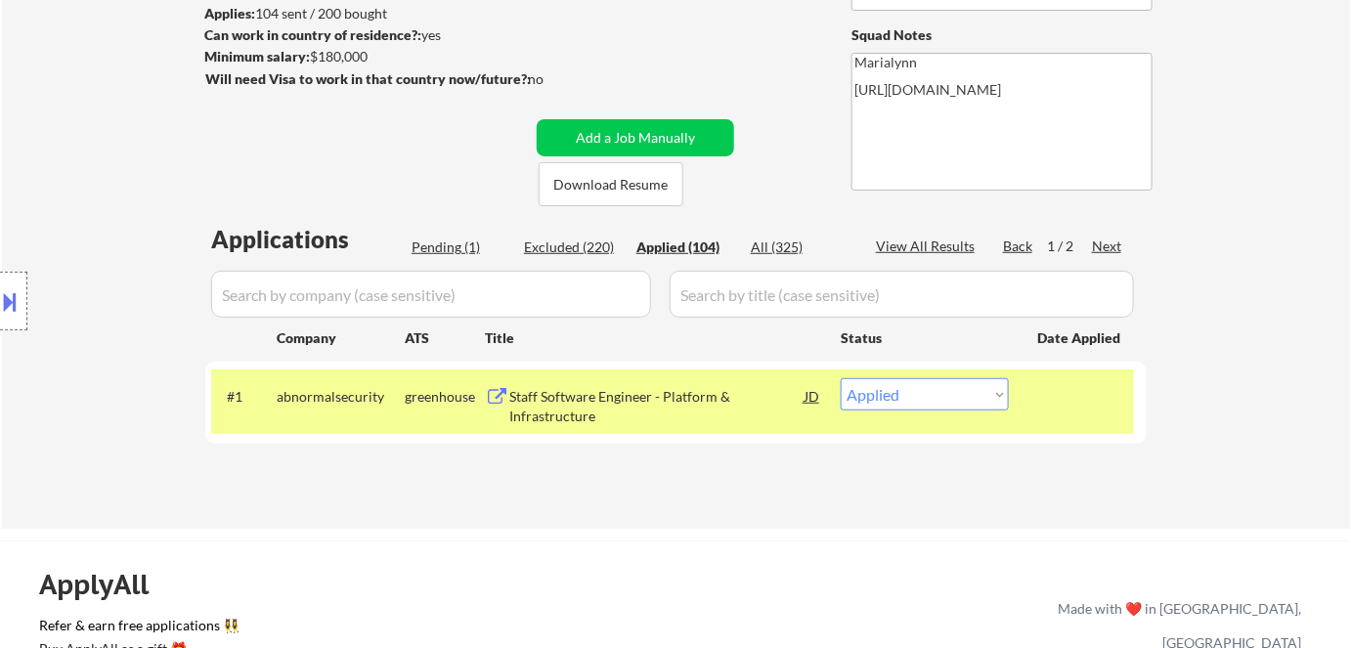
select select ""applied""
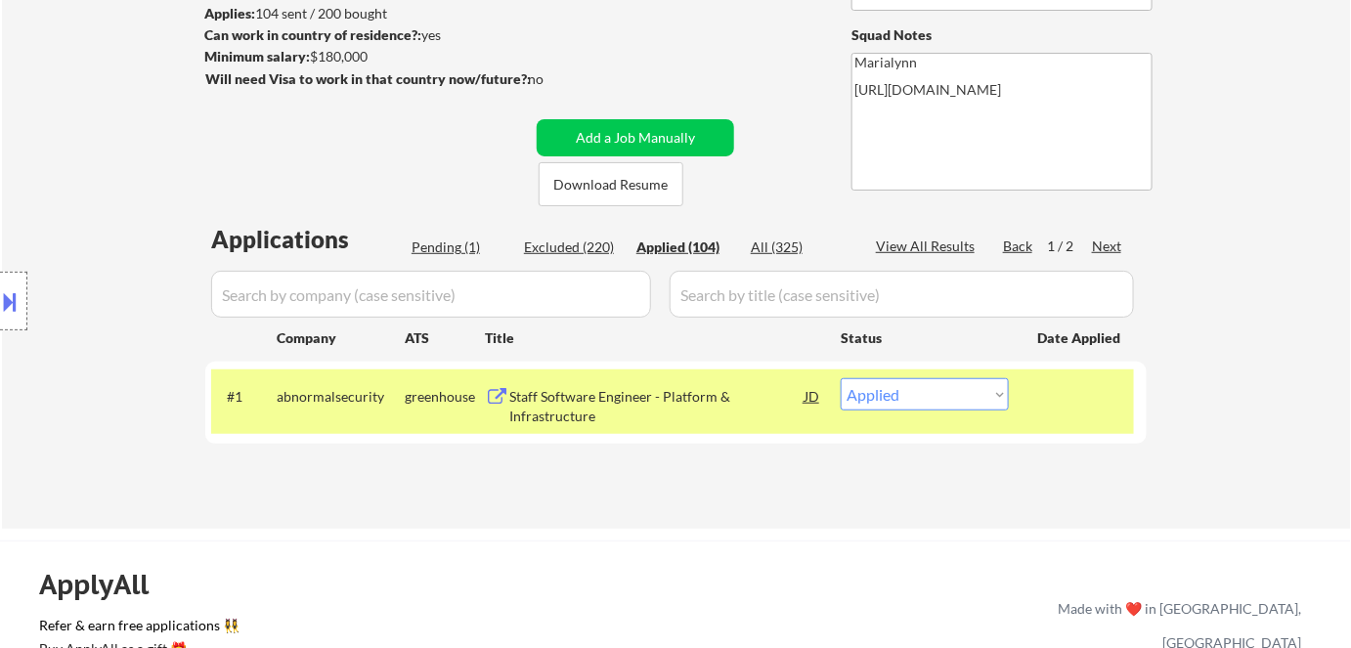
select select ""applied""
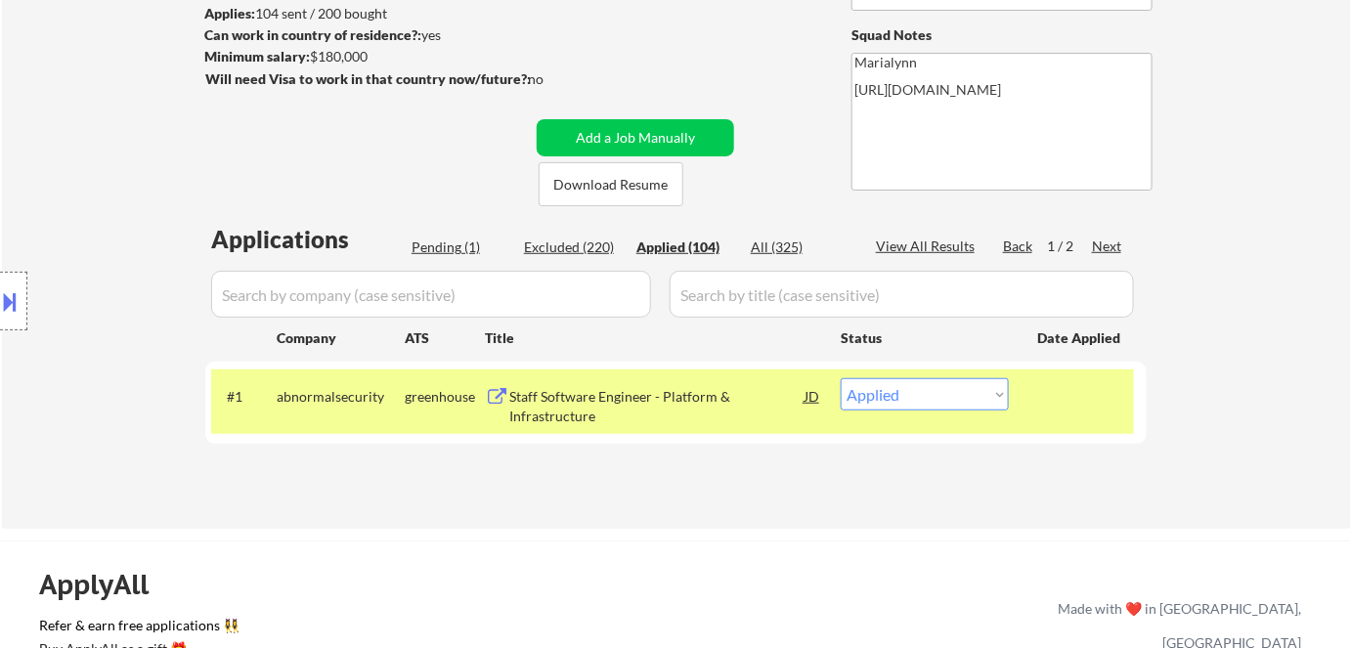
select select ""applied""
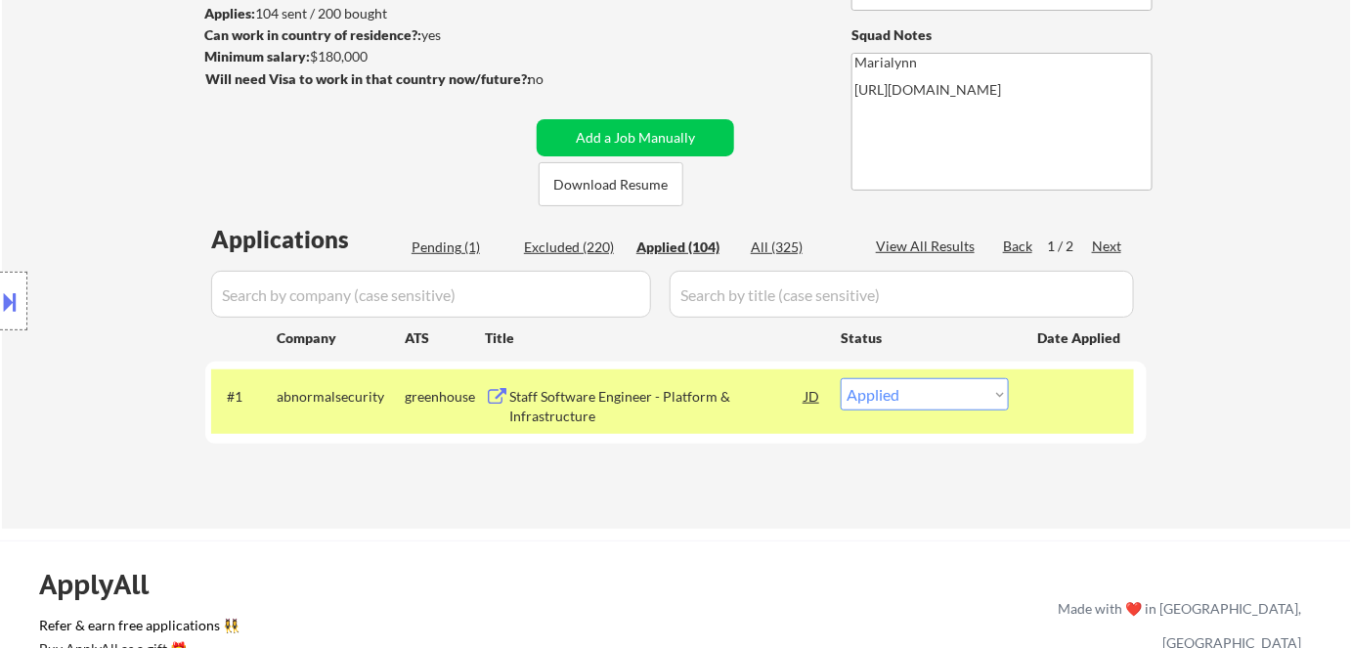
select select ""applied""
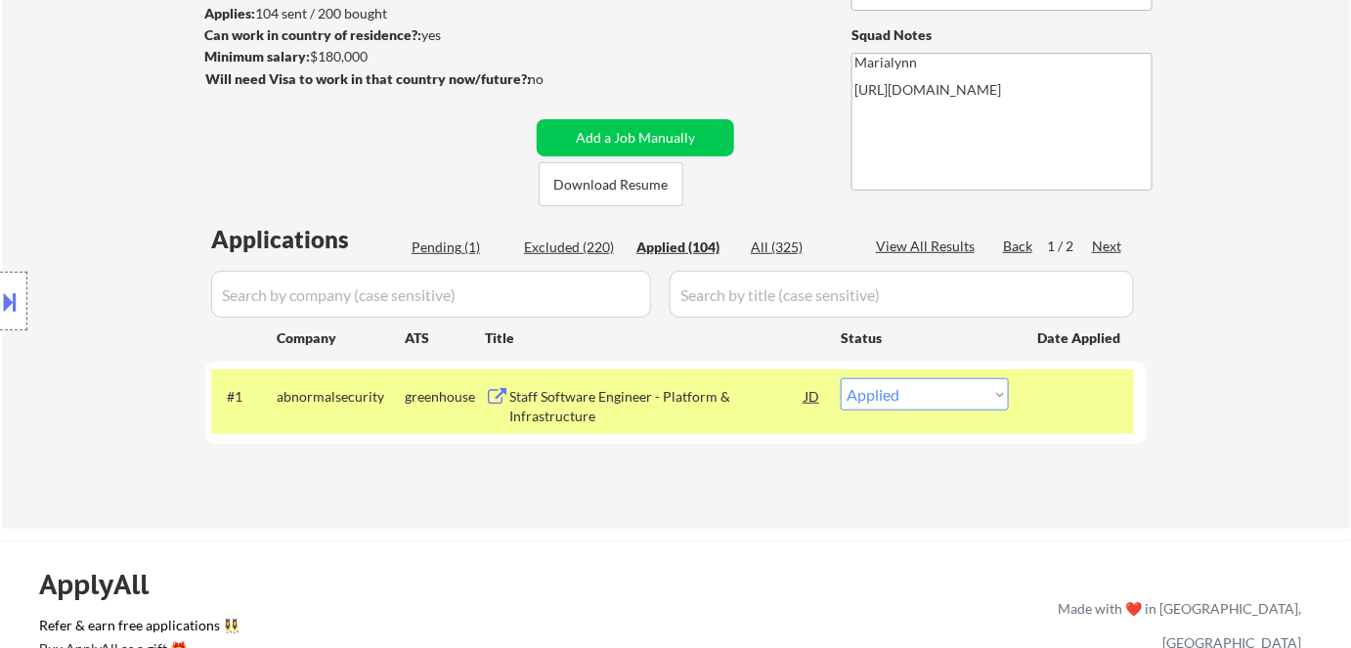
select select ""applied""
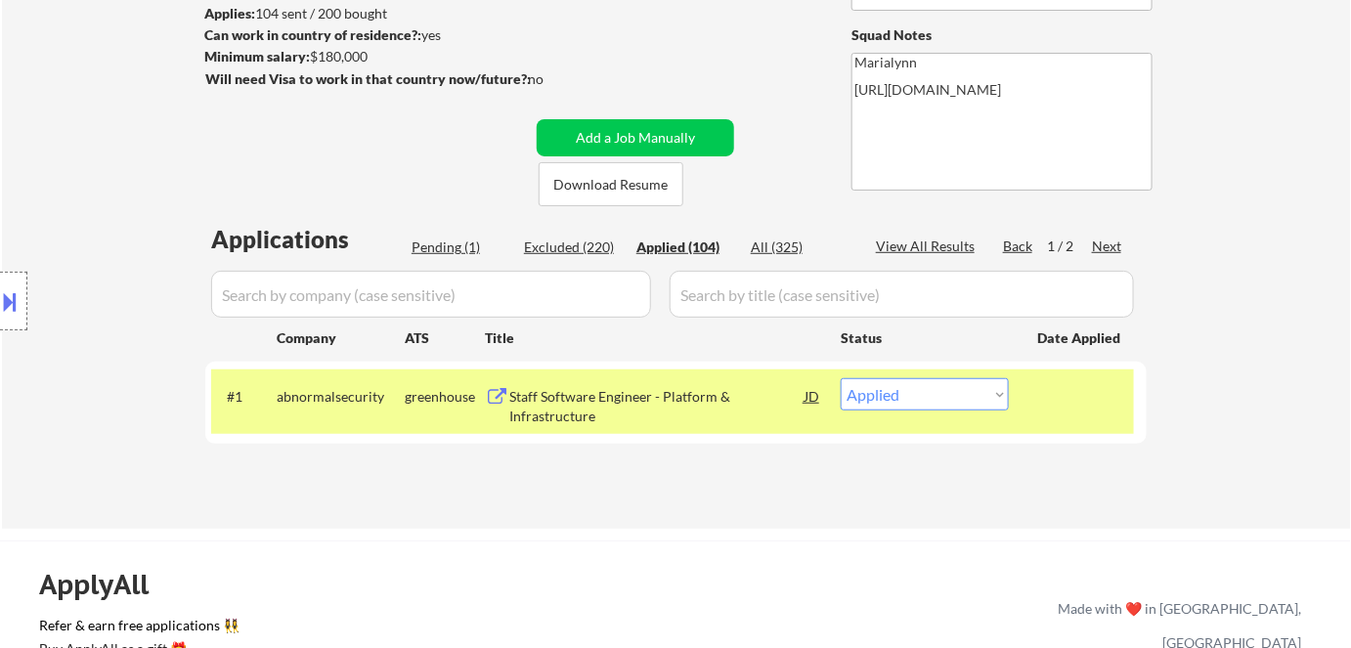
select select ""applied""
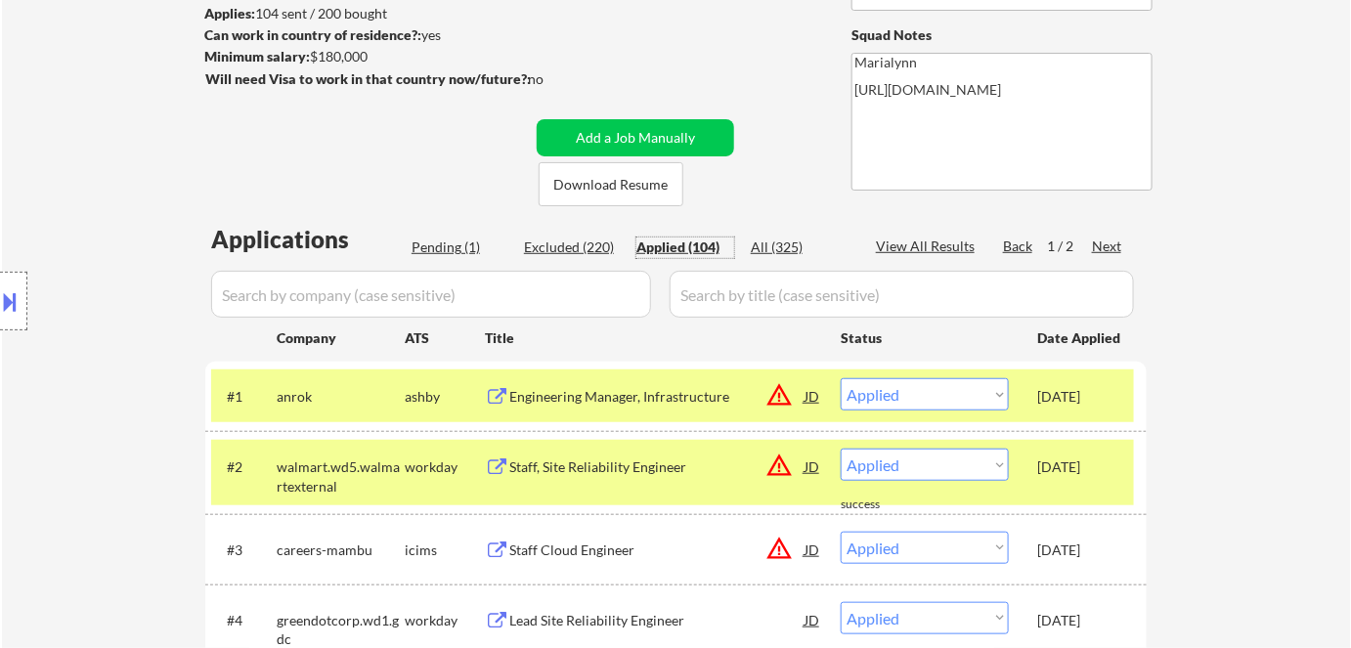
click at [445, 238] on div "Pending (1)" at bounding box center [461, 248] width 98 height 20
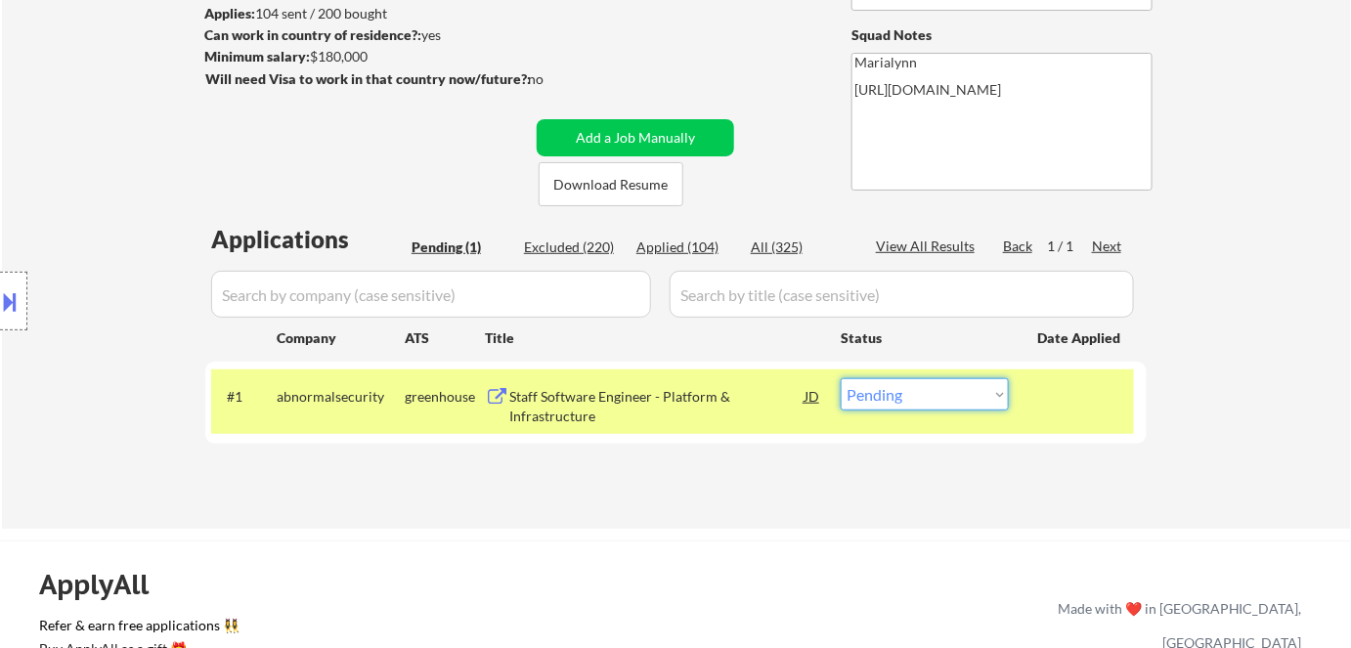
click at [912, 394] on select "Choose an option... Pending Applied Excluded (Questions) Excluded (Expired) Exc…" at bounding box center [925, 394] width 168 height 32
select select ""excluded__expired_""
click at [841, 378] on select "Choose an option... Pending Applied Excluded (Questions) Excluded (Expired) Exc…" at bounding box center [925, 394] width 168 height 32
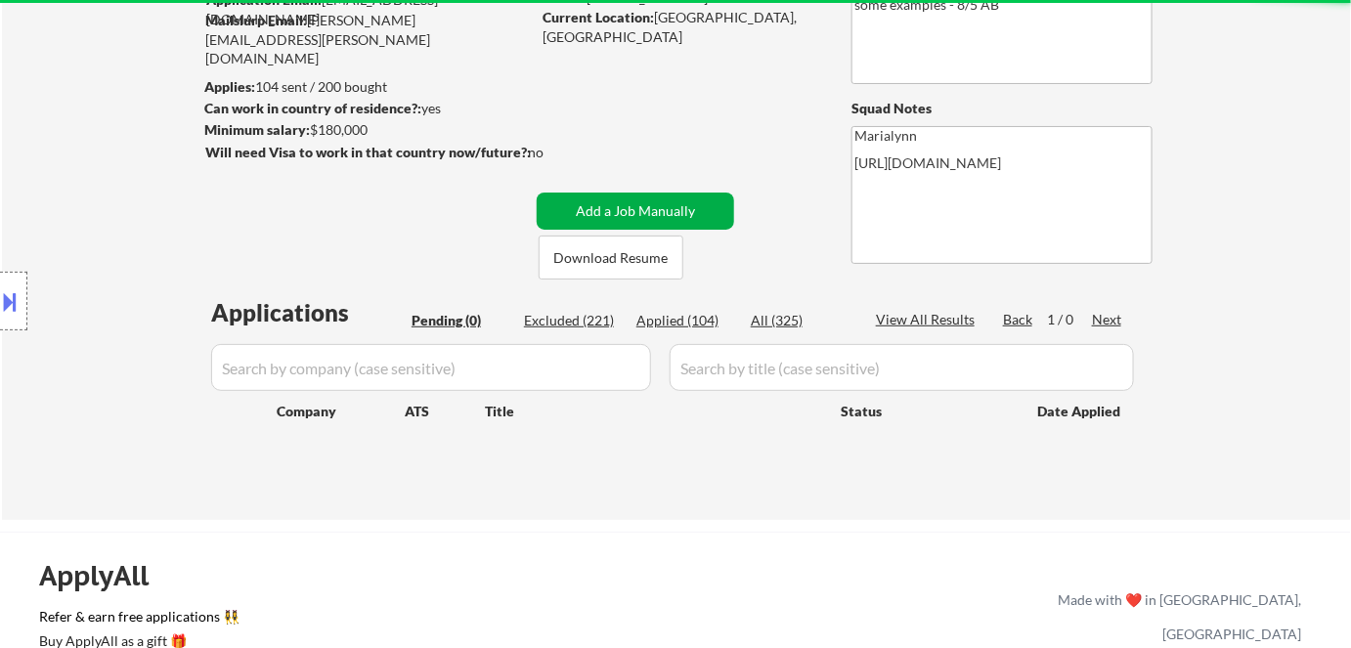
scroll to position [88, 0]
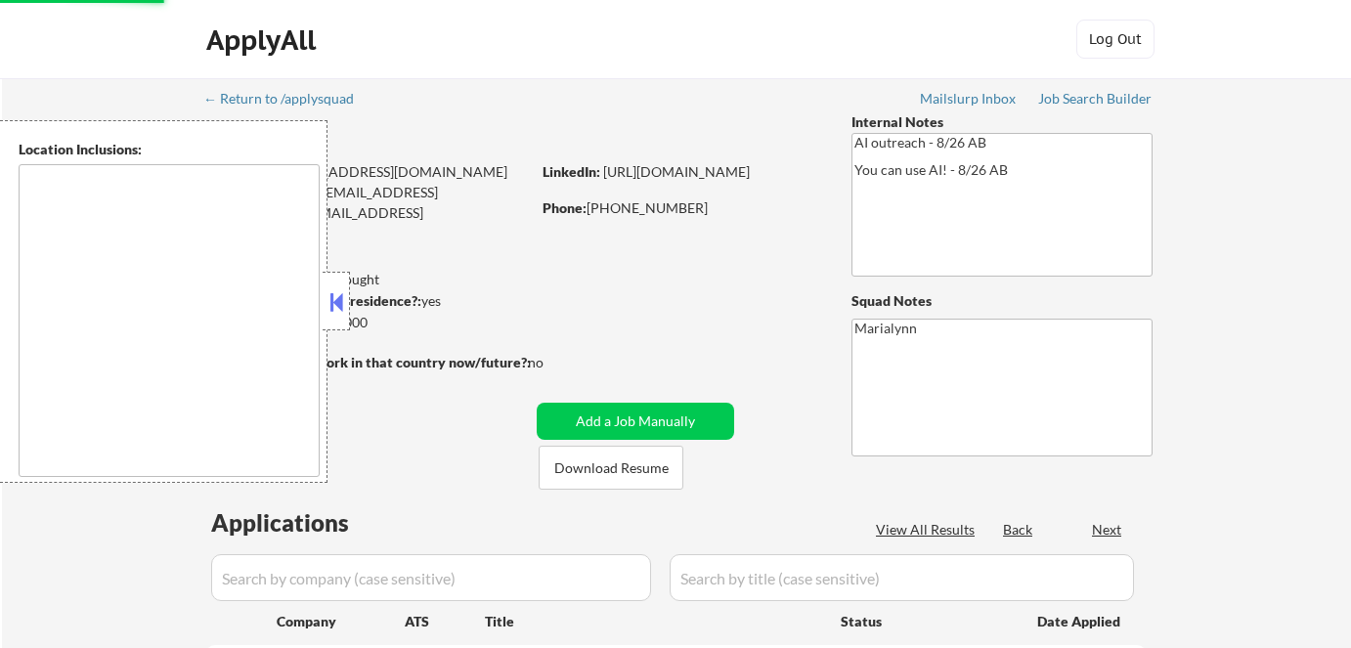
scroll to position [88, 0]
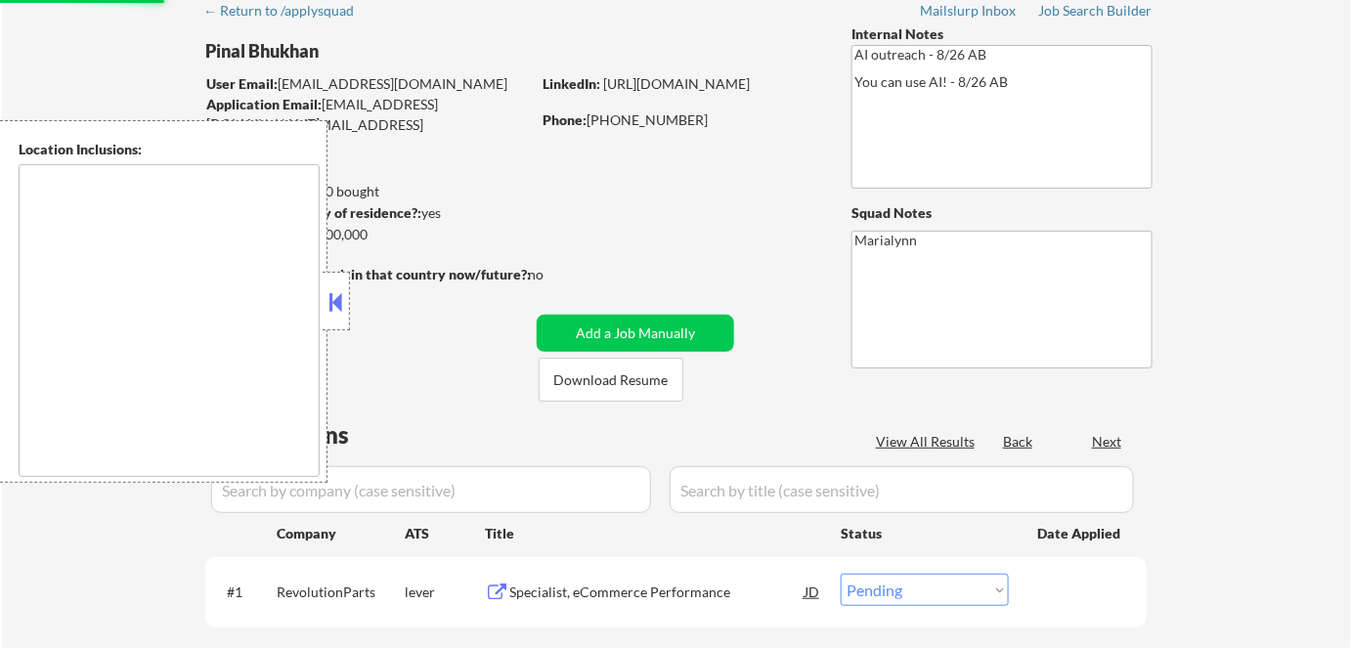
click at [337, 310] on button at bounding box center [337, 301] width 22 height 29
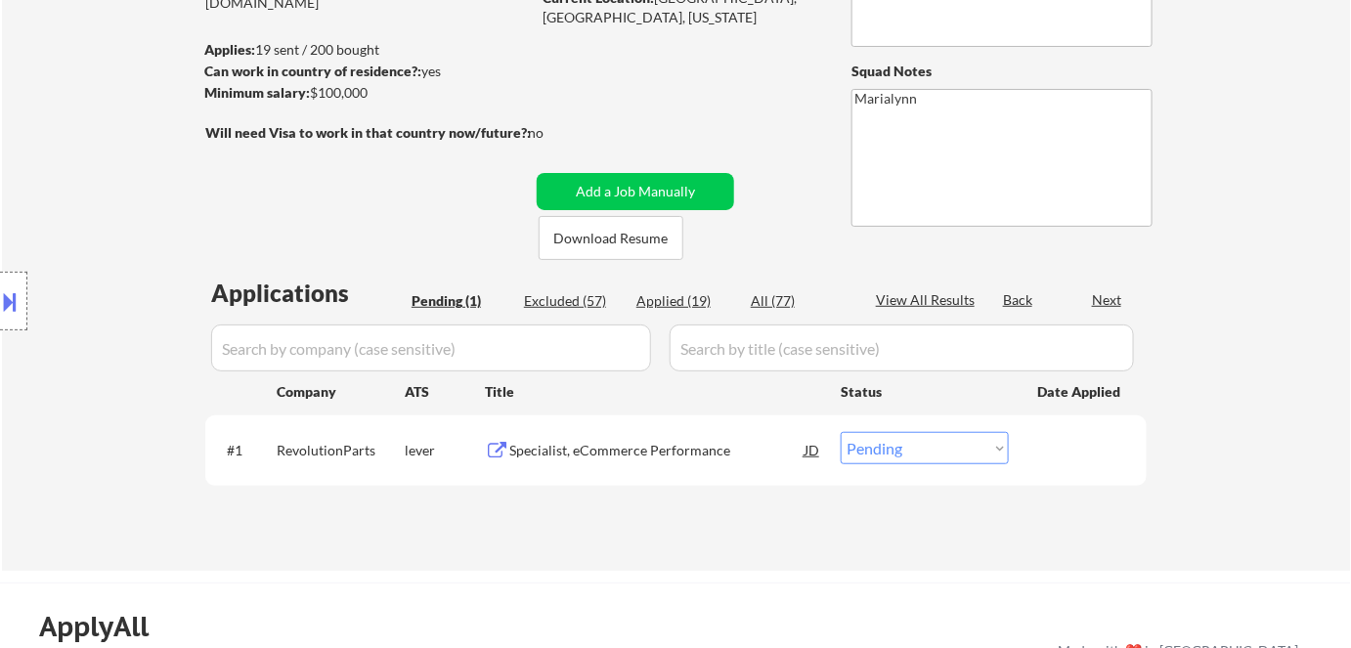
scroll to position [355, 0]
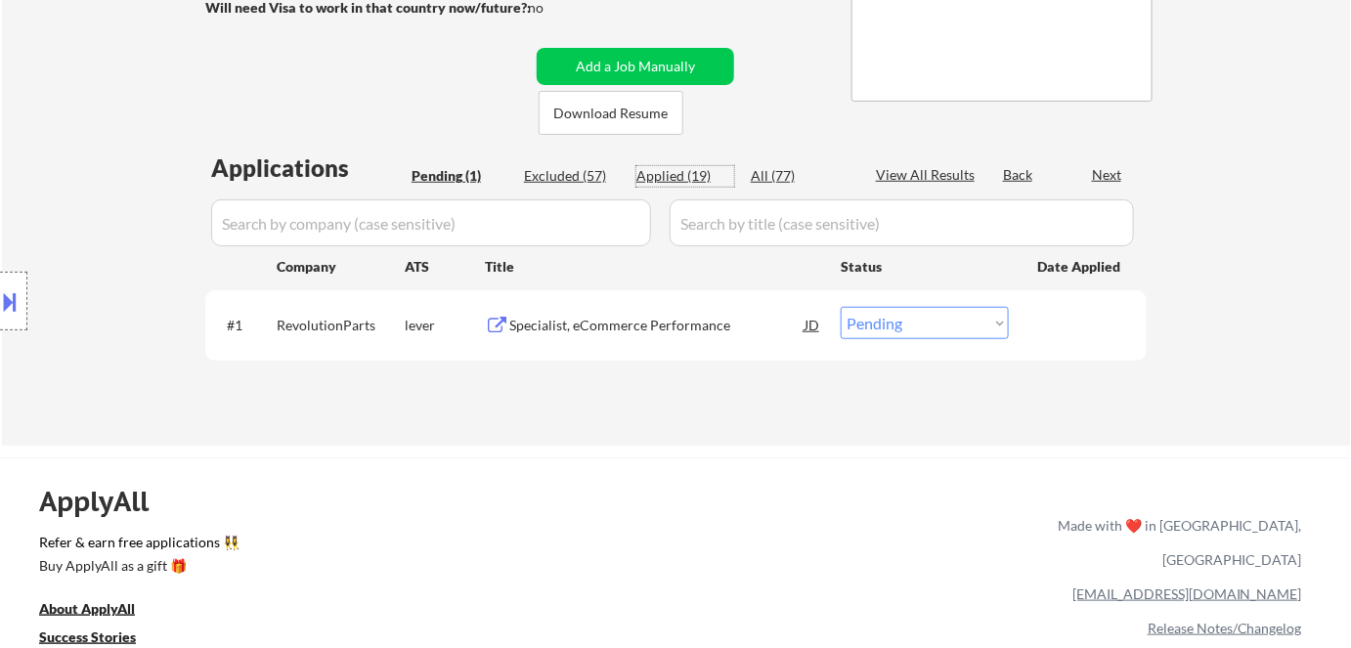
click at [687, 180] on div "Applied (19)" at bounding box center [685, 176] width 98 height 20
select select ""applied""
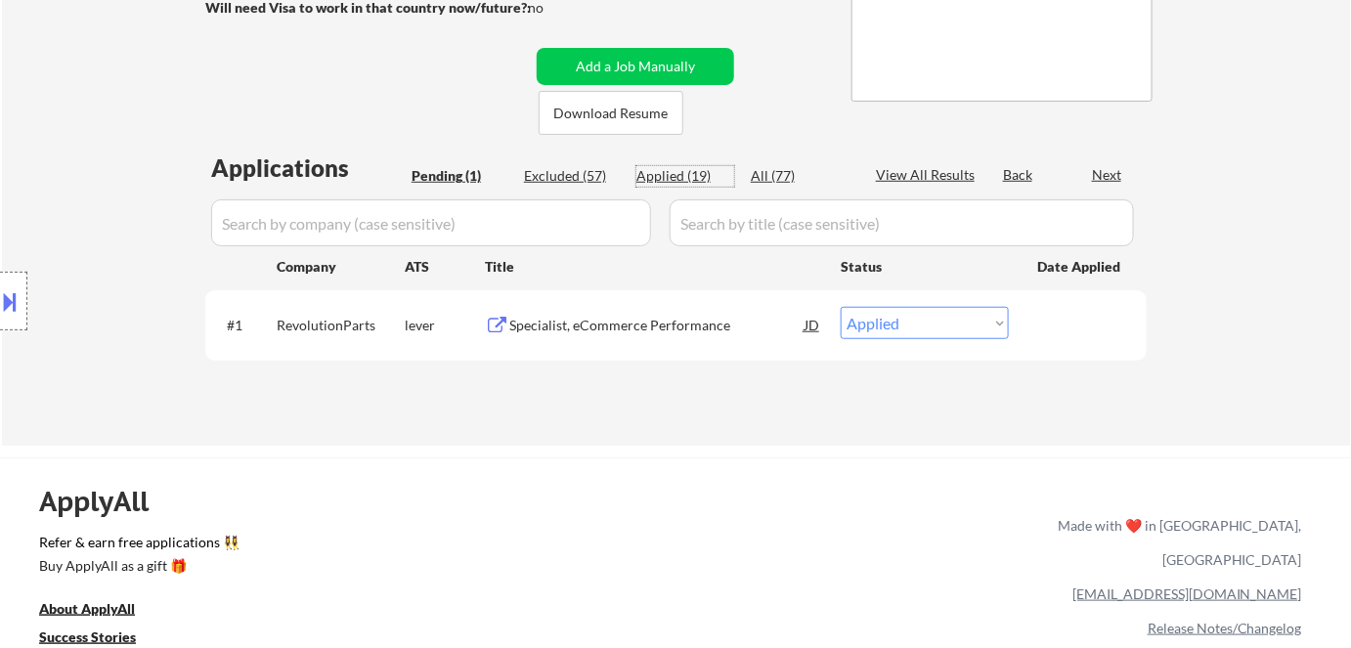
select select ""applied""
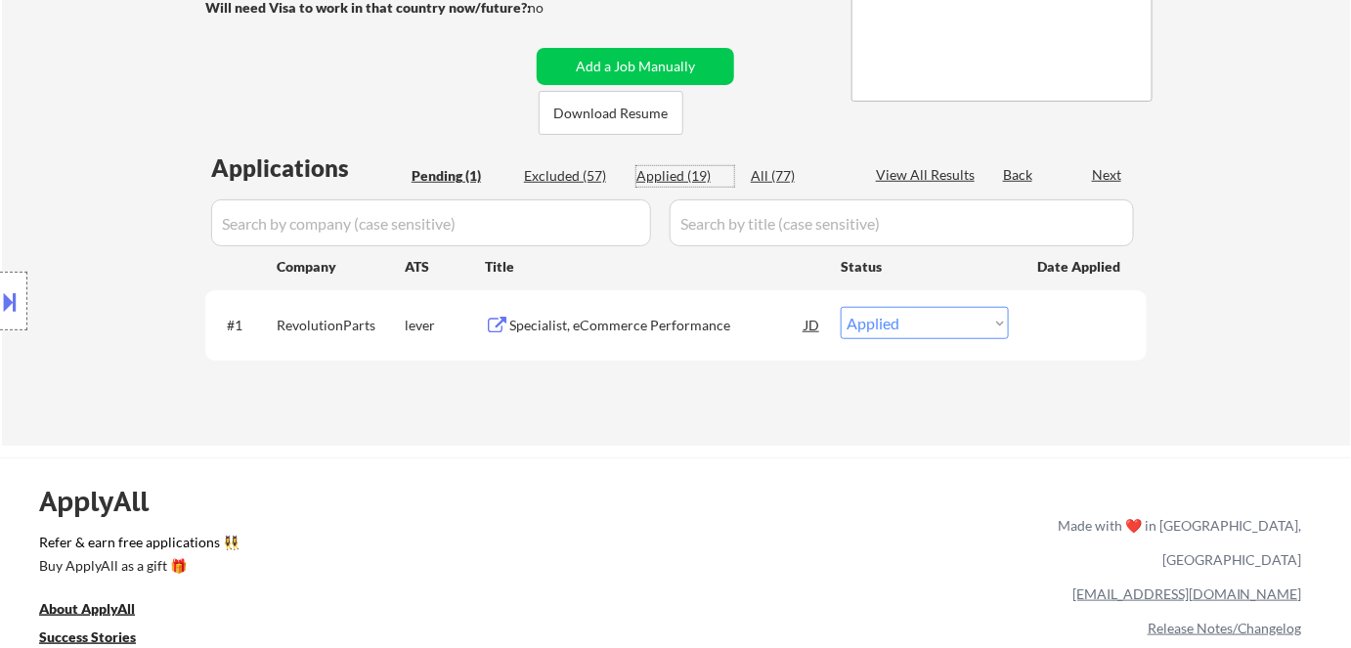
select select ""applied""
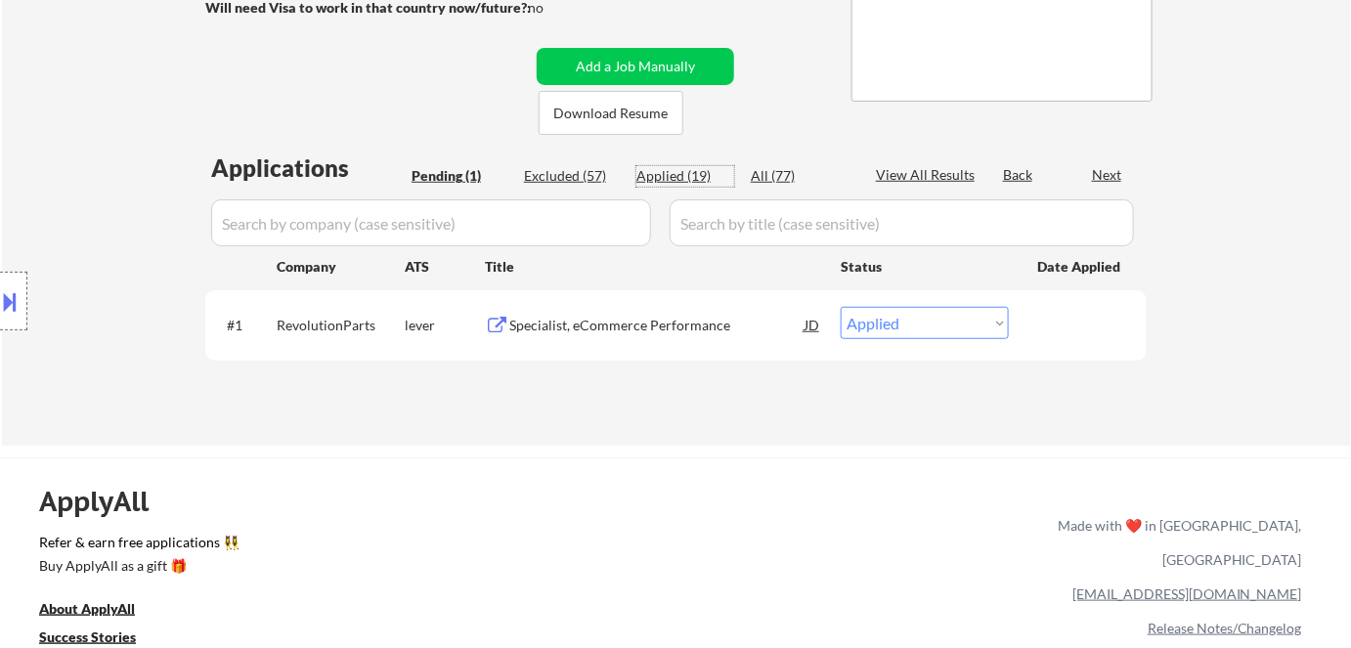
select select ""applied""
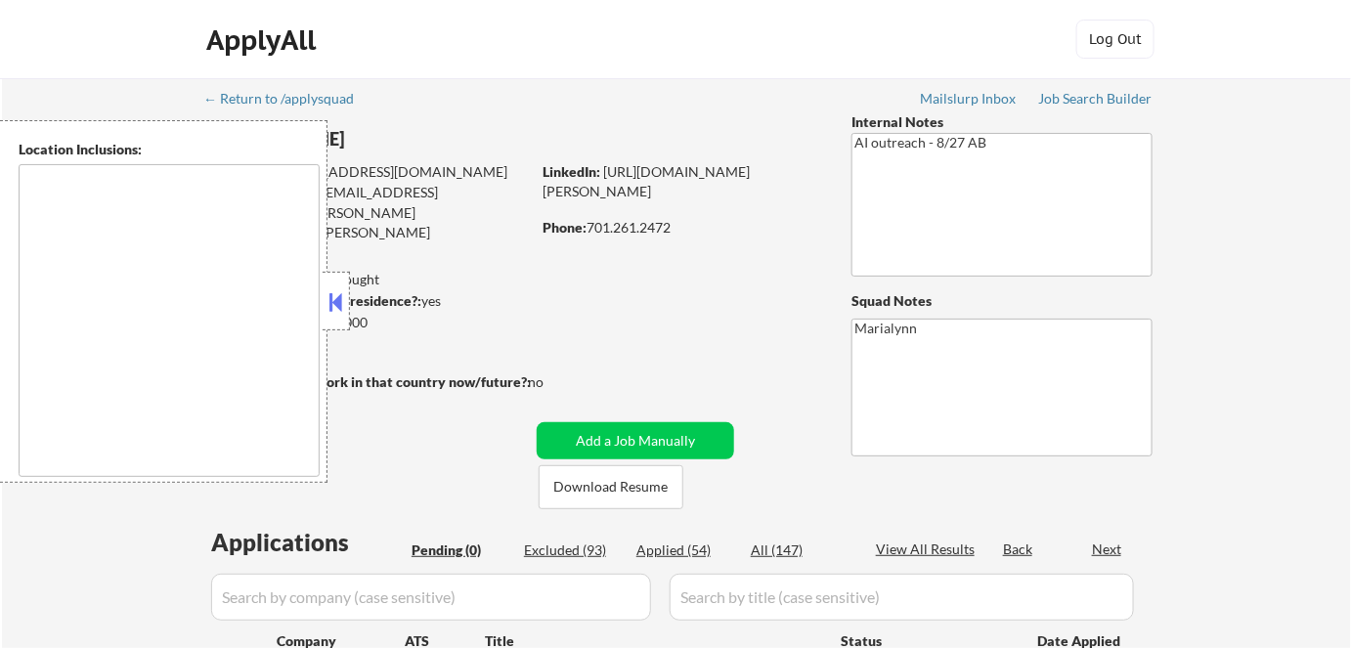
click at [329, 301] on button at bounding box center [337, 301] width 22 height 29
click at [342, 297] on button at bounding box center [337, 301] width 22 height 29
click at [347, 300] on div at bounding box center [336, 301] width 27 height 59
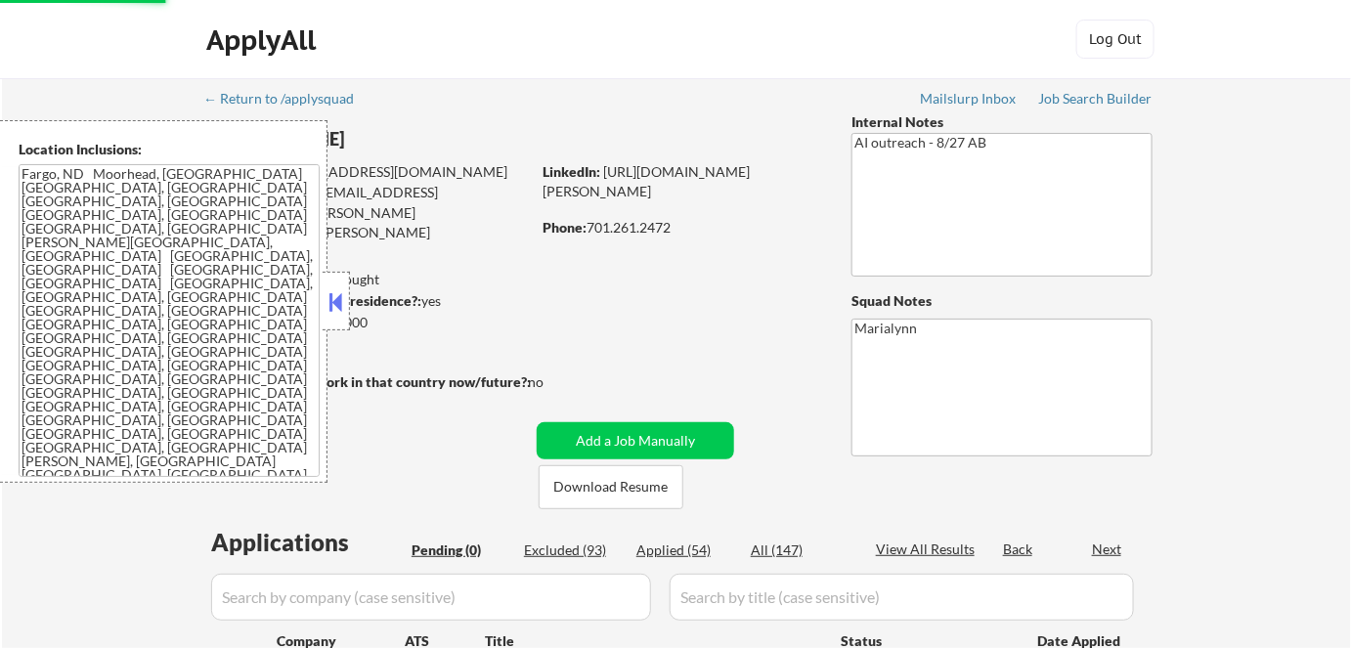
click at [338, 304] on div "Location Inclusions: [GEOGRAPHIC_DATA], [GEOGRAPHIC_DATA] [GEOGRAPHIC_DATA], [G…" at bounding box center [175, 301] width 350 height 363
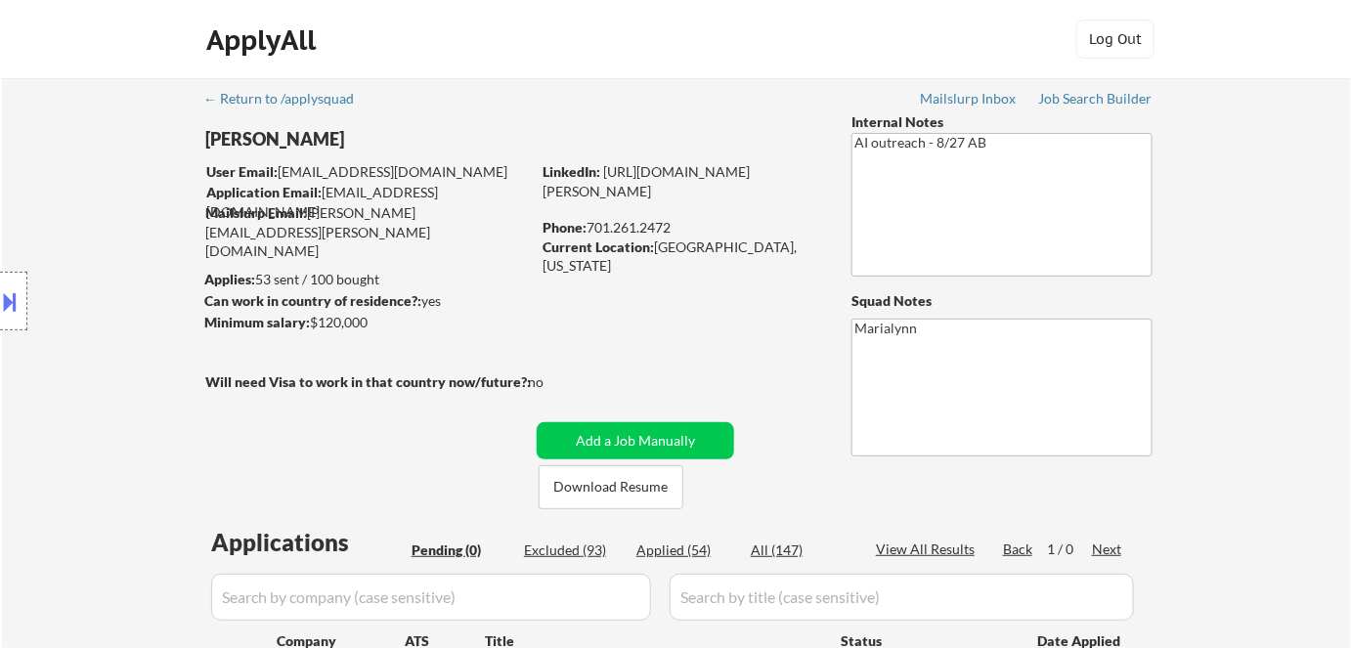
scroll to position [177, 0]
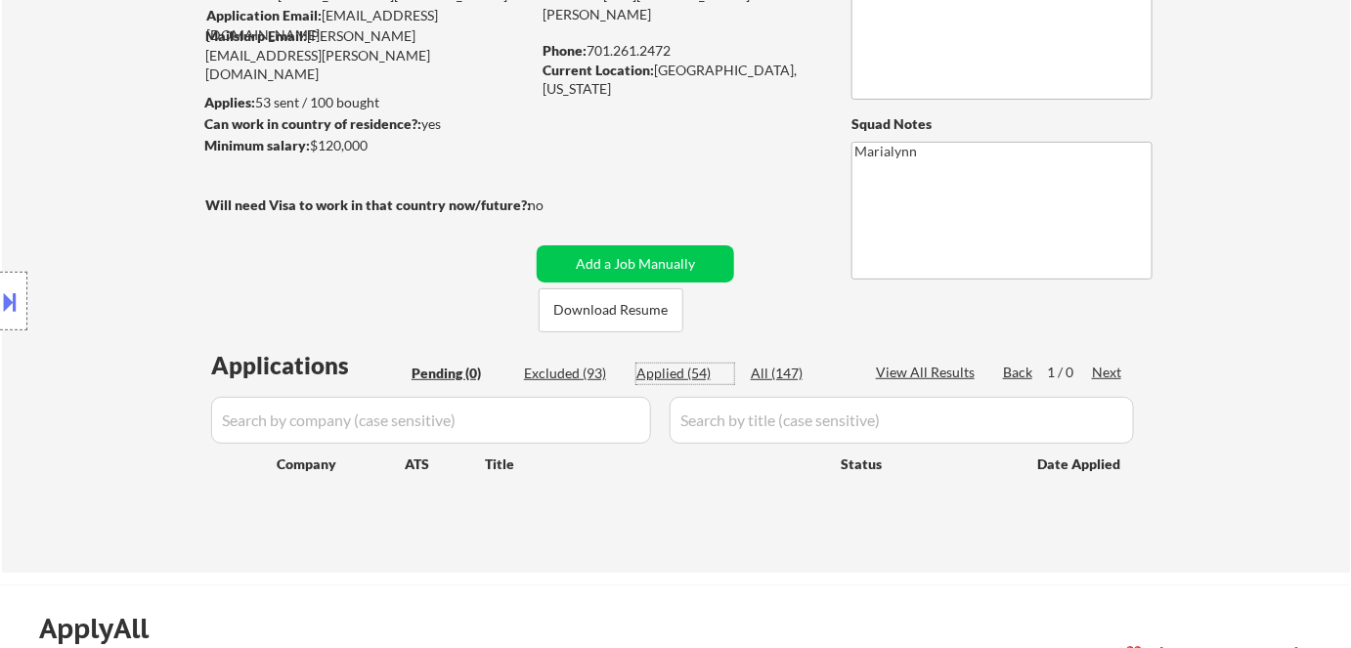
click at [668, 371] on div "Applied (54)" at bounding box center [685, 374] width 98 height 20
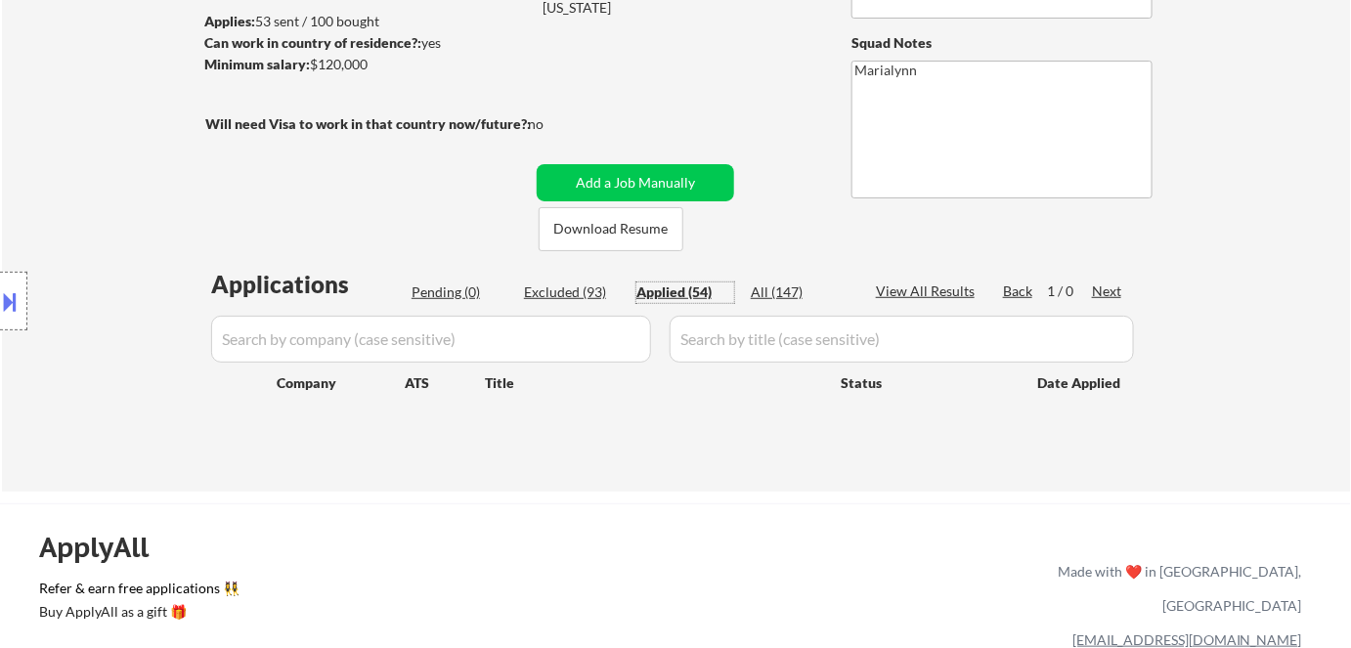
scroll to position [266, 0]
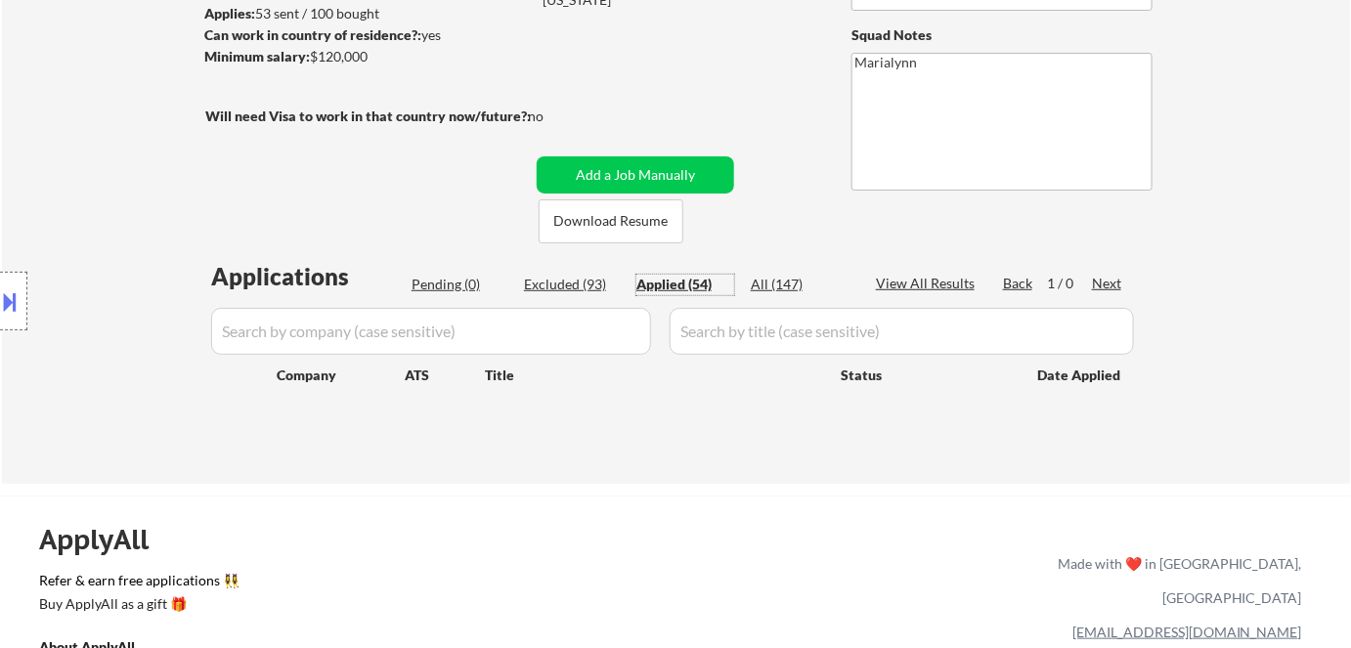
select select ""applied""
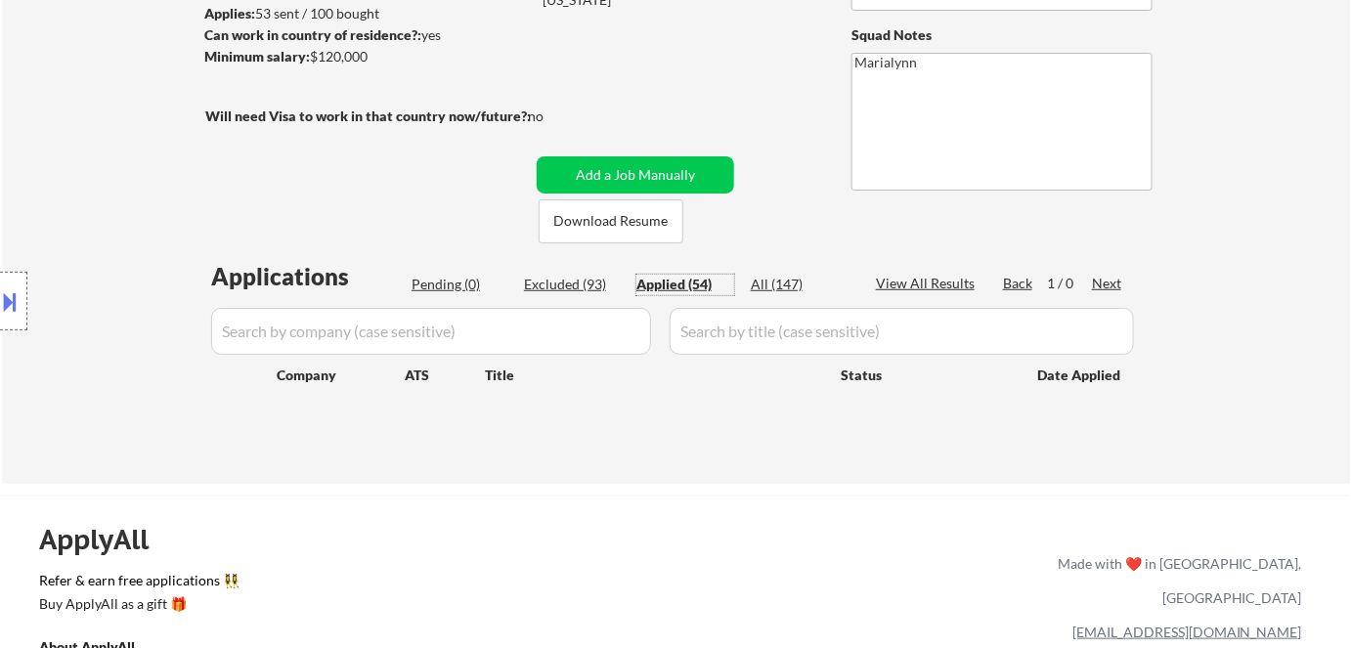
select select ""applied""
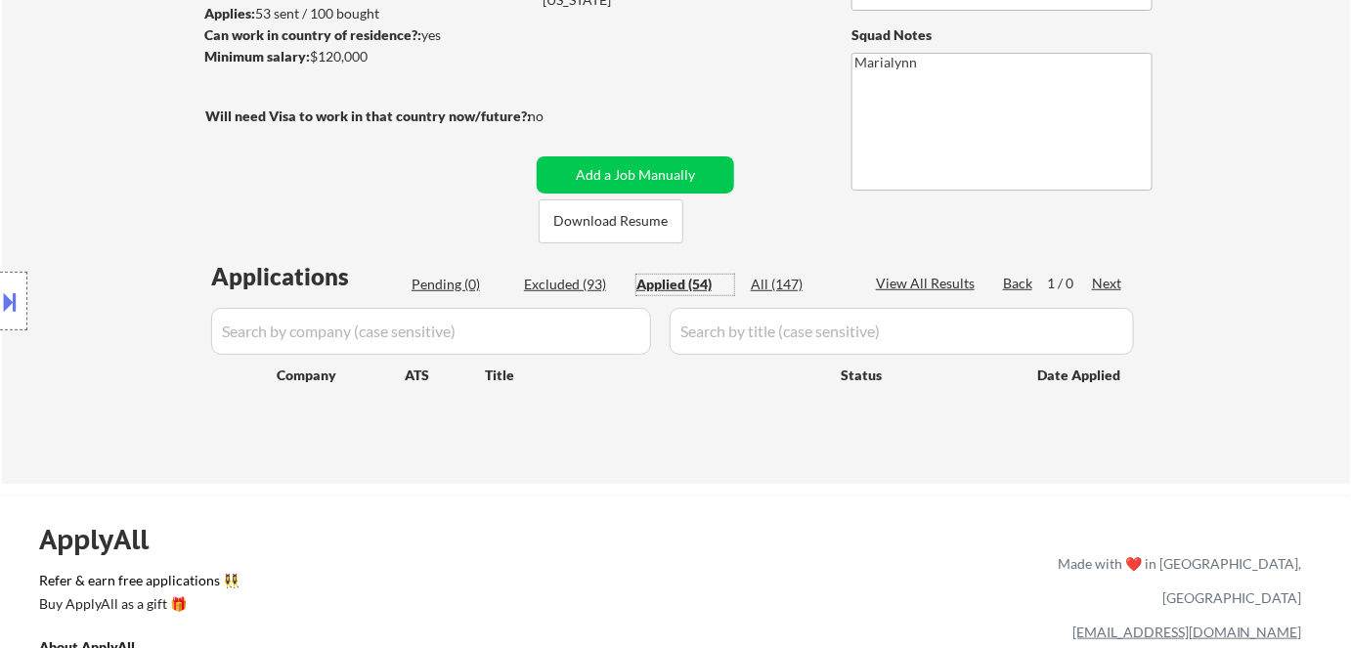
select select ""applied""
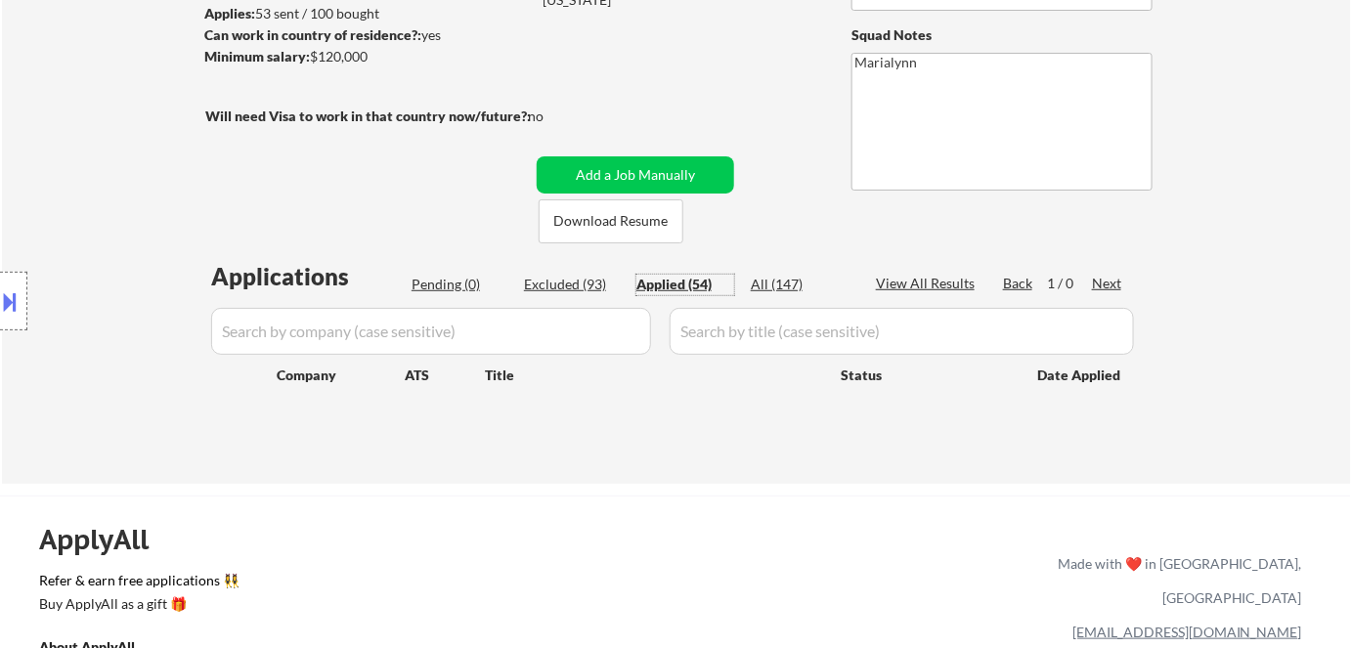
select select ""applied""
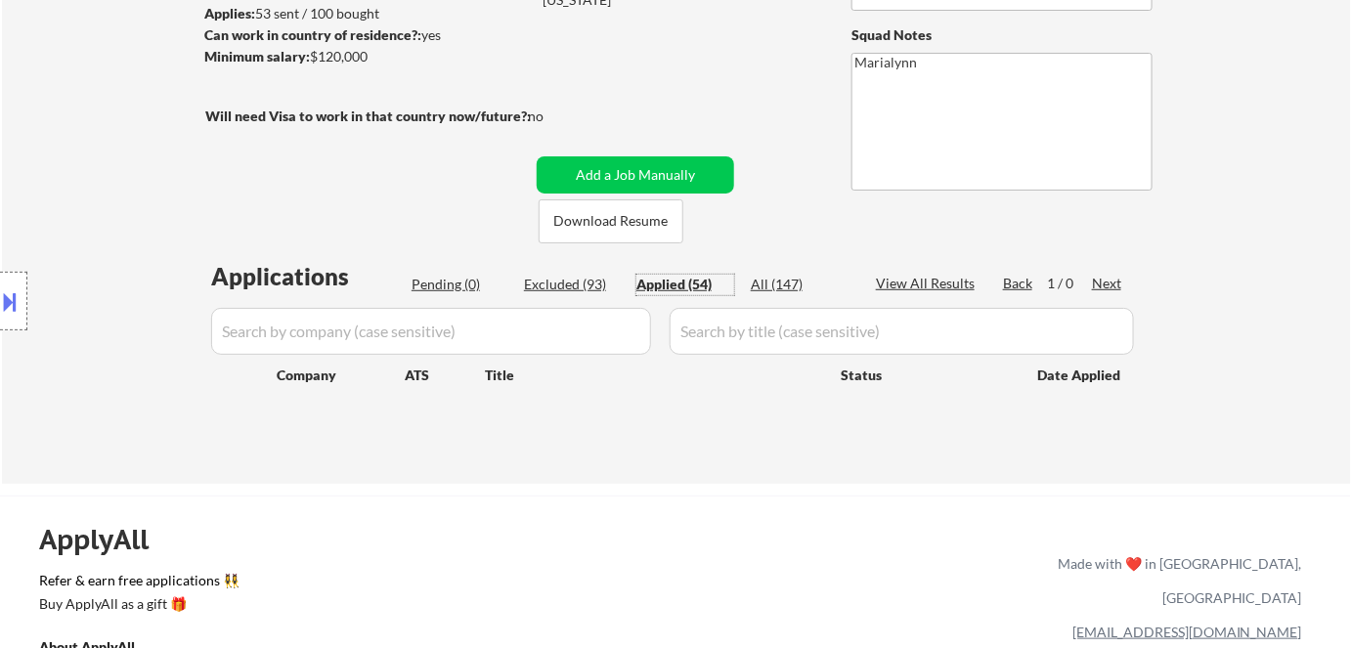
select select ""applied""
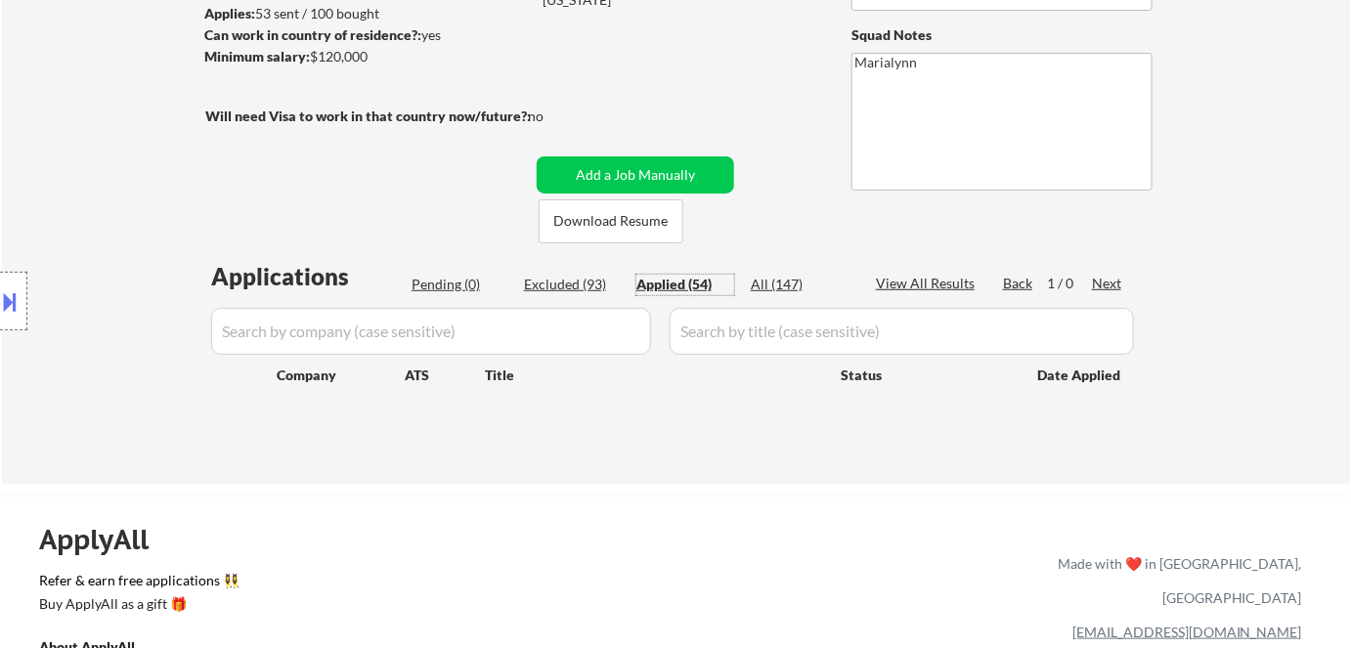
select select ""applied""
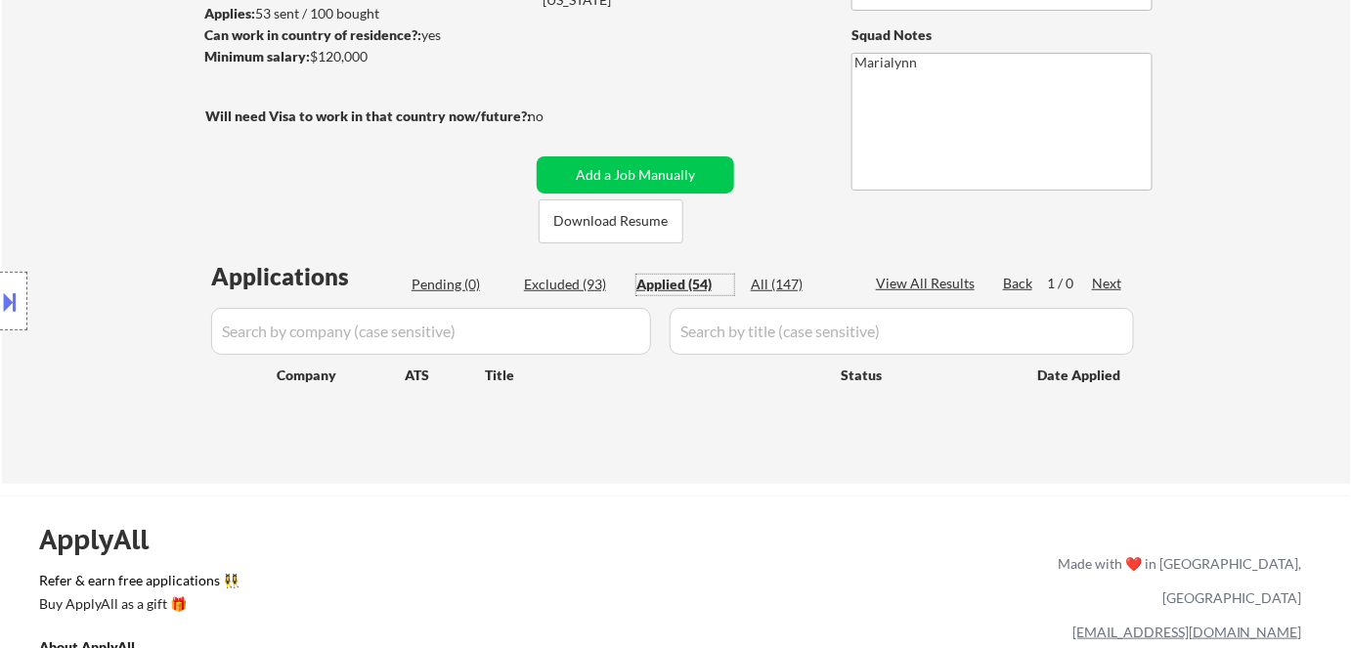
select select ""applied""
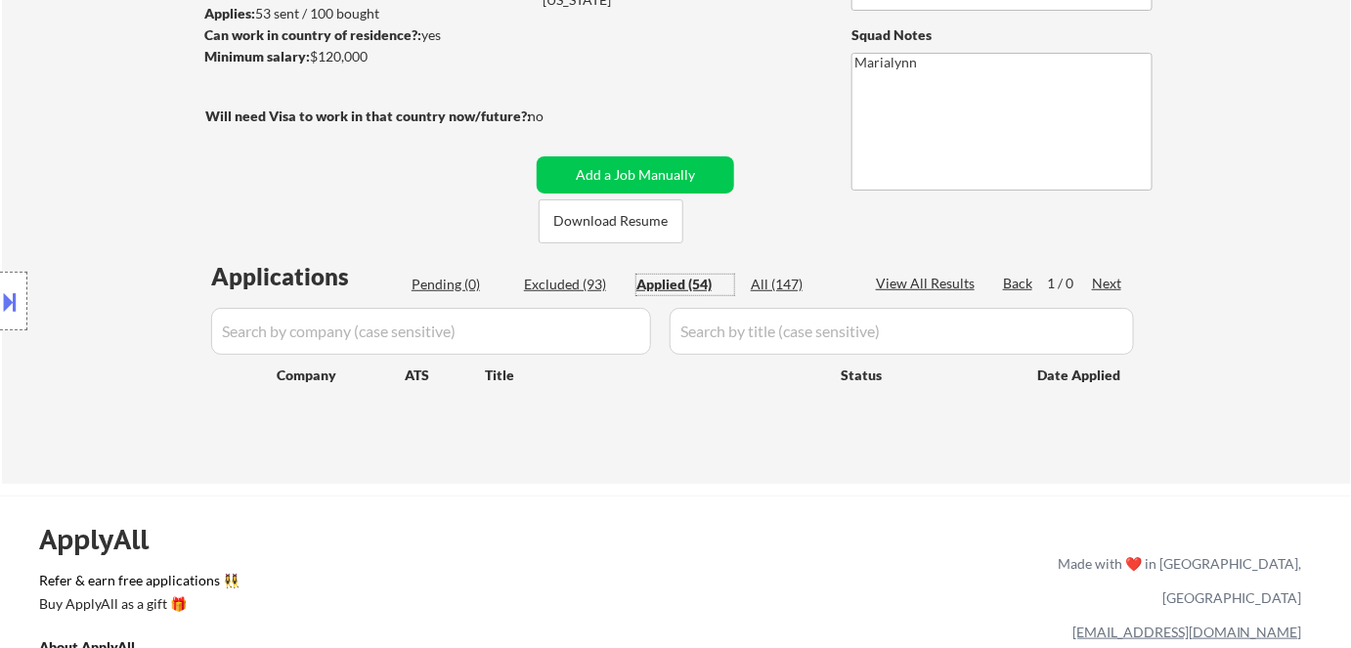
select select ""applied""
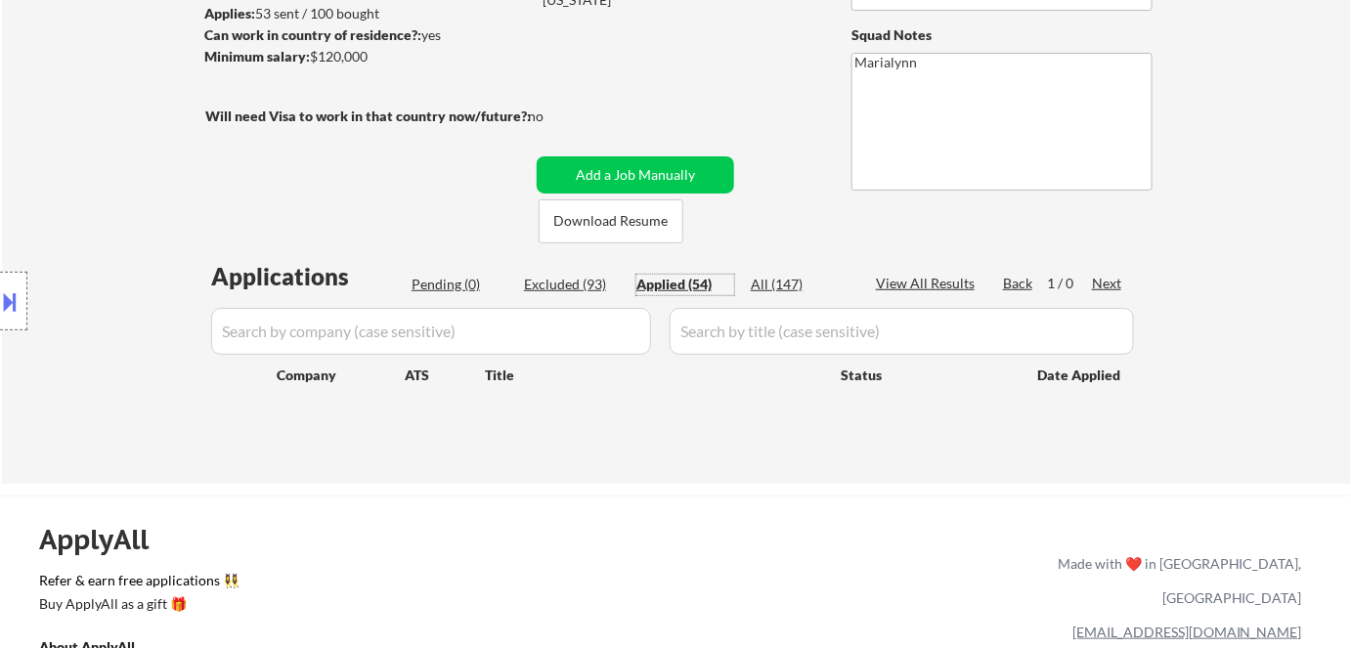
select select ""applied""
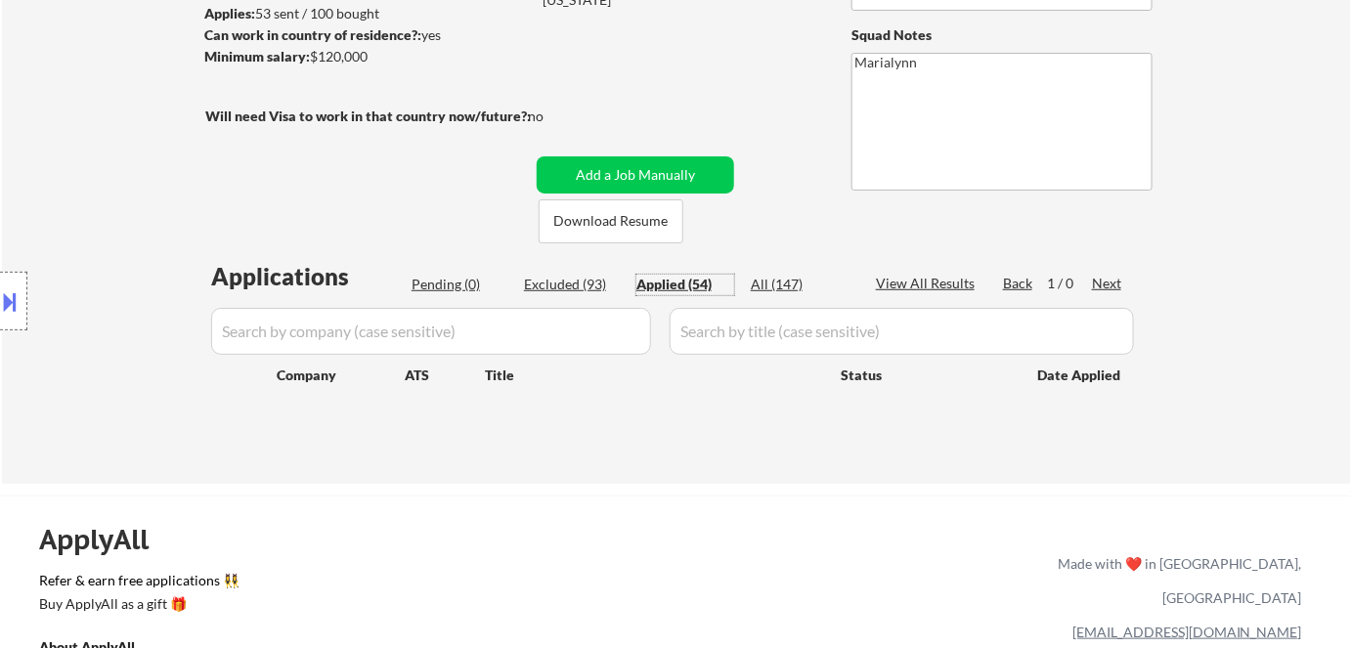
select select ""applied""
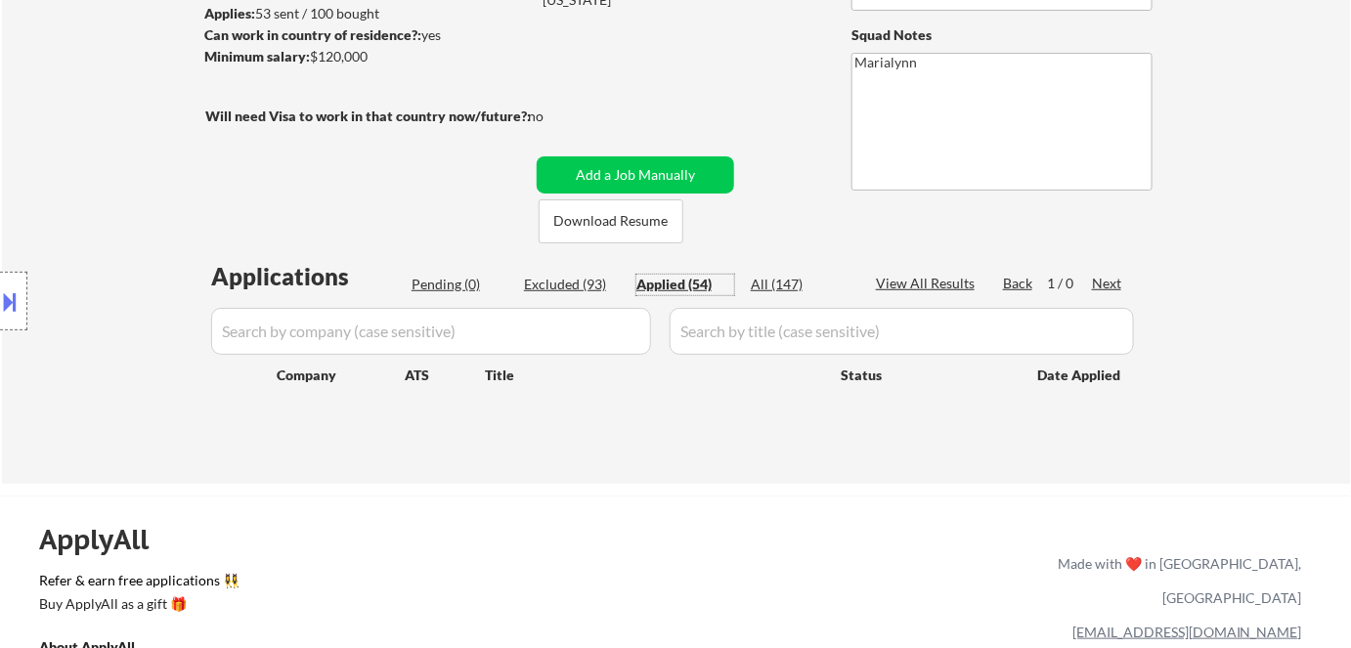
select select ""applied""
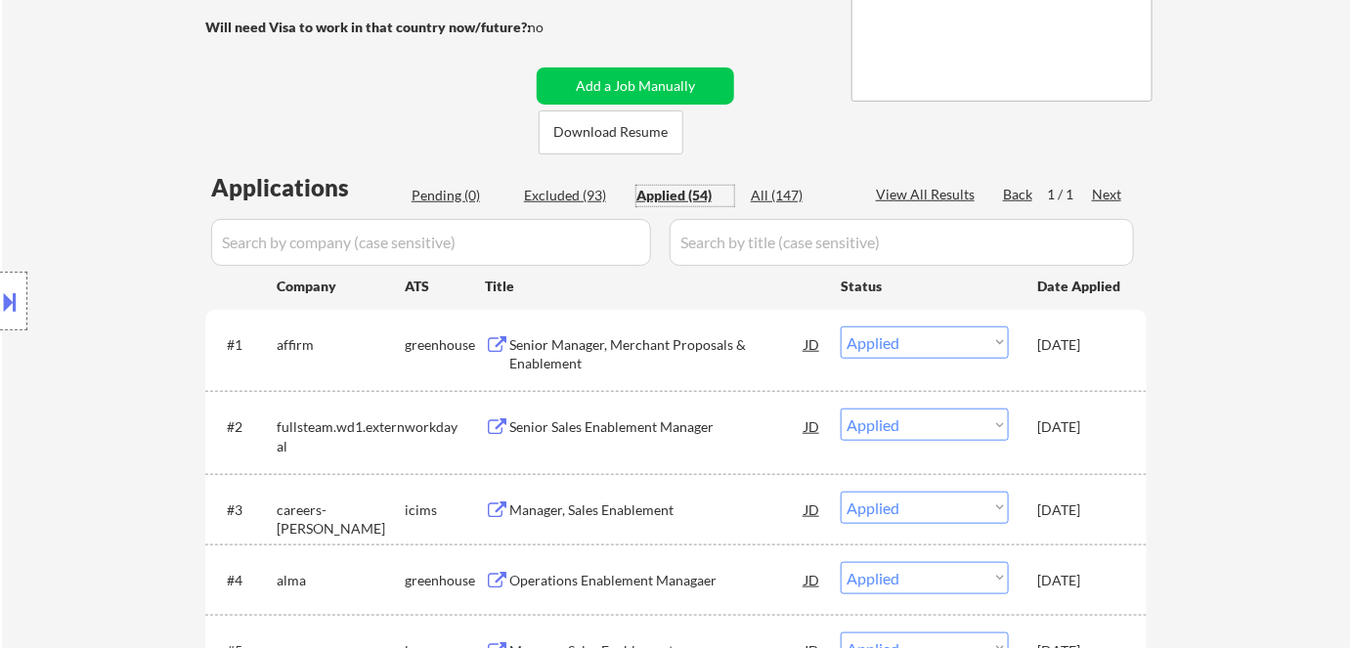
scroll to position [533, 0]
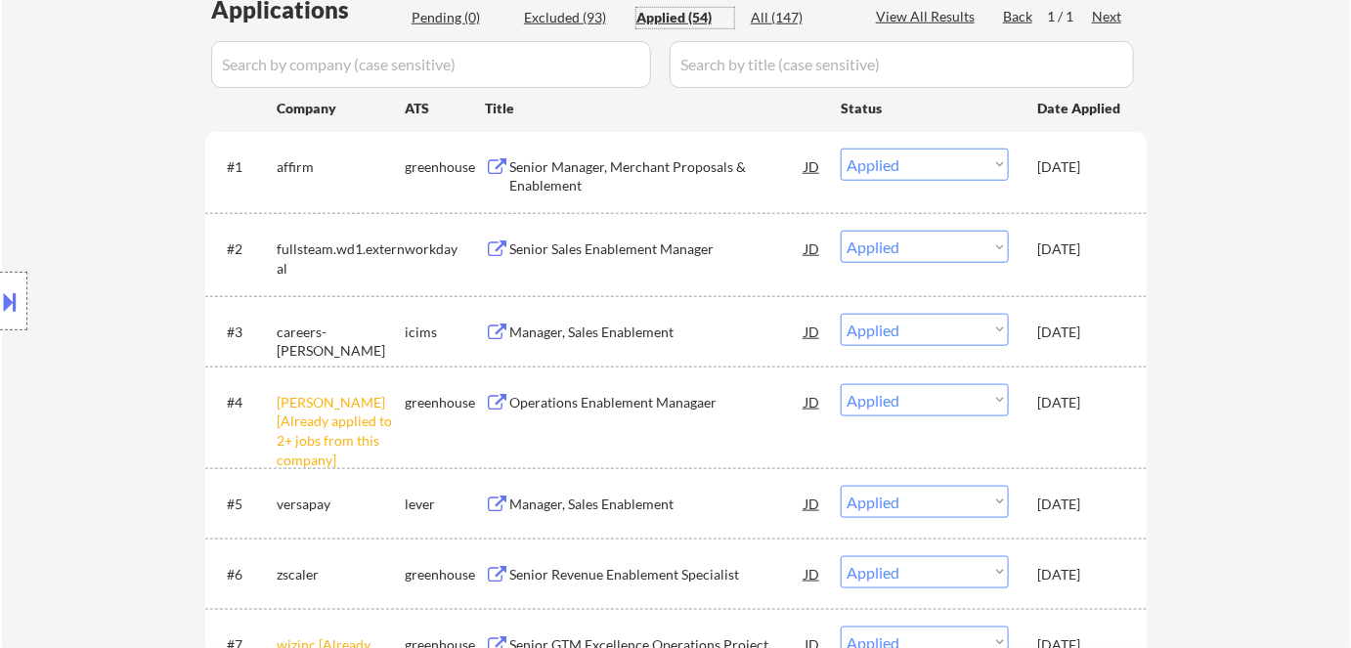
click at [627, 178] on div "Senior Manager, Merchant Proposals & Enablement" at bounding box center [656, 176] width 295 height 38
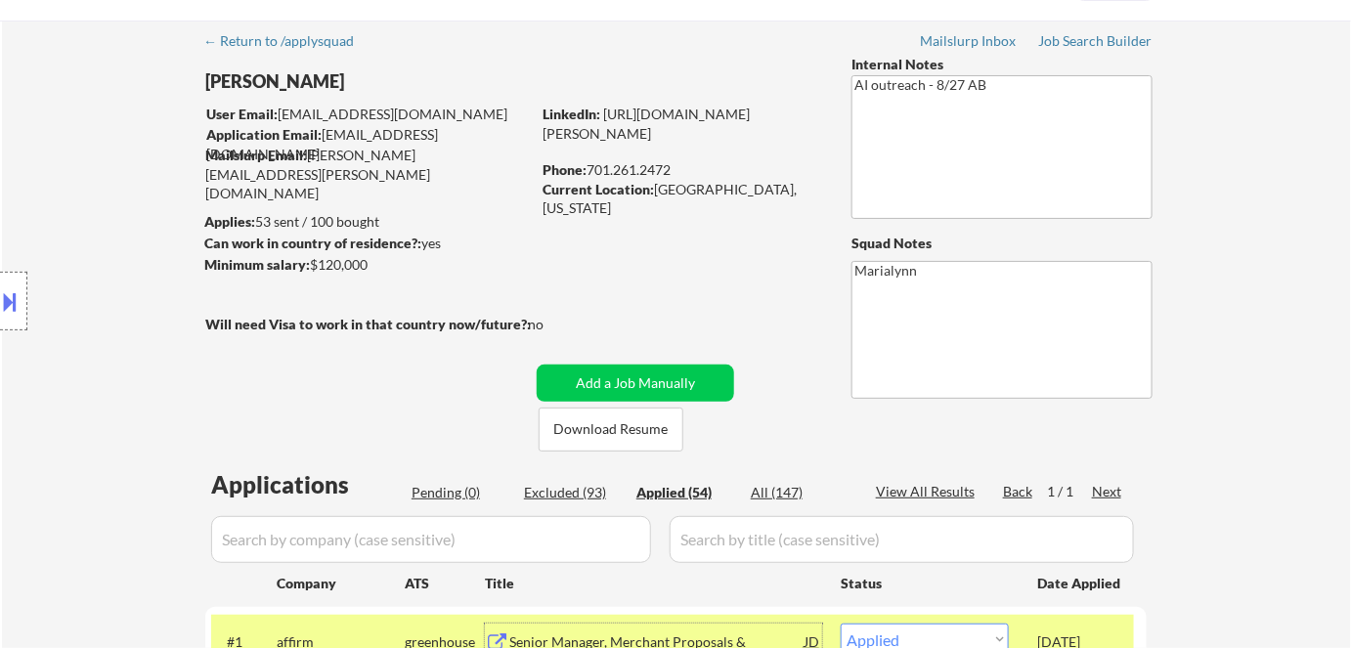
scroll to position [88, 0]
